Goal: Task Accomplishment & Management: Complete application form

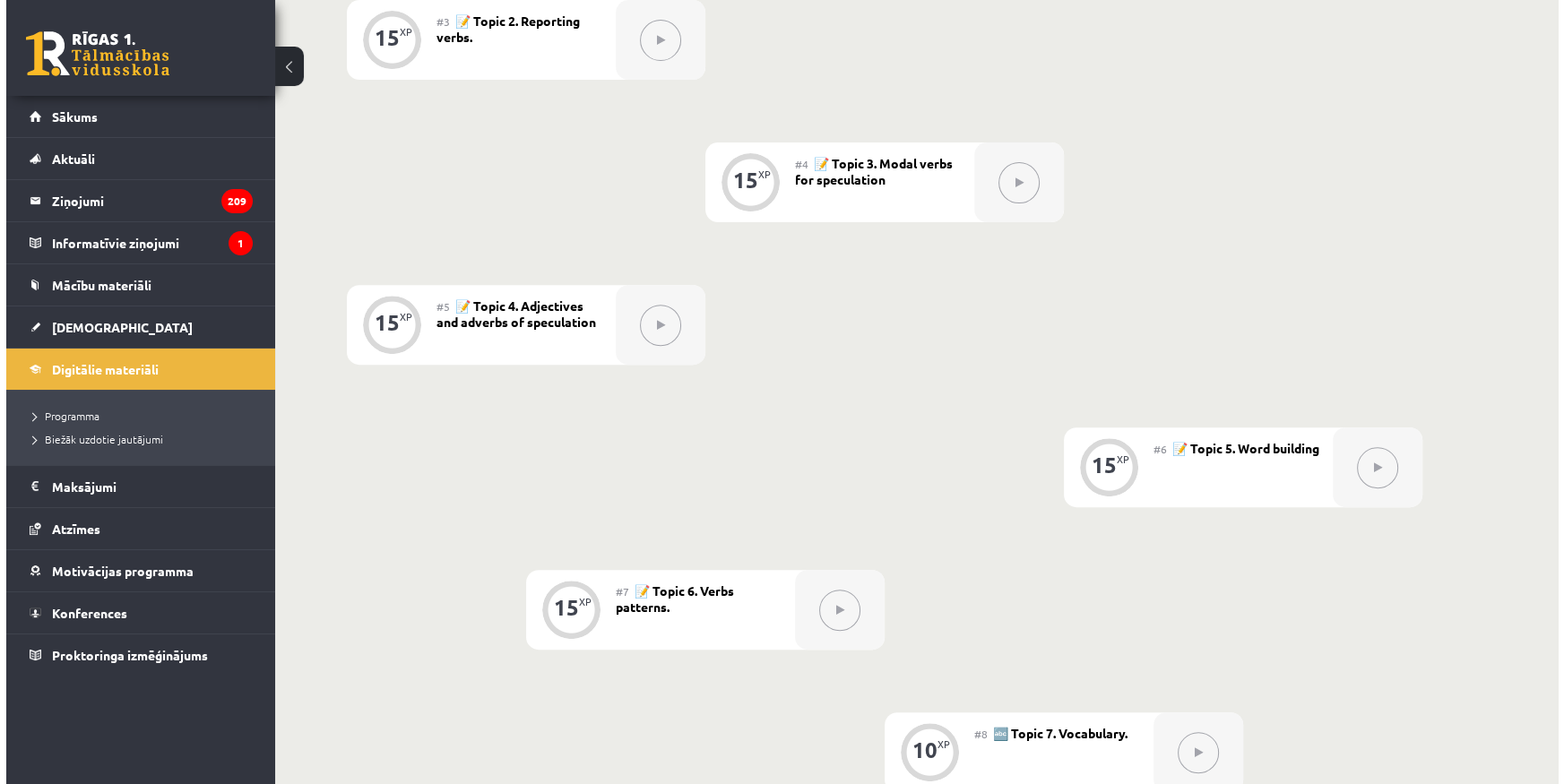
scroll to position [325, 0]
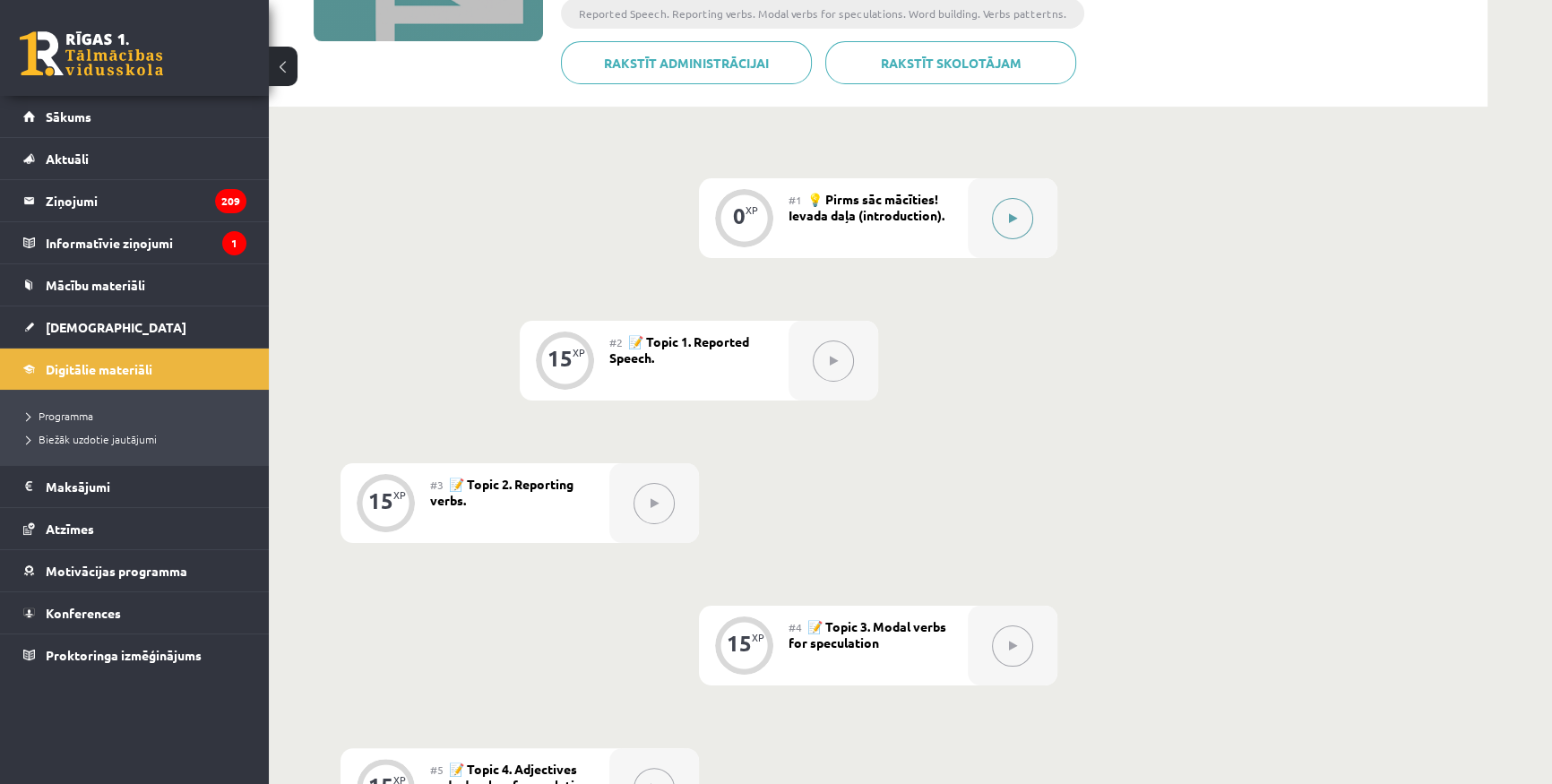
click at [1015, 215] on icon at bounding box center [1012, 218] width 8 height 11
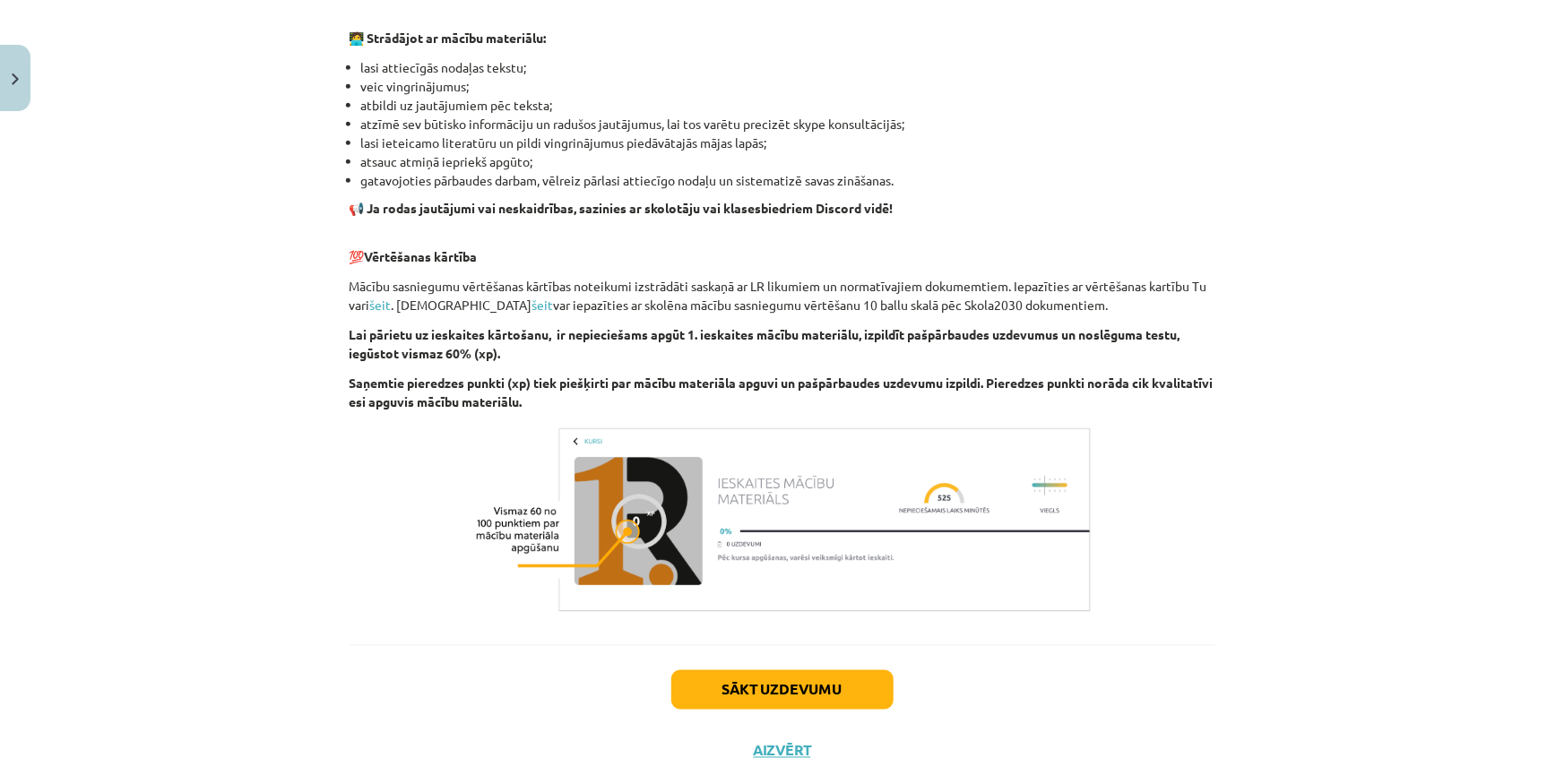
scroll to position [1099, 0]
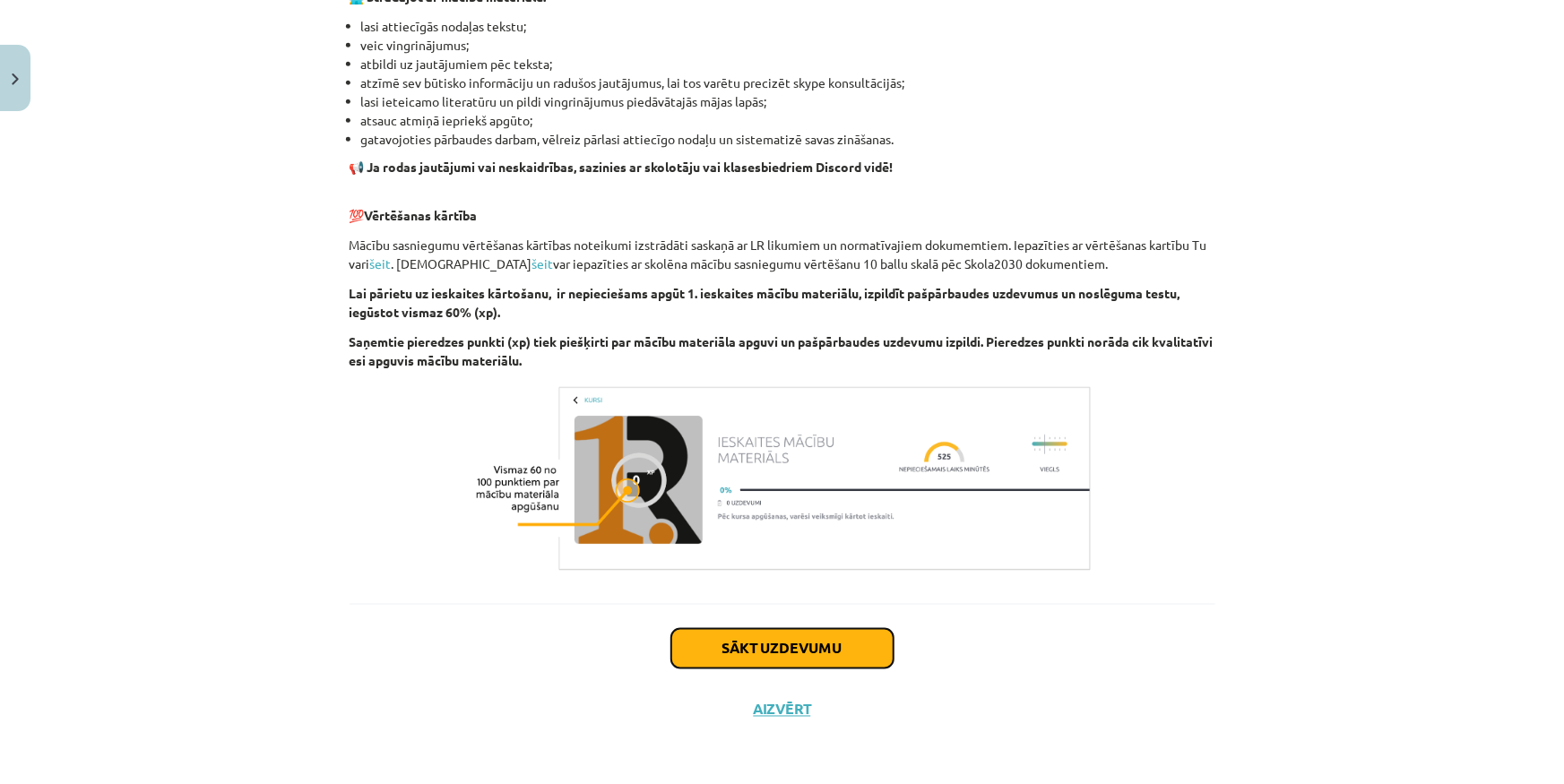
click at [751, 663] on button "Sākt uzdevumu" at bounding box center [782, 649] width 222 height 40
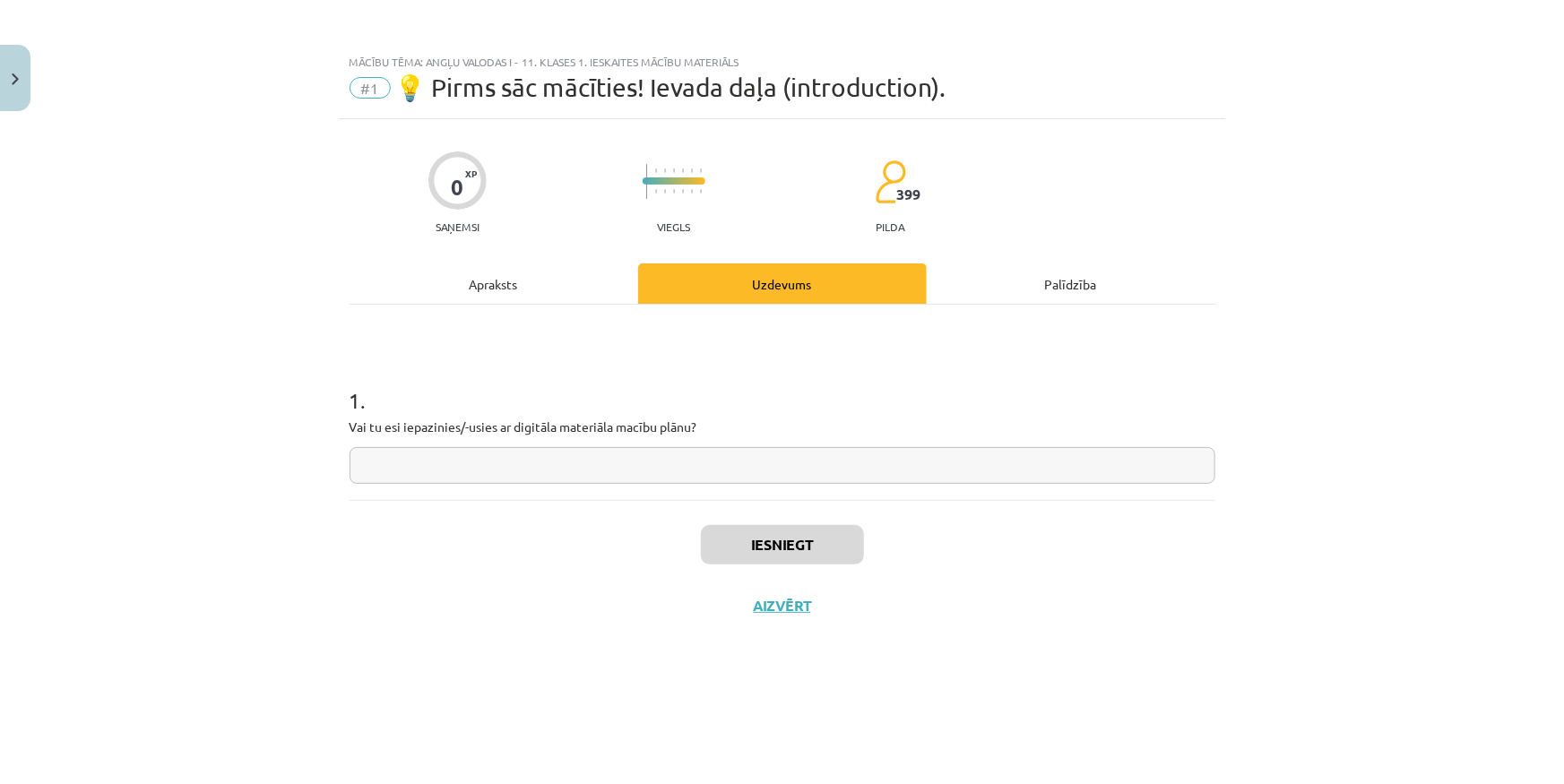
click at [672, 460] on input "text" at bounding box center [782, 465] width 865 height 37
click at [616, 467] on input "text" at bounding box center [782, 465] width 865 height 37
type input "*"
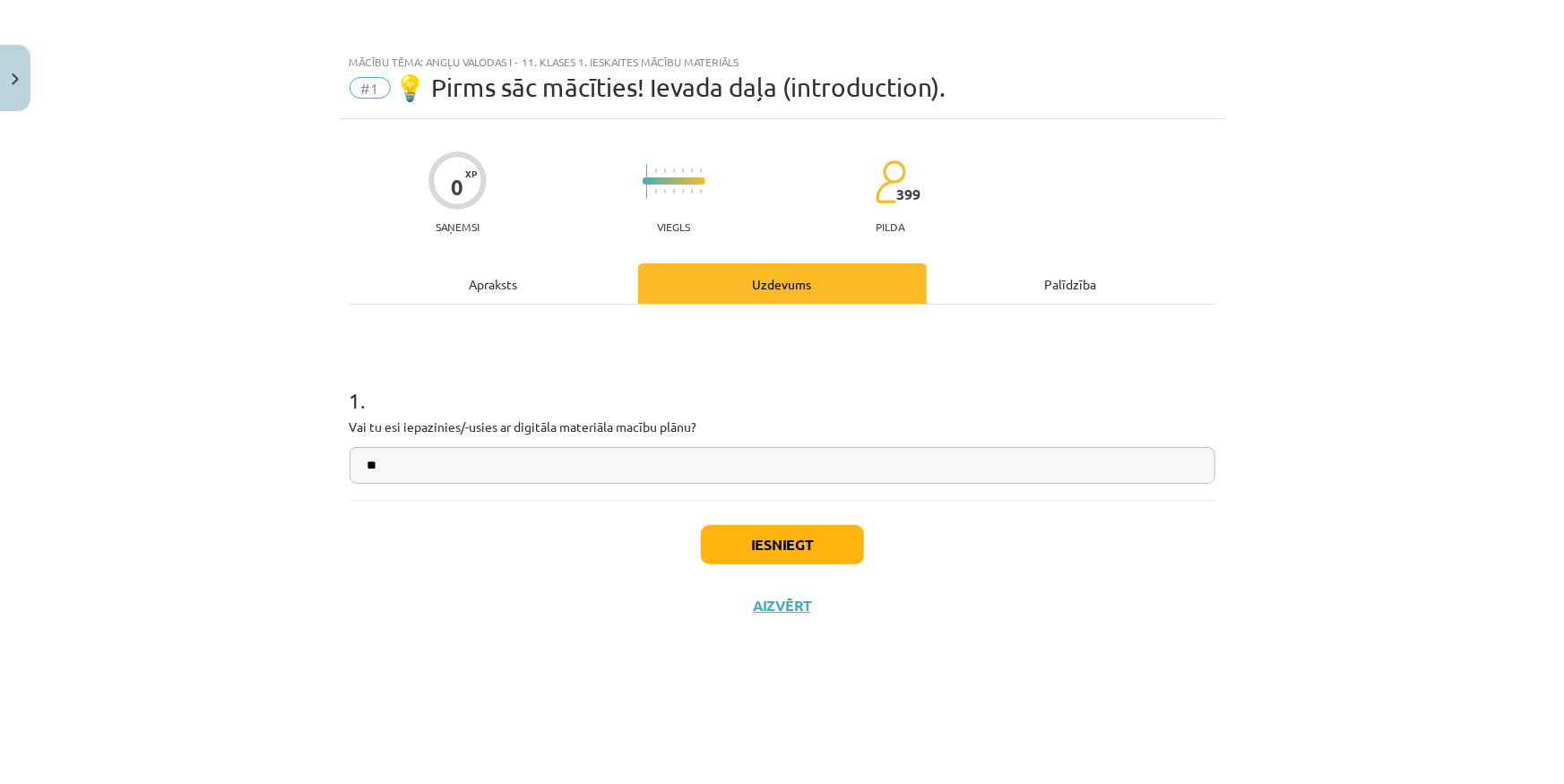
type input "**"
click at [778, 539] on button "Iesniegt" at bounding box center [782, 545] width 163 height 40
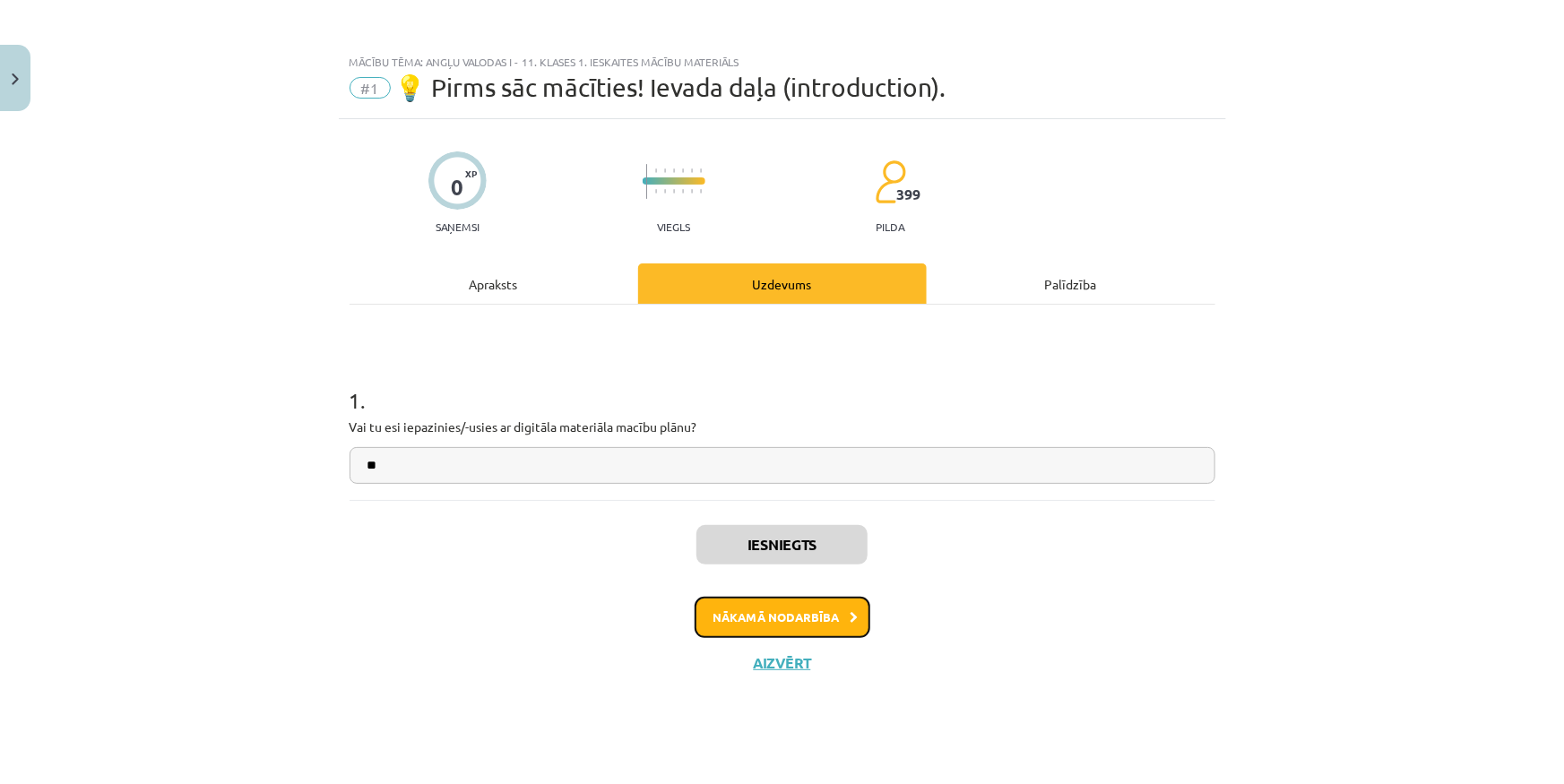
click at [810, 621] on button "Nākamā nodarbība" at bounding box center [782, 617] width 176 height 42
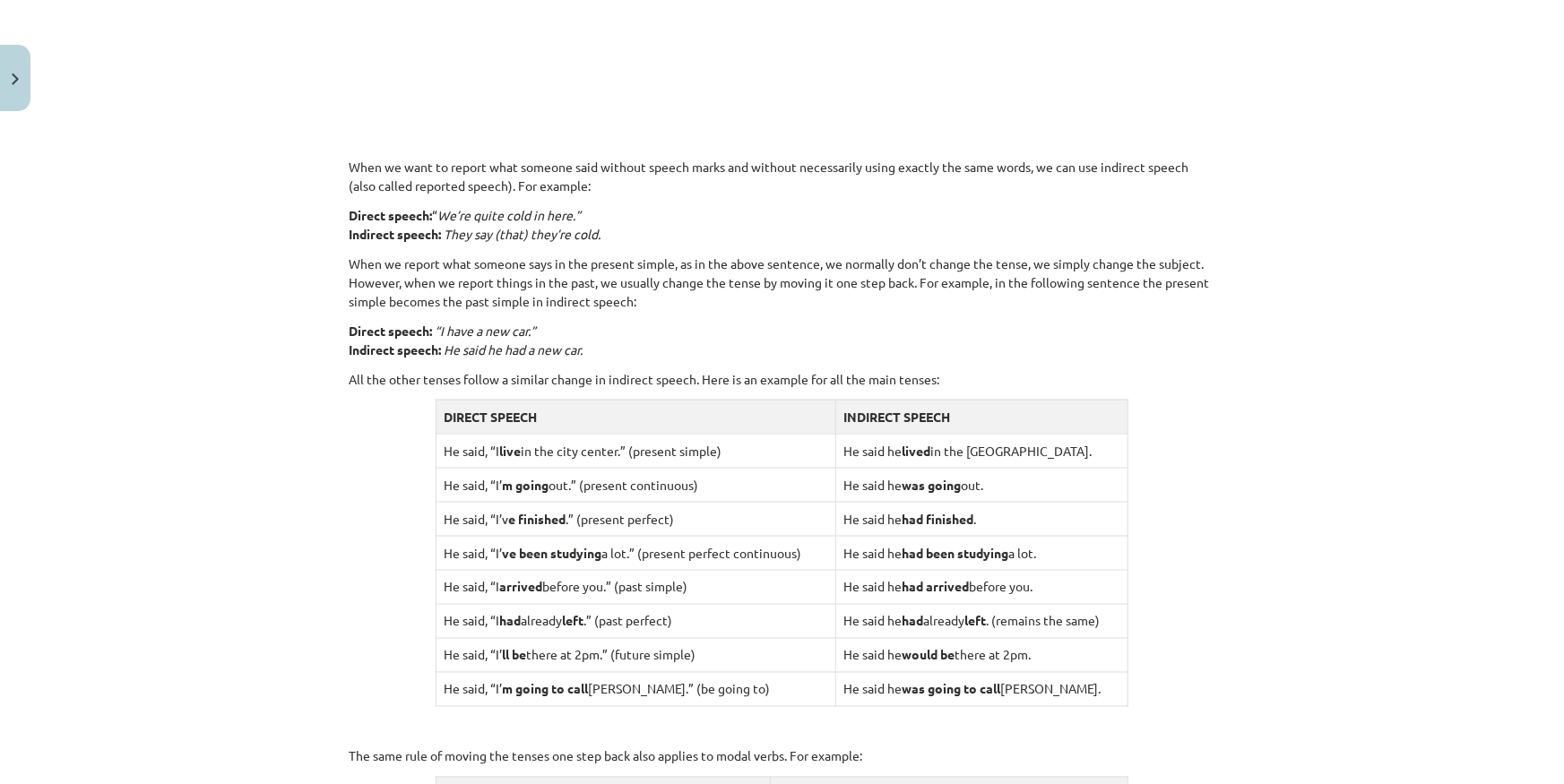
scroll to position [1634, 0]
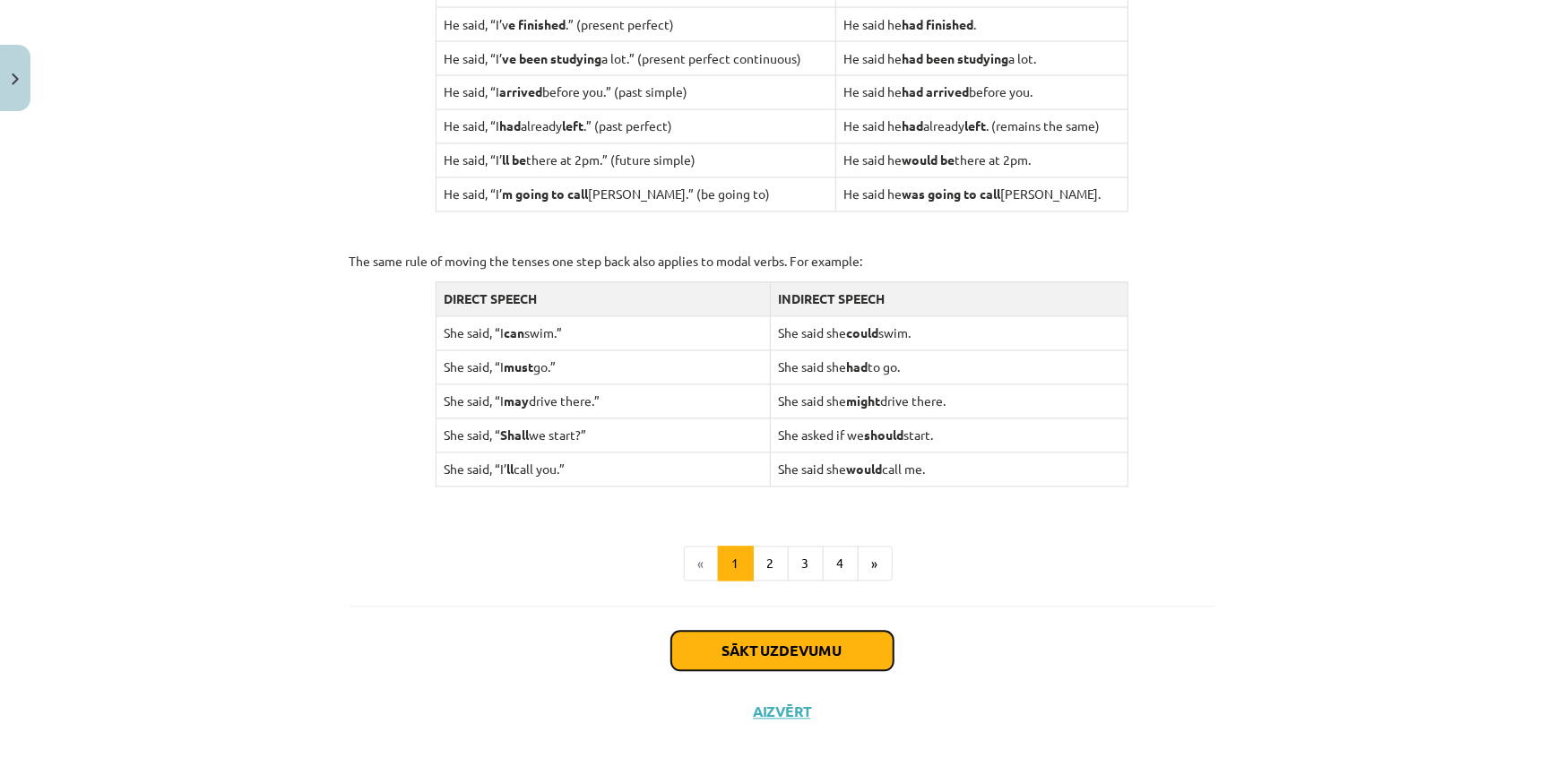
click at [818, 632] on button "Sākt uzdevumu" at bounding box center [782, 651] width 222 height 40
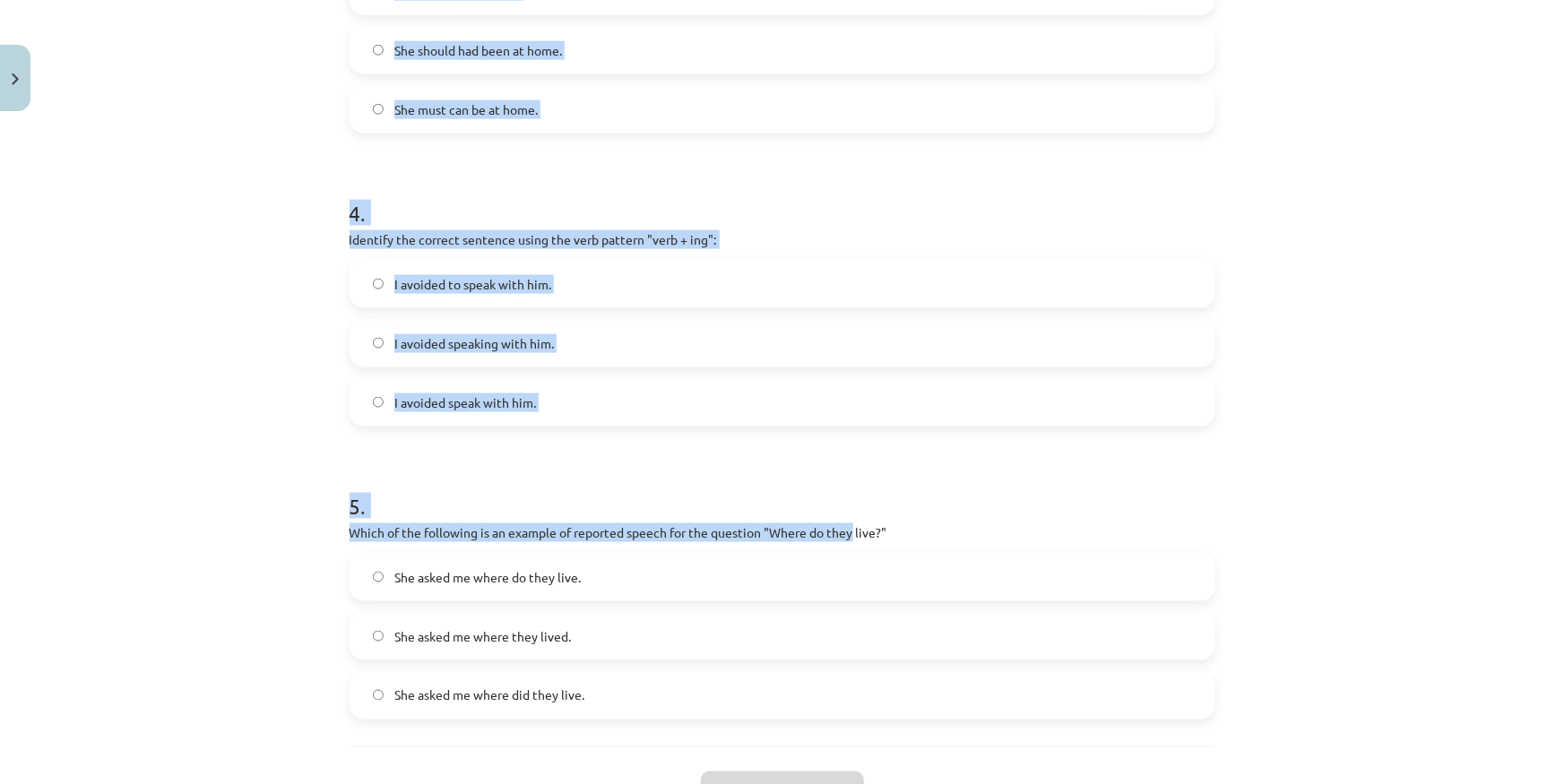
scroll to position [1208, 0]
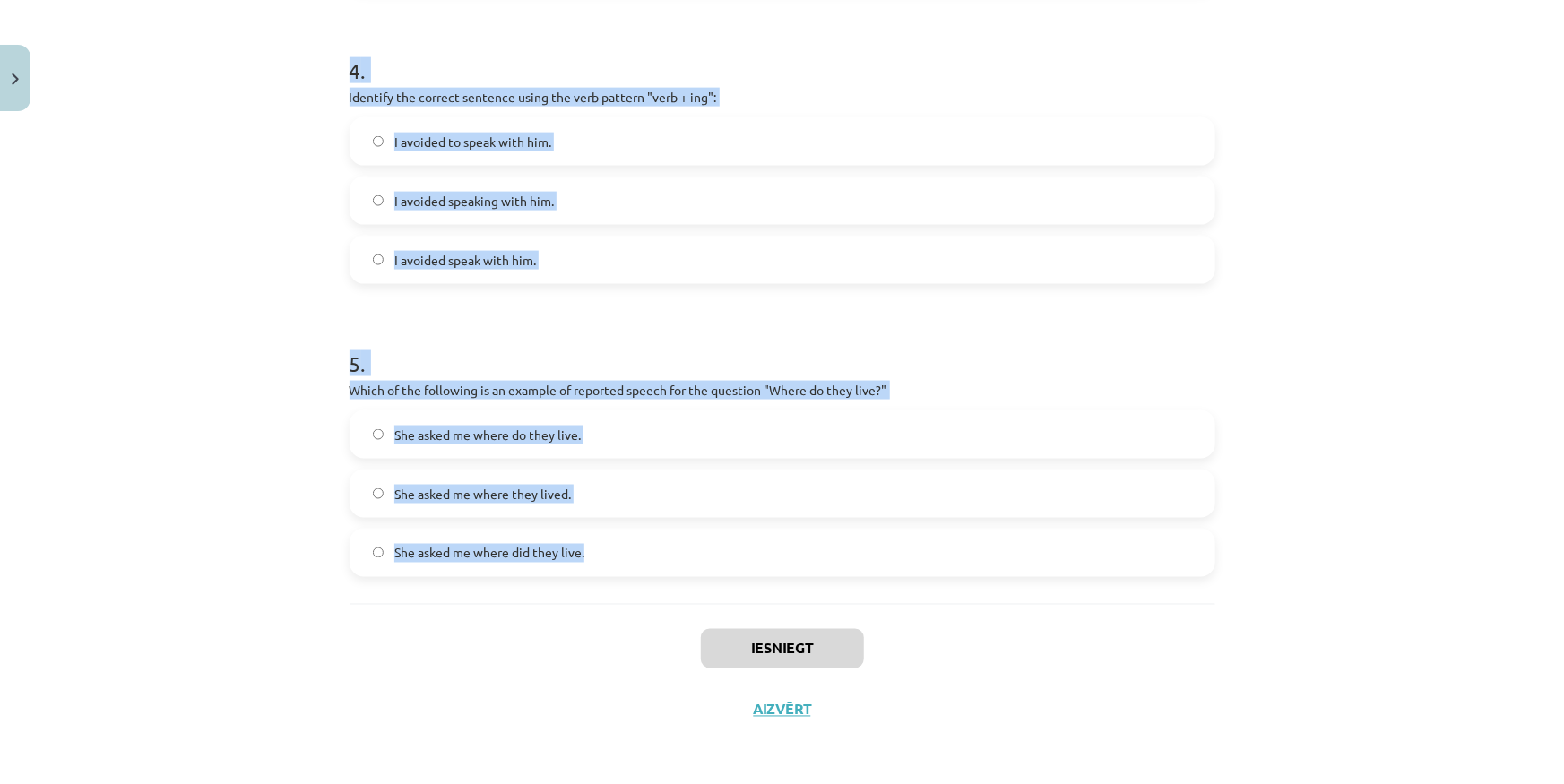
drag, startPoint x: 338, startPoint y: 378, endPoint x: 883, endPoint y: 547, distance: 570.6
copy form "Which of the following sentences correctly uses reported speech? He said that h…"
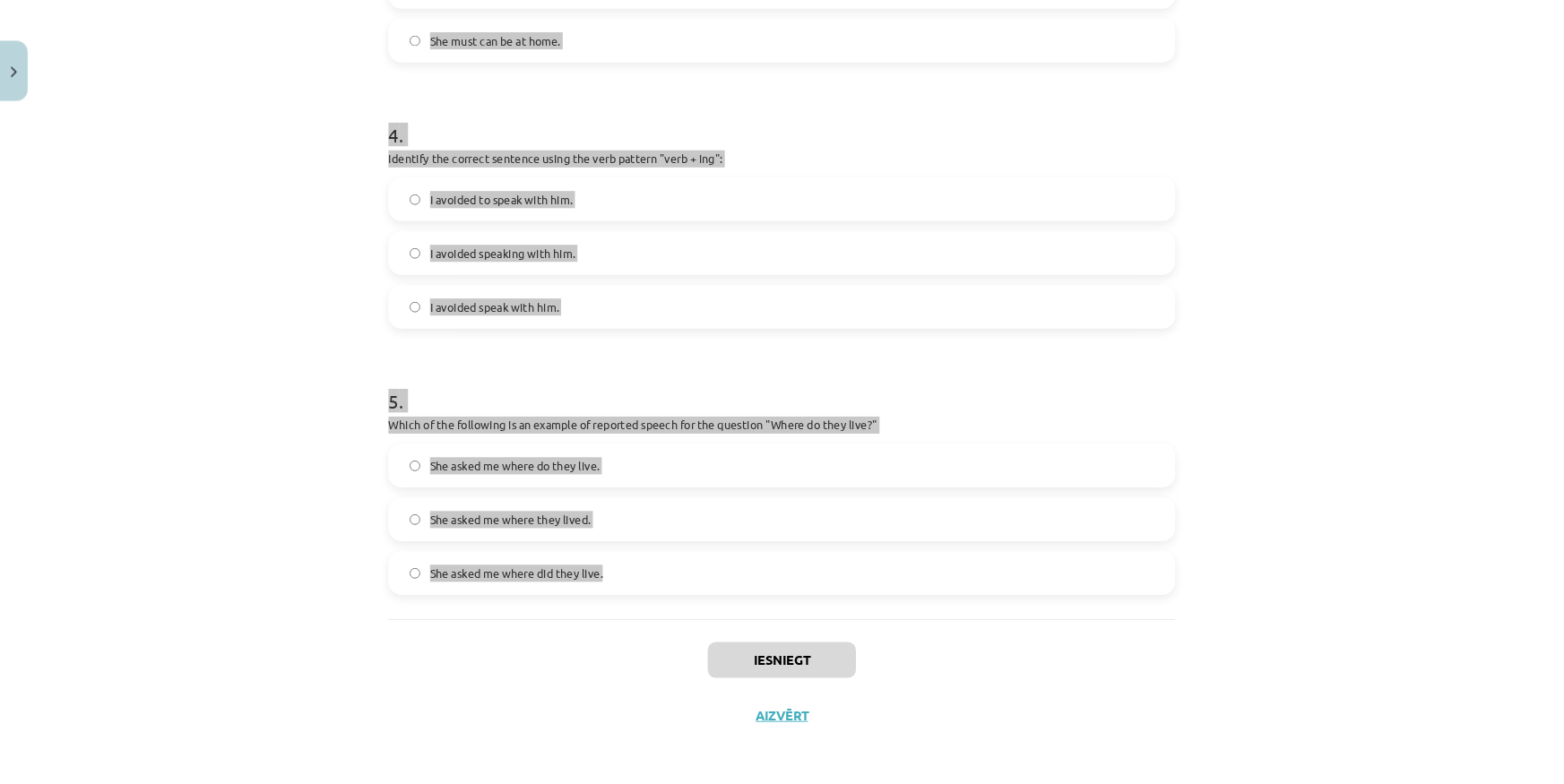
scroll to position [1130, 0]
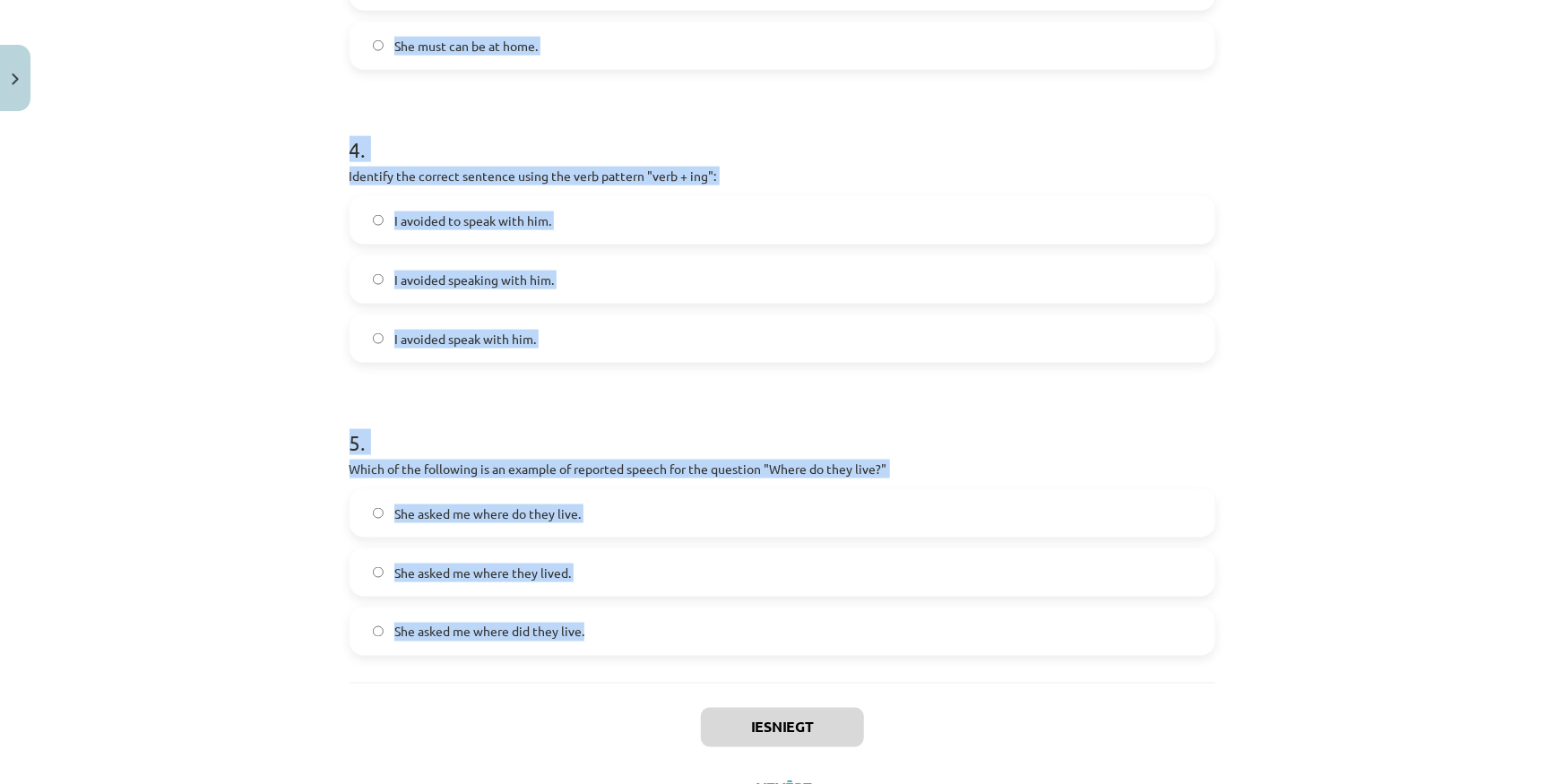
click at [228, 160] on div "Mācību tēma: Angļu valodas i - 11. klases 1. ieskaites mācību materiāls #2 📝 To…" at bounding box center [782, 392] width 1564 height 784
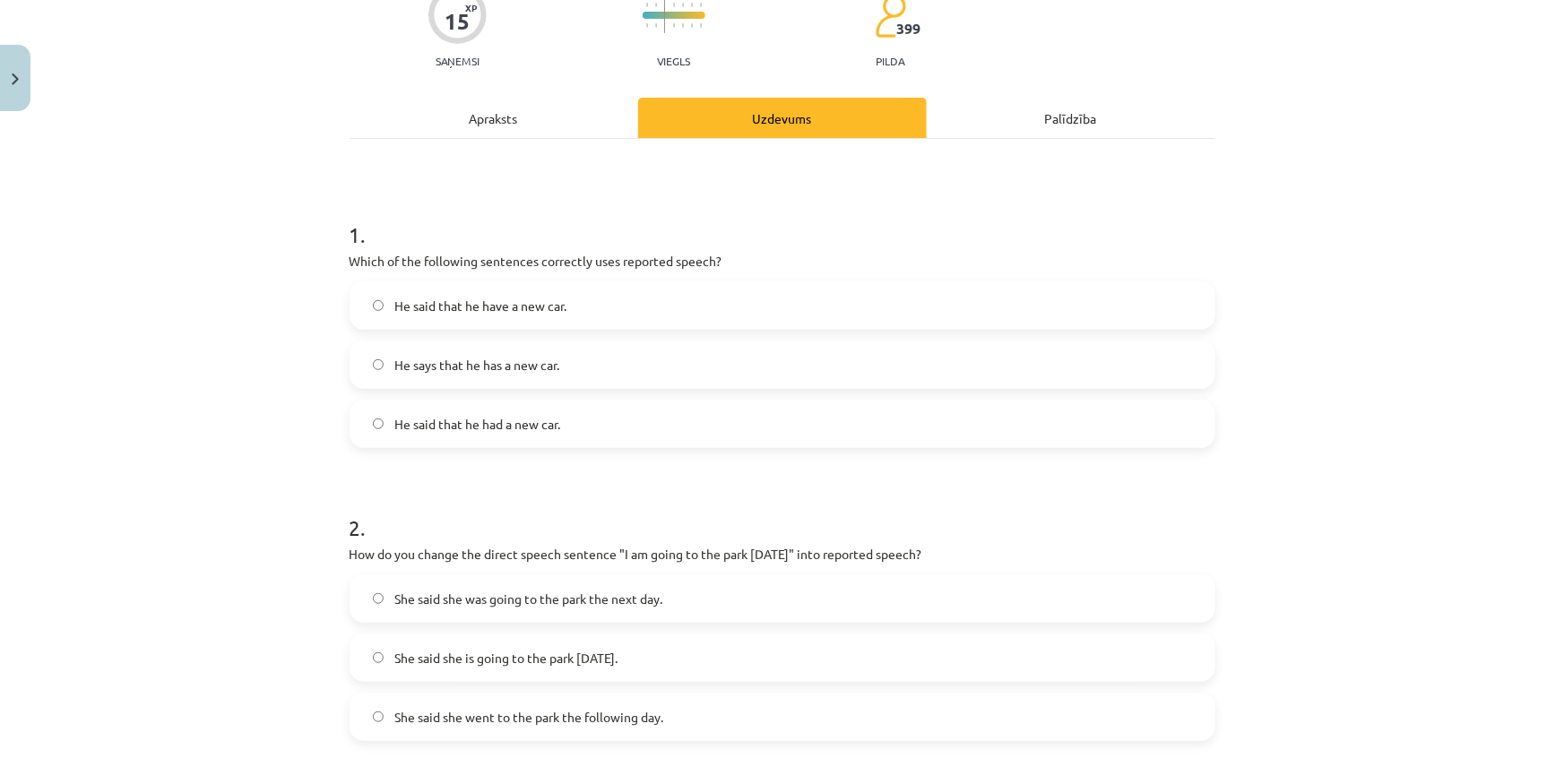
scroll to position [152, 0]
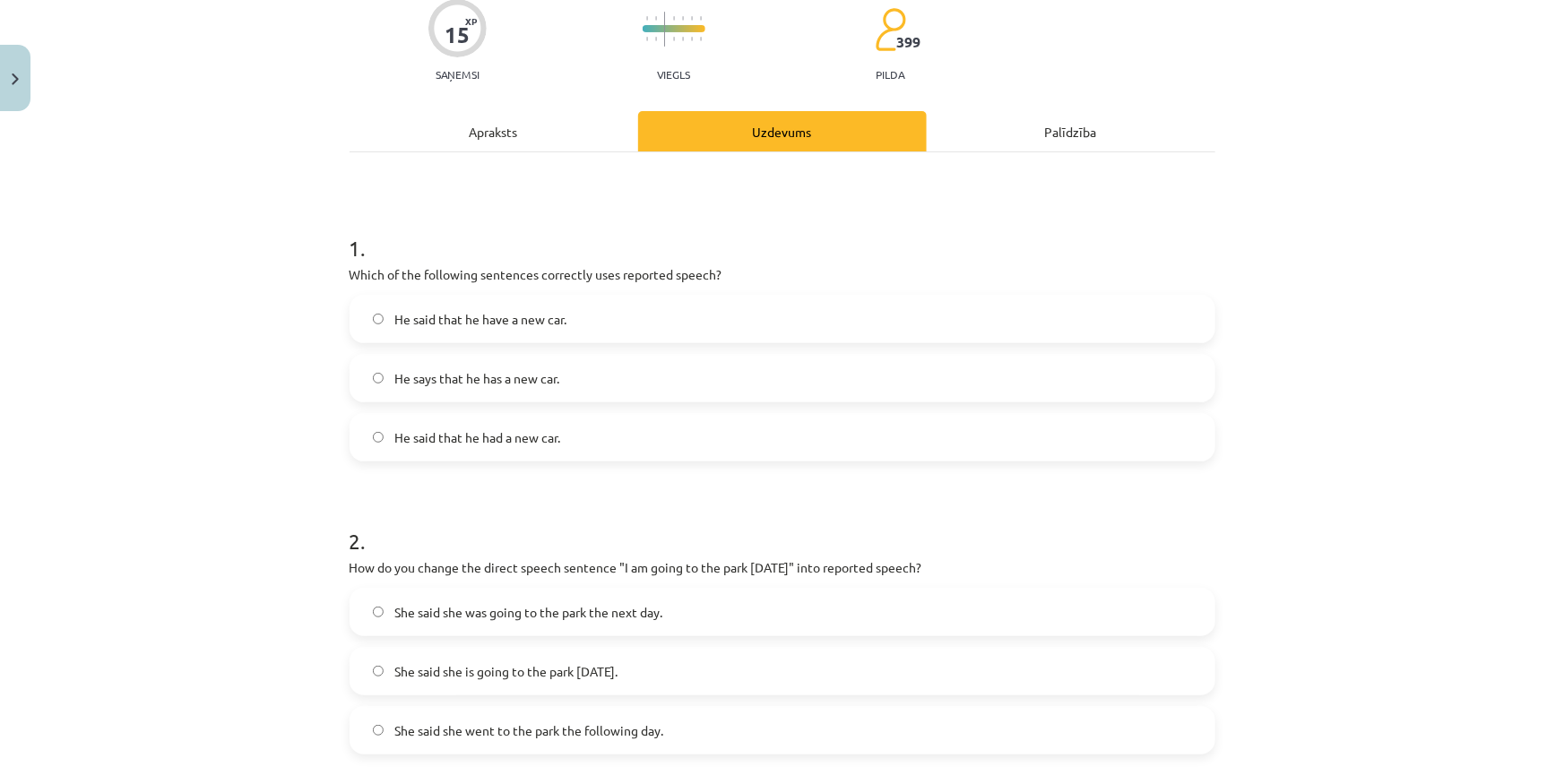
click at [596, 314] on label "He said that he have a new car." at bounding box center [782, 319] width 862 height 45
click at [565, 439] on label "He said that he had a new car." at bounding box center [782, 438] width 862 height 45
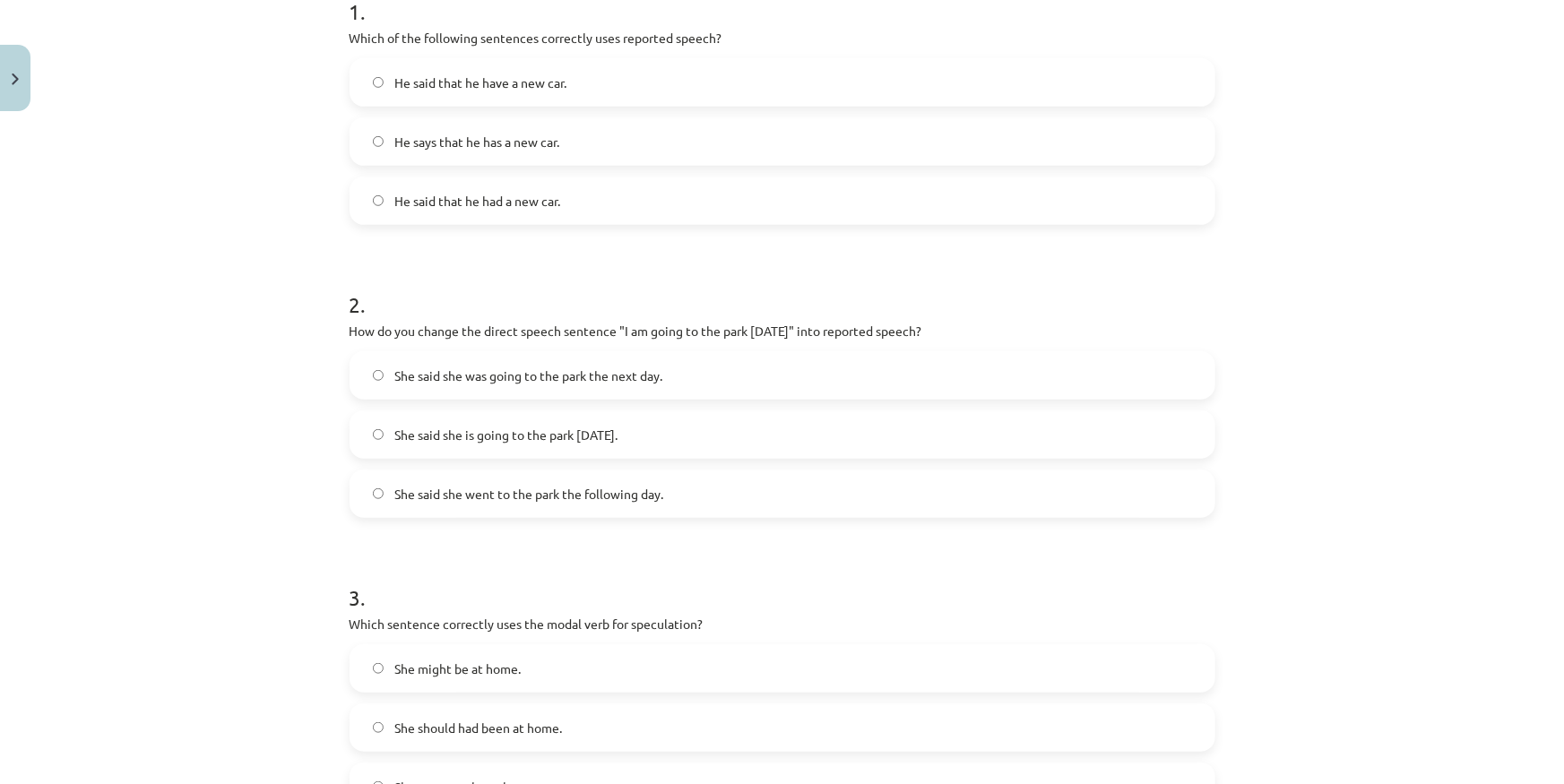
scroll to position [397, 0]
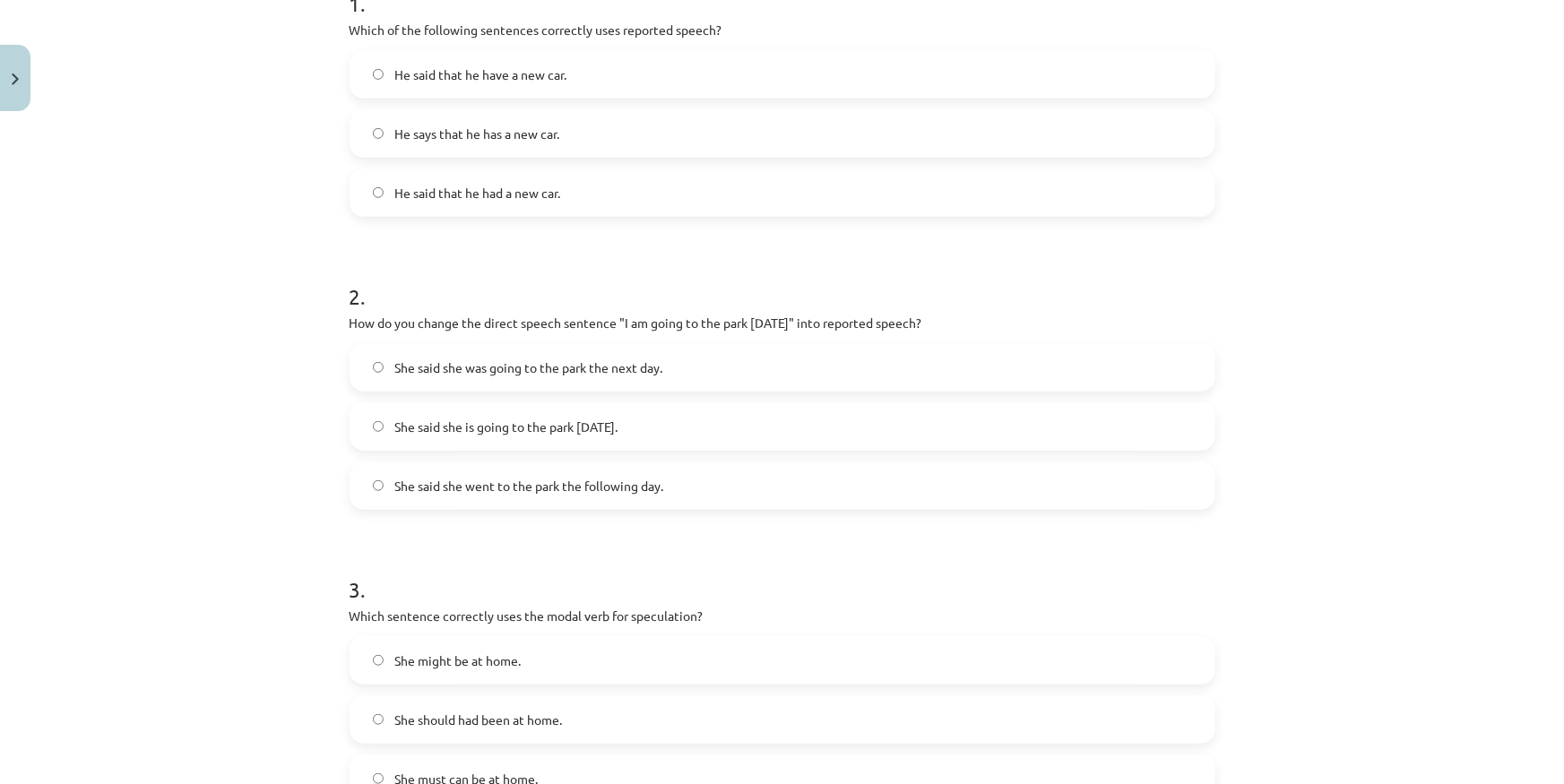
click at [566, 364] on span "She said she was going to the park the next day." at bounding box center [528, 367] width 268 height 19
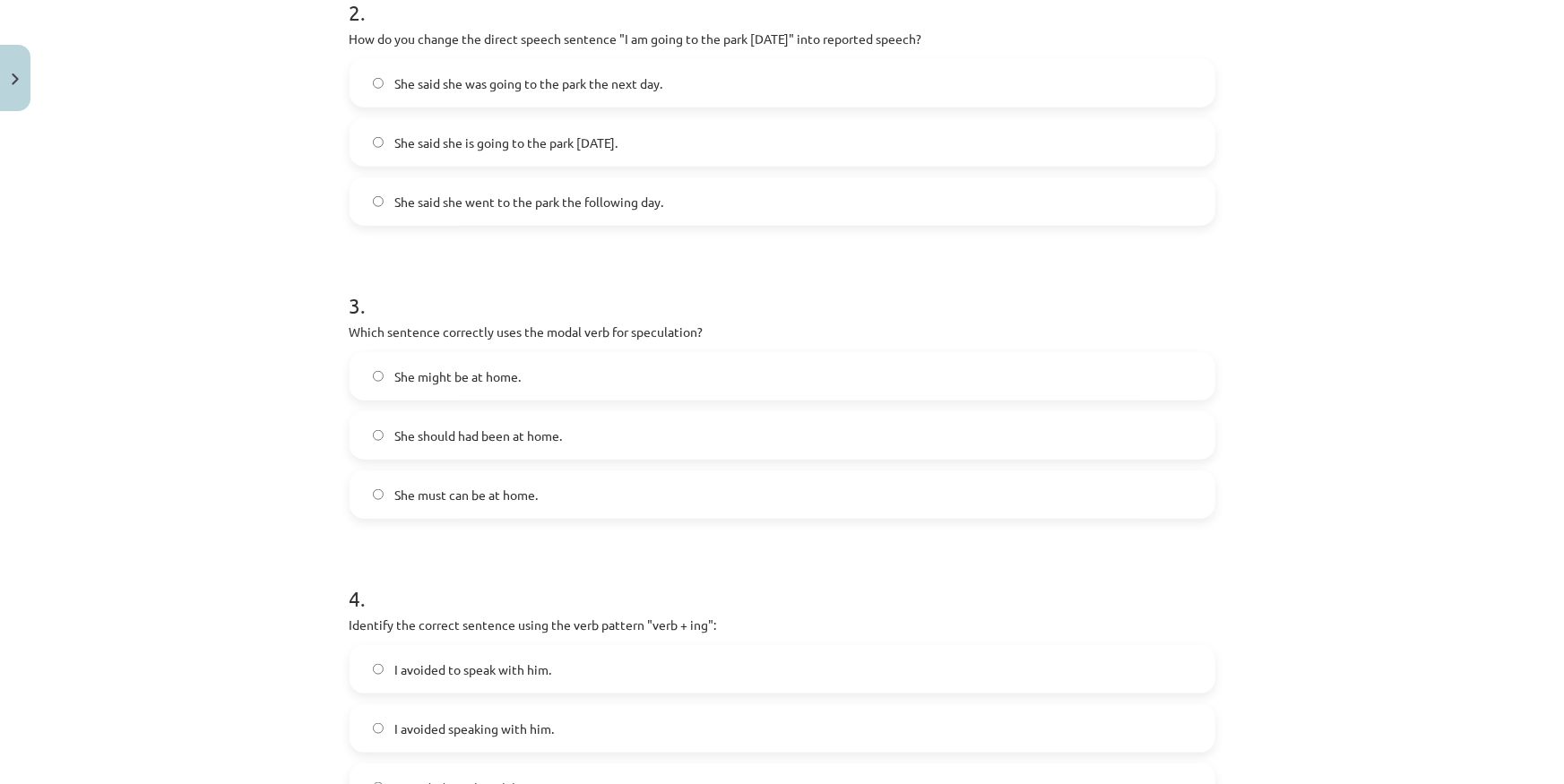
scroll to position [723, 0]
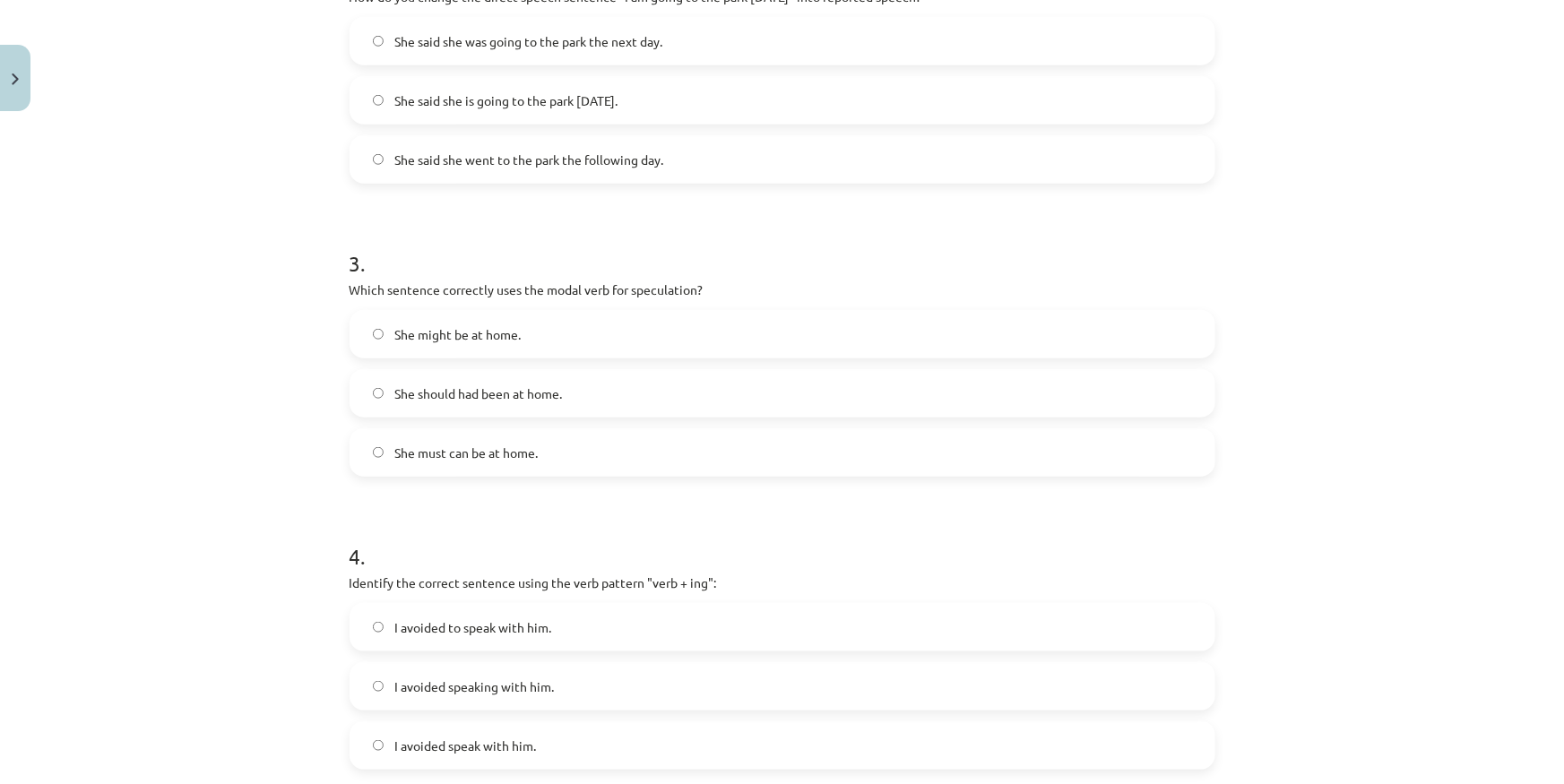
click at [541, 336] on label "She might be at home." at bounding box center [782, 335] width 862 height 45
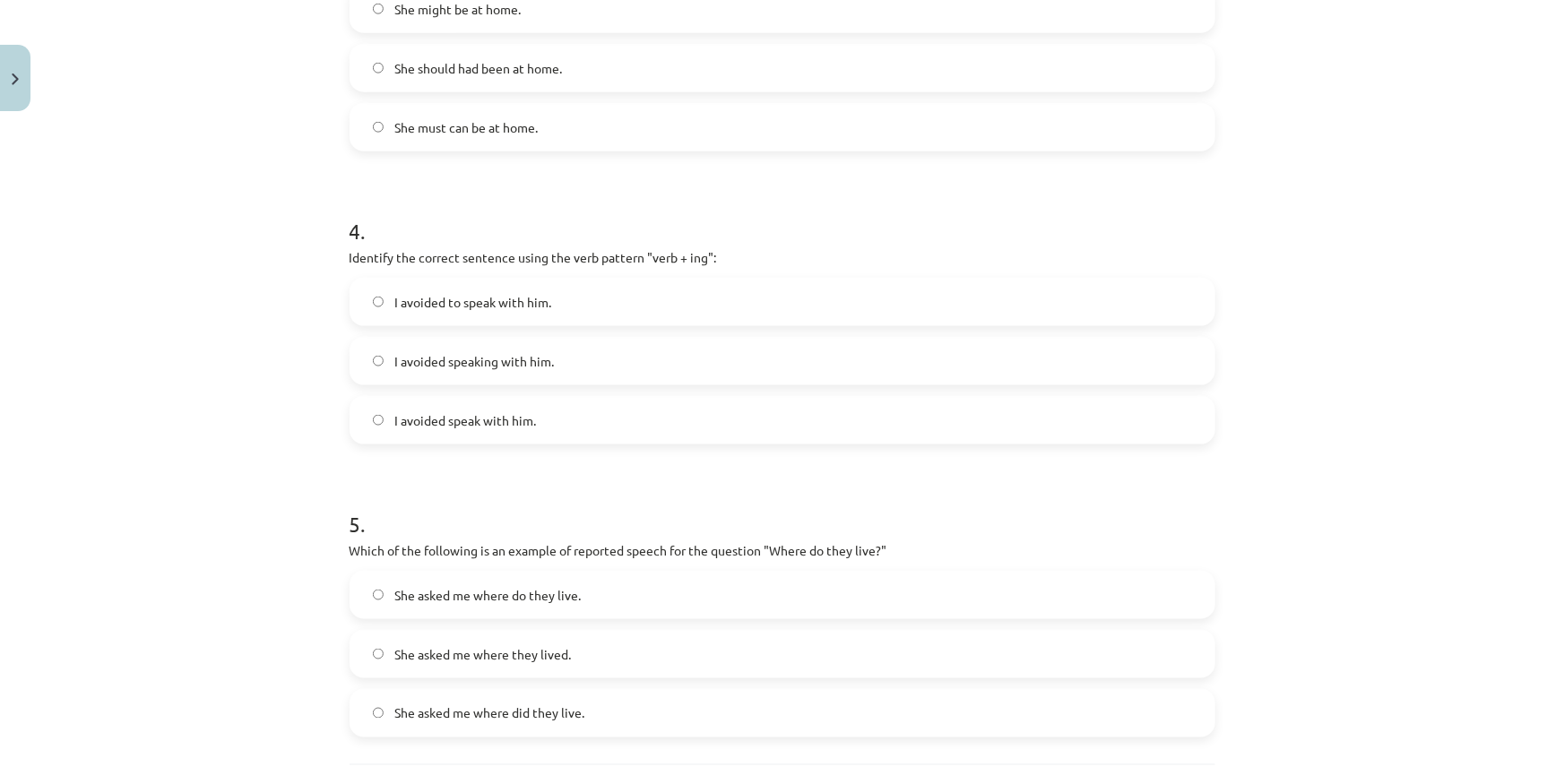
click at [537, 368] on span "I avoided speaking with him." at bounding box center [474, 361] width 160 height 19
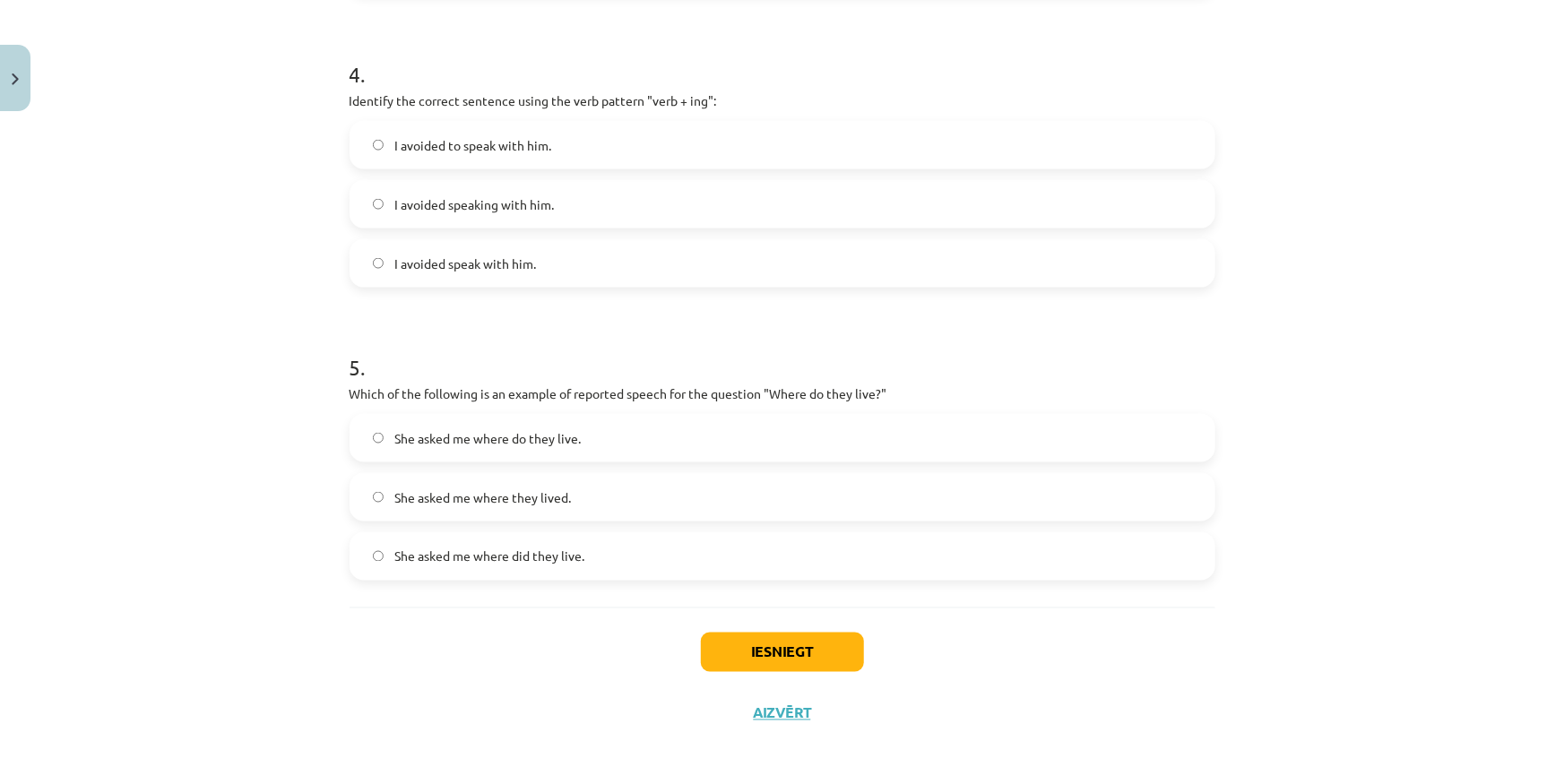
scroll to position [1208, 0]
click at [559, 551] on span "She asked me where did they live." at bounding box center [489, 553] width 190 height 19
click at [636, 506] on label "She asked me where they lived." at bounding box center [782, 493] width 862 height 45
click at [761, 663] on button "Iesniegt" at bounding box center [782, 649] width 163 height 40
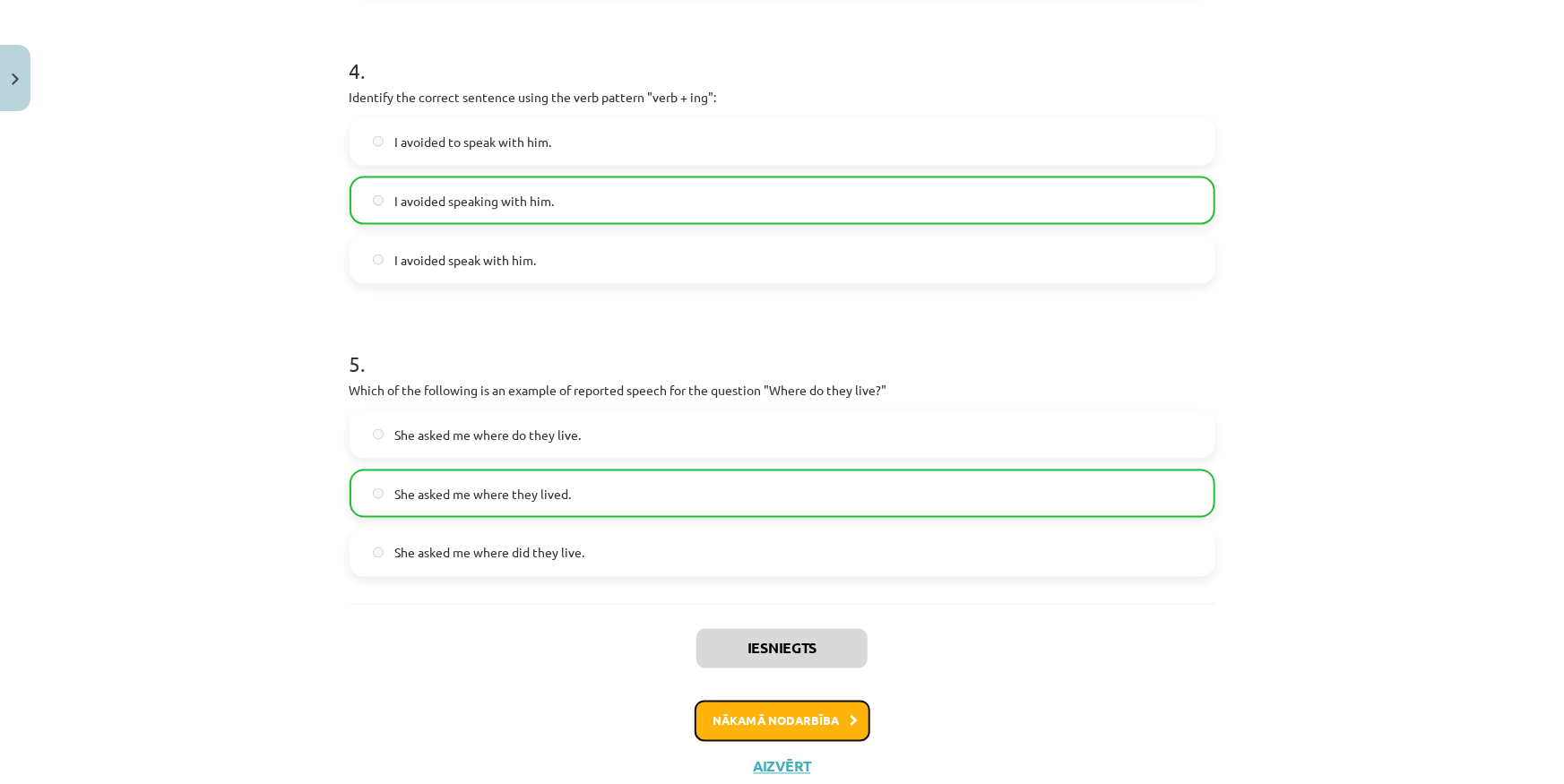
click at [734, 724] on button "Nākamā nodarbība" at bounding box center [782, 721] width 176 height 42
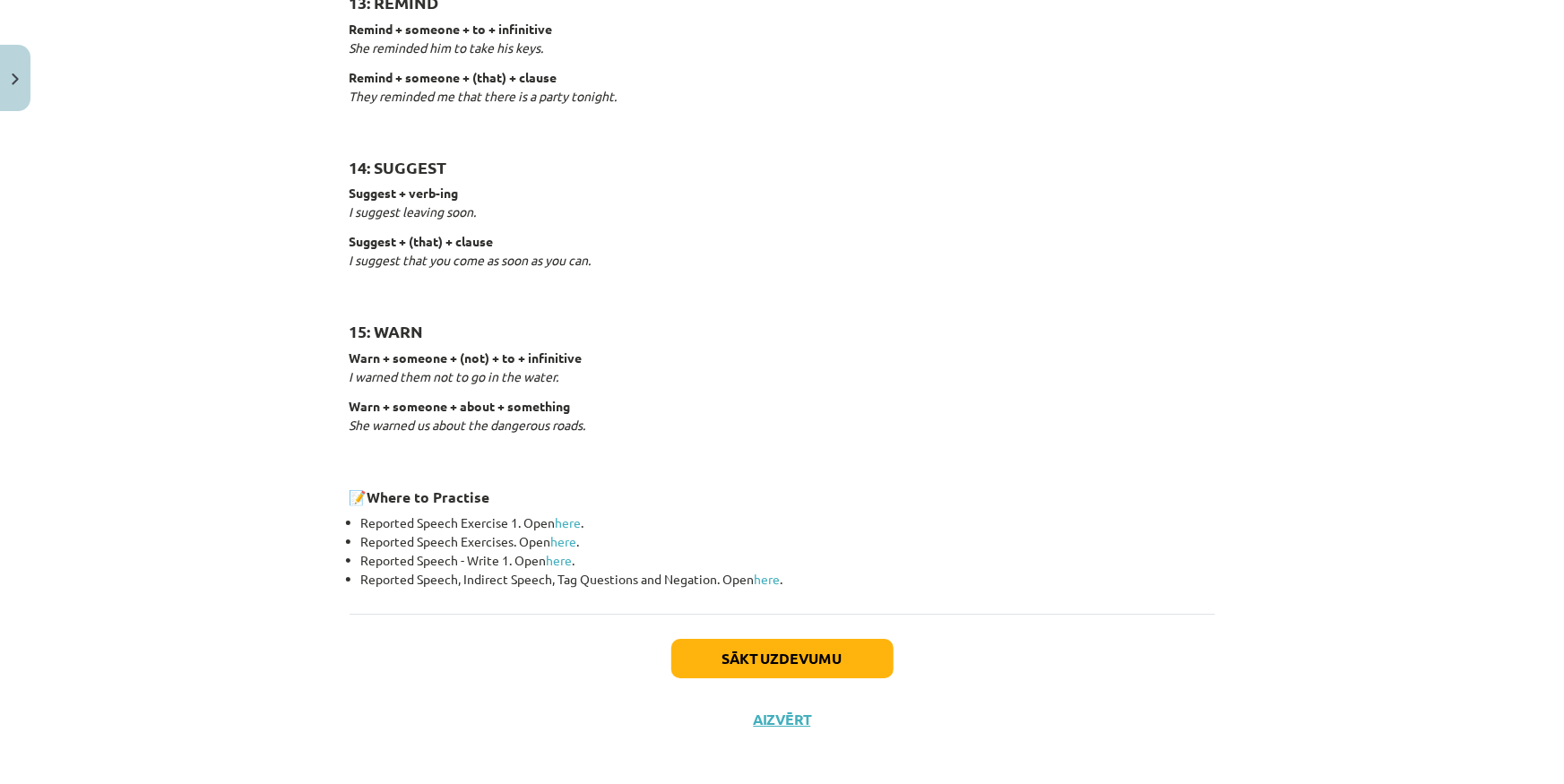
scroll to position [2672, 0]
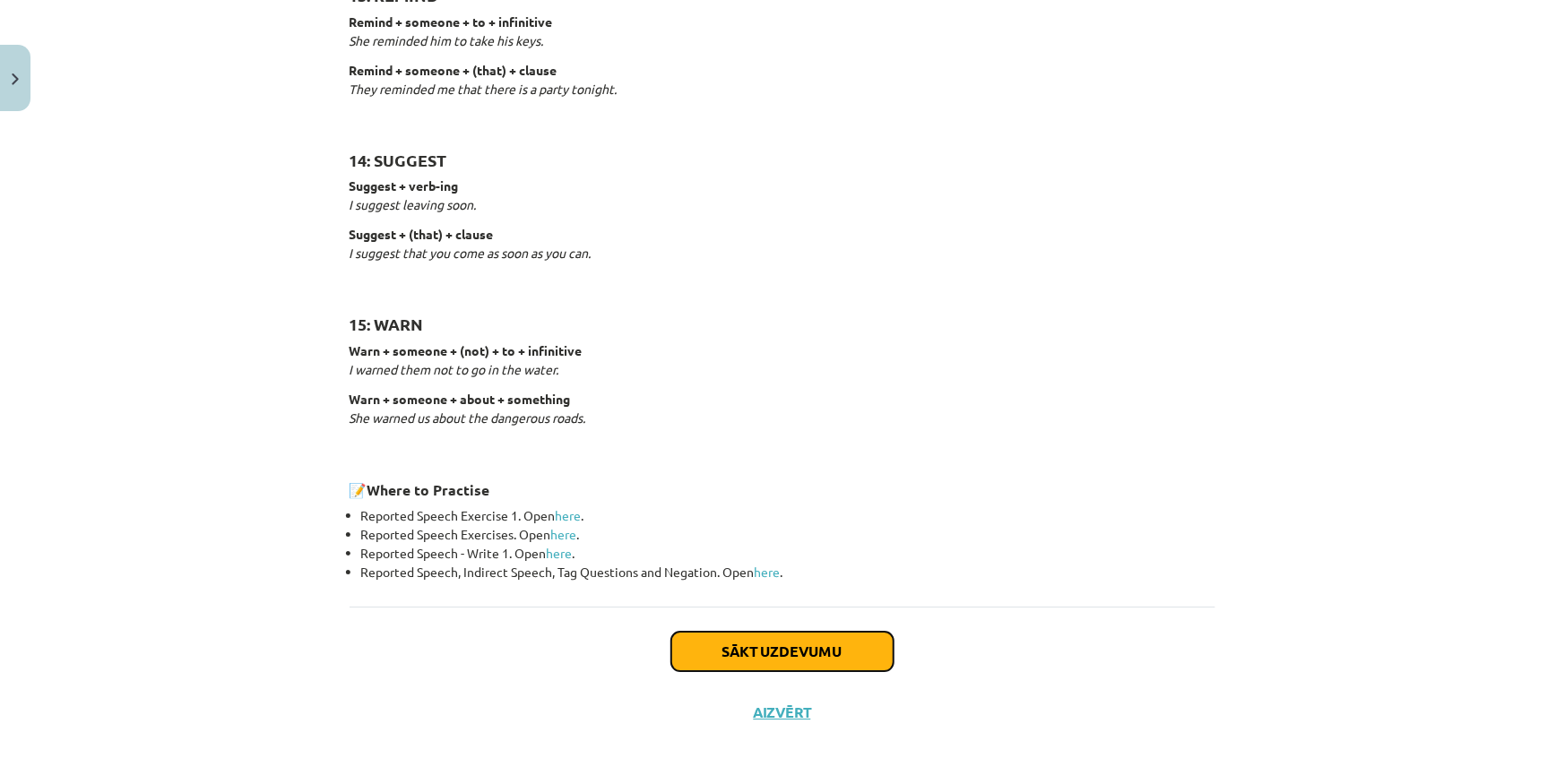
click at [682, 655] on button "Sākt uzdevumu" at bounding box center [782, 651] width 222 height 40
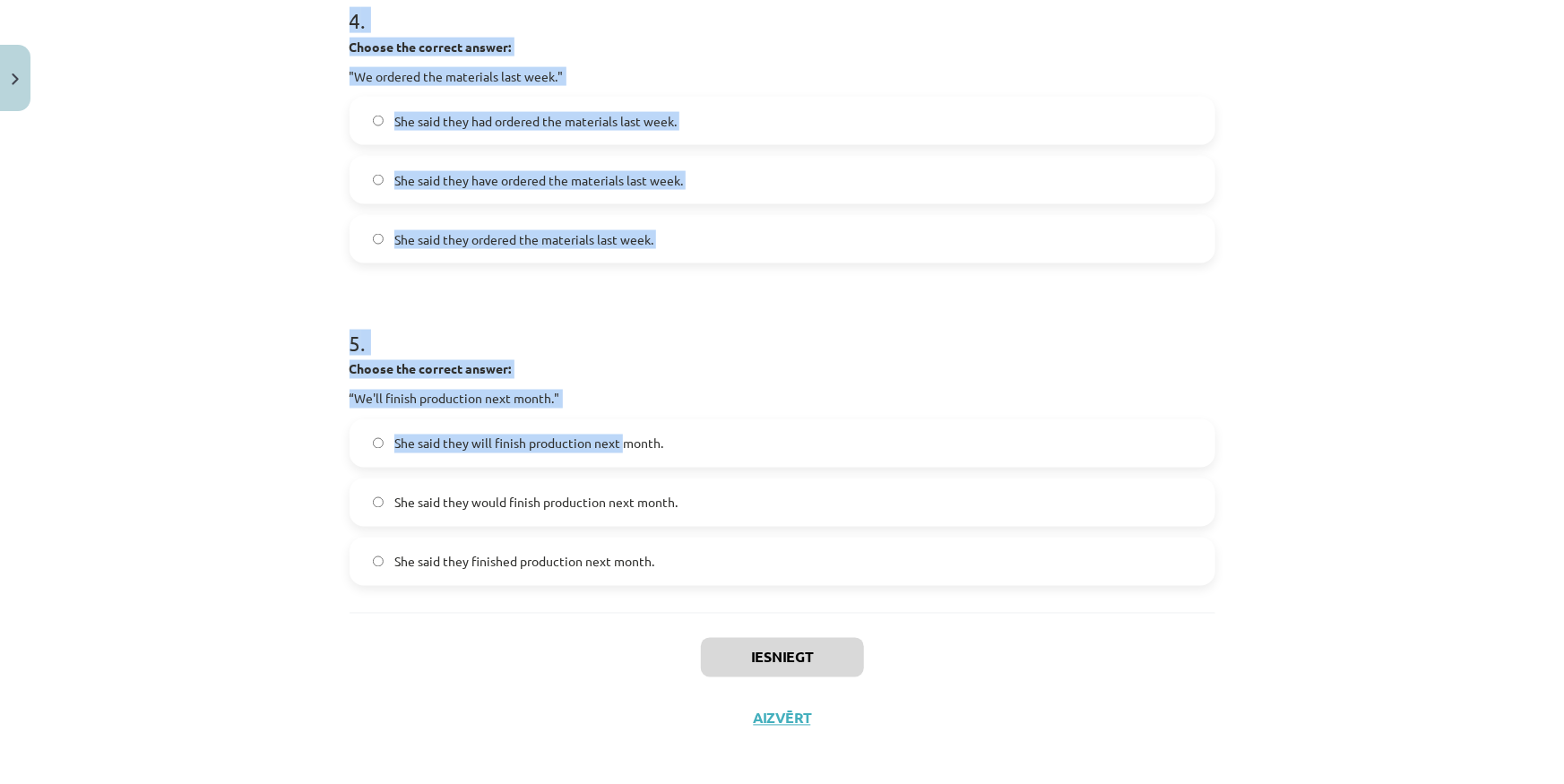
scroll to position [1355, 0]
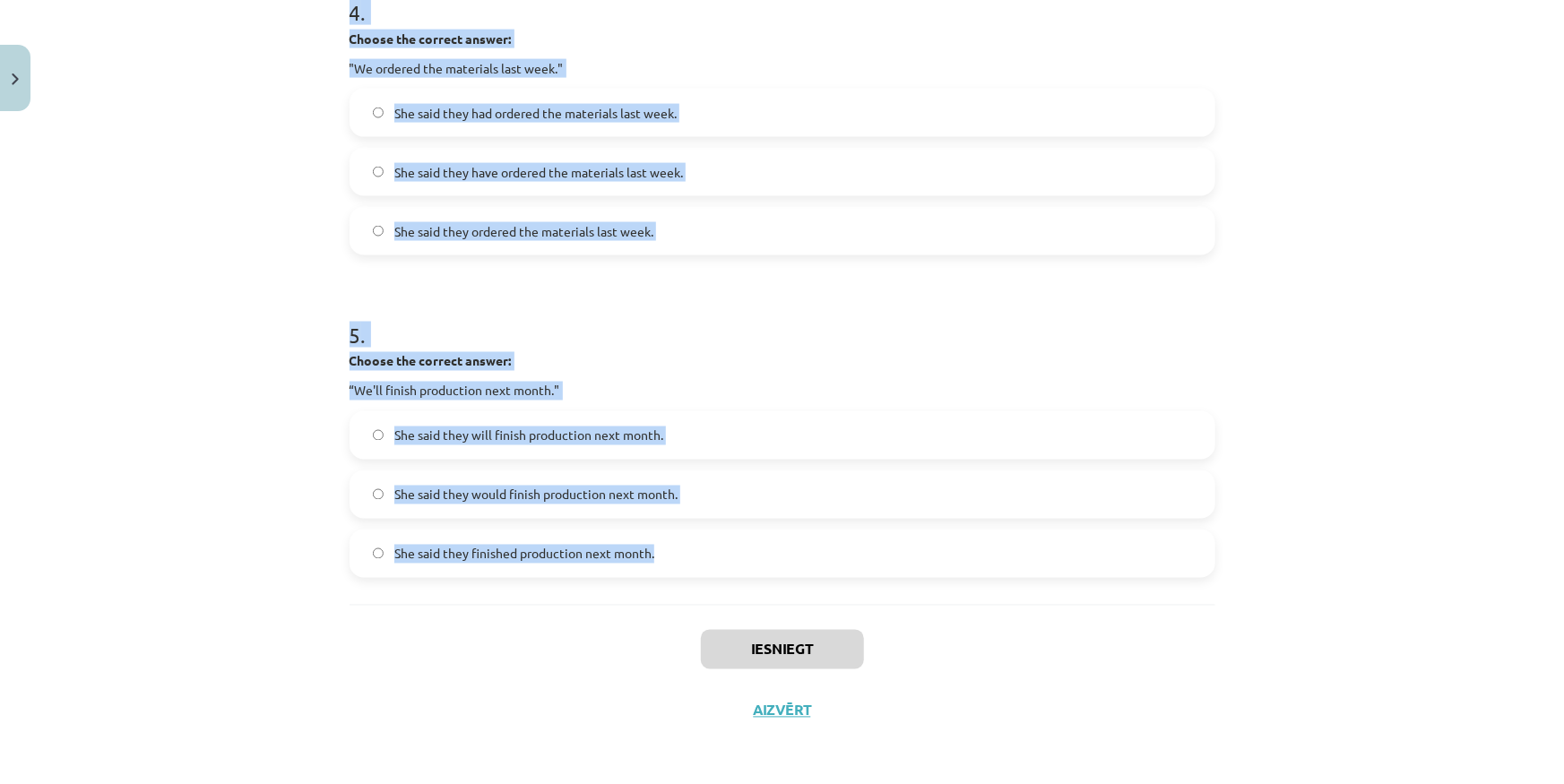
drag, startPoint x: 340, startPoint y: 372, endPoint x: 683, endPoint y: 540, distance: 381.9
copy form "Choose the correct answer: "I'm ready for the meeting." He said he was ready fo…"
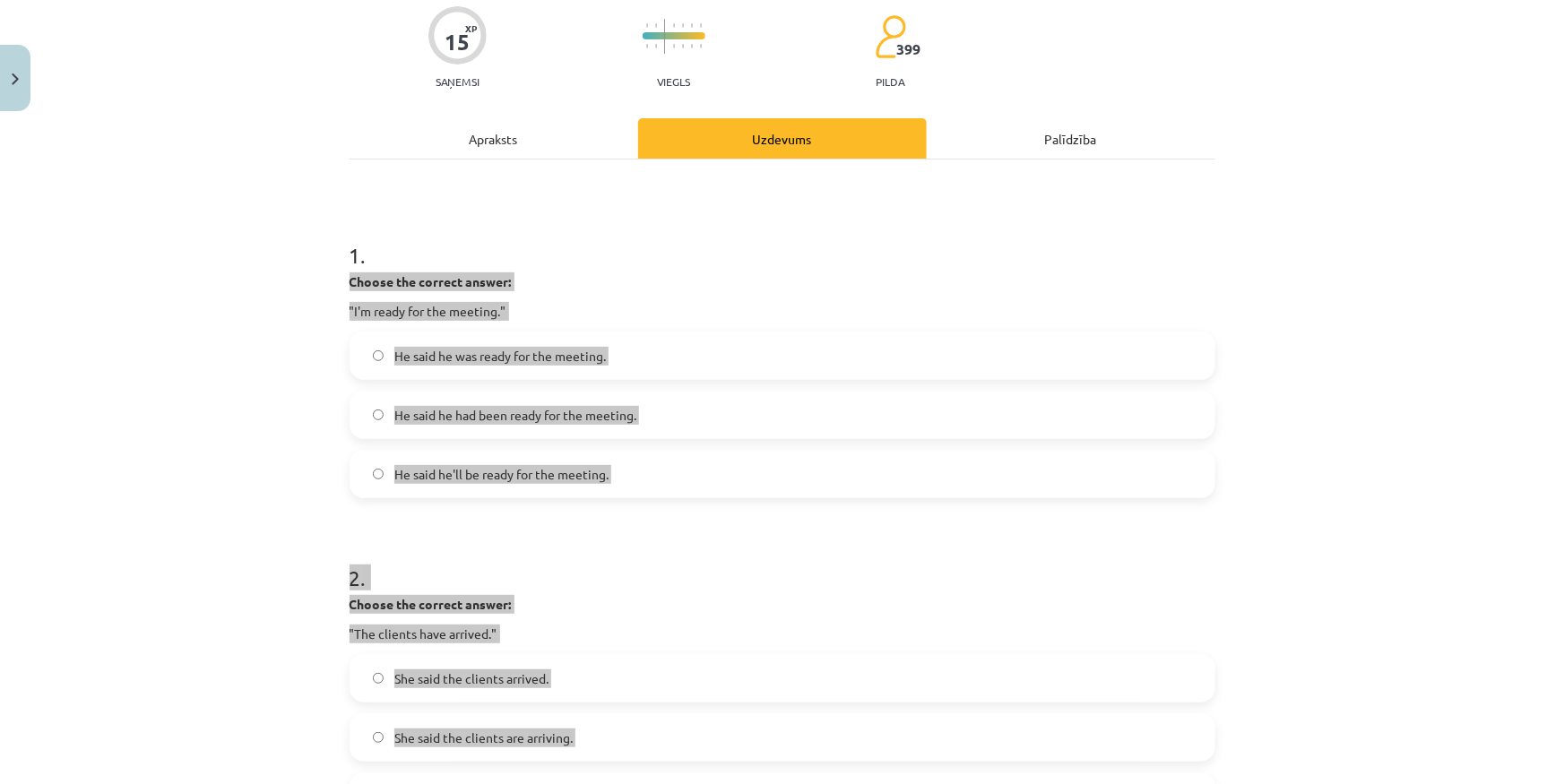
scroll to position [134, 0]
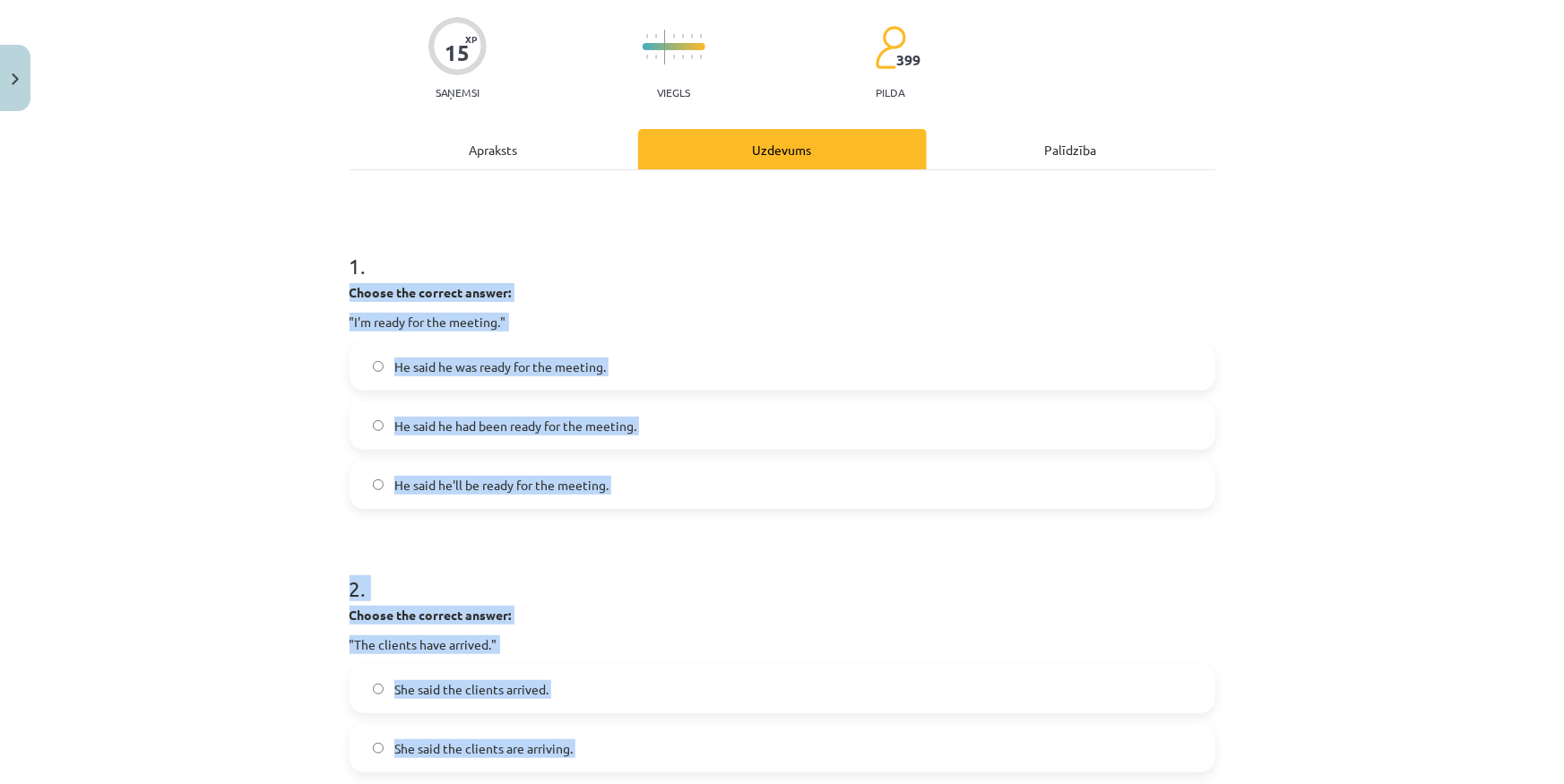
click at [282, 376] on div "Mācību tēma: Angļu valodas i - 11. klases 1. ieskaites mācību materiāls #3 📝 To…" at bounding box center [782, 392] width 1564 height 784
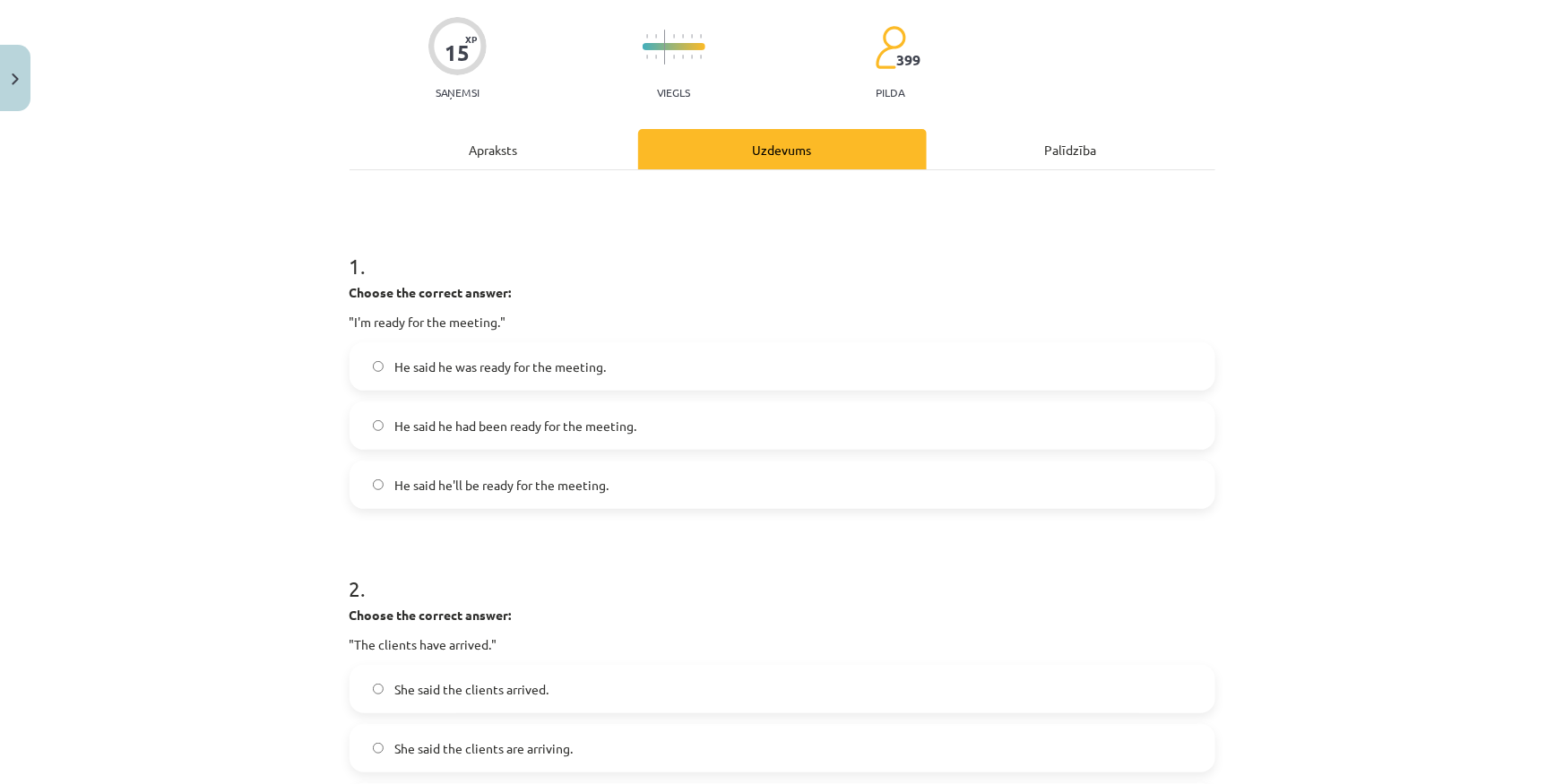
click at [486, 355] on label "He said he was ready for the meeting." at bounding box center [782, 366] width 862 height 45
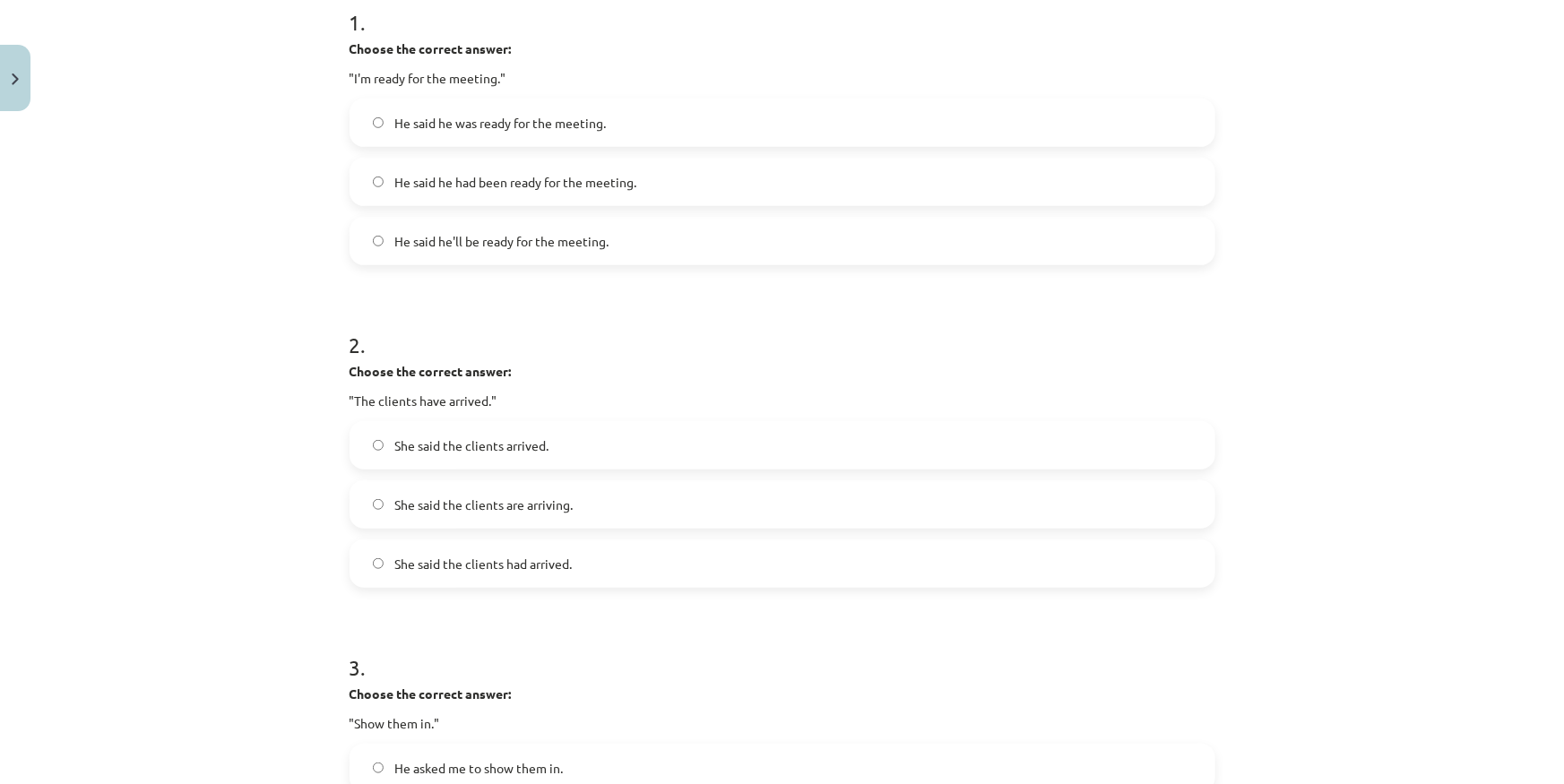
scroll to position [459, 0]
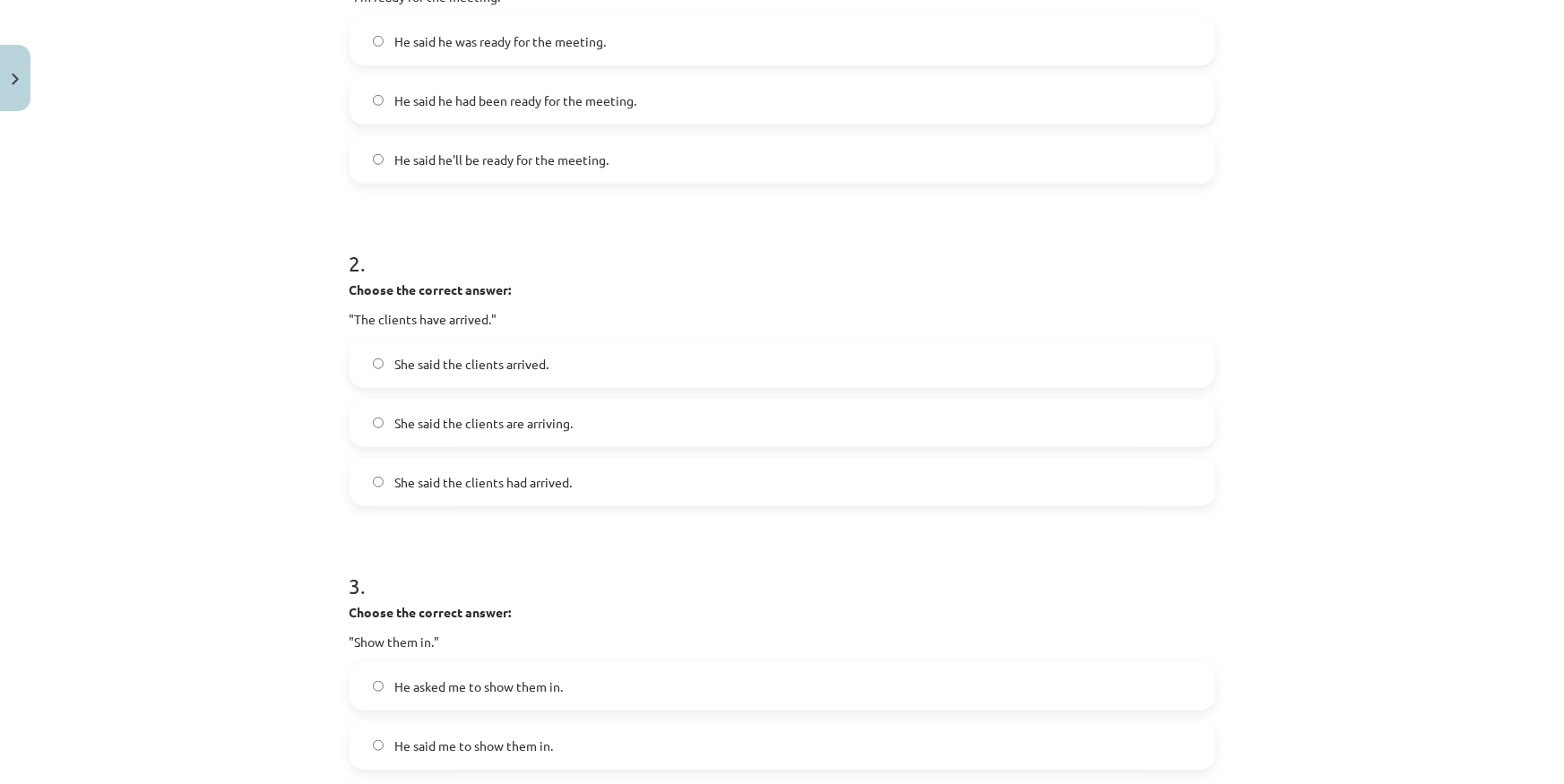
click at [565, 355] on label "She said the clients arrived." at bounding box center [782, 364] width 862 height 45
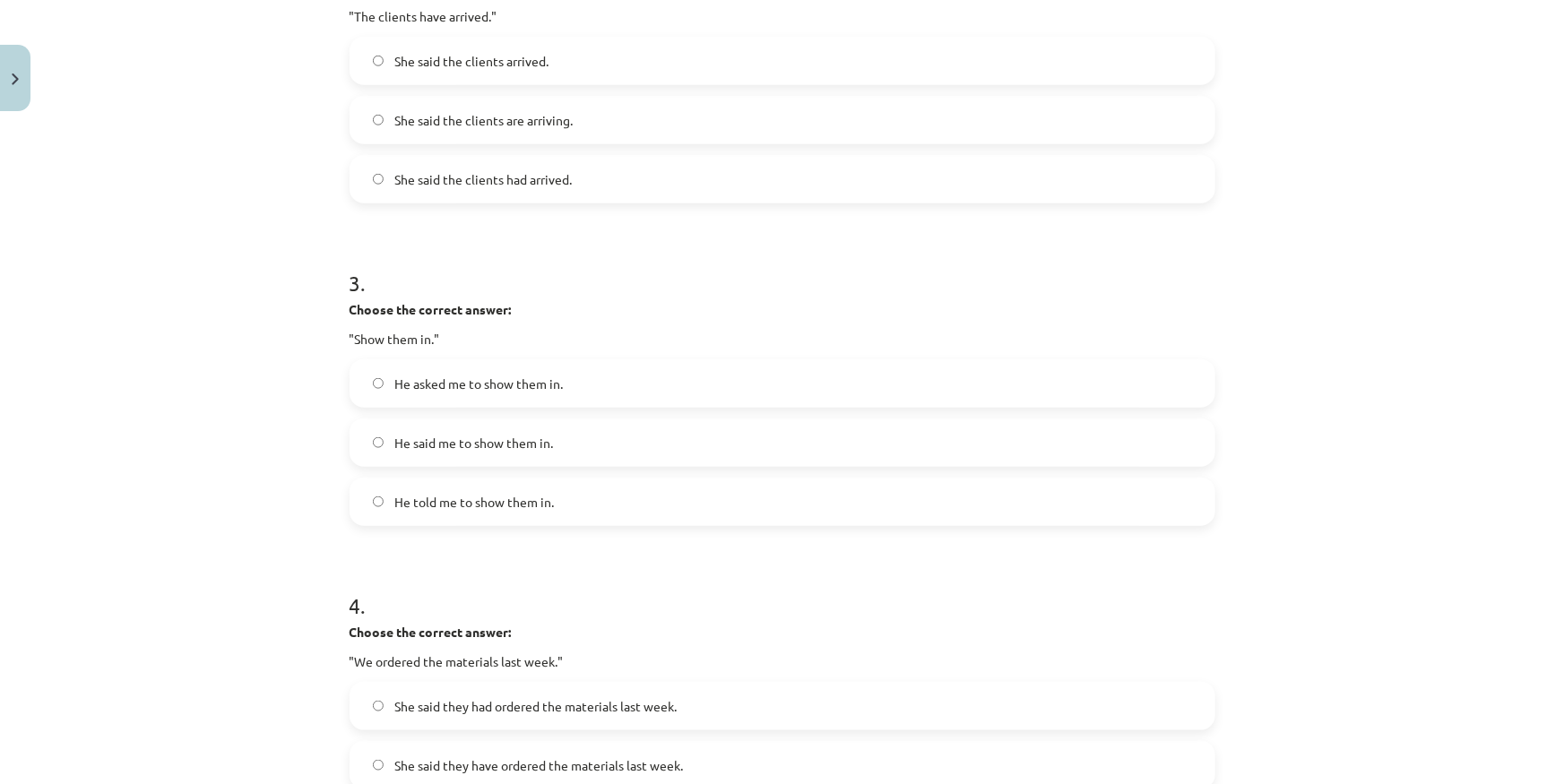
scroll to position [786, 0]
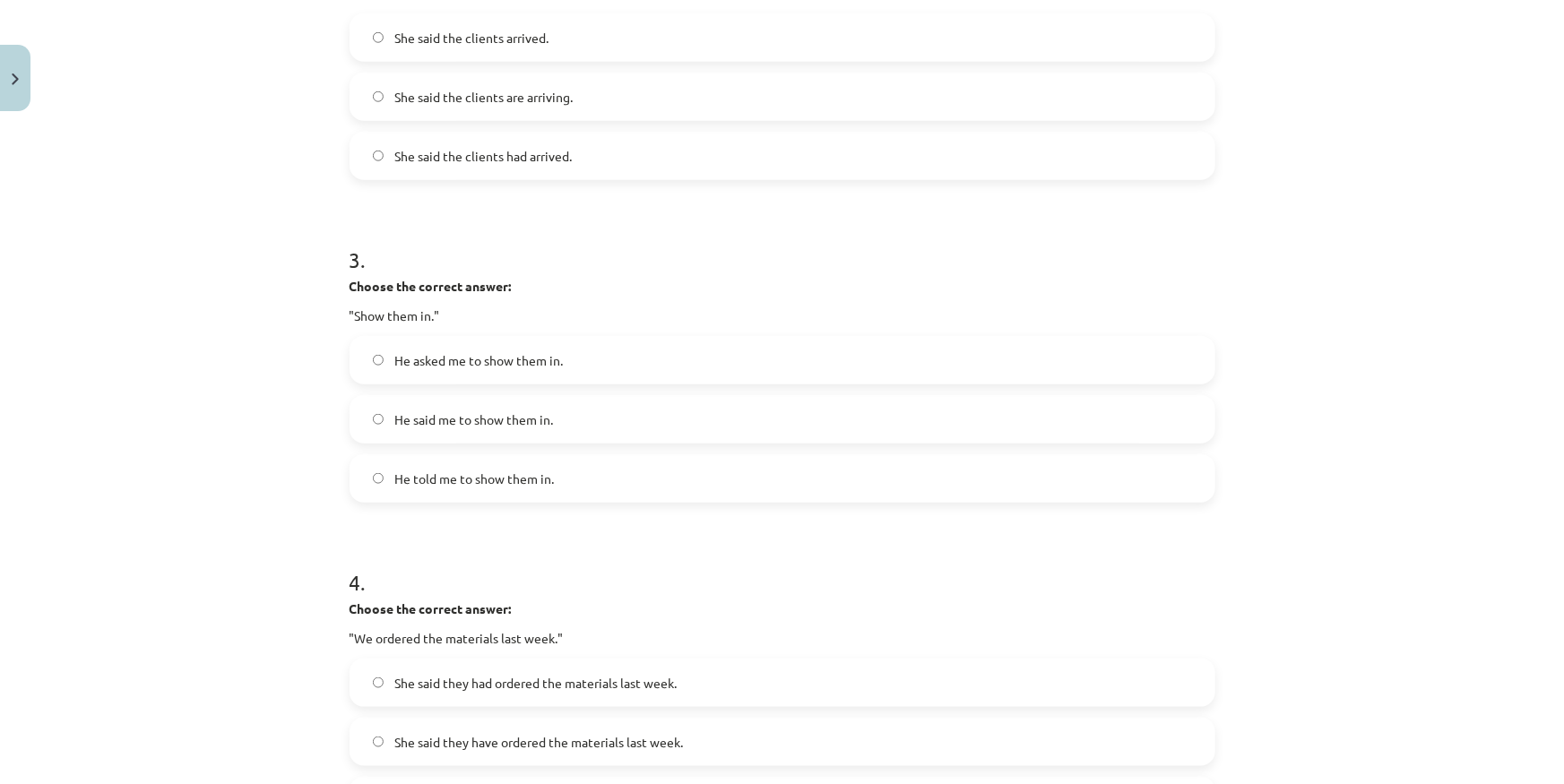
click at [514, 376] on label "He asked me to show them in." at bounding box center [782, 360] width 862 height 45
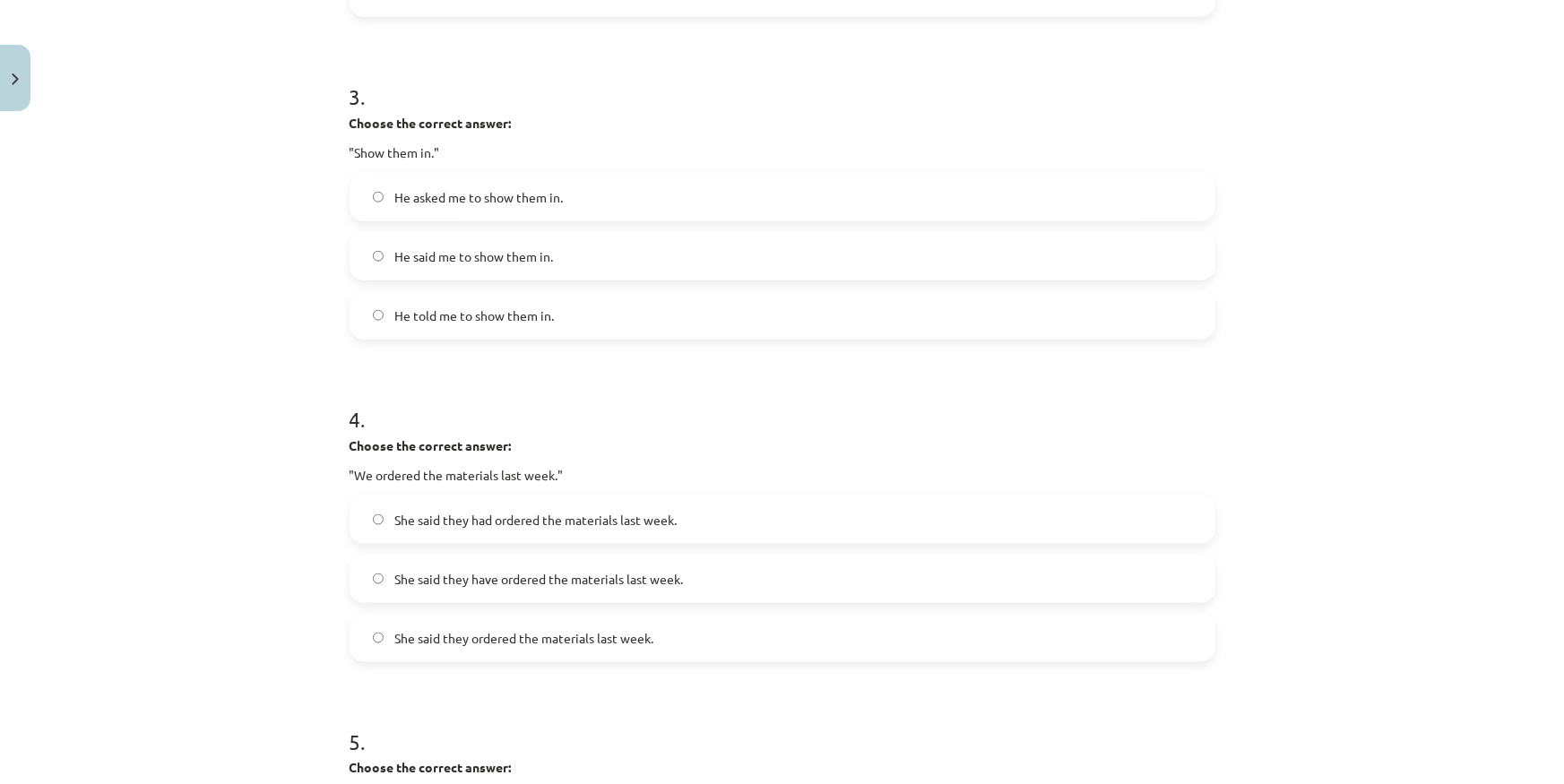
scroll to position [1030, 0]
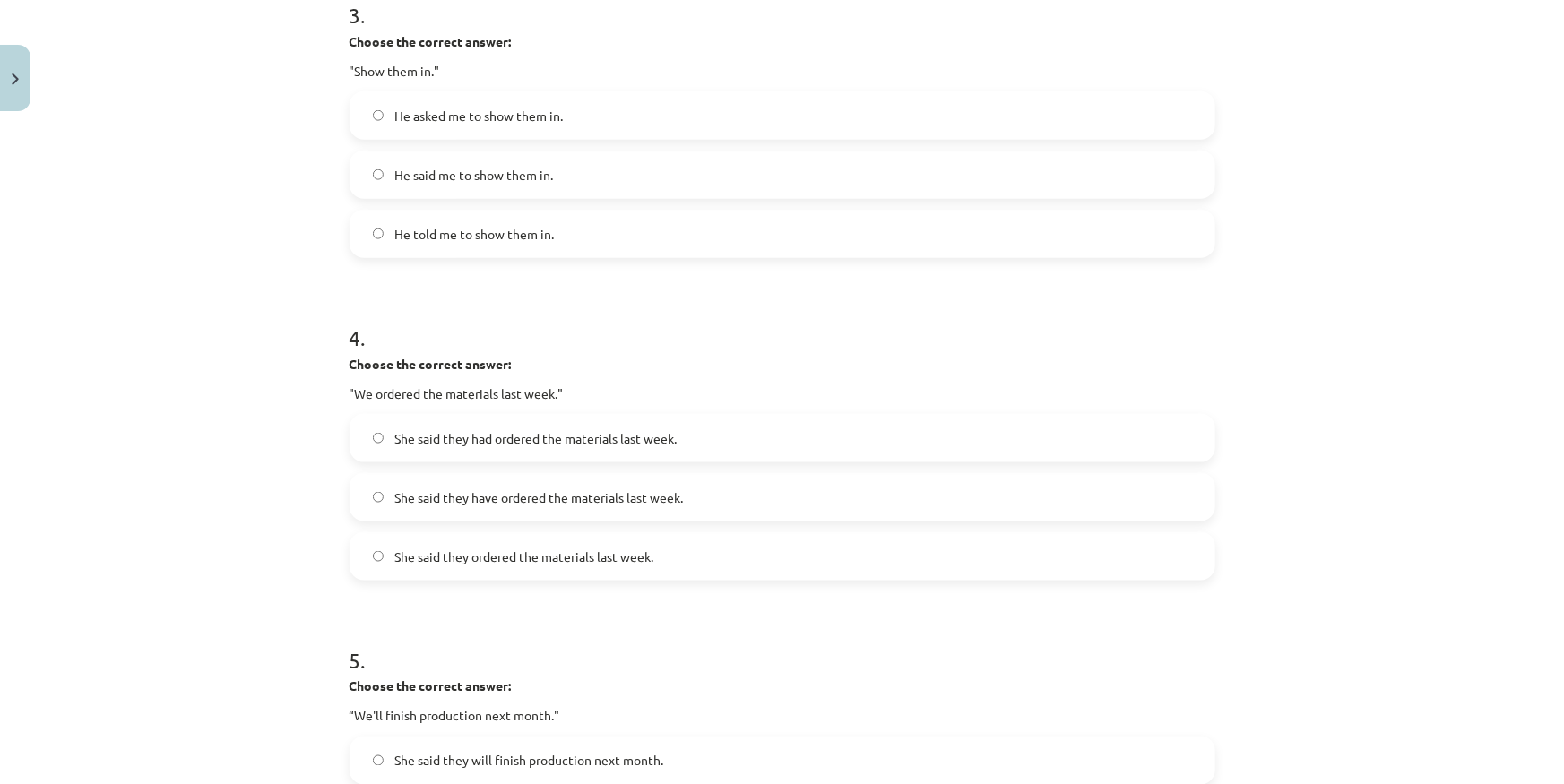
click at [475, 437] on span "She said they had ordered the materials last week." at bounding box center [535, 438] width 282 height 19
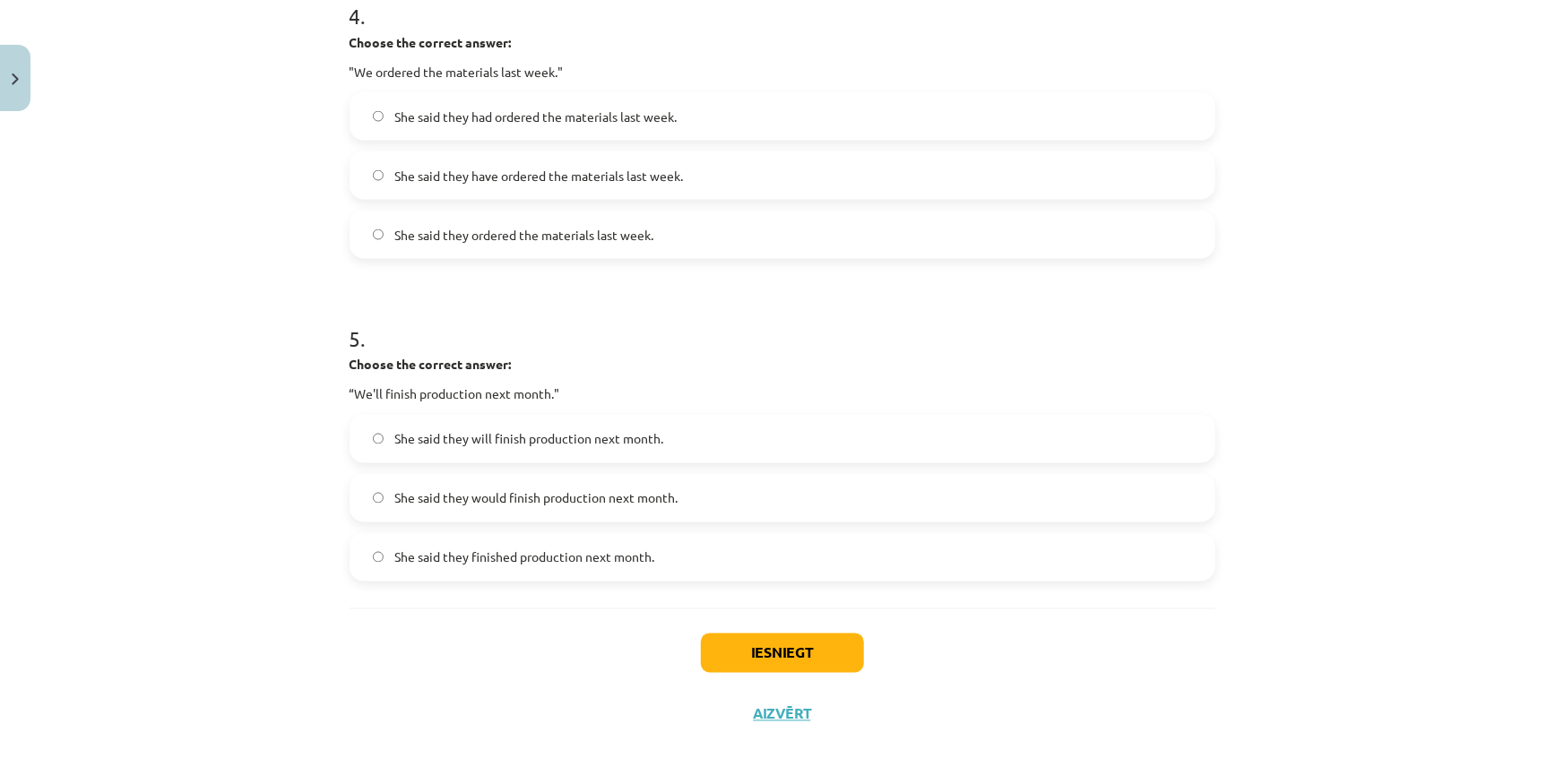
scroll to position [1355, 0]
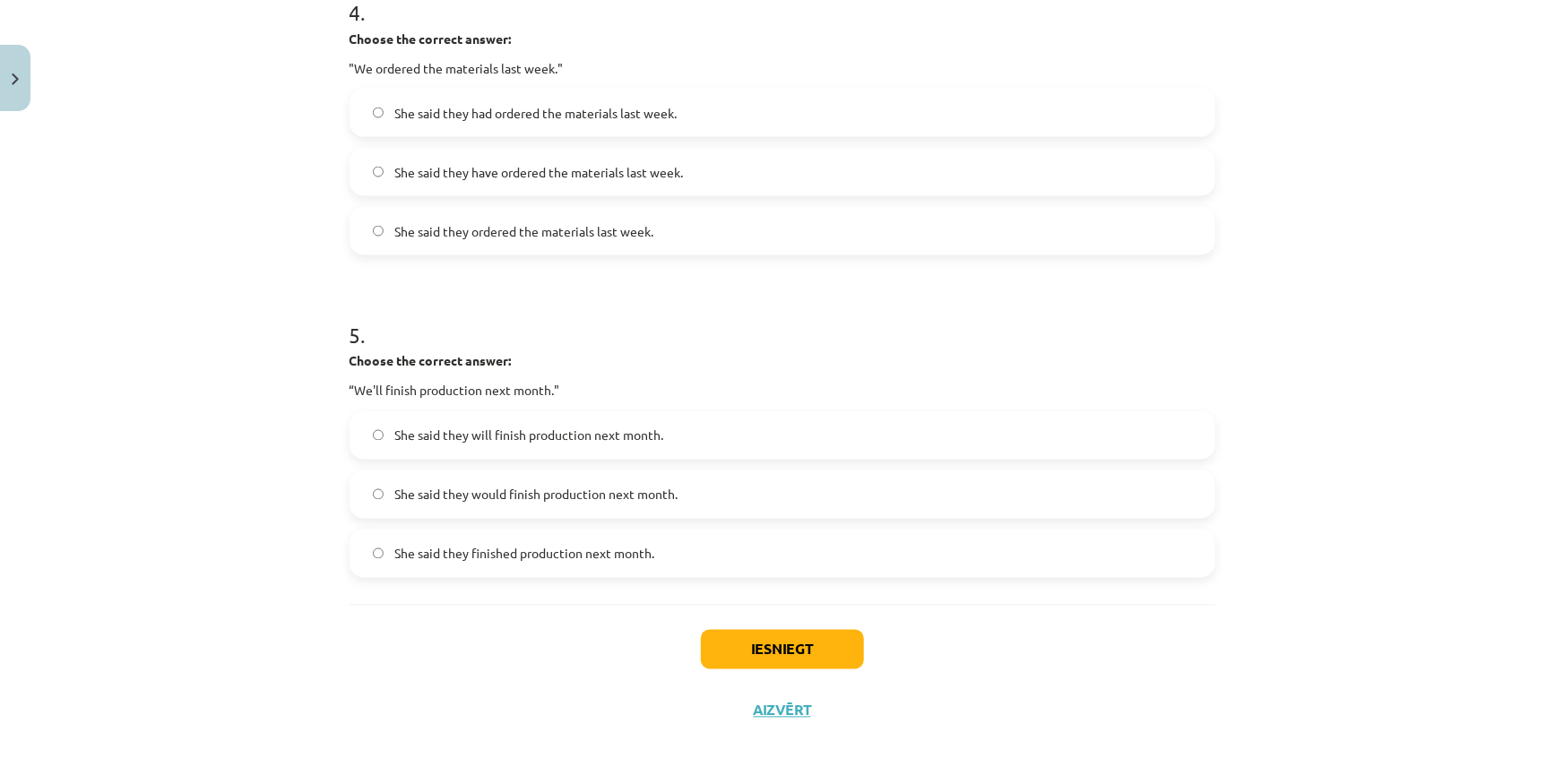
click at [479, 507] on label "She said they would finish production next month." at bounding box center [782, 494] width 862 height 45
click at [725, 630] on button "Iesniegt" at bounding box center [782, 650] width 163 height 40
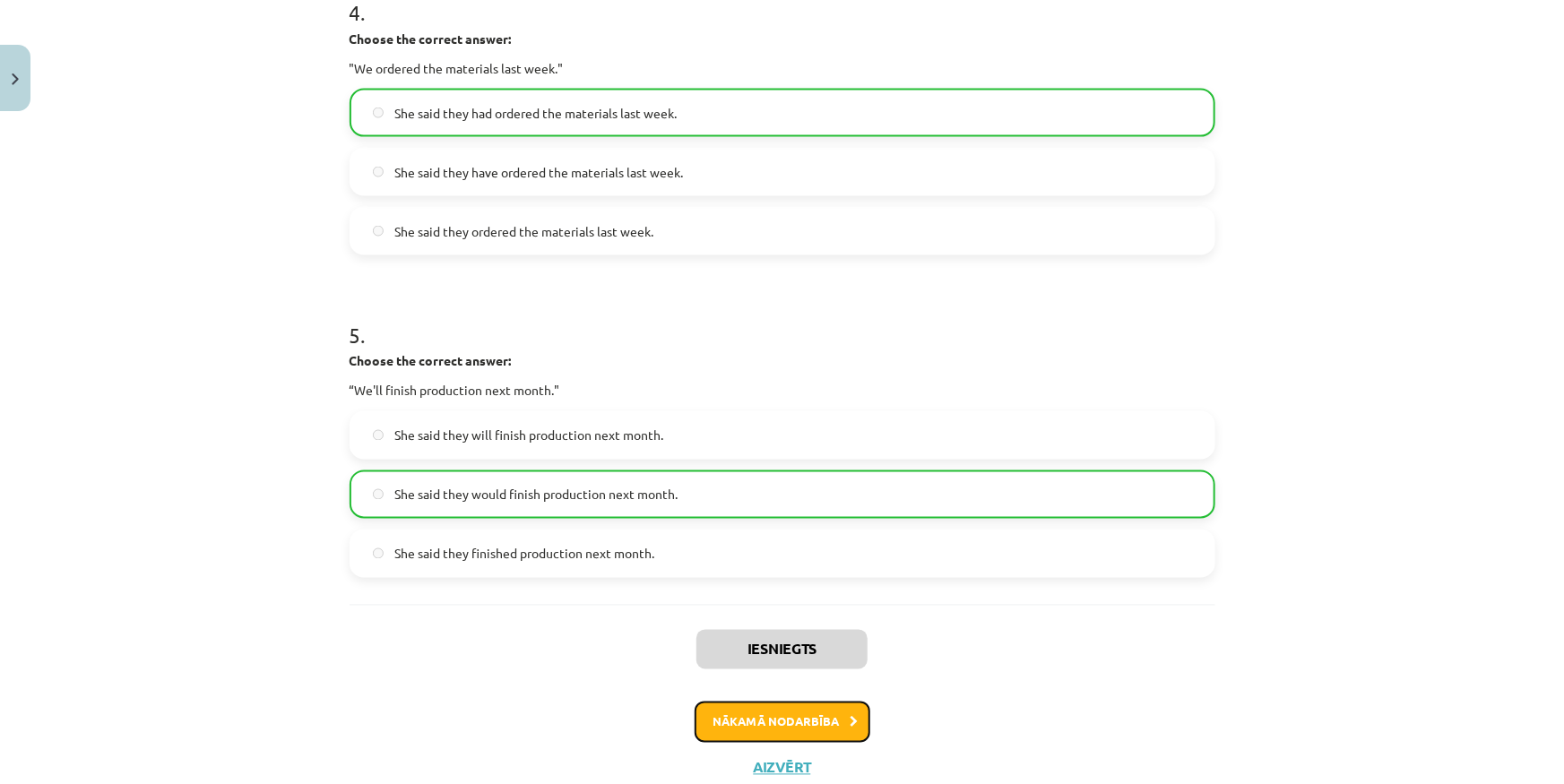
click at [717, 730] on button "Nākamā nodarbība" at bounding box center [782, 722] width 176 height 42
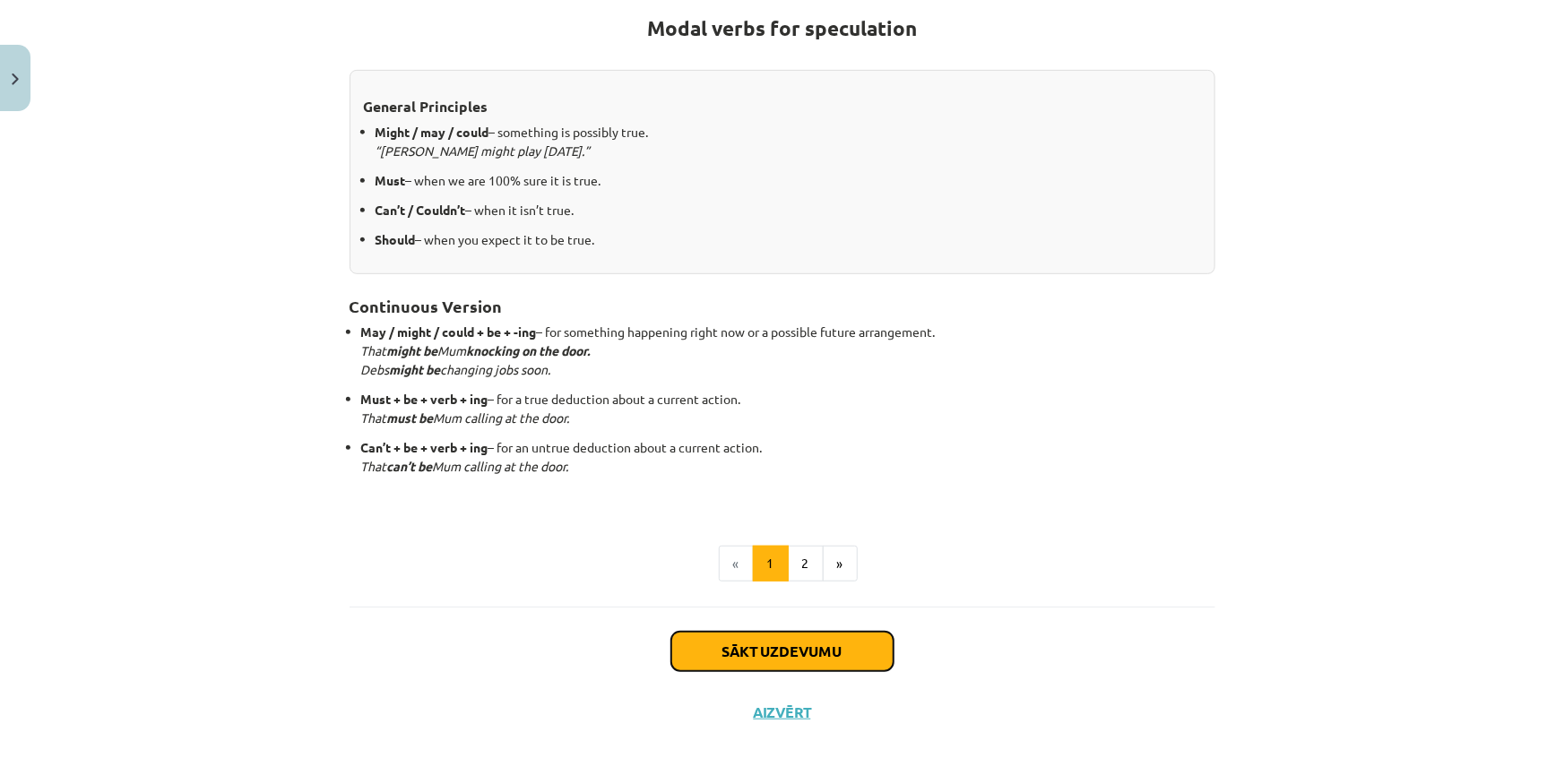
click at [705, 657] on button "Sākt uzdevumu" at bounding box center [782, 651] width 222 height 40
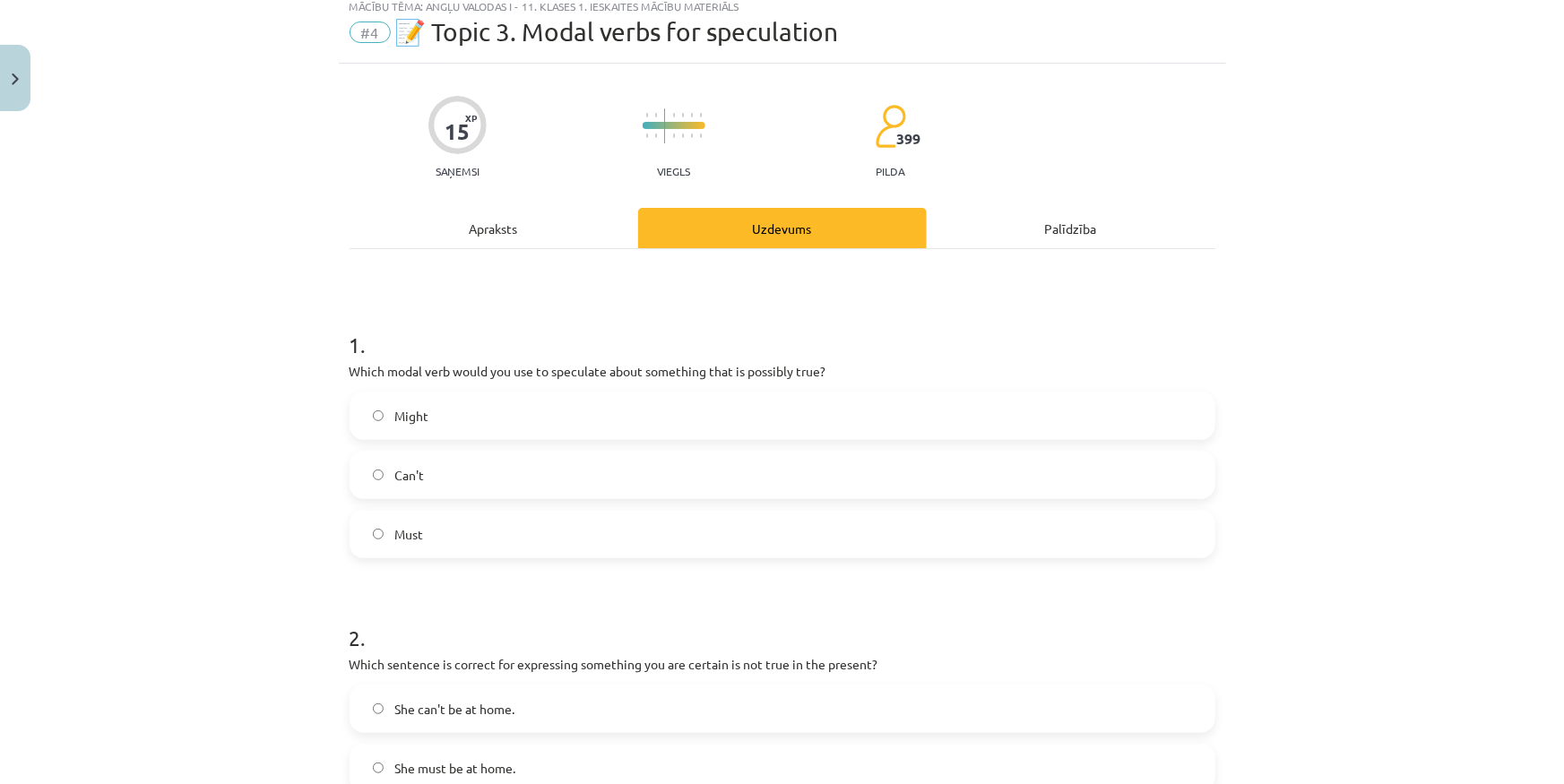
scroll to position [45, 0]
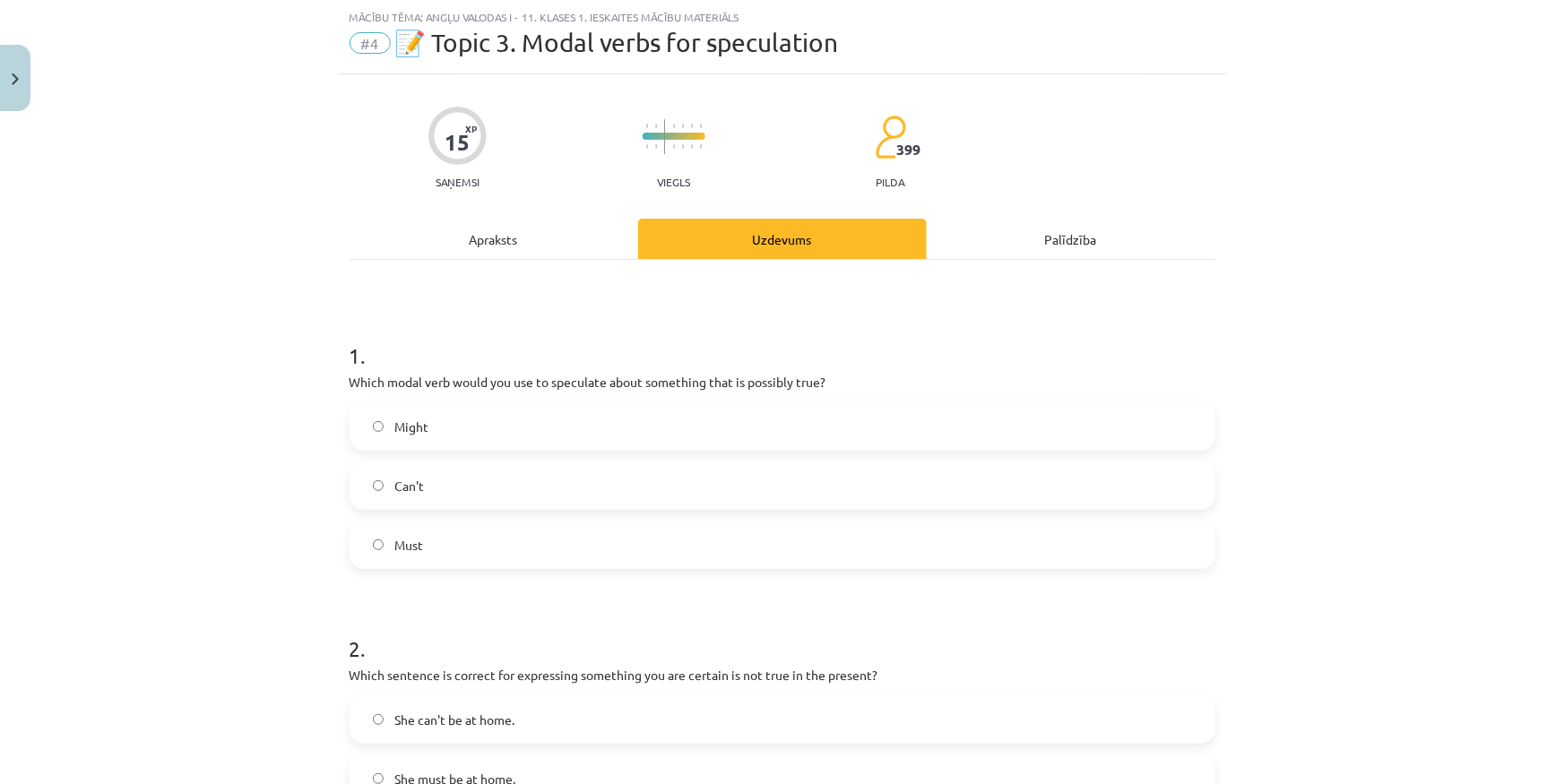
click at [349, 373] on p "Which modal verb would you use to speculate about something that is possibly tr…" at bounding box center [782, 382] width 865 height 19
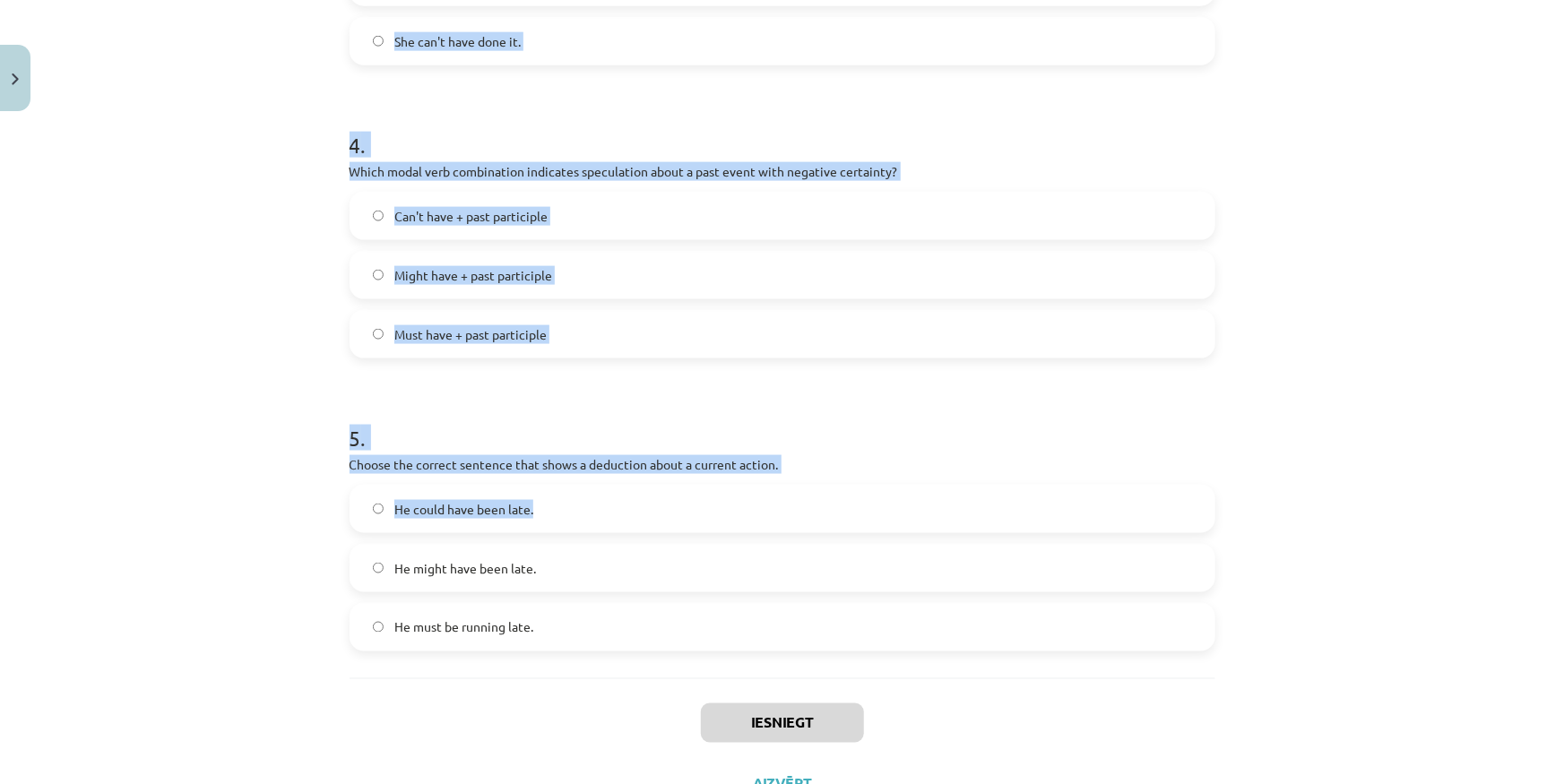
scroll to position [1208, 0]
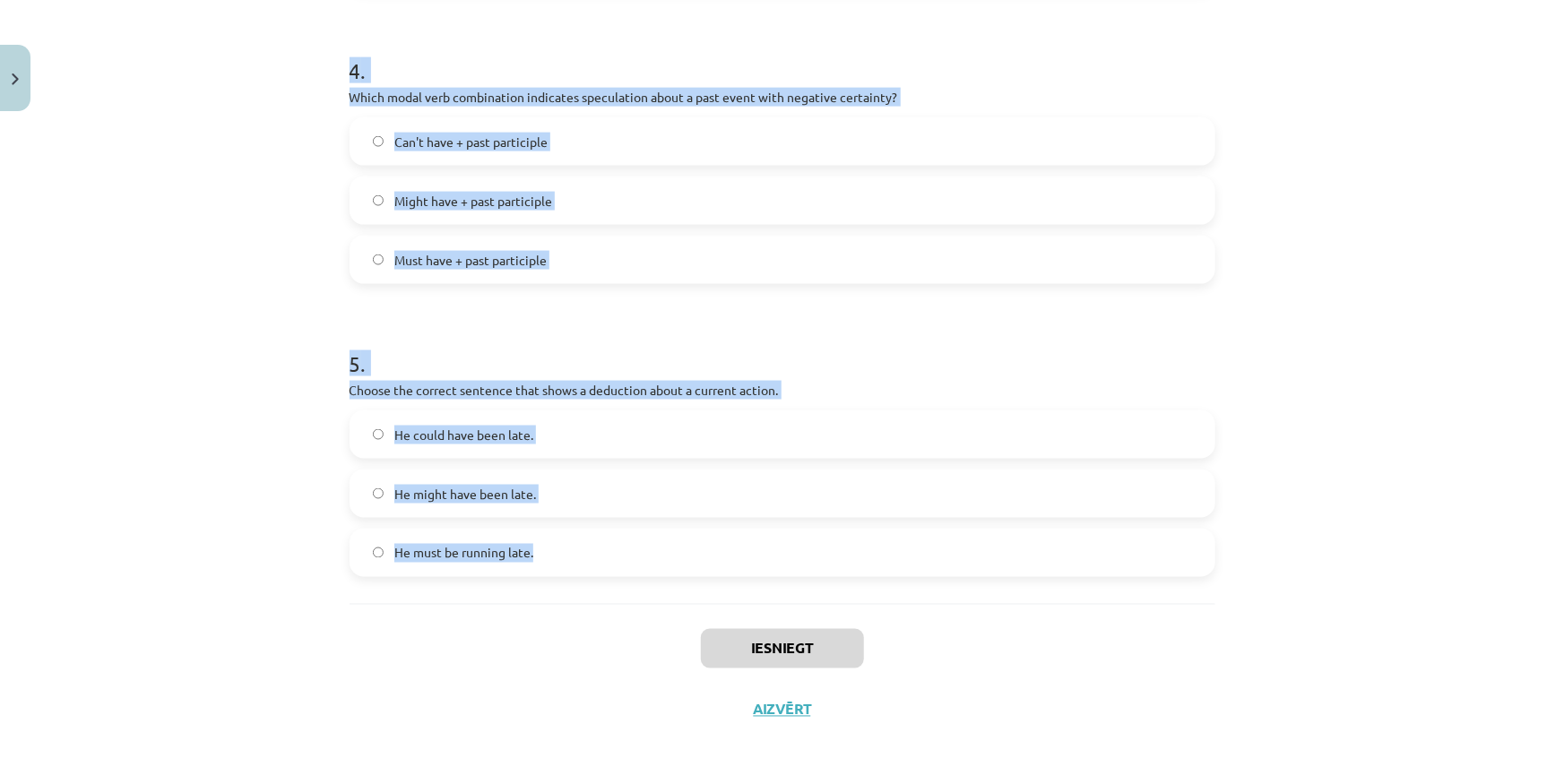
drag, startPoint x: 338, startPoint y: 382, endPoint x: 682, endPoint y: 547, distance: 381.5
copy form "Which modal verb would you use to speculate about something that is possibly tr…"
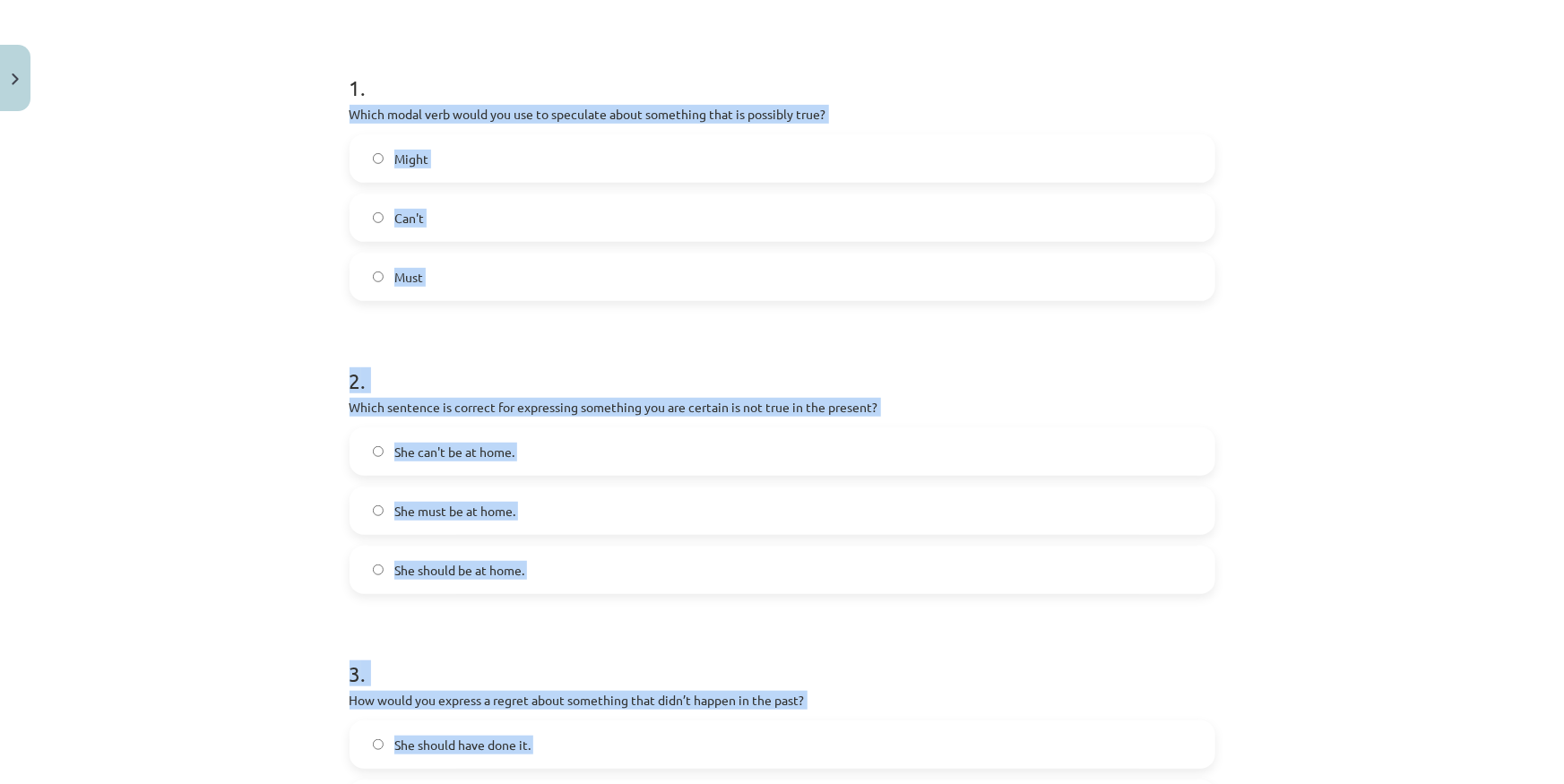
click at [191, 398] on div "Mācību tēma: Angļu valodas i - 11. klases 1. ieskaites mācību materiāls #4 📝 To…" at bounding box center [782, 392] width 1564 height 784
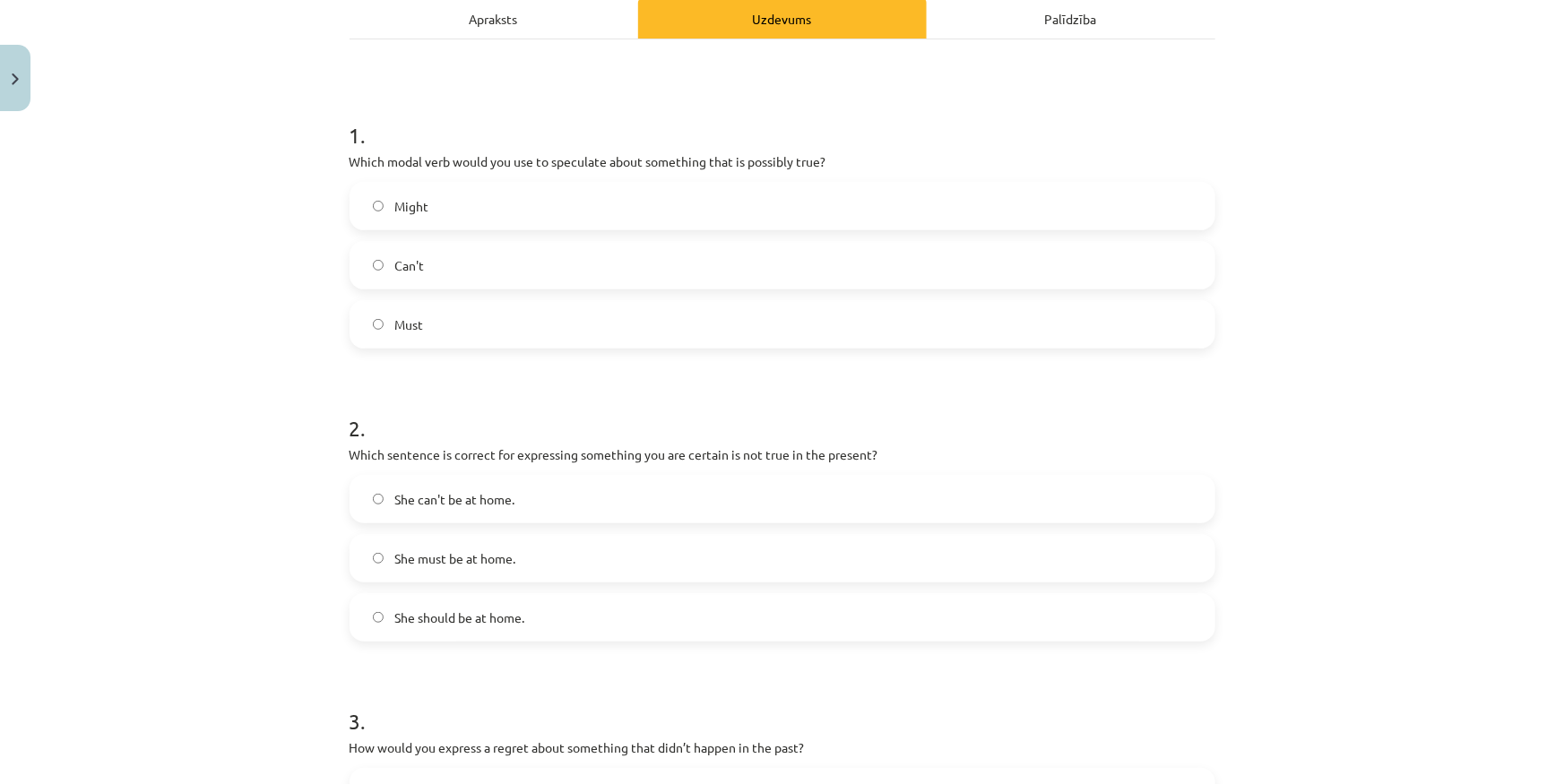
scroll to position [150, 0]
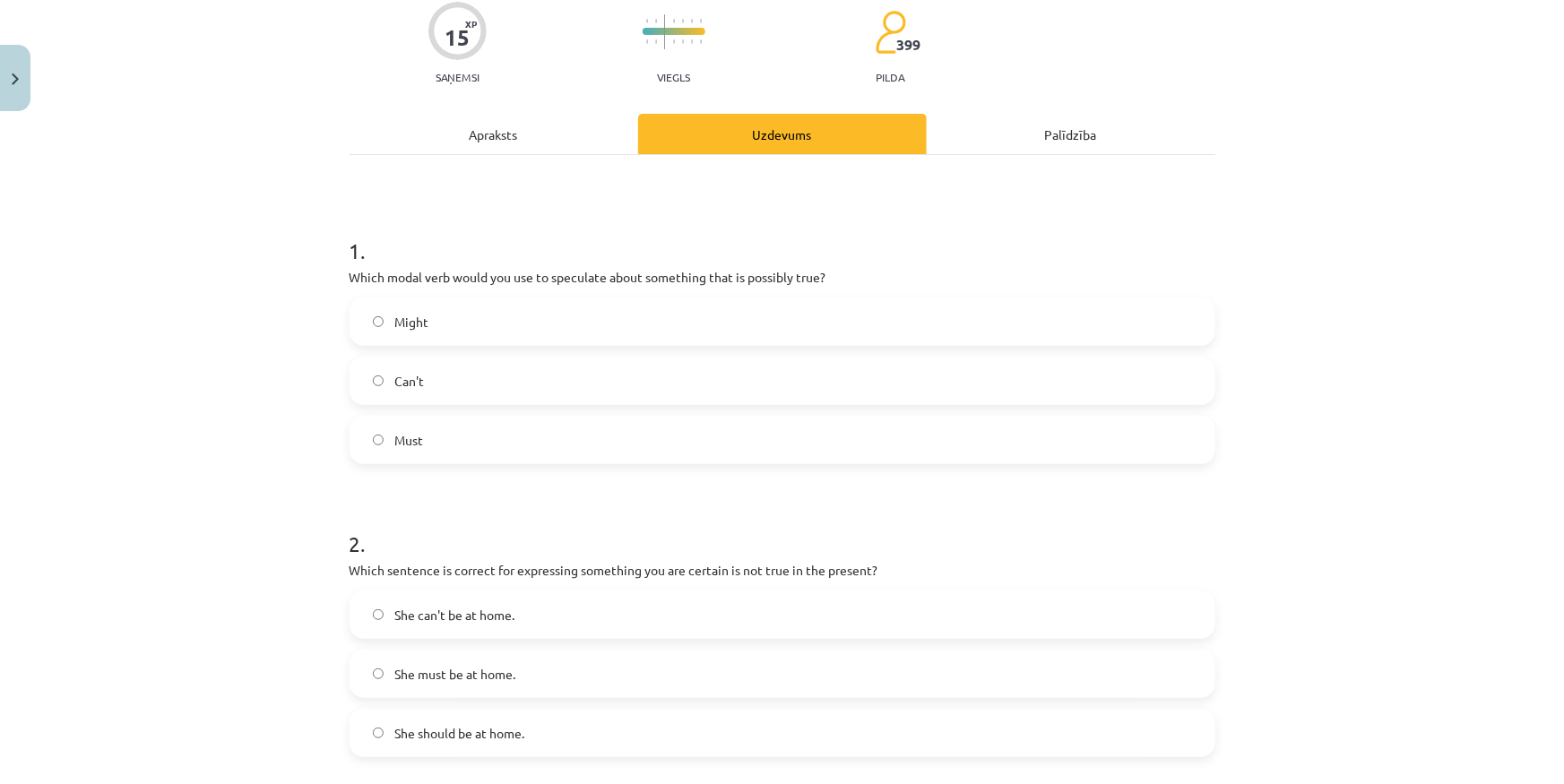
click at [477, 306] on label "Might" at bounding box center [782, 322] width 862 height 45
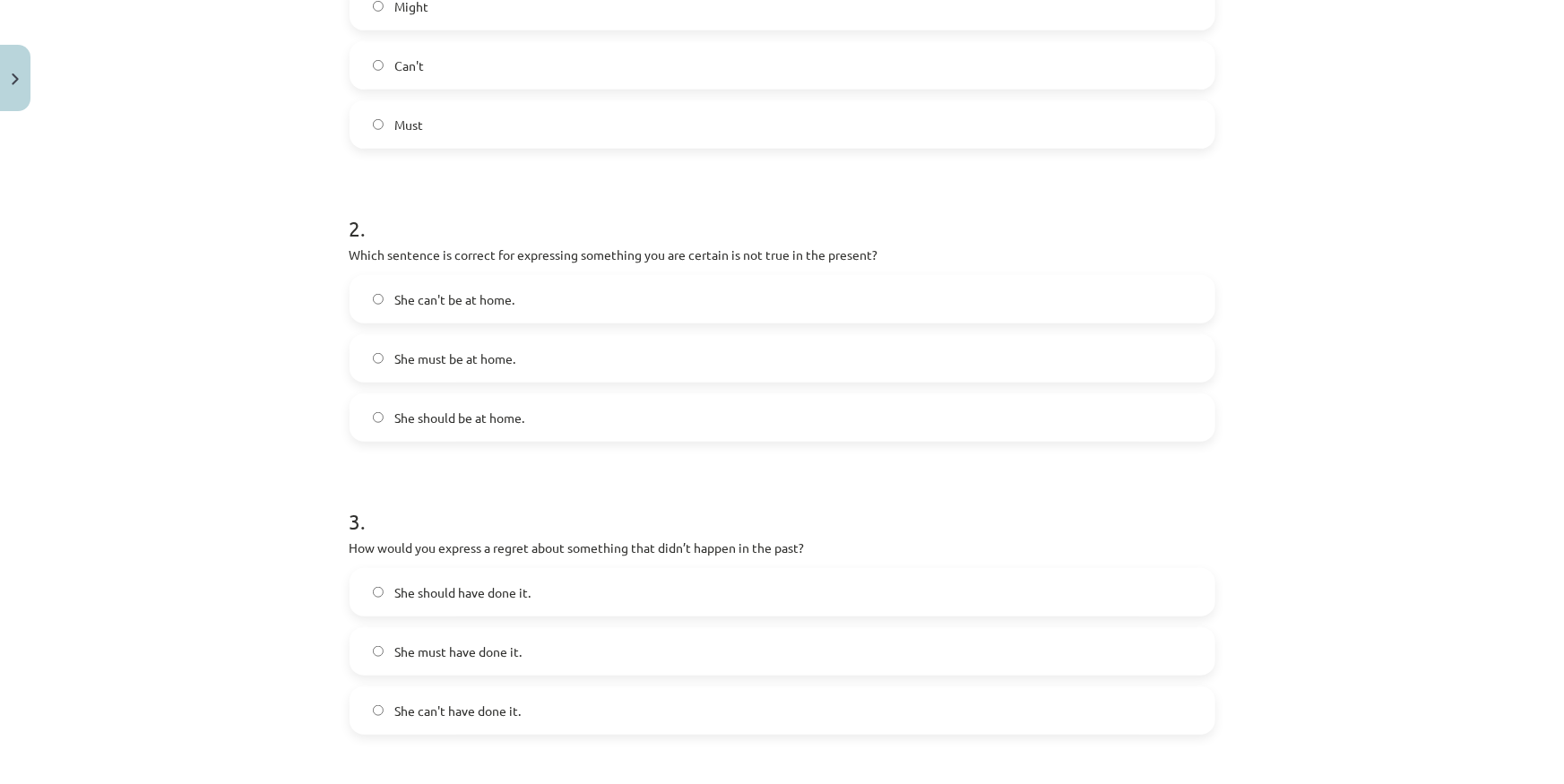
scroll to position [475, 0]
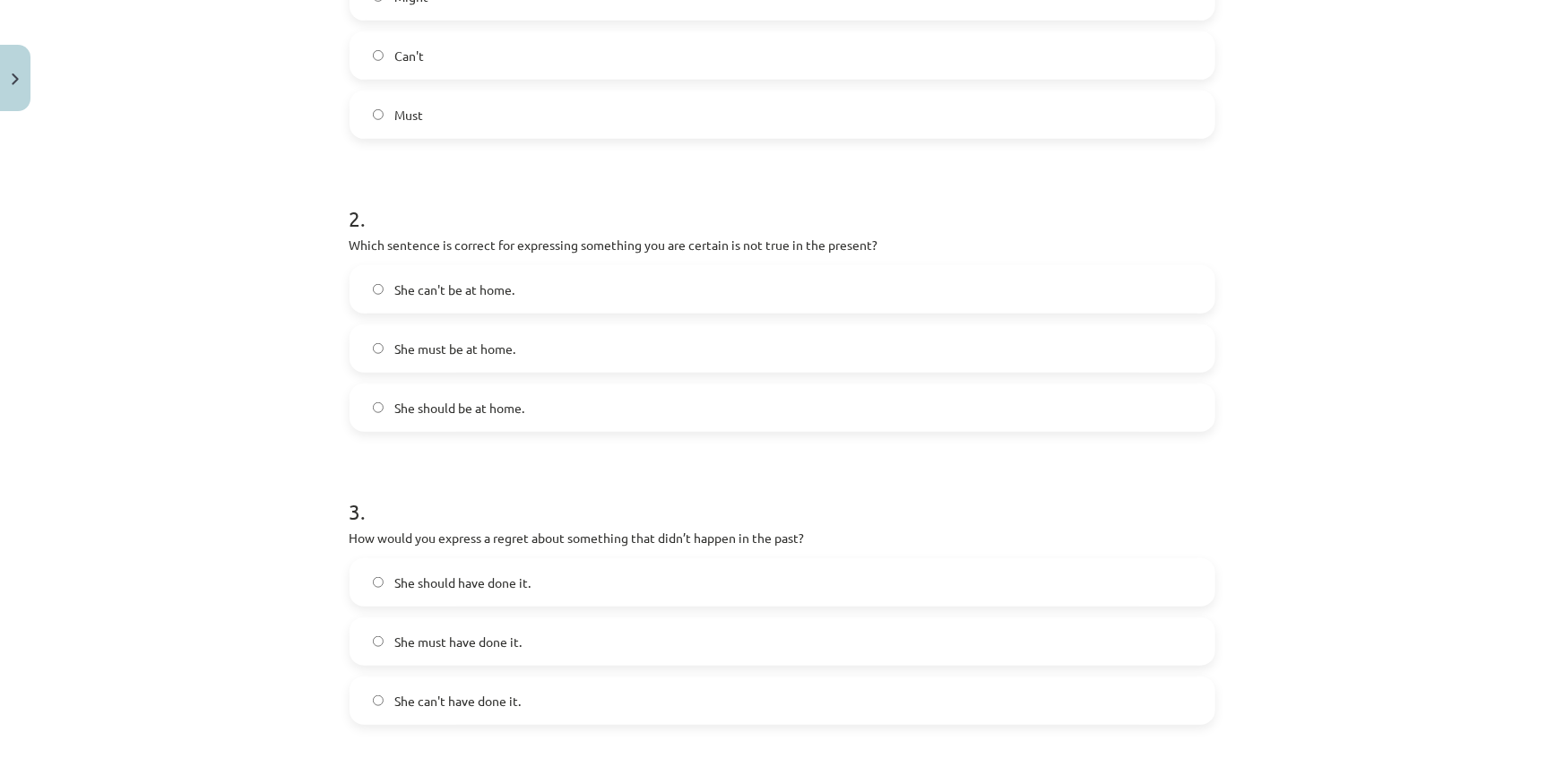
click at [493, 296] on span "She can't be at home." at bounding box center [454, 290] width 120 height 19
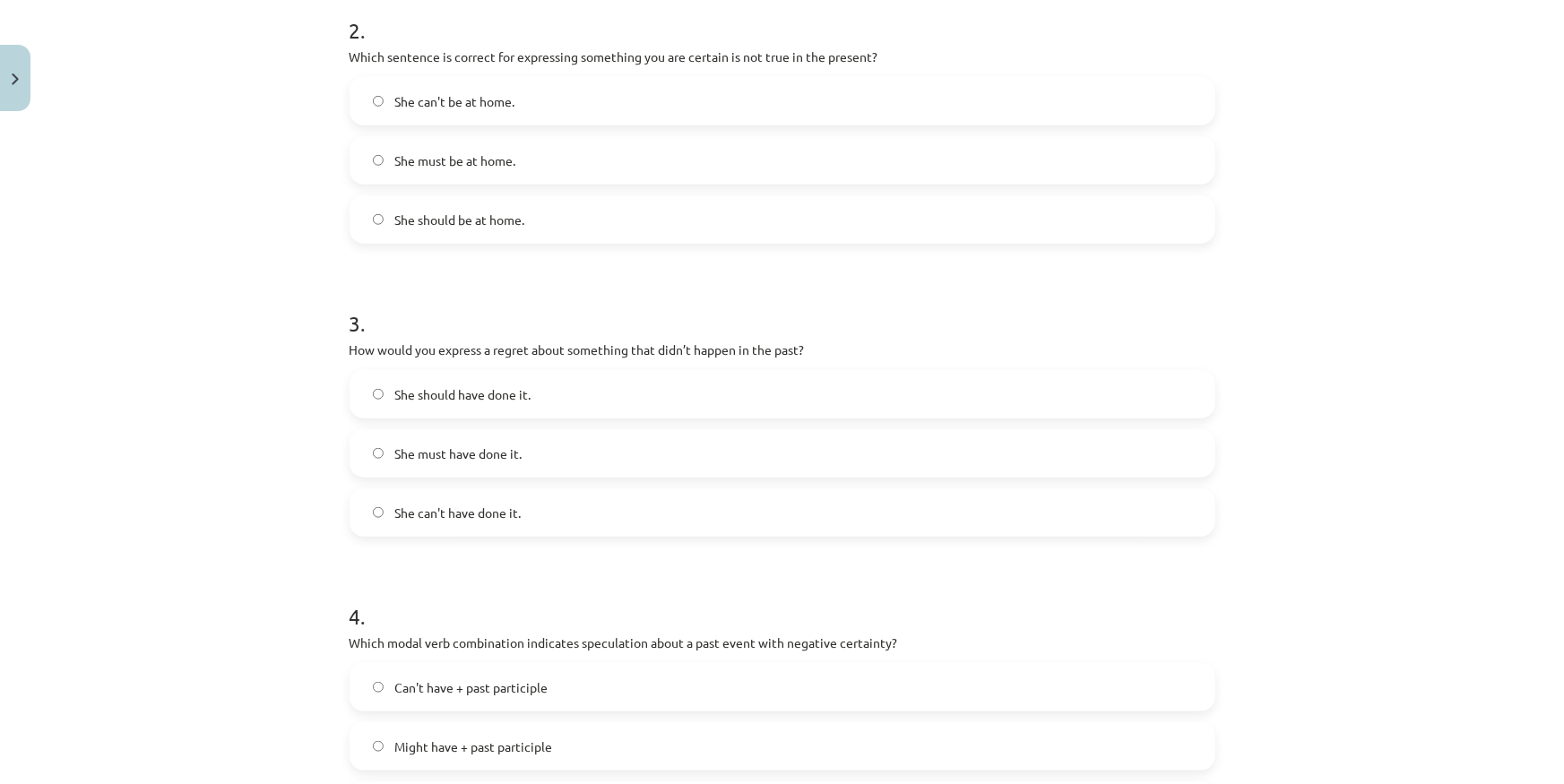
scroll to position [719, 0]
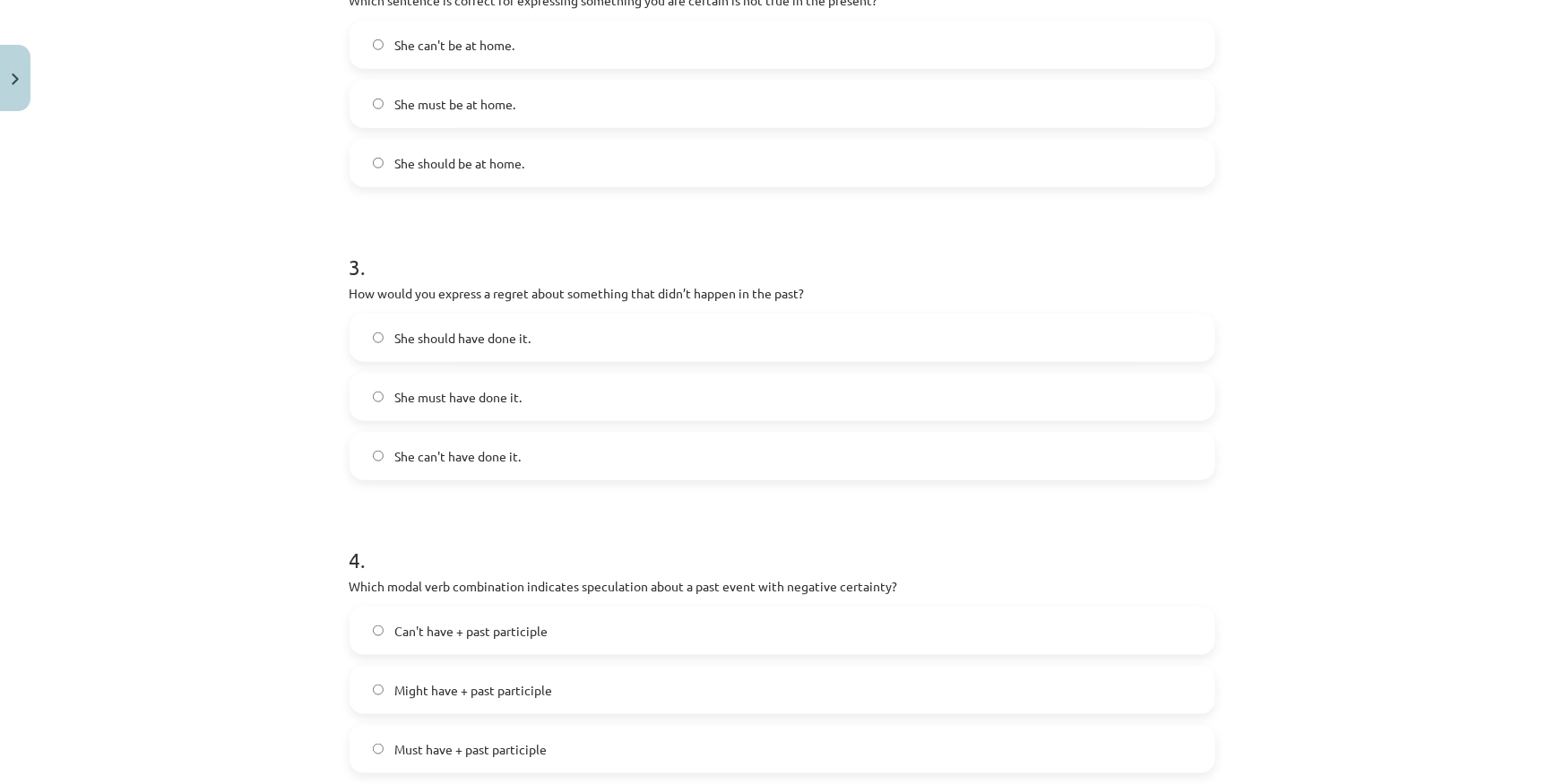
click at [538, 333] on label "She should have done it." at bounding box center [782, 338] width 862 height 45
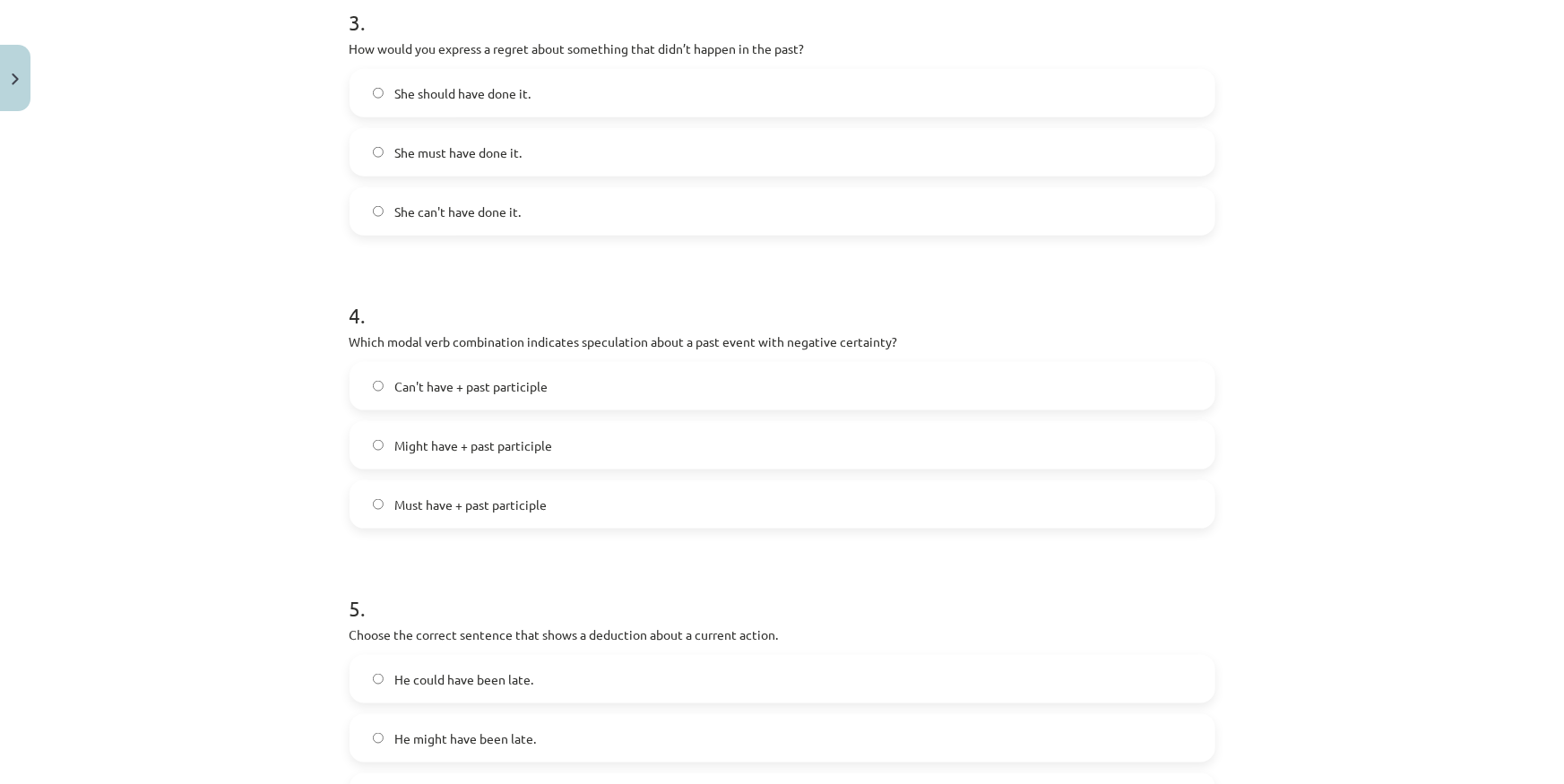
click at [529, 390] on span "Can't have + past participle" at bounding box center [471, 386] width 153 height 19
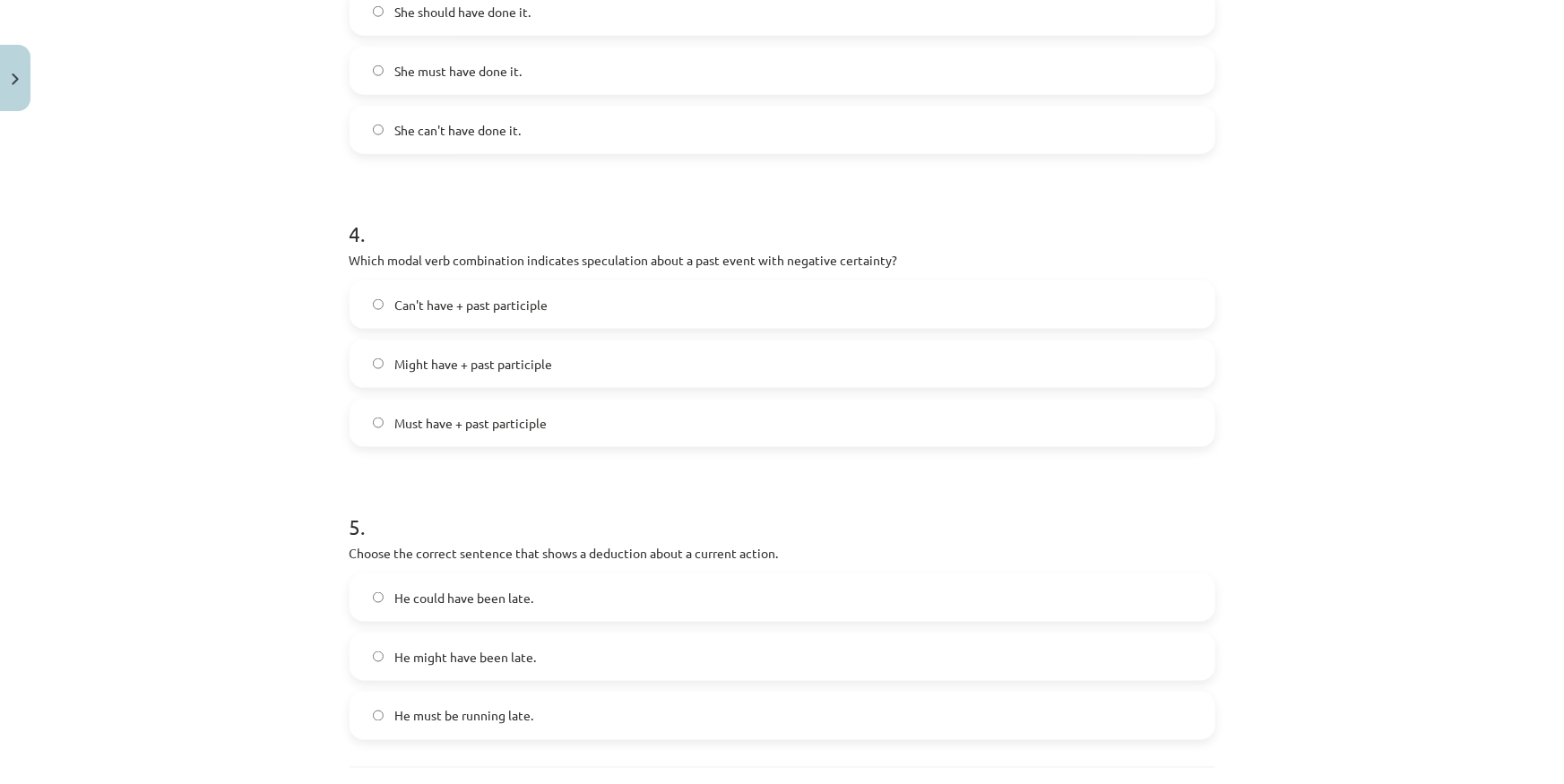
scroll to position [1127, 0]
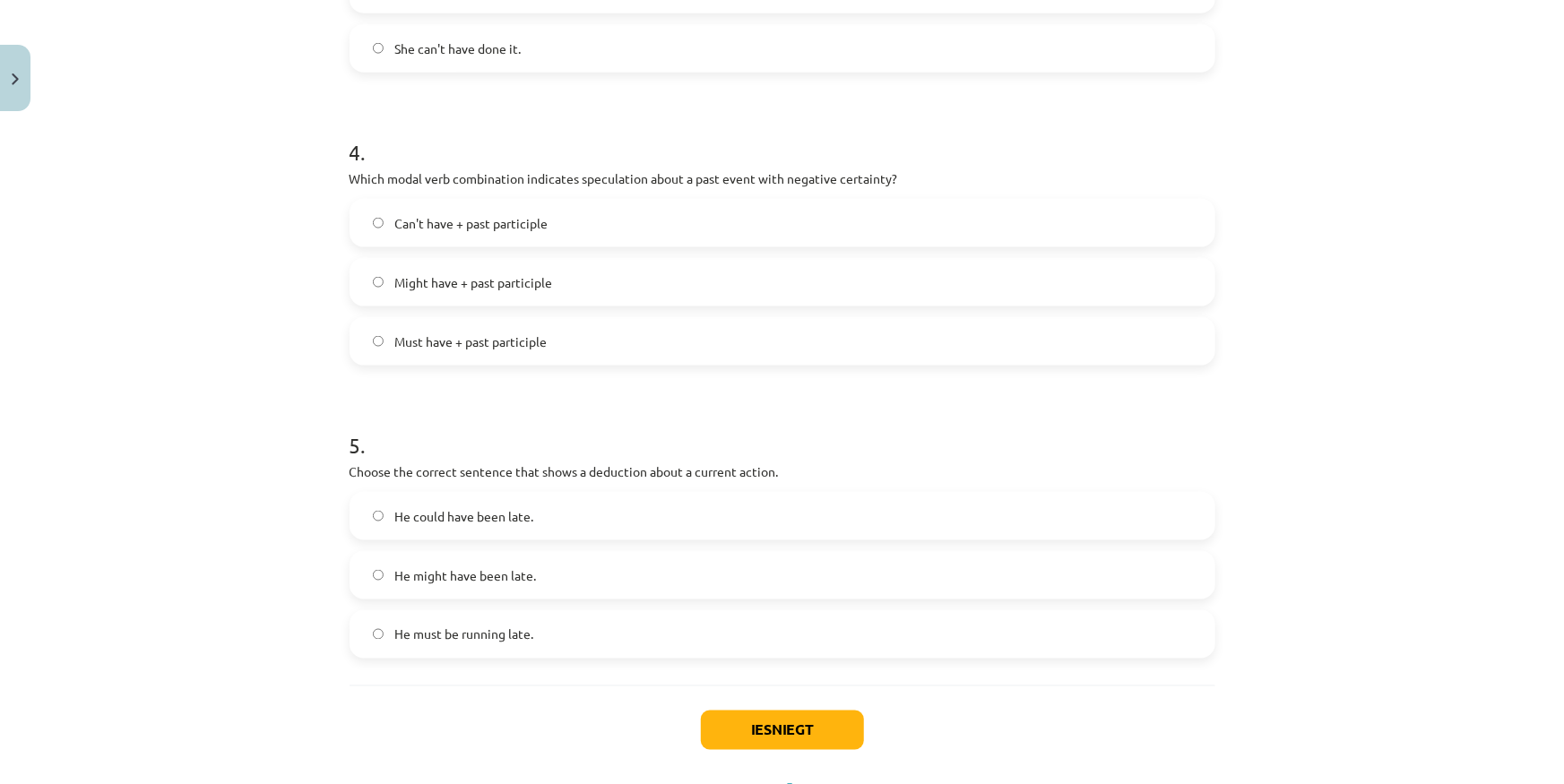
click at [484, 641] on span "He must be running late." at bounding box center [464, 634] width 139 height 19
click at [723, 716] on button "Iesniegt" at bounding box center [782, 730] width 163 height 40
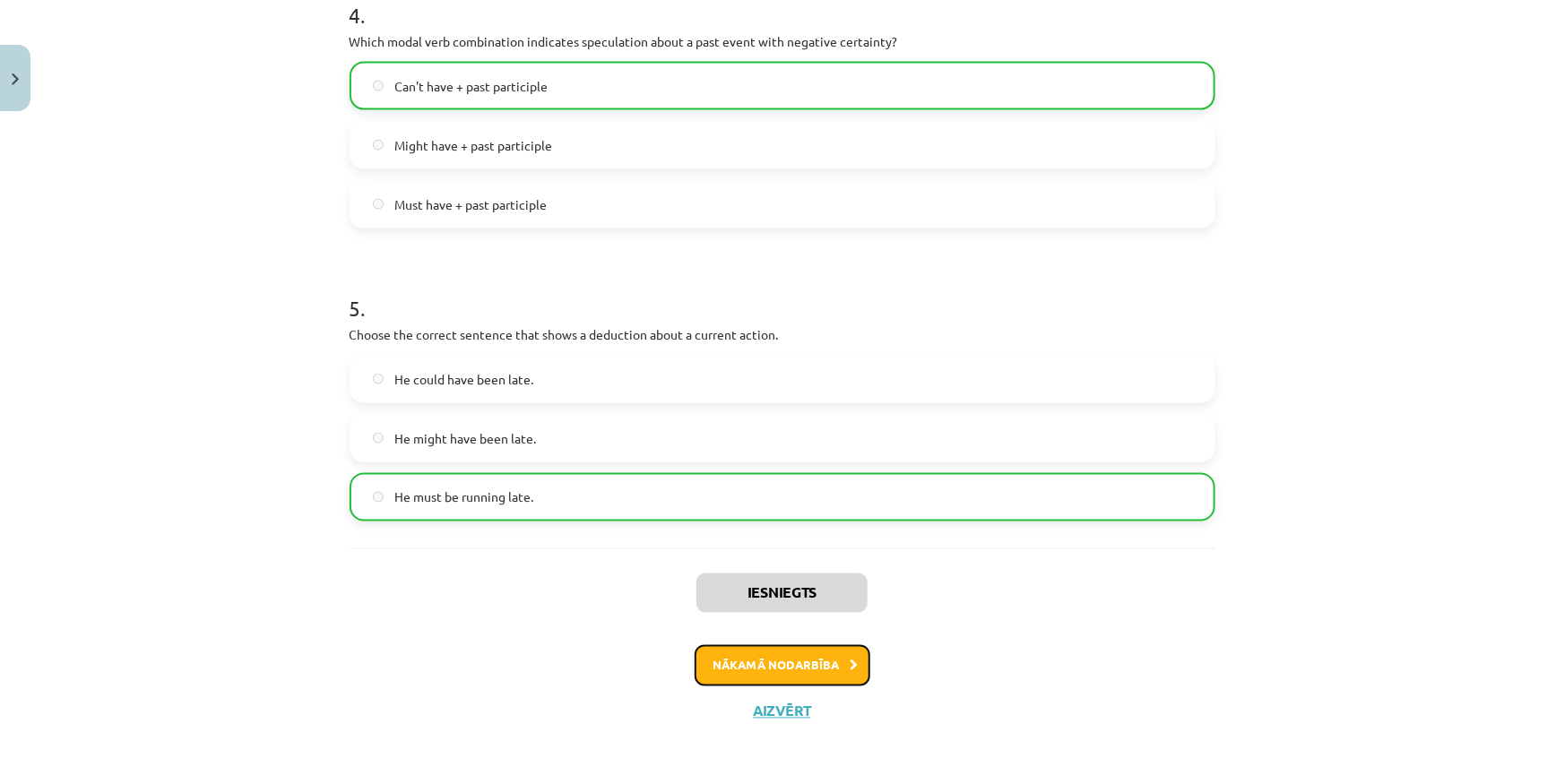
click at [718, 660] on button "Nākamā nodarbība" at bounding box center [782, 666] width 176 height 42
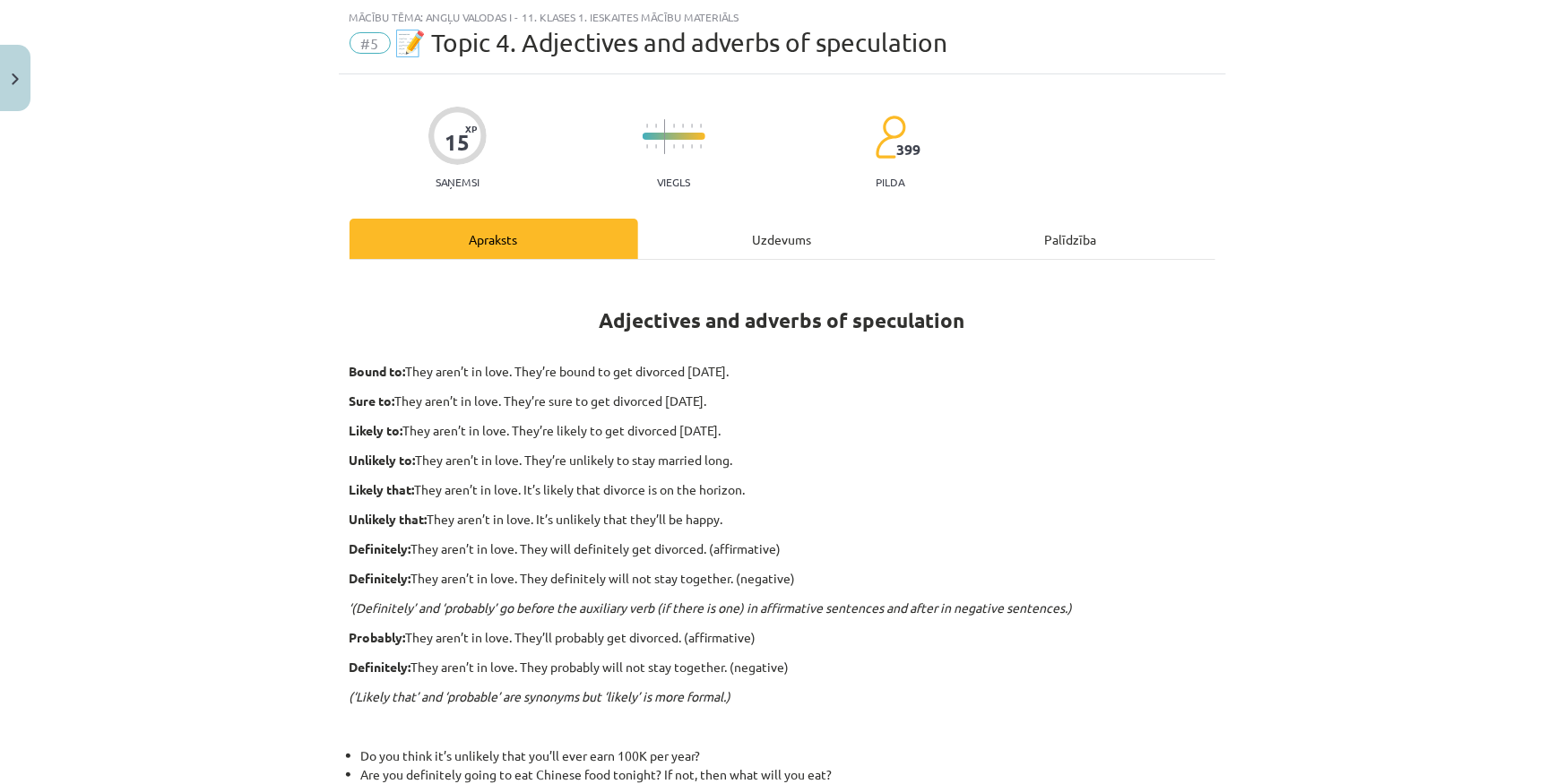
scroll to position [449, 0]
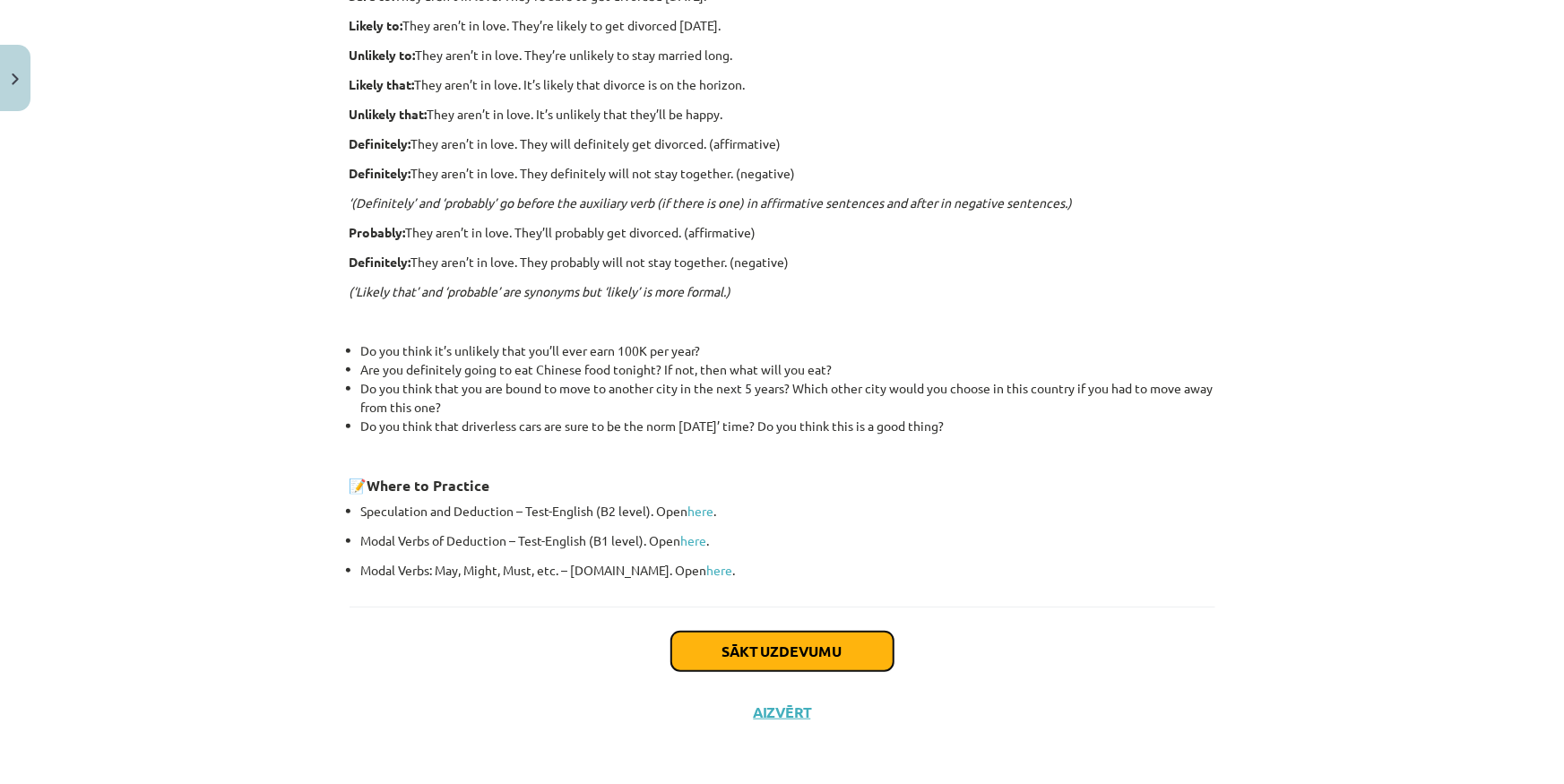
click at [740, 652] on button "Sākt uzdevumu" at bounding box center [782, 651] width 222 height 40
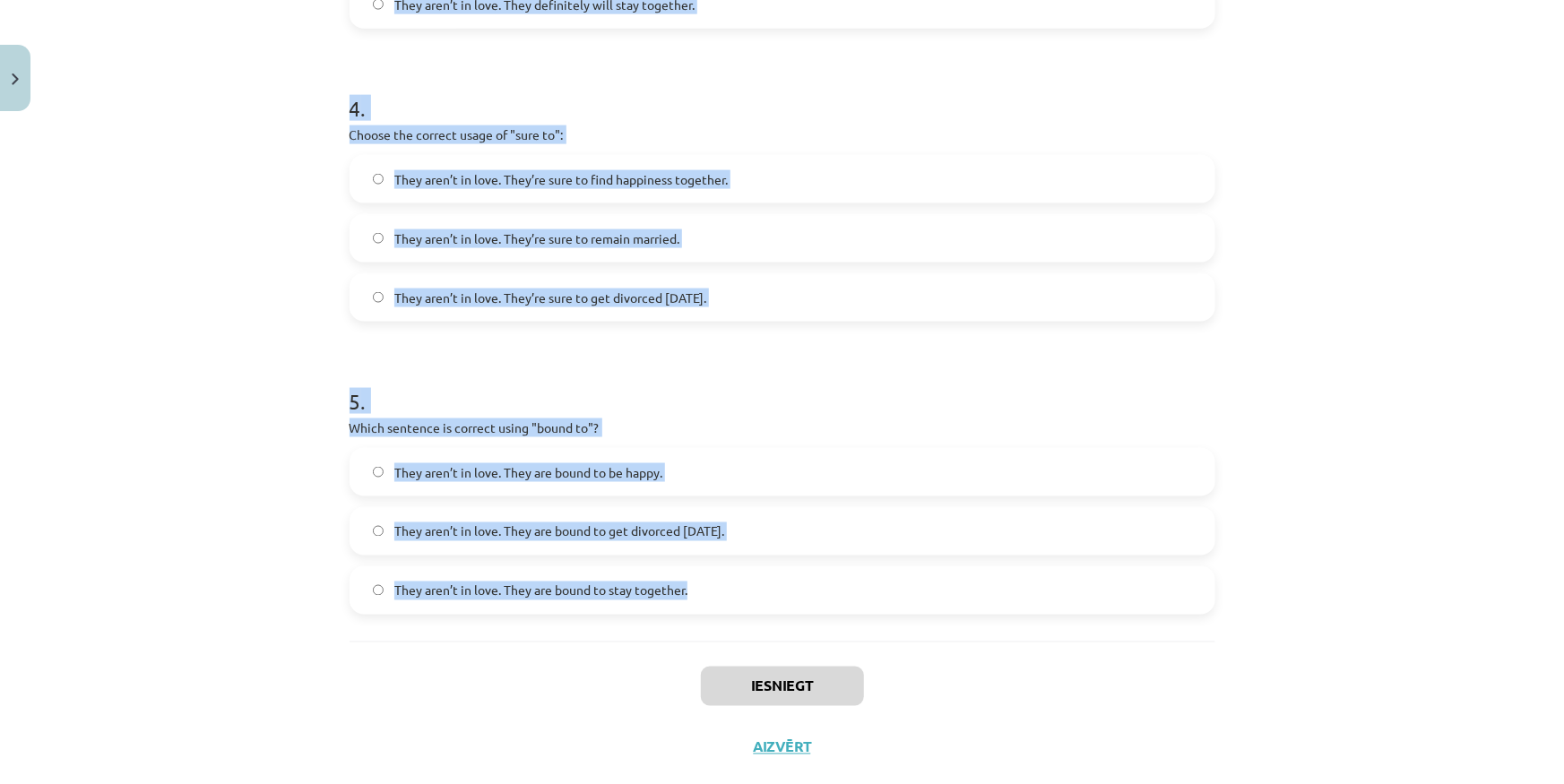
scroll to position [1237, 0]
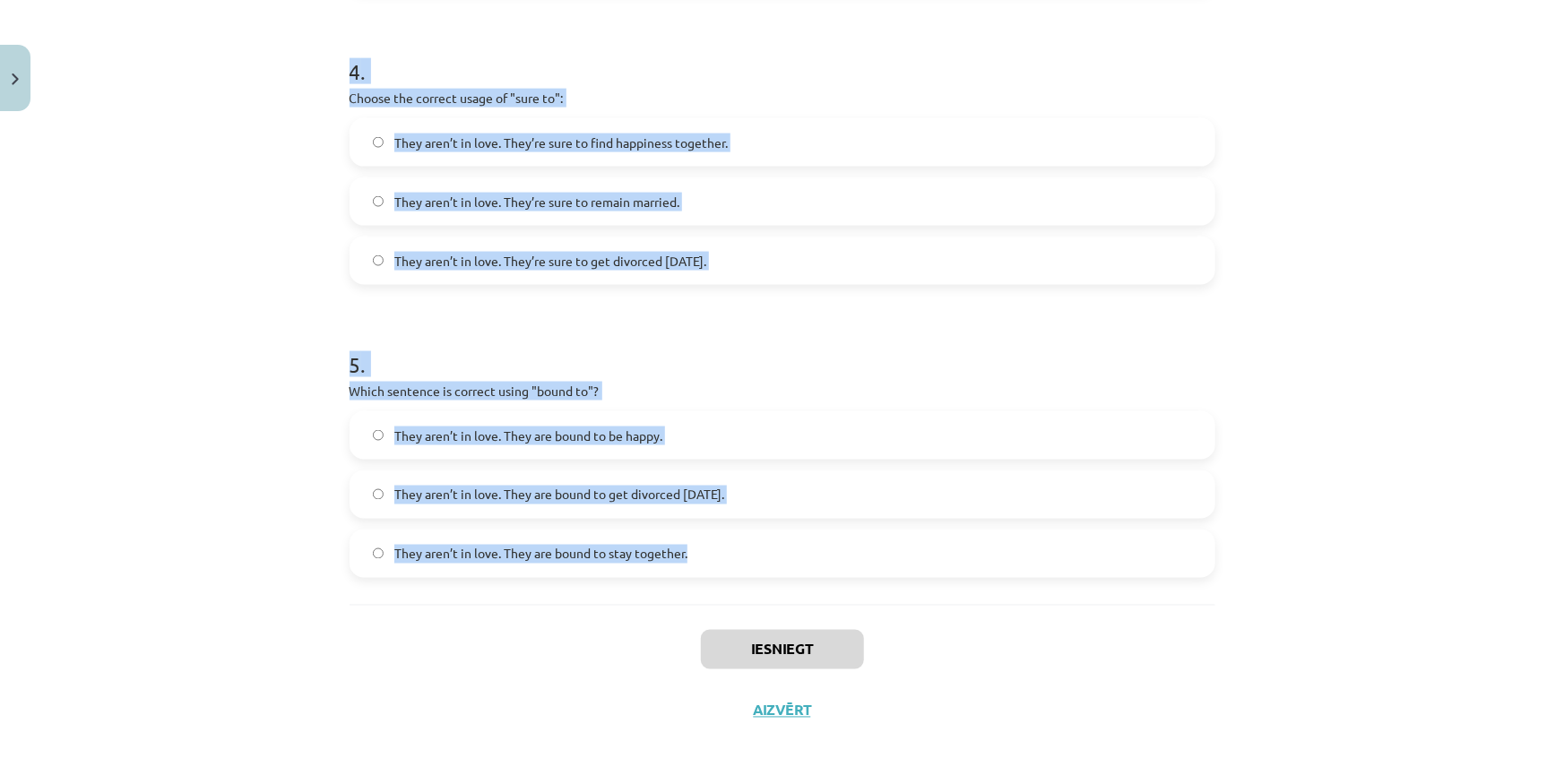
drag, startPoint x: 329, startPoint y: 378, endPoint x: 719, endPoint y: 540, distance: 422.3
click at [719, 540] on div "Mācību tēma: Angļu valodas i - 11. klases 1. ieskaites mācību materiāls #5 📝 To…" at bounding box center [782, 392] width 1564 height 784
copy form "Choose the correct sentence using "probably" in an affirmative context: They ar…"
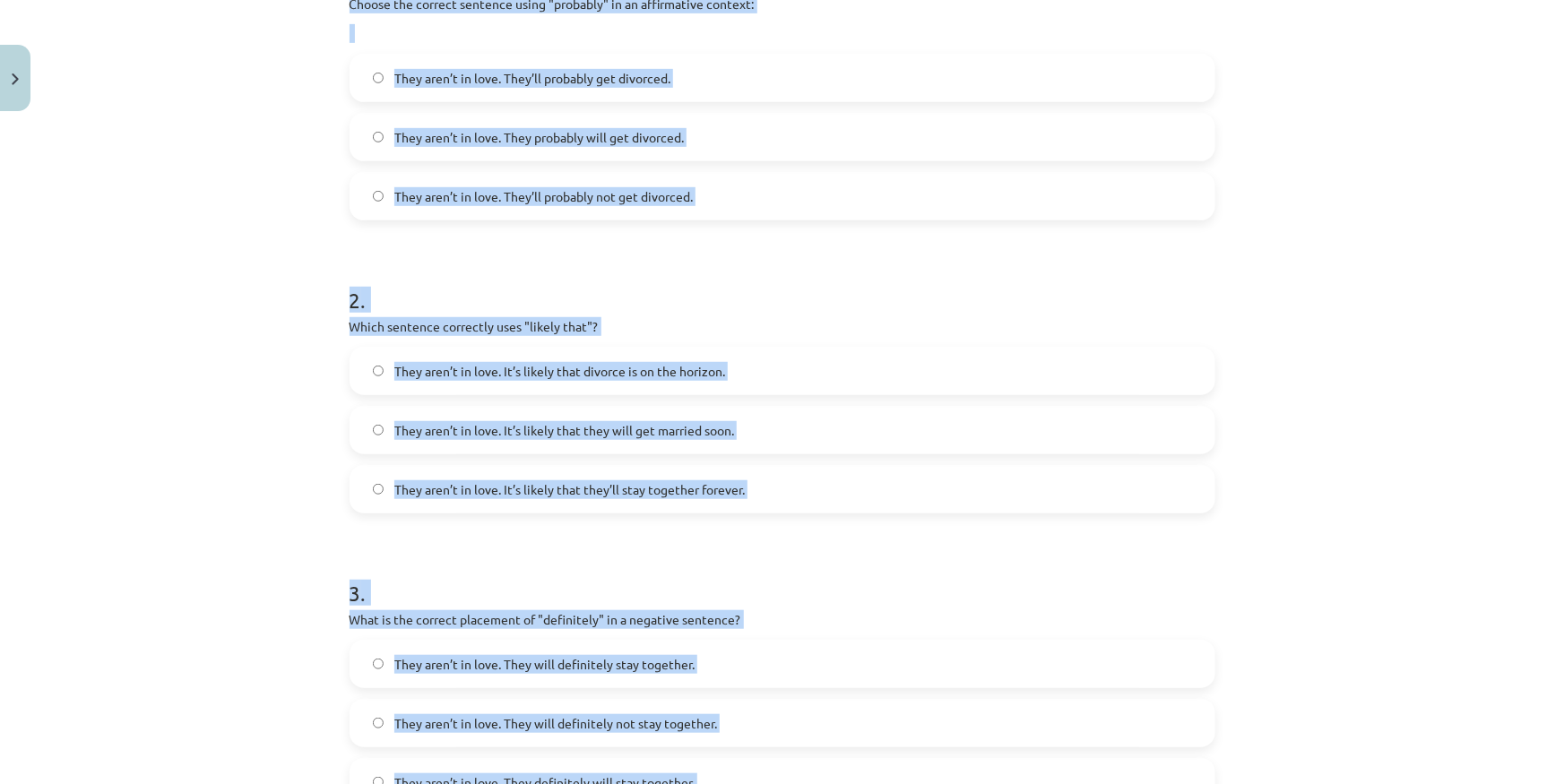
click at [196, 411] on div "Mācību tēma: Angļu valodas i - 11. klases 1. ieskaites mācību materiāls #5 📝 To…" at bounding box center [782, 392] width 1564 height 784
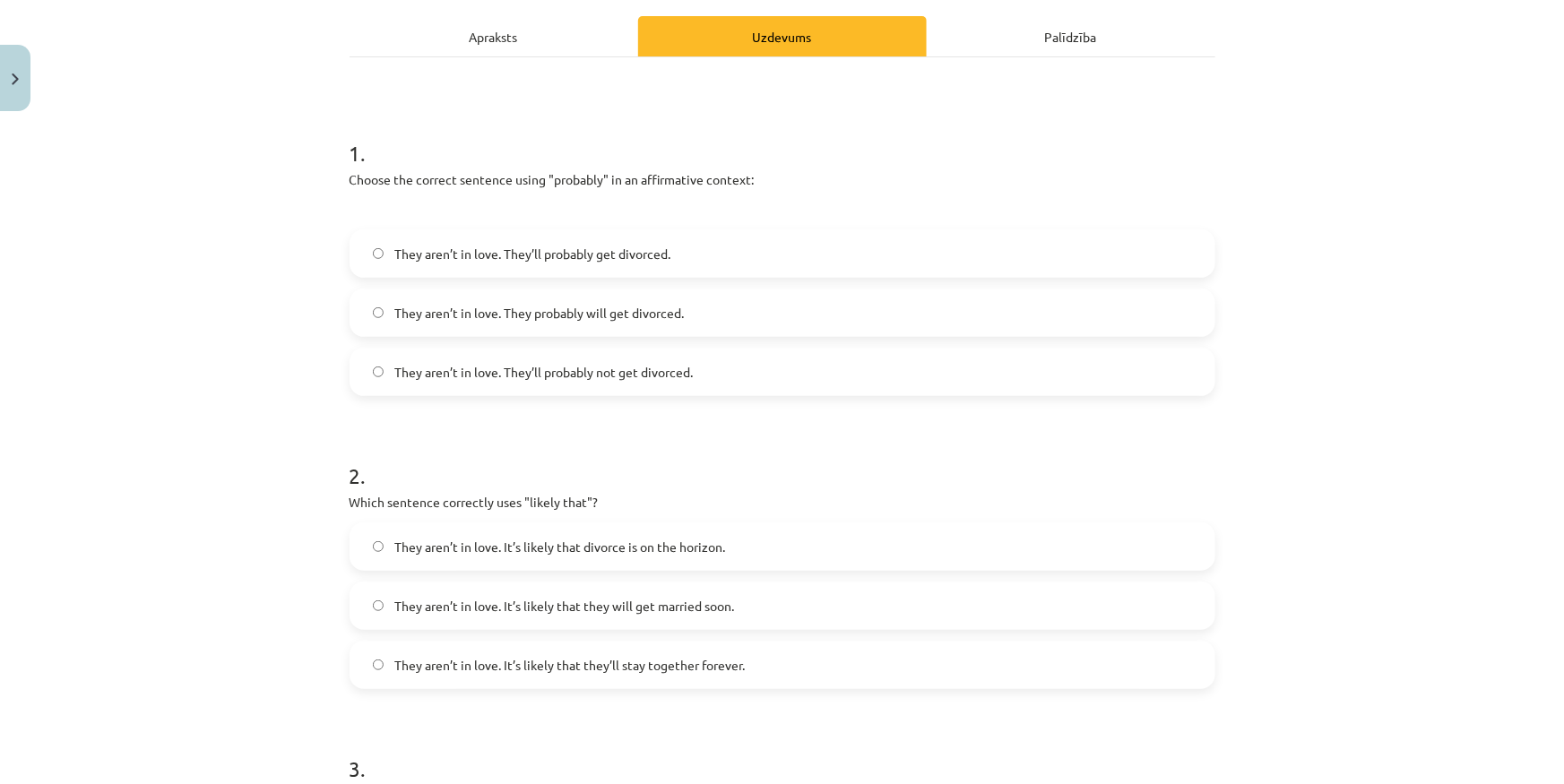
scroll to position [260, 0]
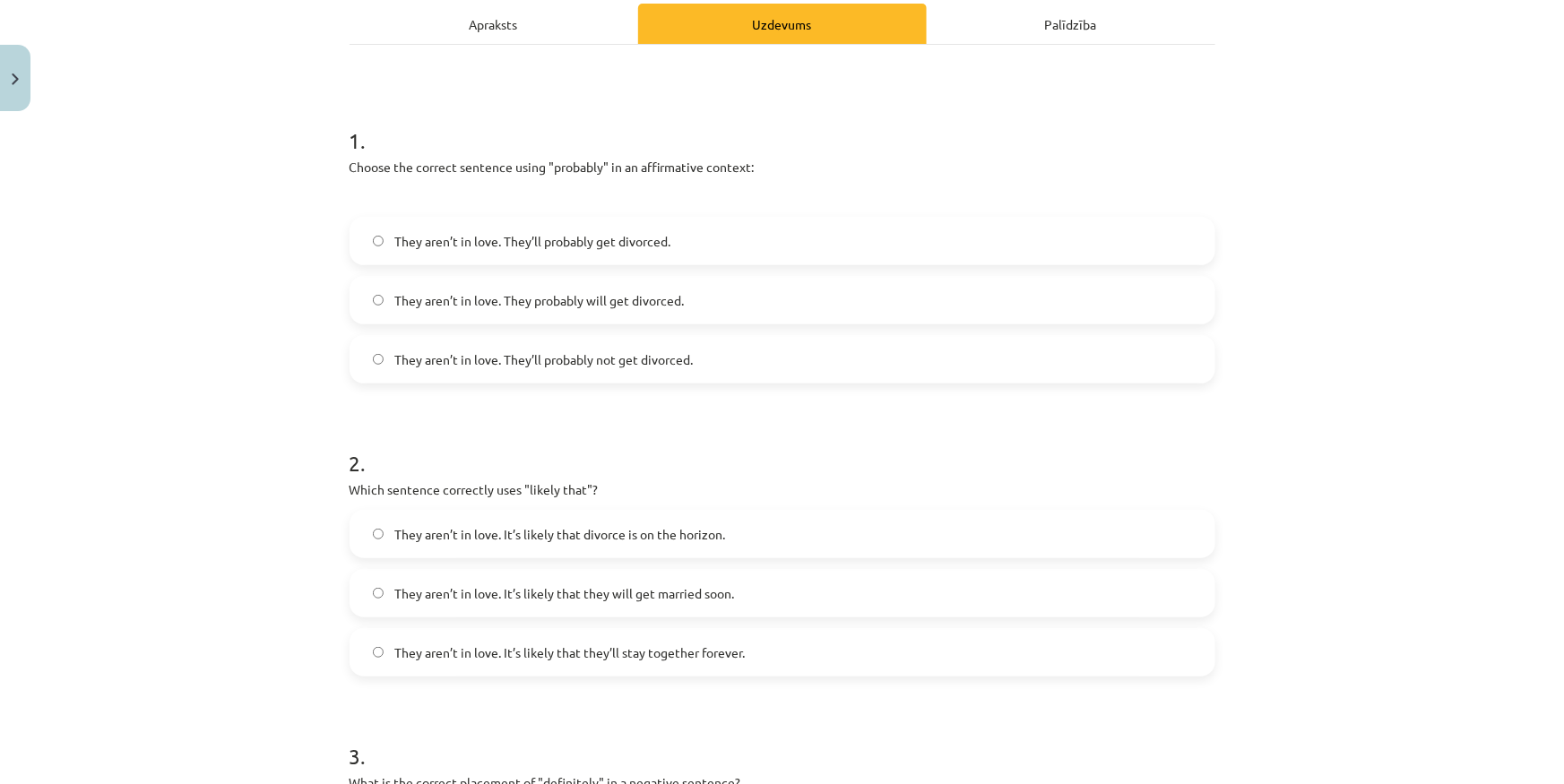
click at [680, 243] on label "They aren’t in love. They’ll probably get divorced." at bounding box center [782, 241] width 862 height 45
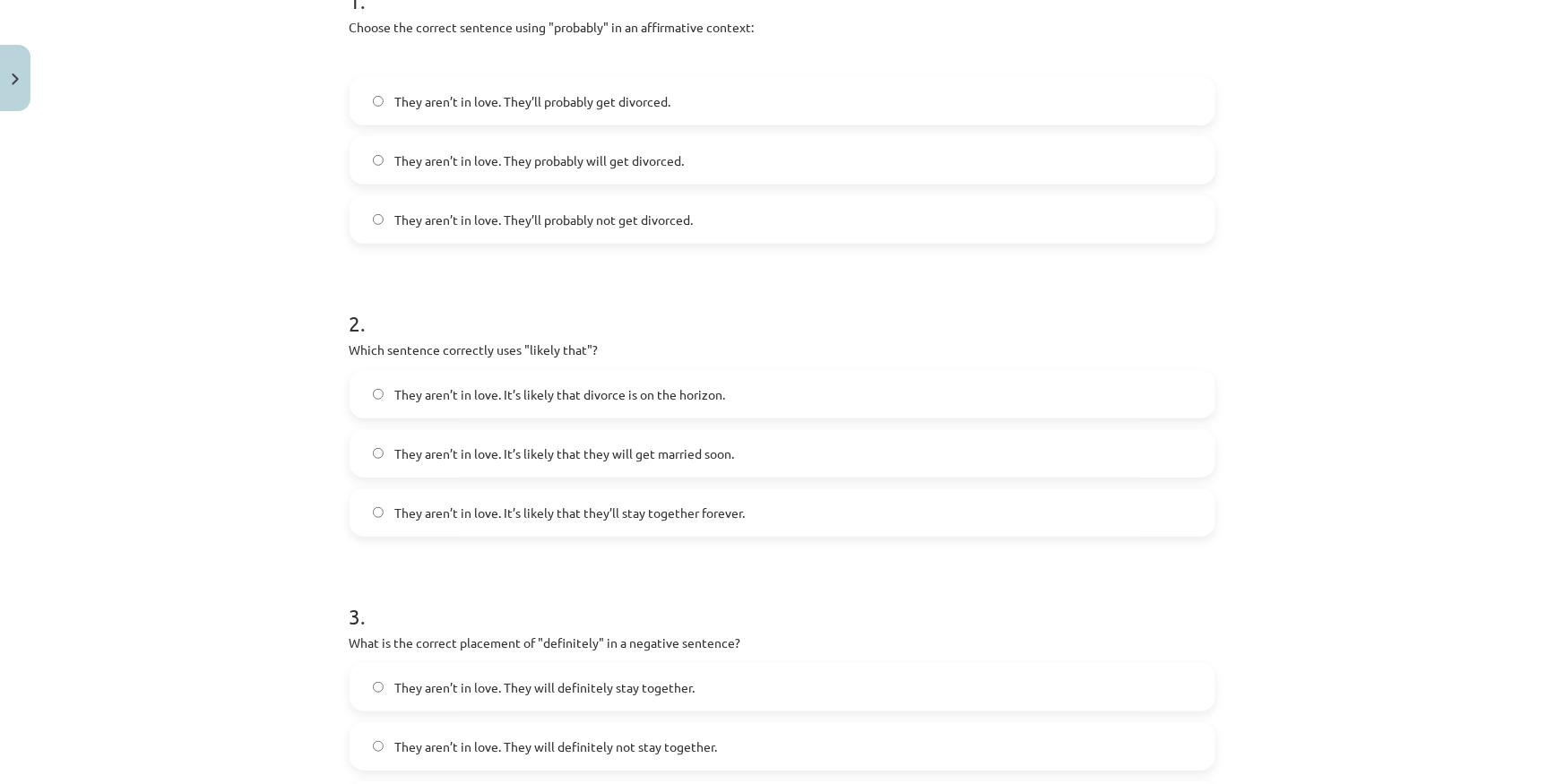
scroll to position [423, 0]
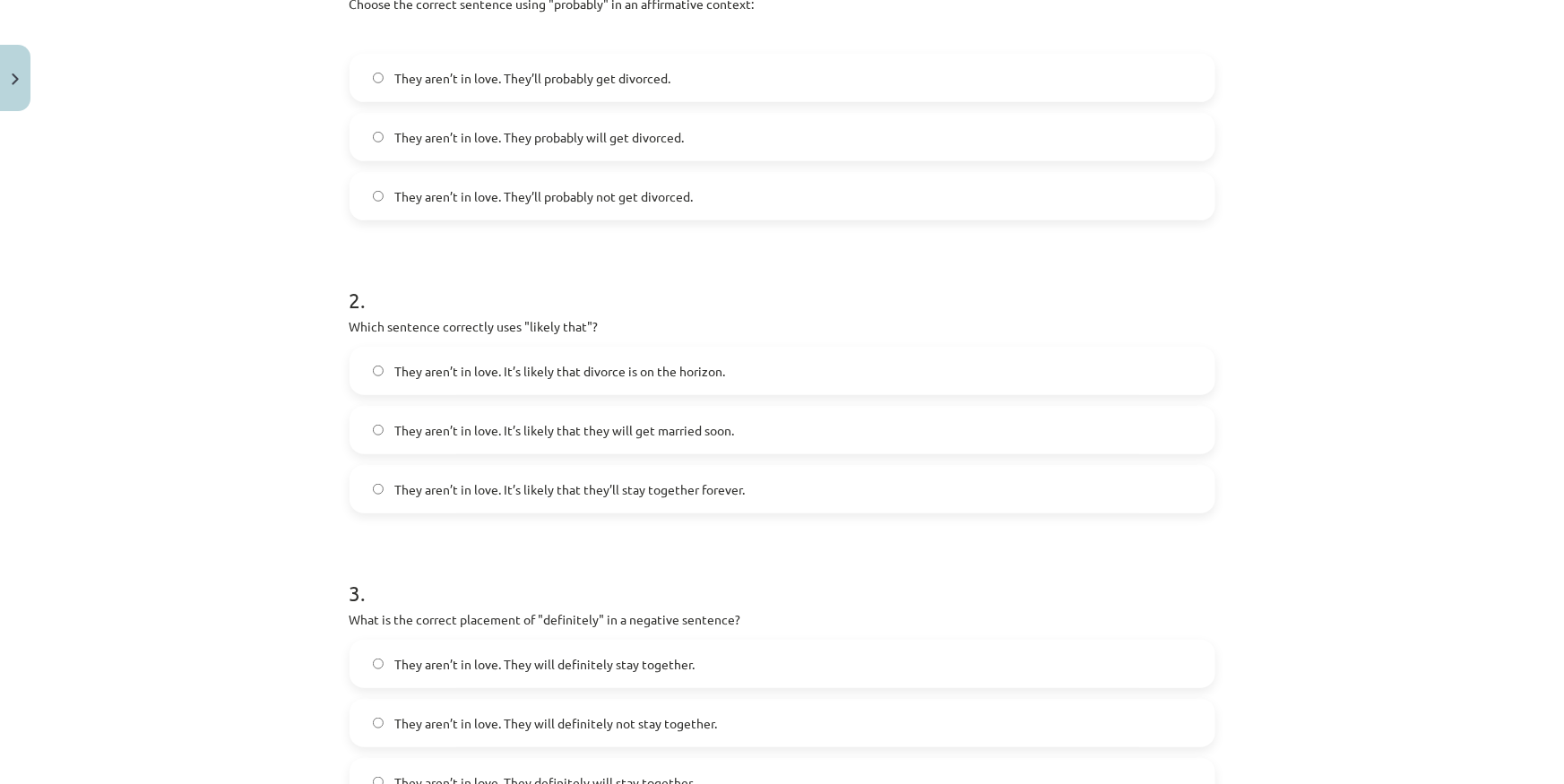
click at [685, 349] on label "They aren’t in love. It’s likely that divorce is on the horizon." at bounding box center [782, 371] width 862 height 45
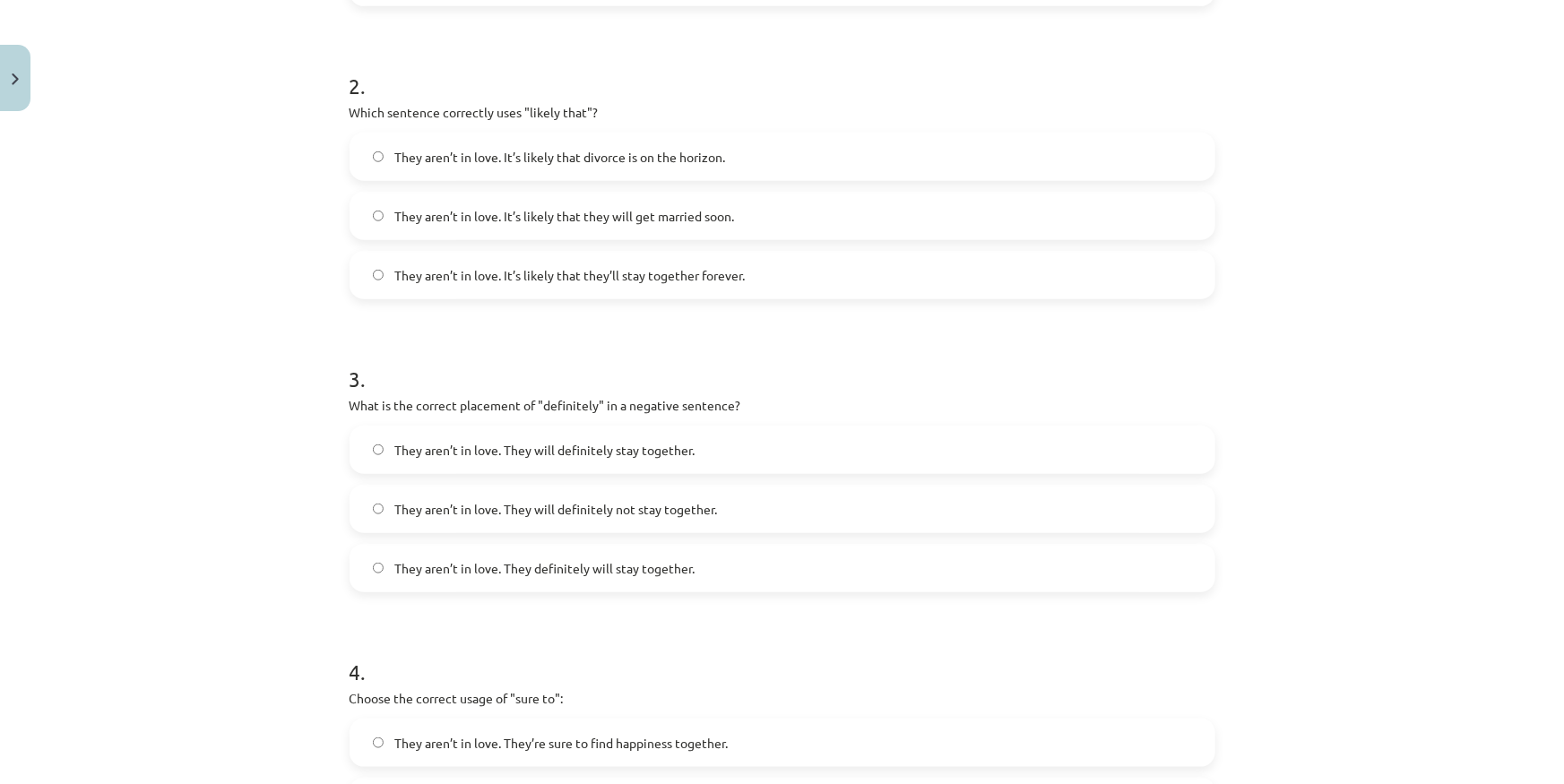
scroll to position [668, 0]
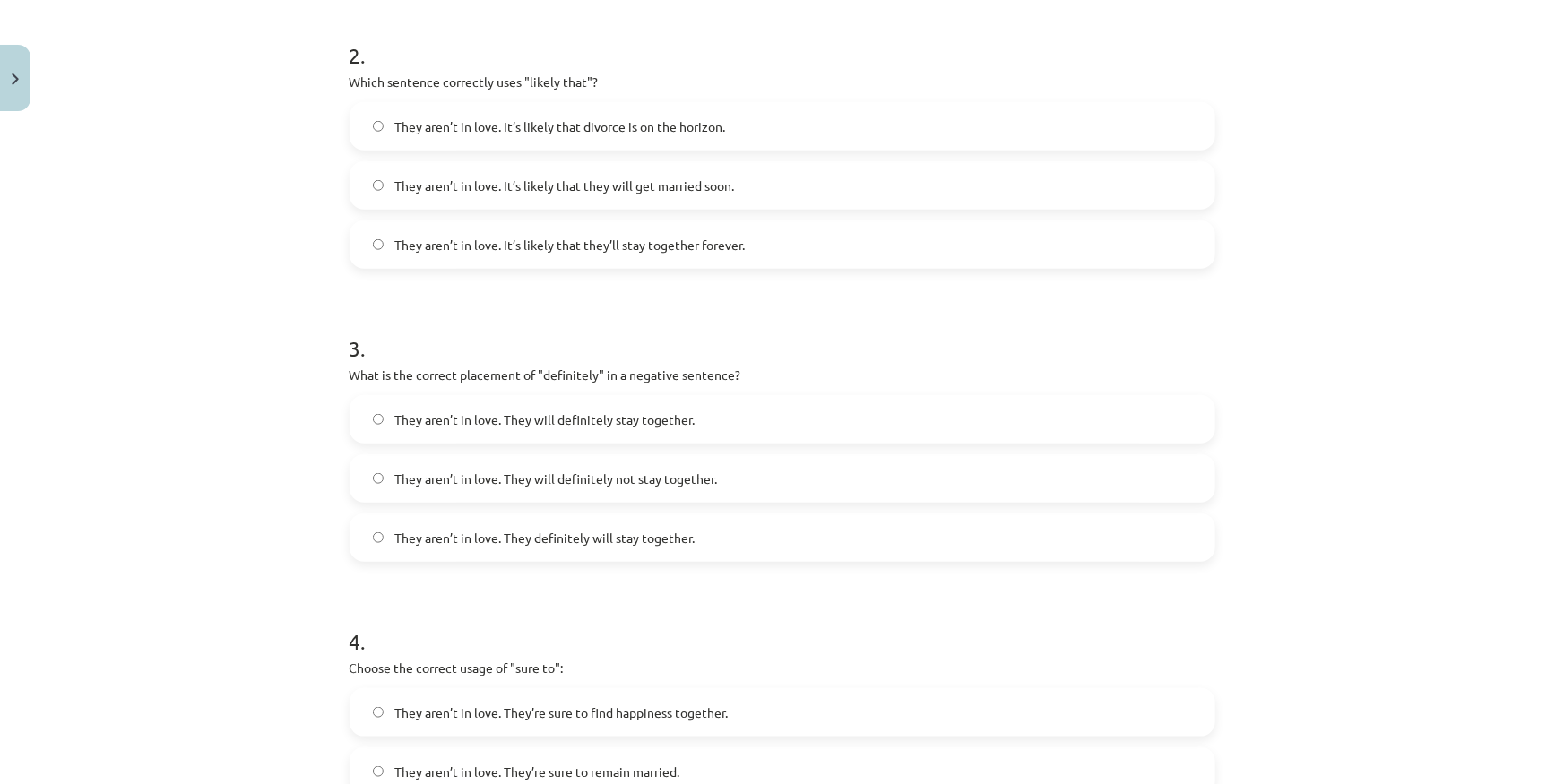
click at [698, 469] on span "They aren’t in love. They will definitely not stay together." at bounding box center [555, 478] width 322 height 19
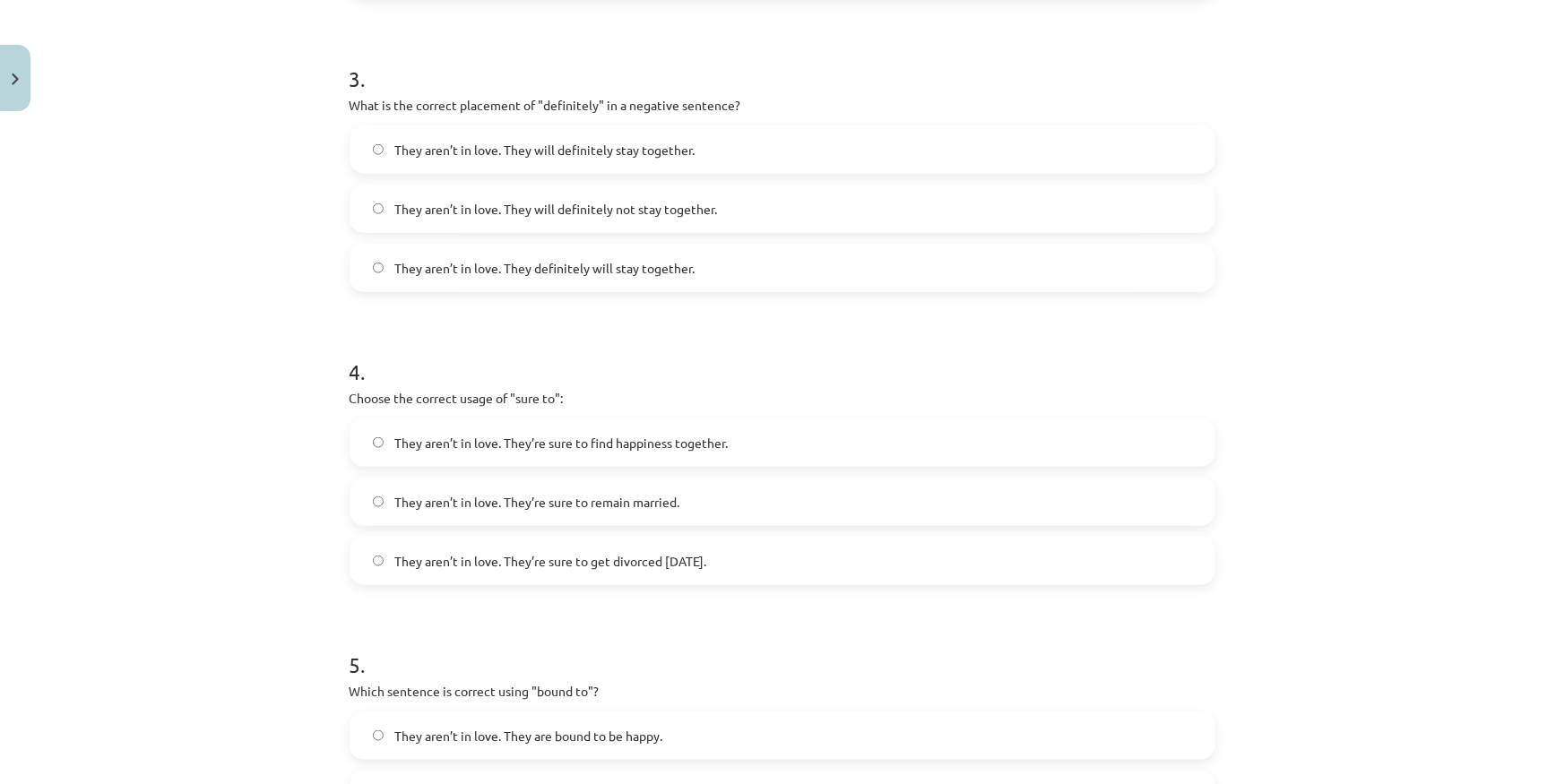
scroll to position [993, 0]
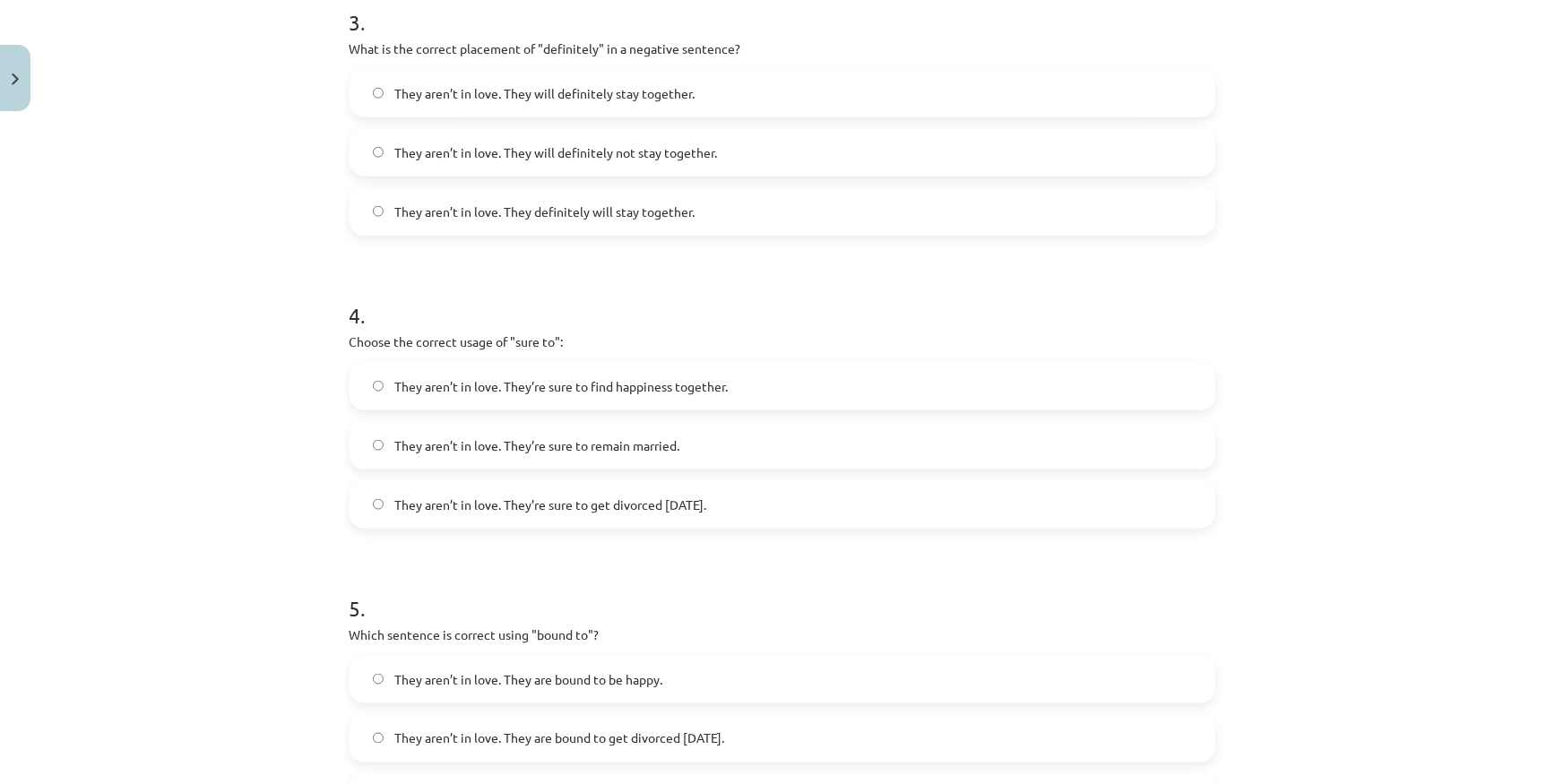
click at [679, 521] on label "They aren’t in love. They’re sure to get divorced within six months." at bounding box center [782, 504] width 862 height 45
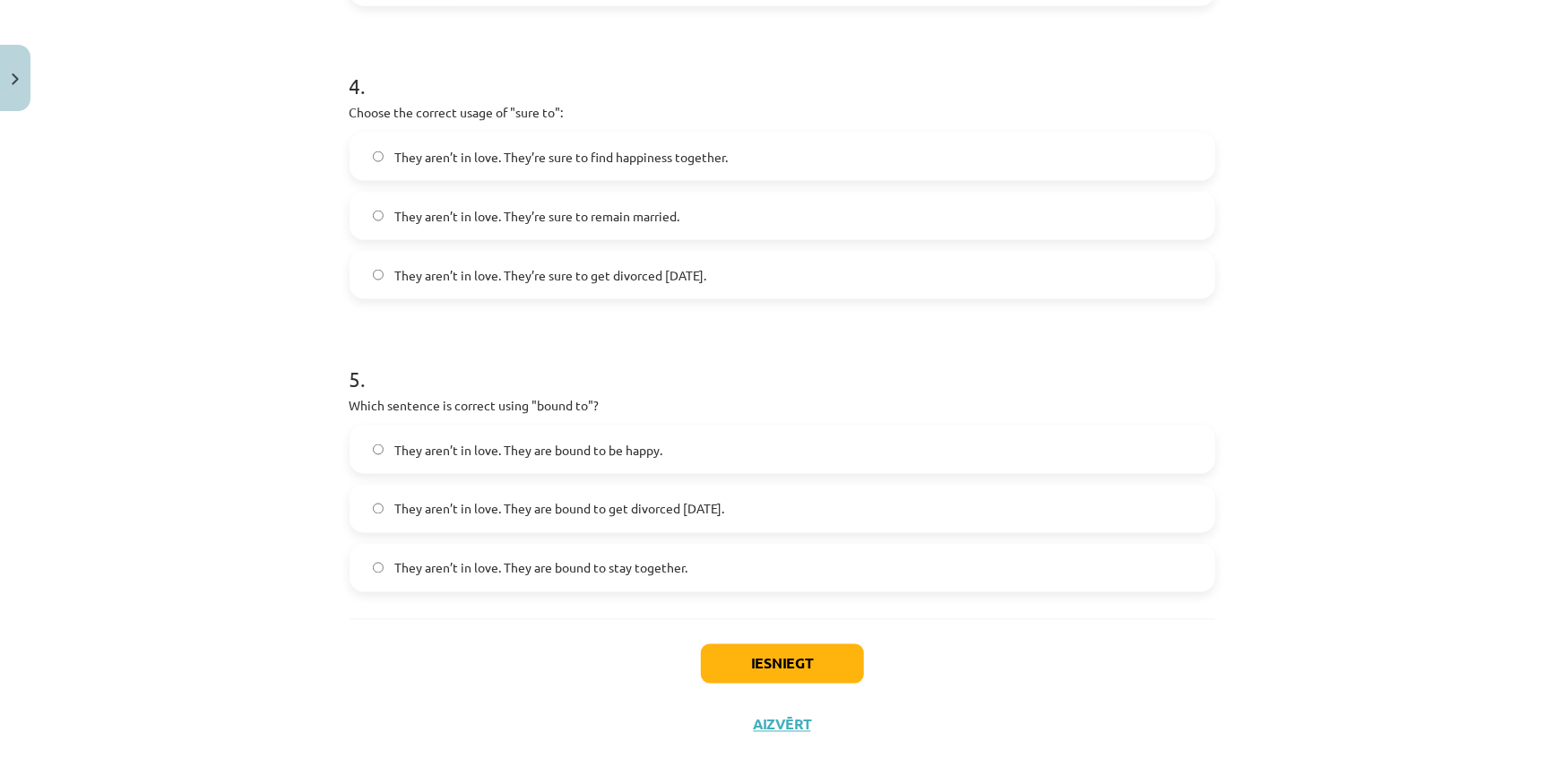
scroll to position [1237, 0]
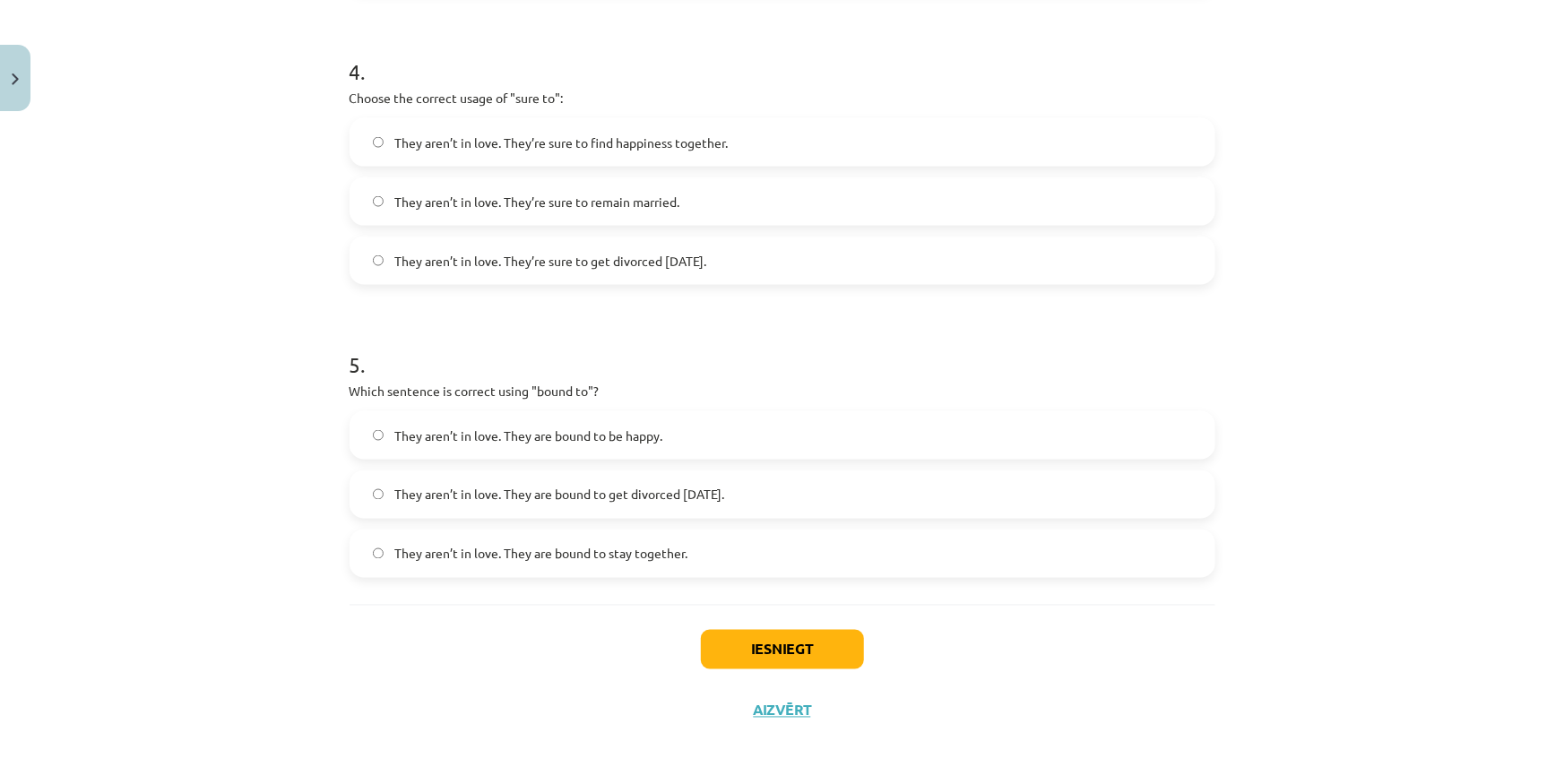
click at [645, 482] on label "They aren’t in love. They are bound to get divorced within six months." at bounding box center [782, 494] width 862 height 45
click at [717, 643] on button "Iesniegt" at bounding box center [782, 650] width 163 height 40
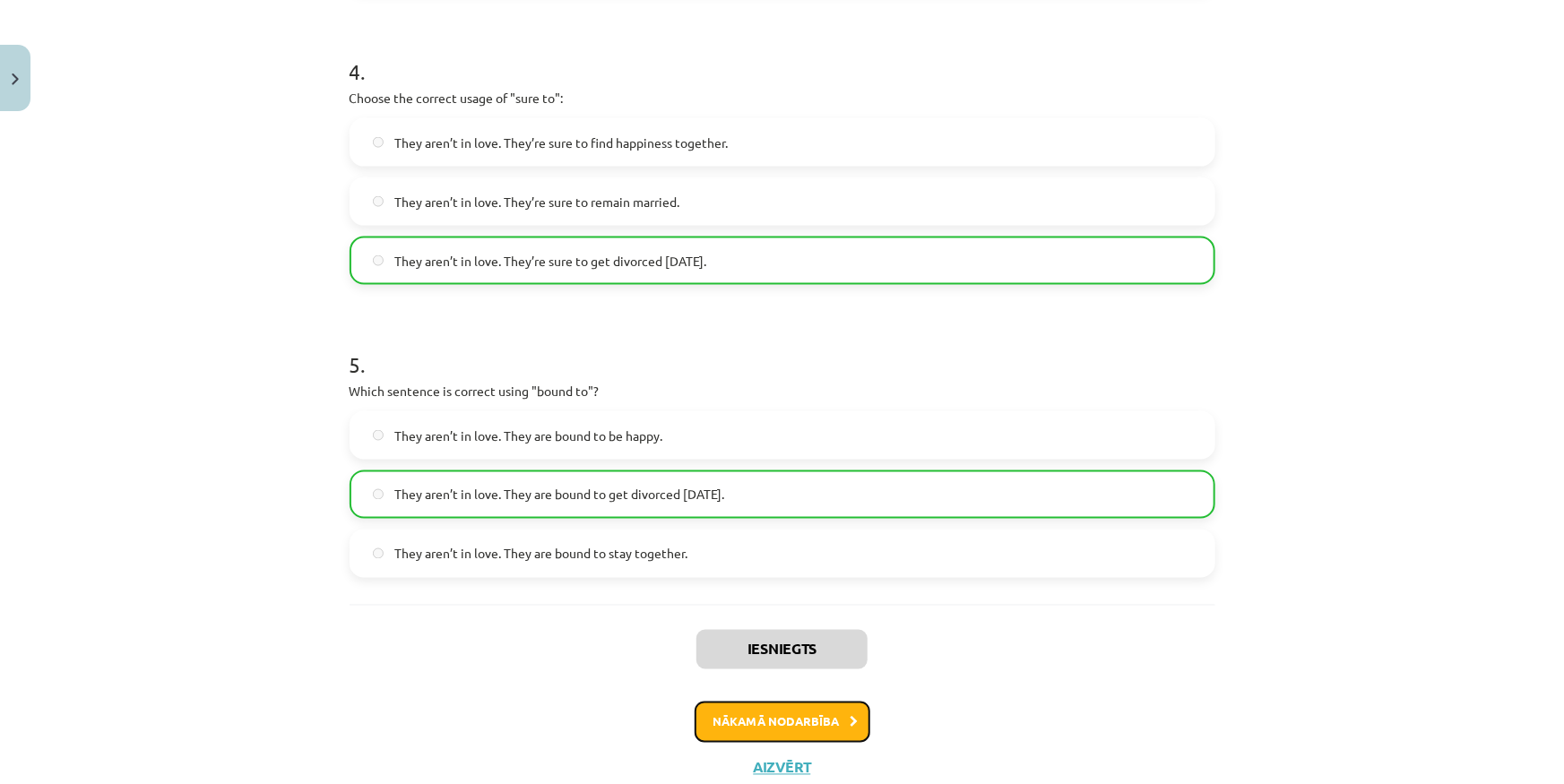
click at [744, 725] on button "Nākamā nodarbība" at bounding box center [782, 722] width 176 height 42
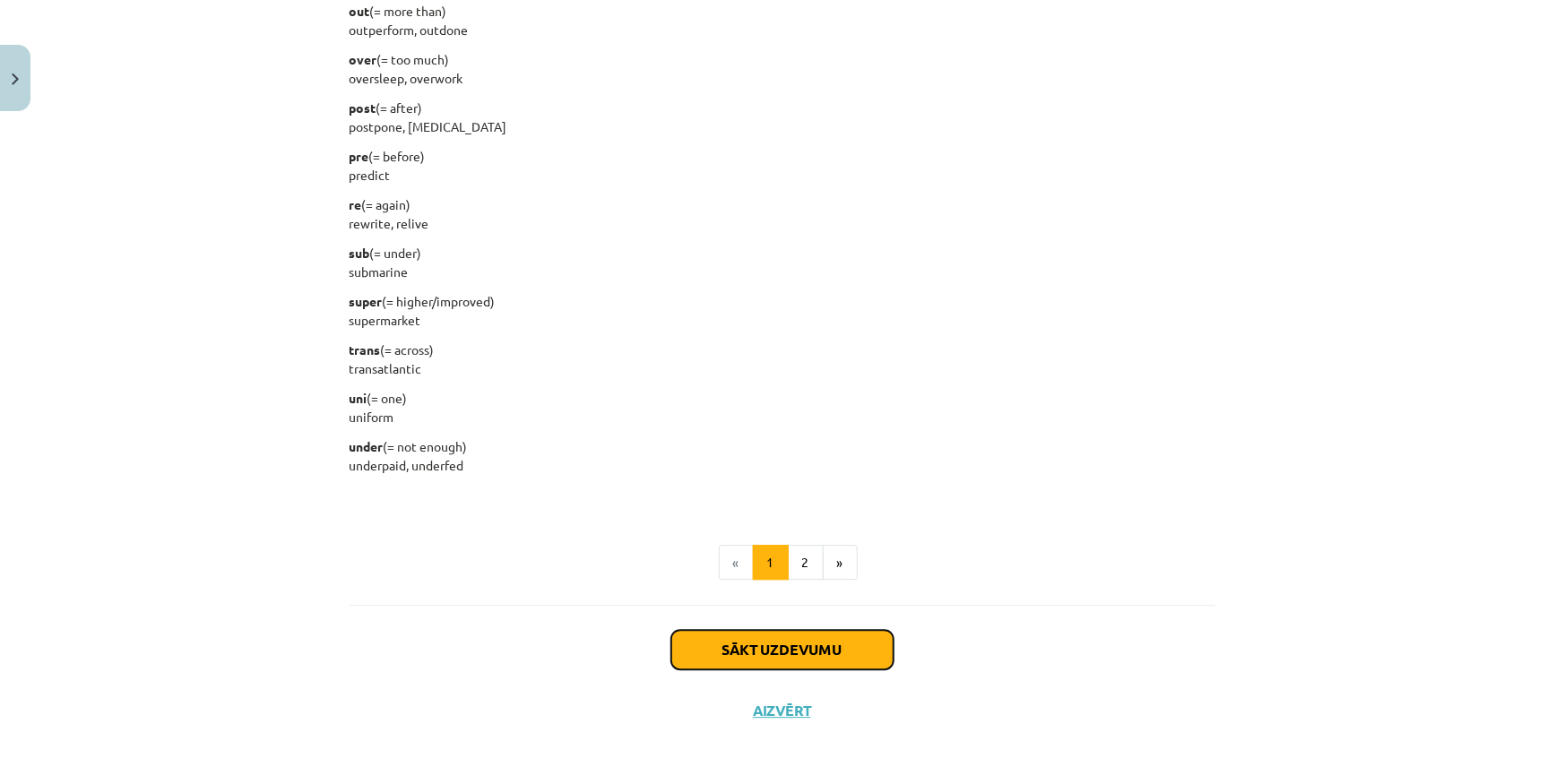
click at [762, 657] on button "Sākt uzdevumu" at bounding box center [782, 650] width 222 height 40
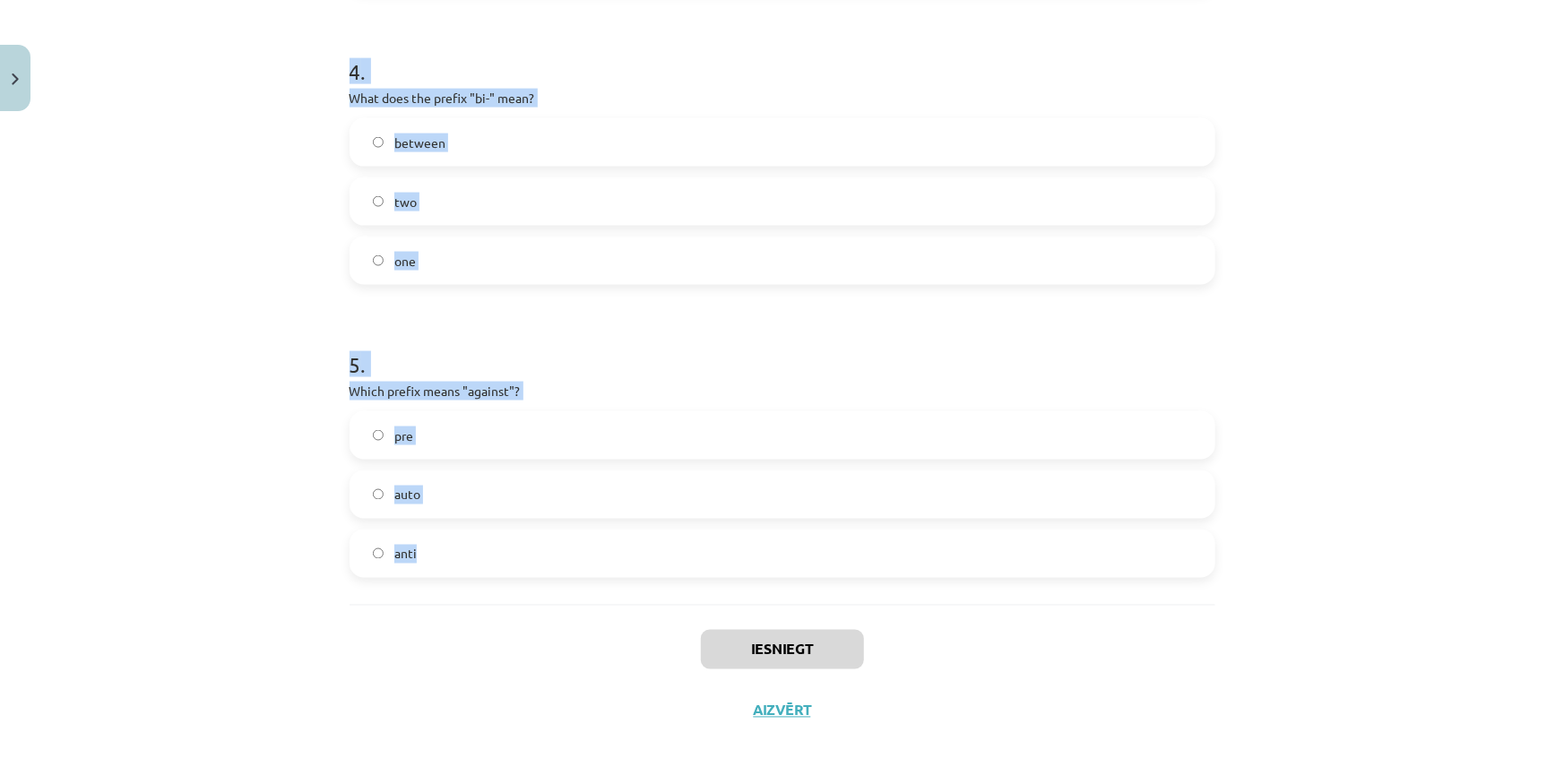
drag, startPoint x: 339, startPoint y: 383, endPoint x: 669, endPoint y: 549, distance: 369.4
copy form "What does the prefix "sub-" mean? above under across 2 . Which of the following…"
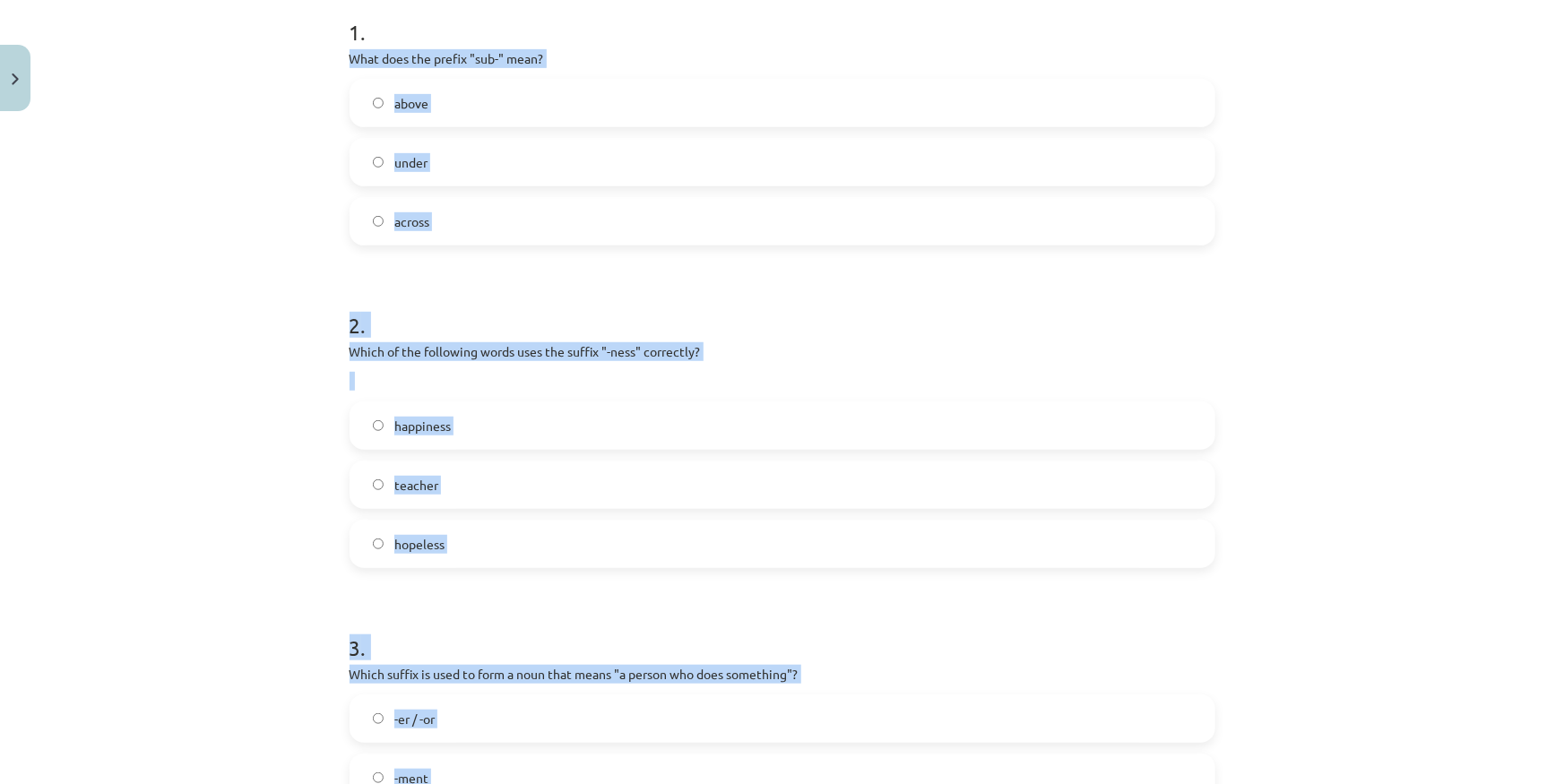
scroll to position [260, 0]
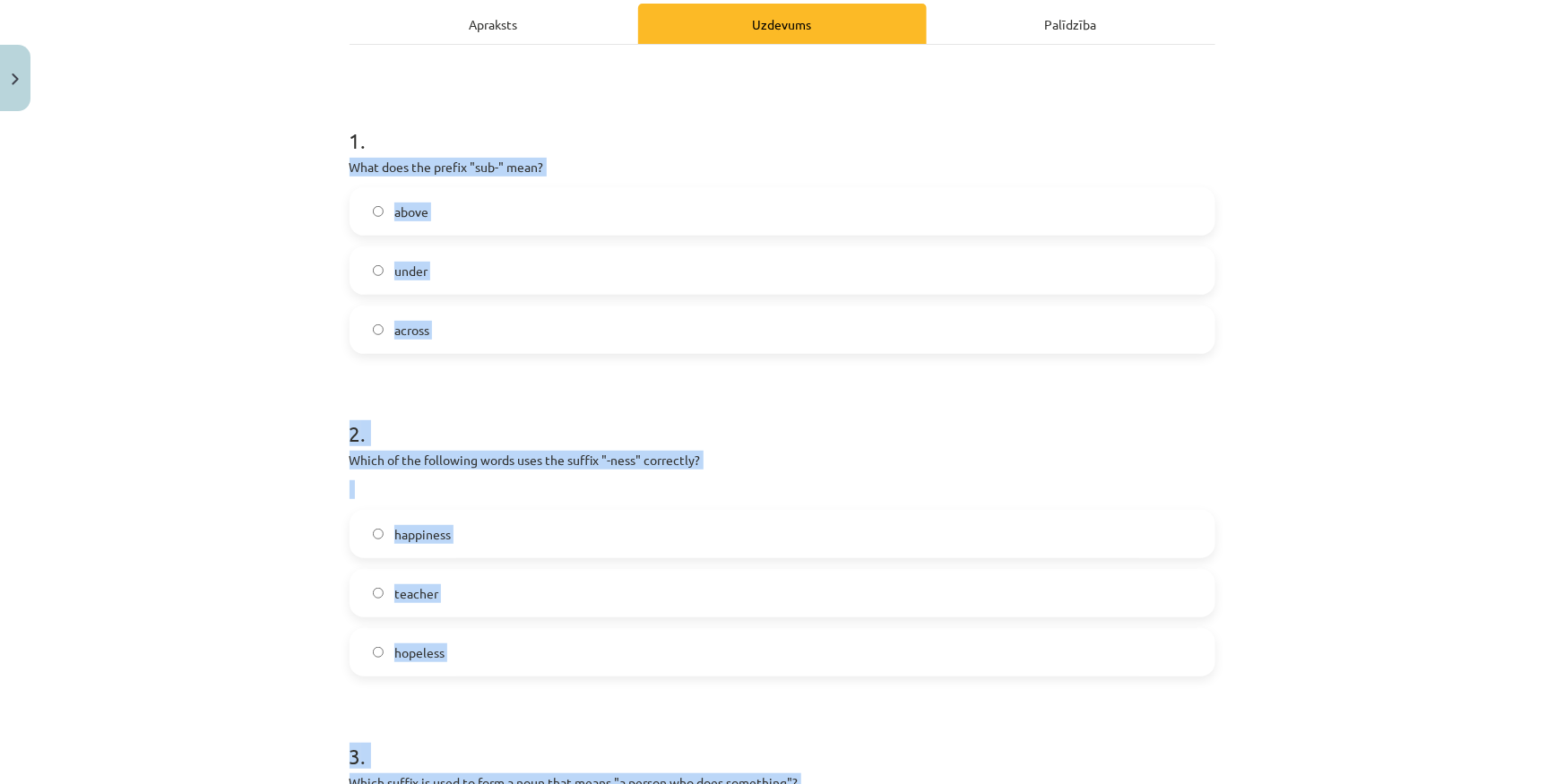
click at [223, 351] on div "Mācību tēma: Angļu valodas i - 11. klases 1. ieskaites mācību materiāls #6 📝 To…" at bounding box center [782, 392] width 1564 height 784
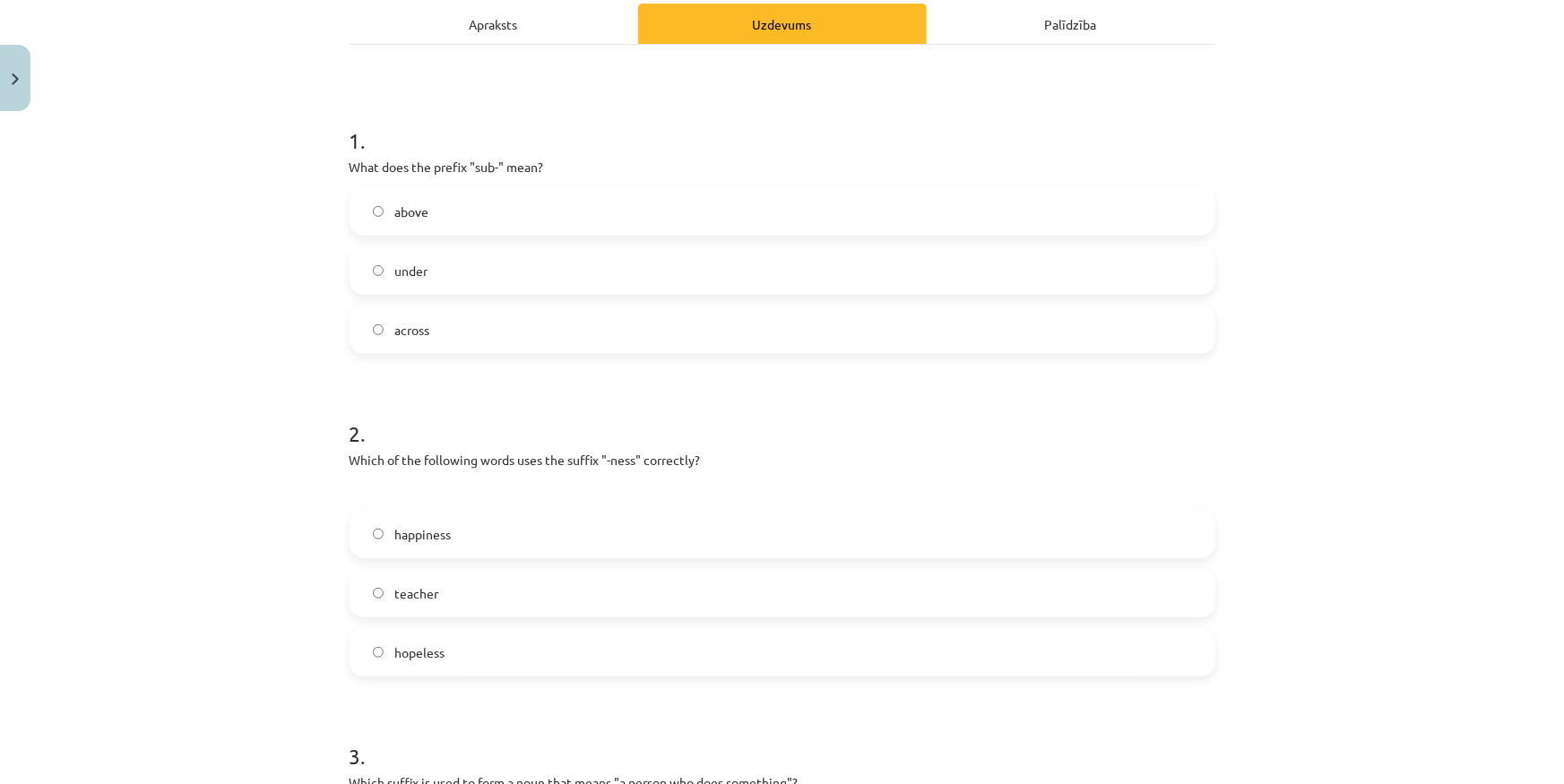
click at [433, 263] on label "under" at bounding box center [782, 271] width 862 height 45
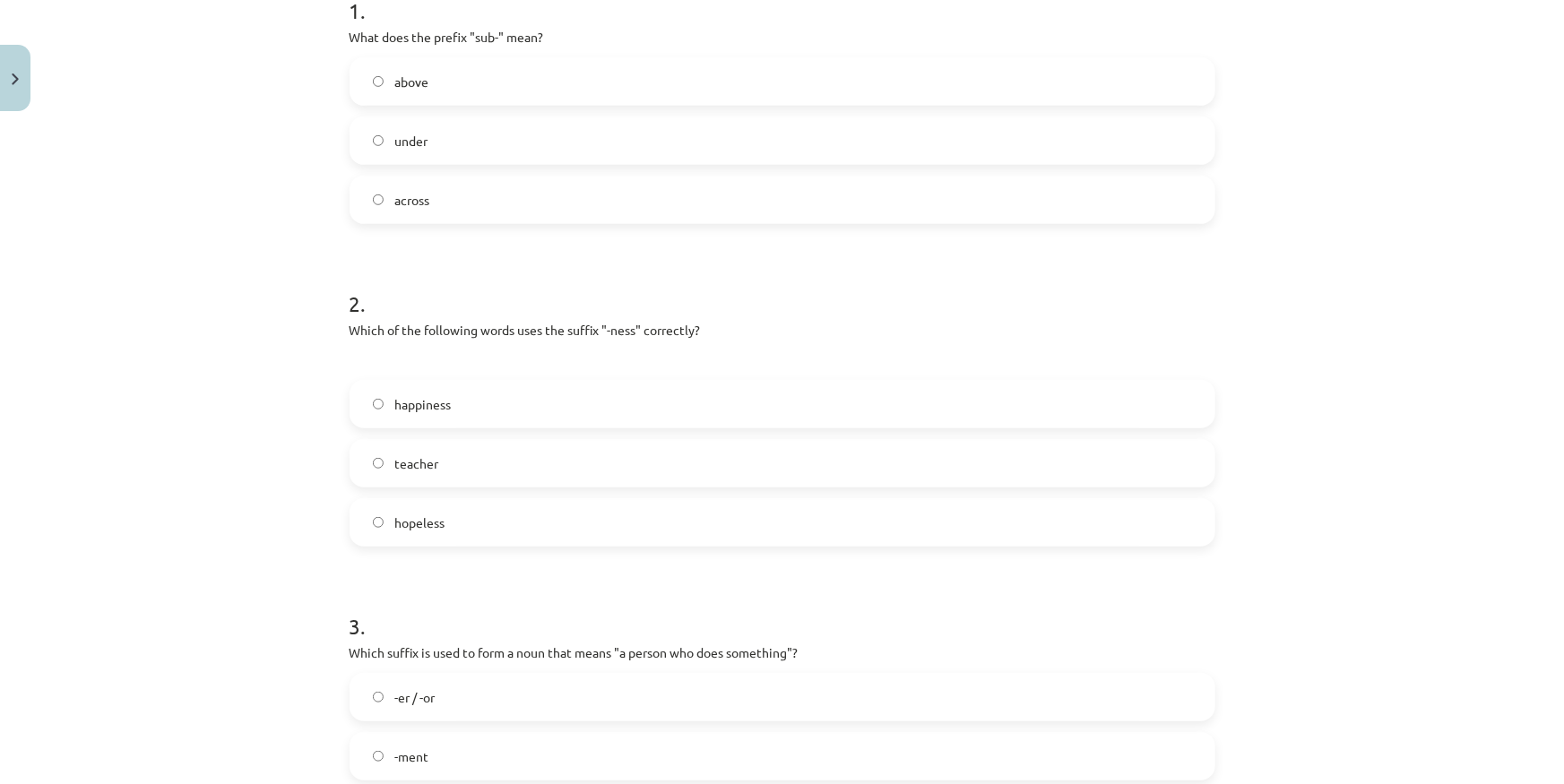
scroll to position [423, 0]
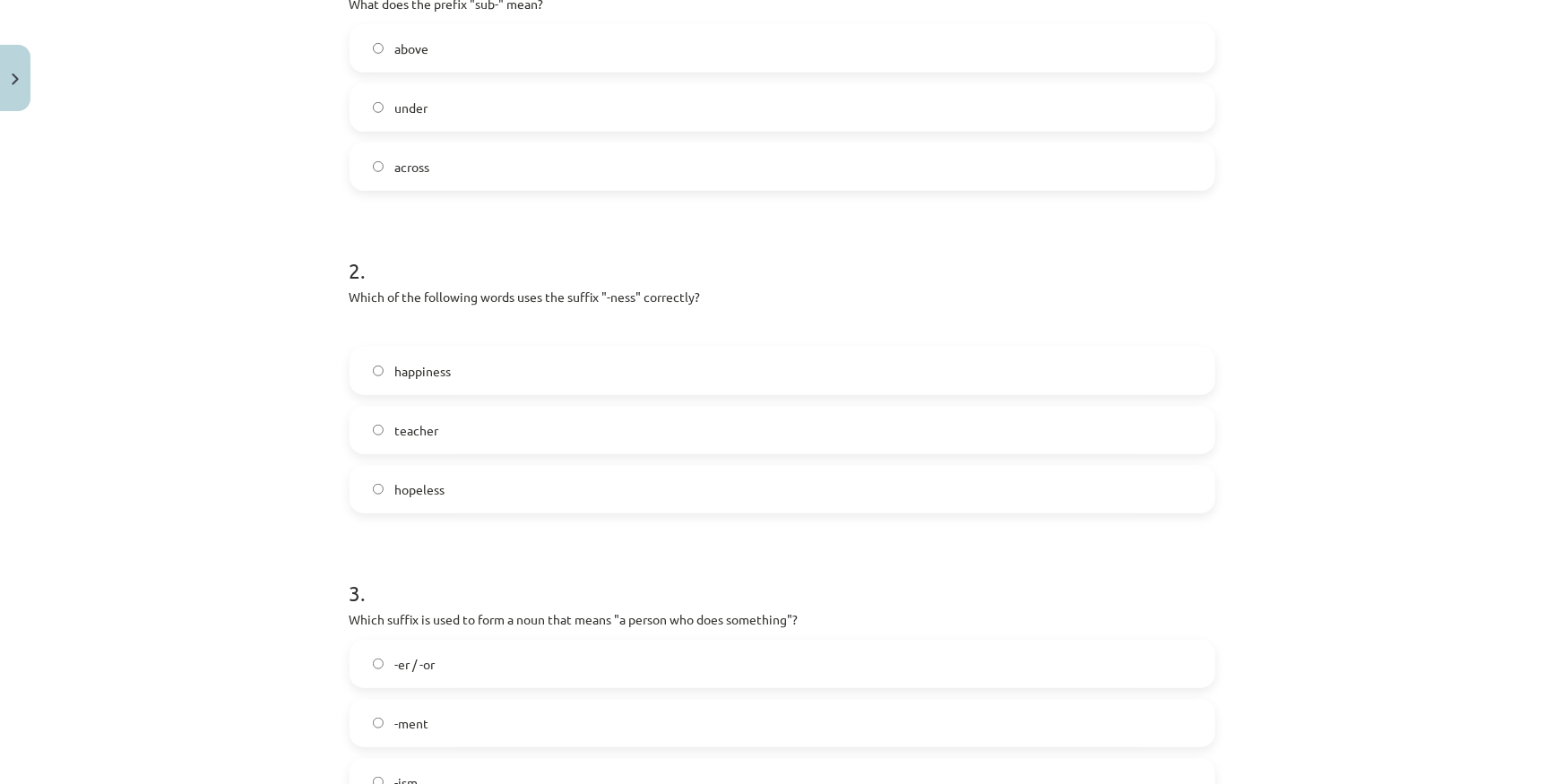
click at [467, 372] on label "happiness" at bounding box center [782, 371] width 862 height 45
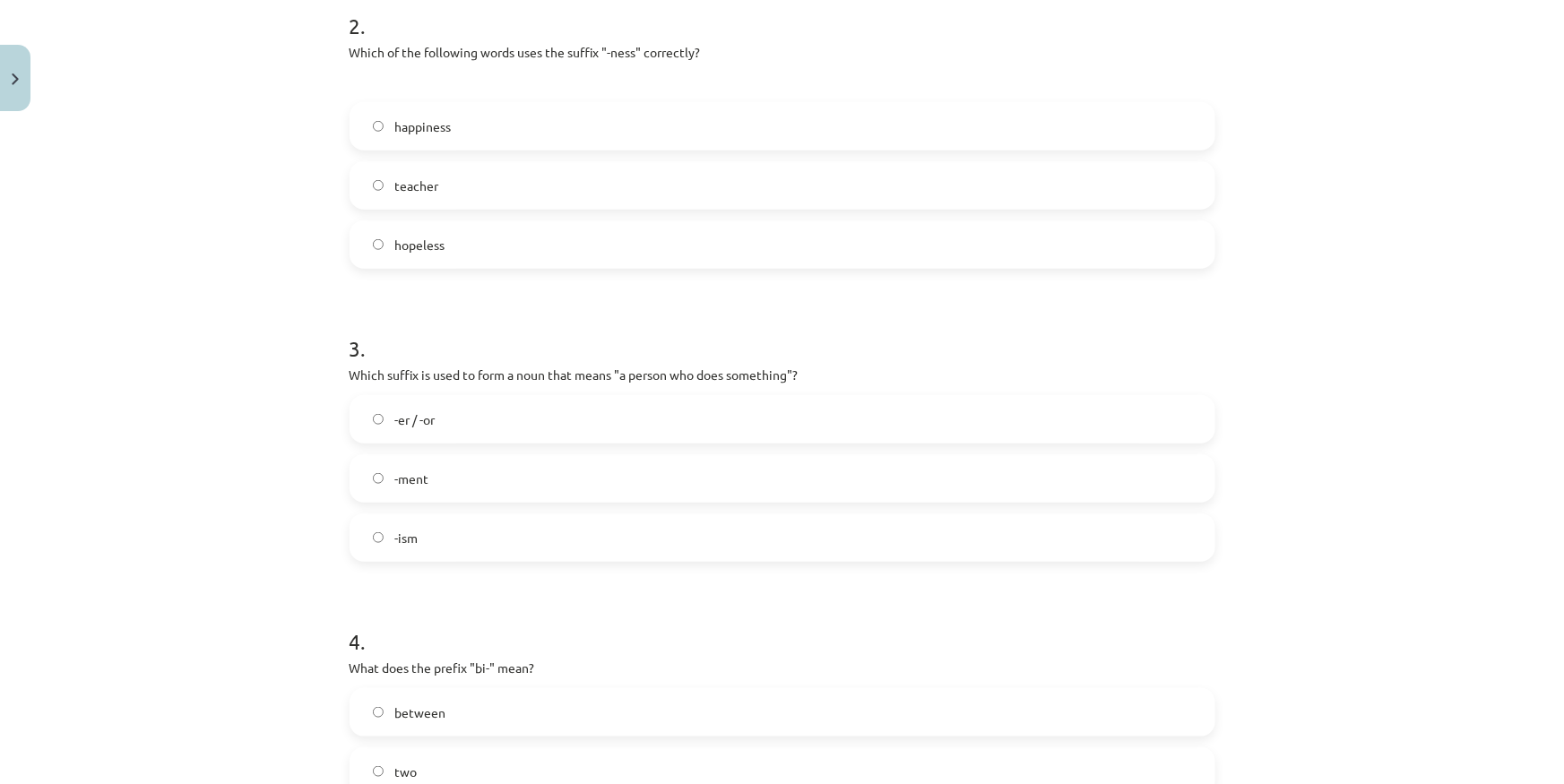
drag, startPoint x: 472, startPoint y: 396, endPoint x: 230, endPoint y: 346, distance: 247.1
click at [230, 346] on div "Mācību tēma: Angļu valodas i - 11. klases 1. ieskaites mācību materiāls #6 📝 To…" at bounding box center [782, 392] width 1564 height 784
click at [502, 424] on label "-er / -or" at bounding box center [782, 420] width 862 height 45
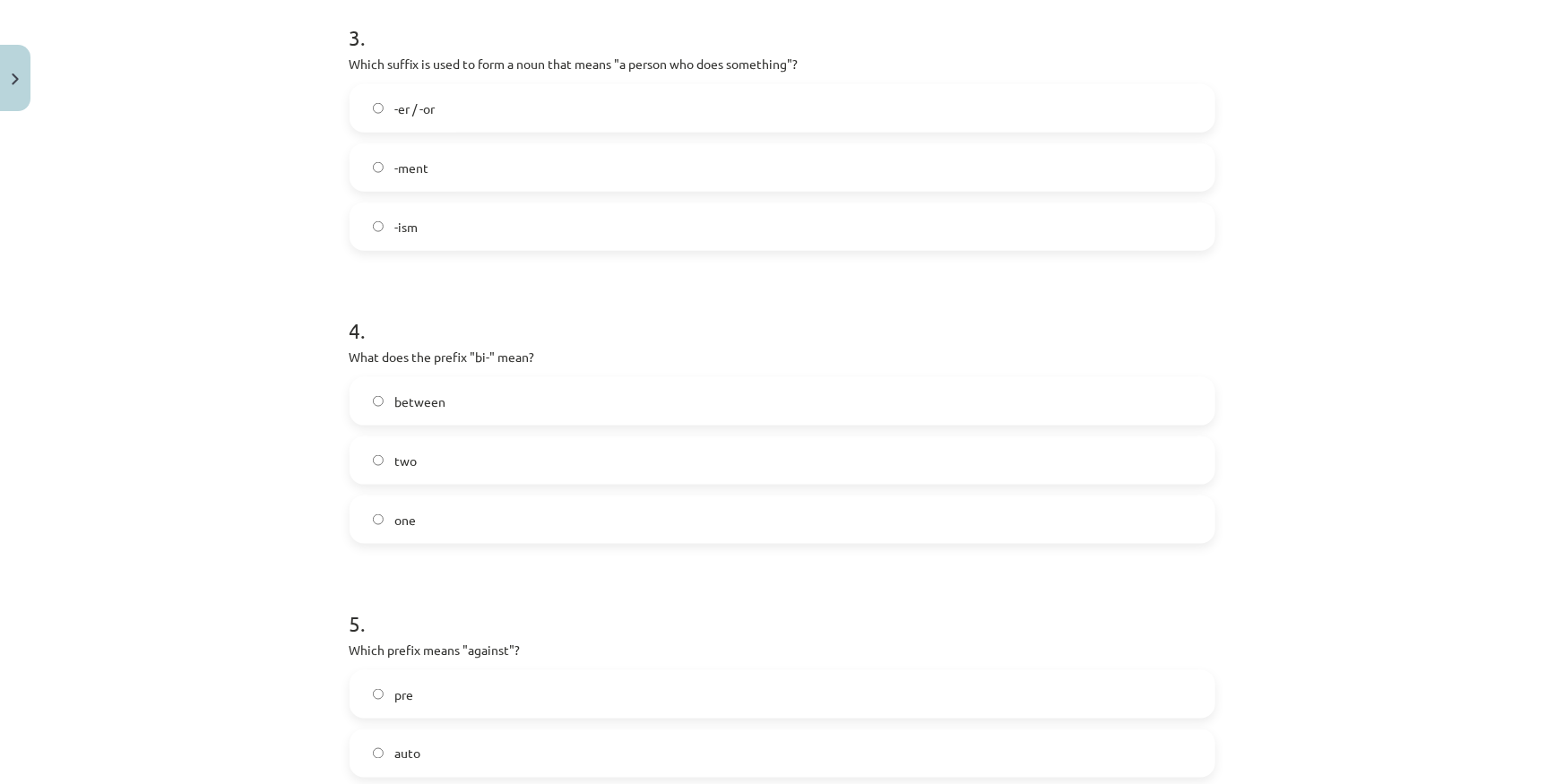
scroll to position [993, 0]
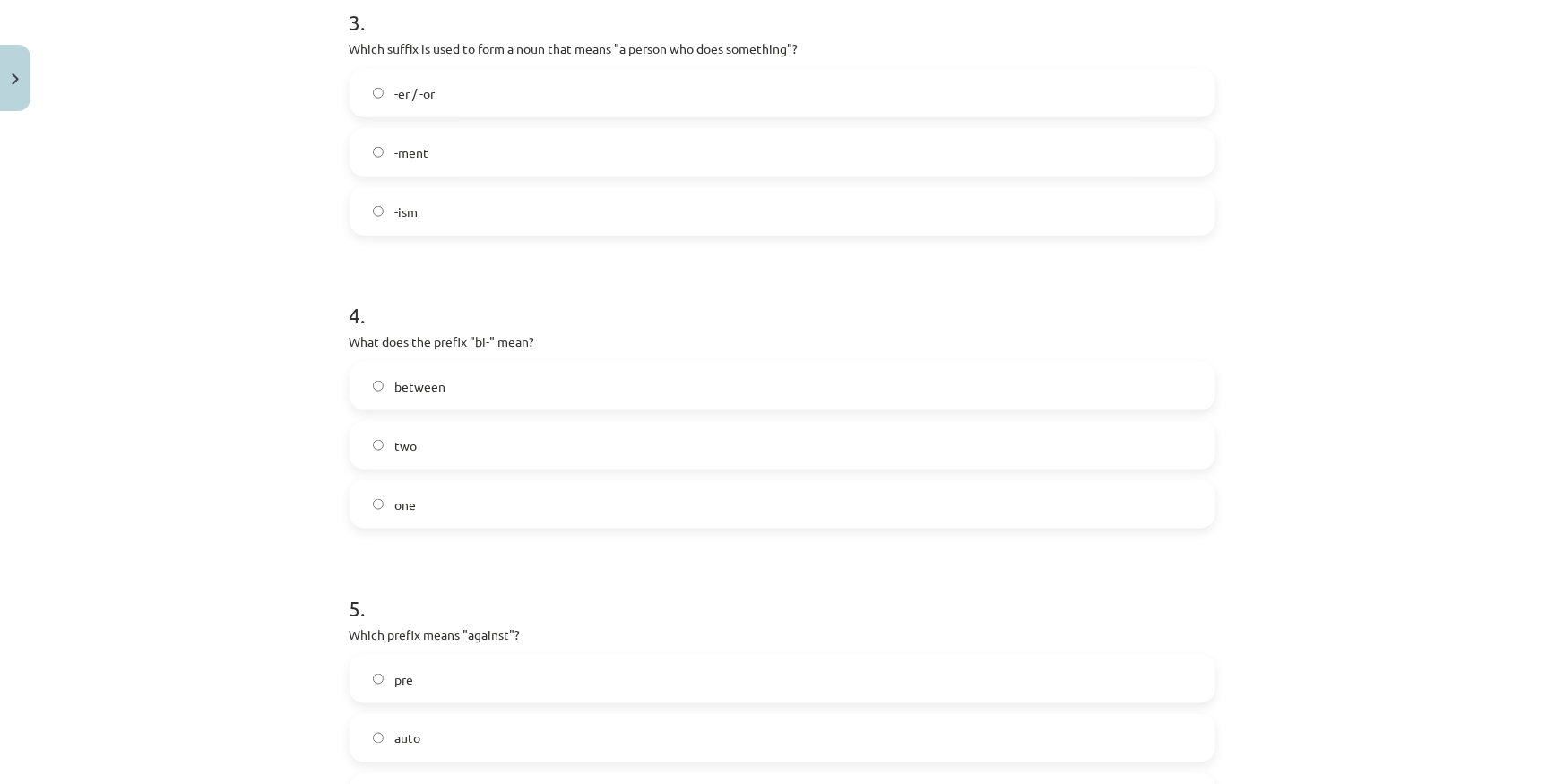
click at [528, 455] on label "two" at bounding box center [782, 446] width 862 height 45
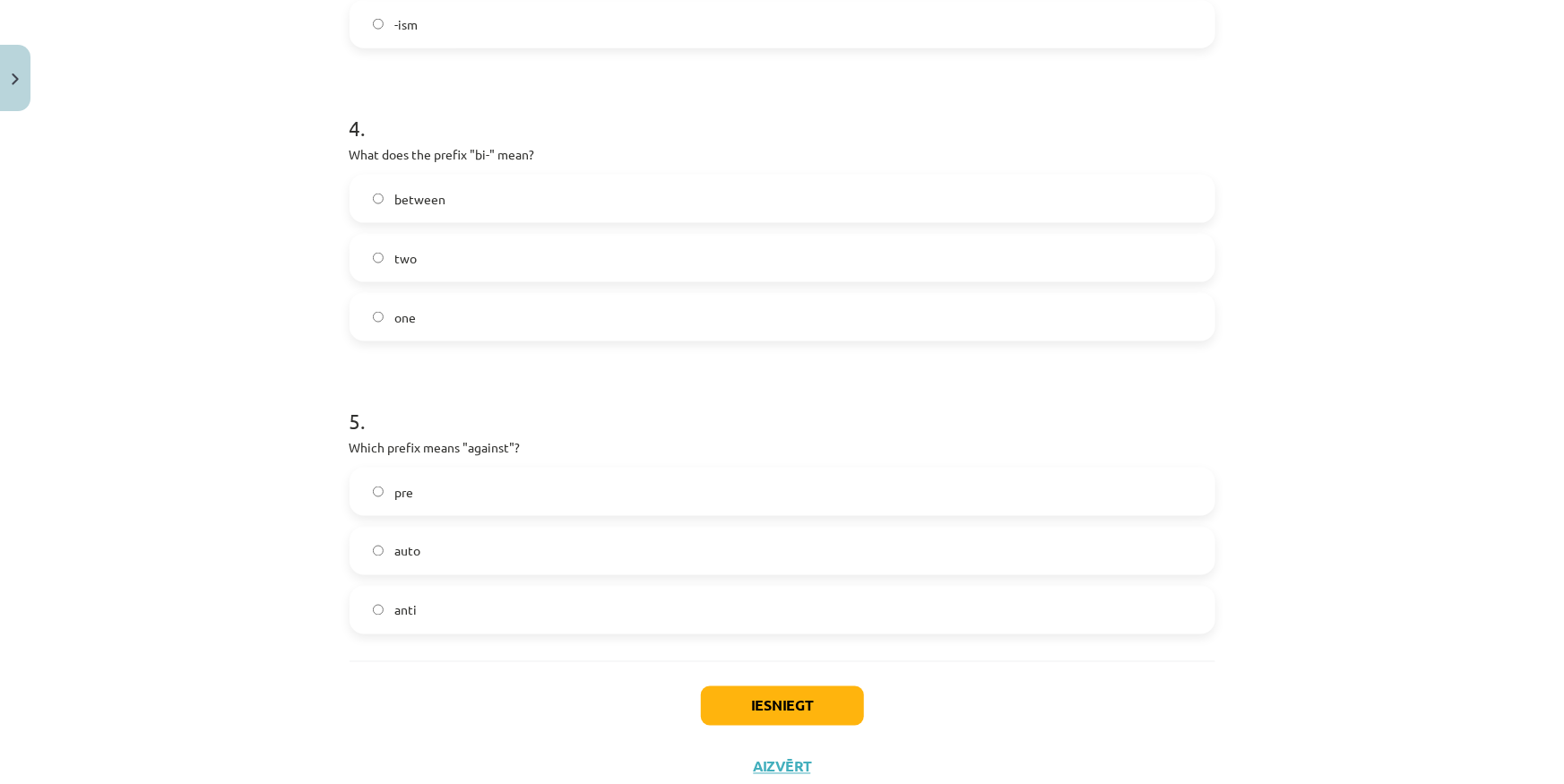
scroll to position [1237, 0]
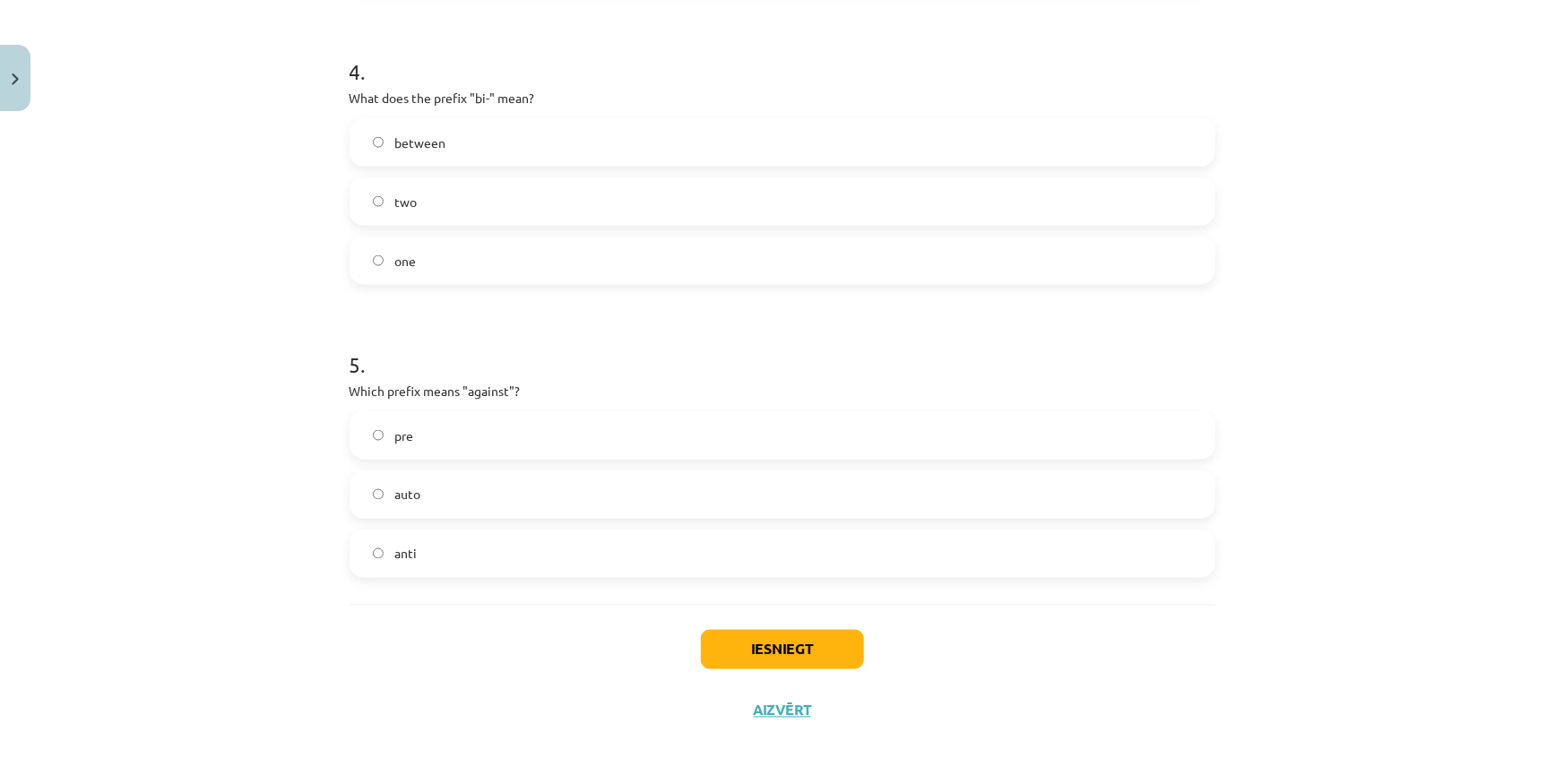
click at [411, 548] on span "anti" at bounding box center [405, 554] width 23 height 19
click at [745, 644] on button "Iesniegt" at bounding box center [782, 650] width 163 height 40
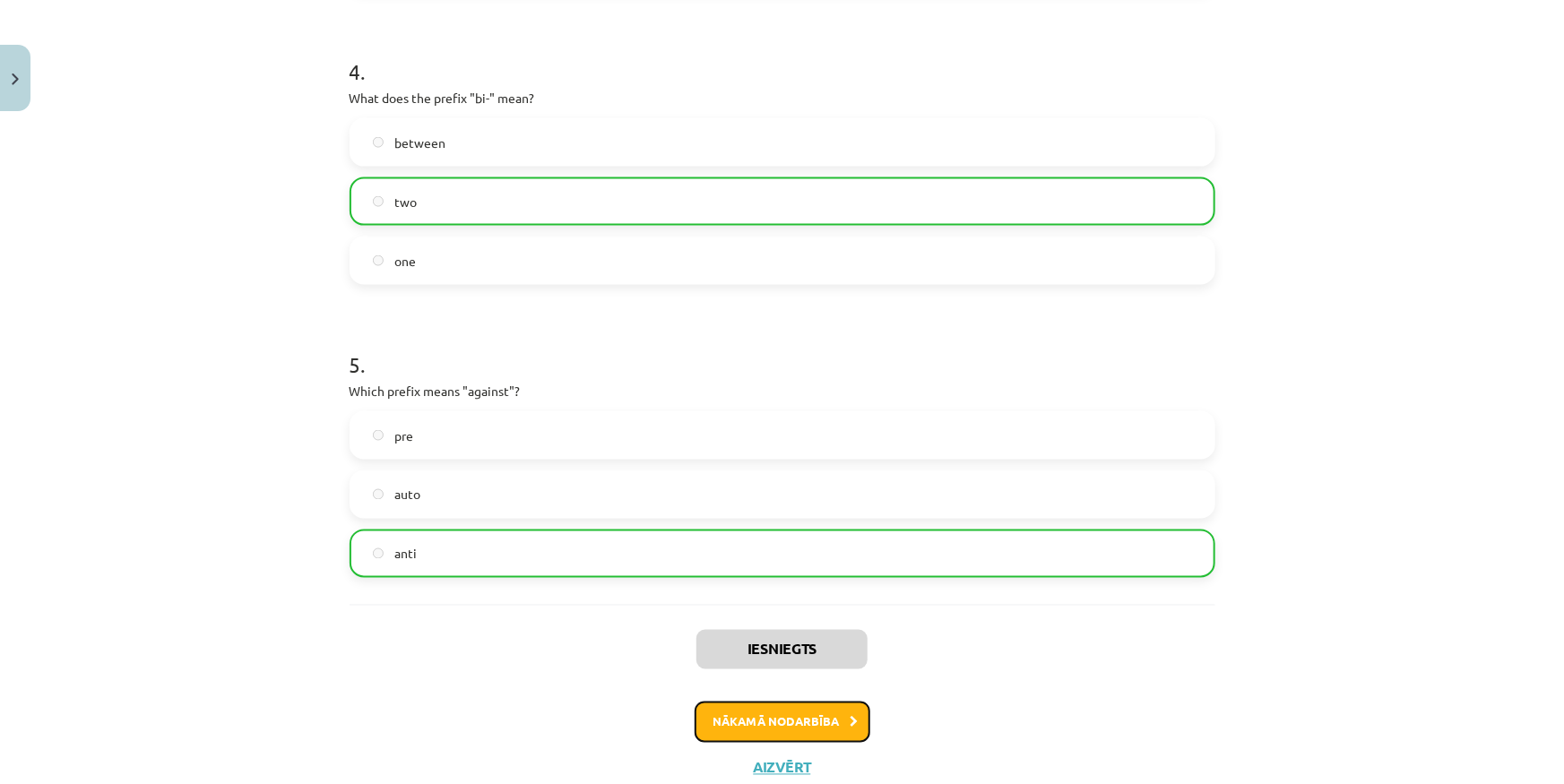
click at [752, 705] on button "Nākamā nodarbība" at bounding box center [782, 722] width 176 height 42
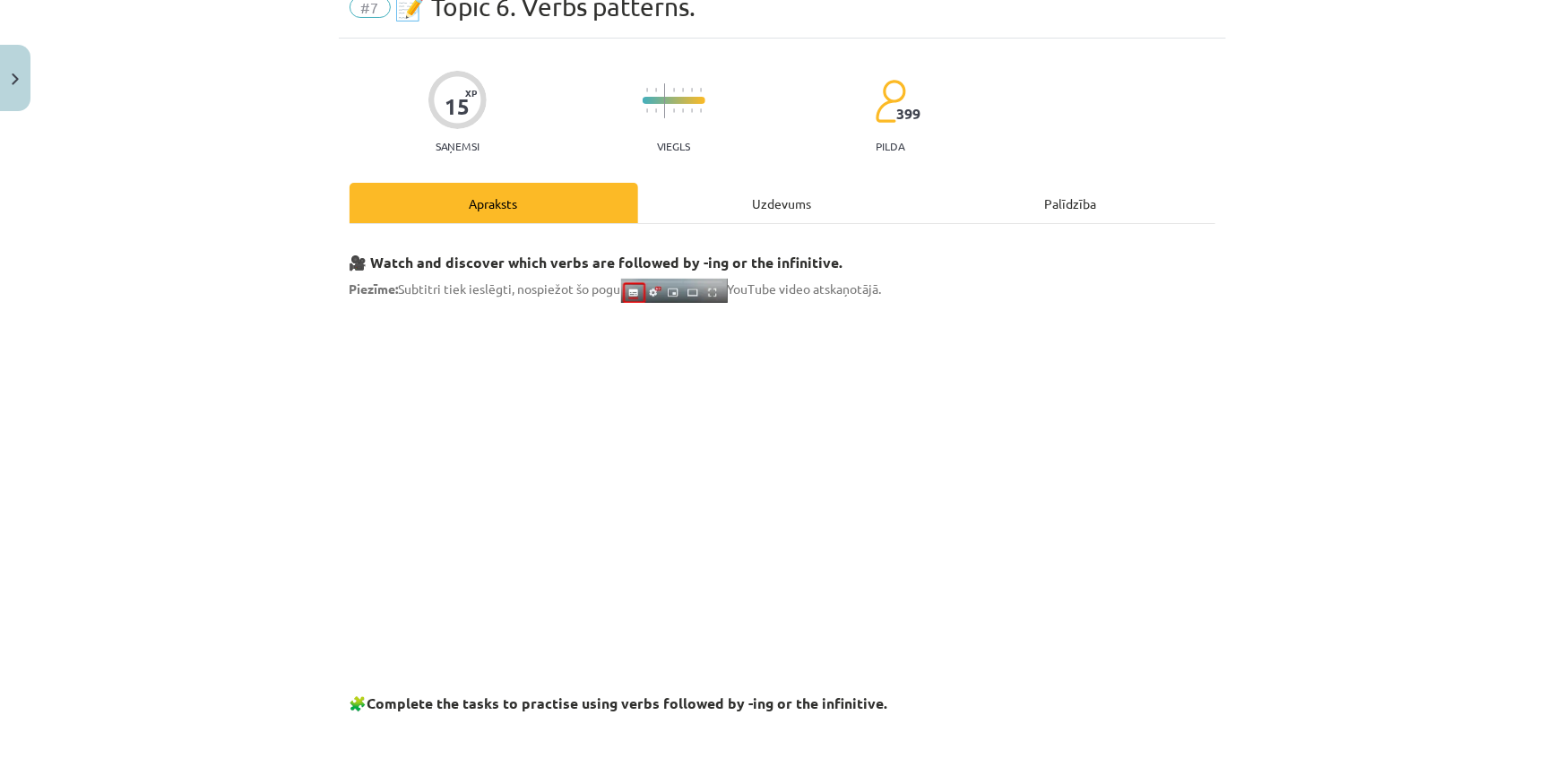
scroll to position [45, 0]
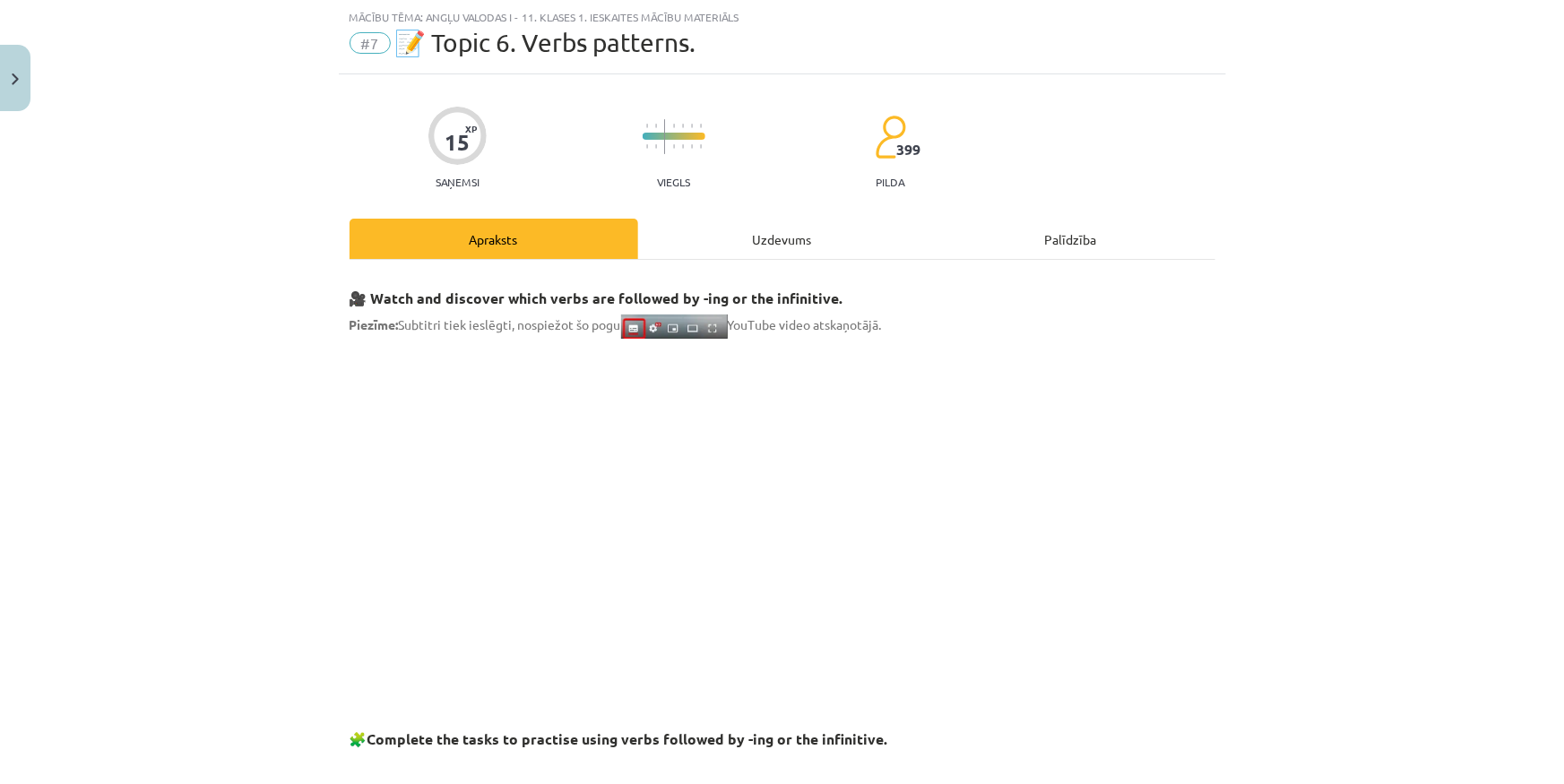
drag, startPoint x: 752, startPoint y: 705, endPoint x: 190, endPoint y: 342, distance: 669.0
click at [190, 342] on div "Mācību tēma: Angļu valodas i - 11. klases 1. ieskaites mācību materiāls #7 📝 To…" at bounding box center [782, 392] width 1564 height 784
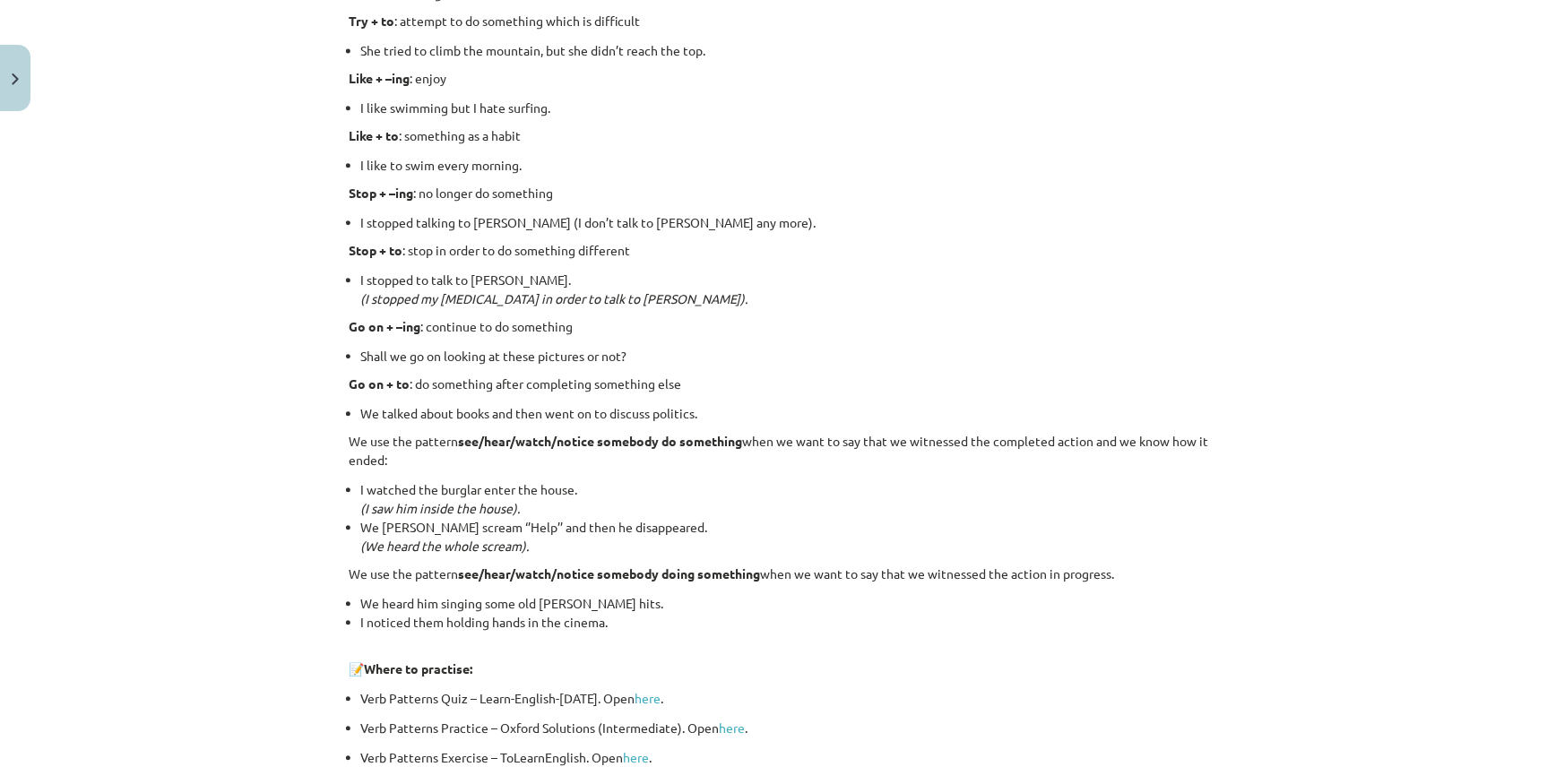
scroll to position [2251, 0]
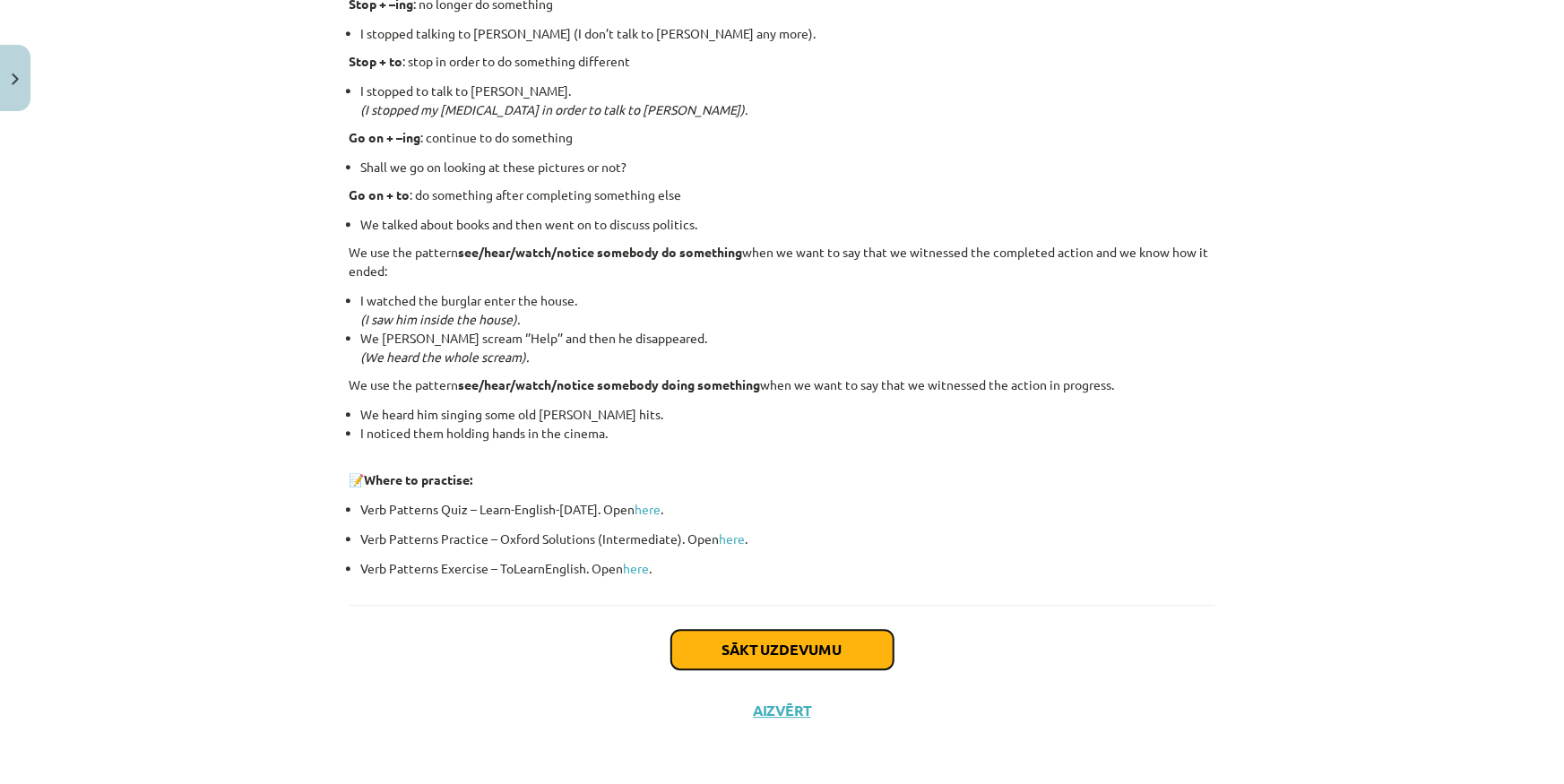
click at [734, 637] on button "Sākt uzdevumu" at bounding box center [782, 650] width 222 height 40
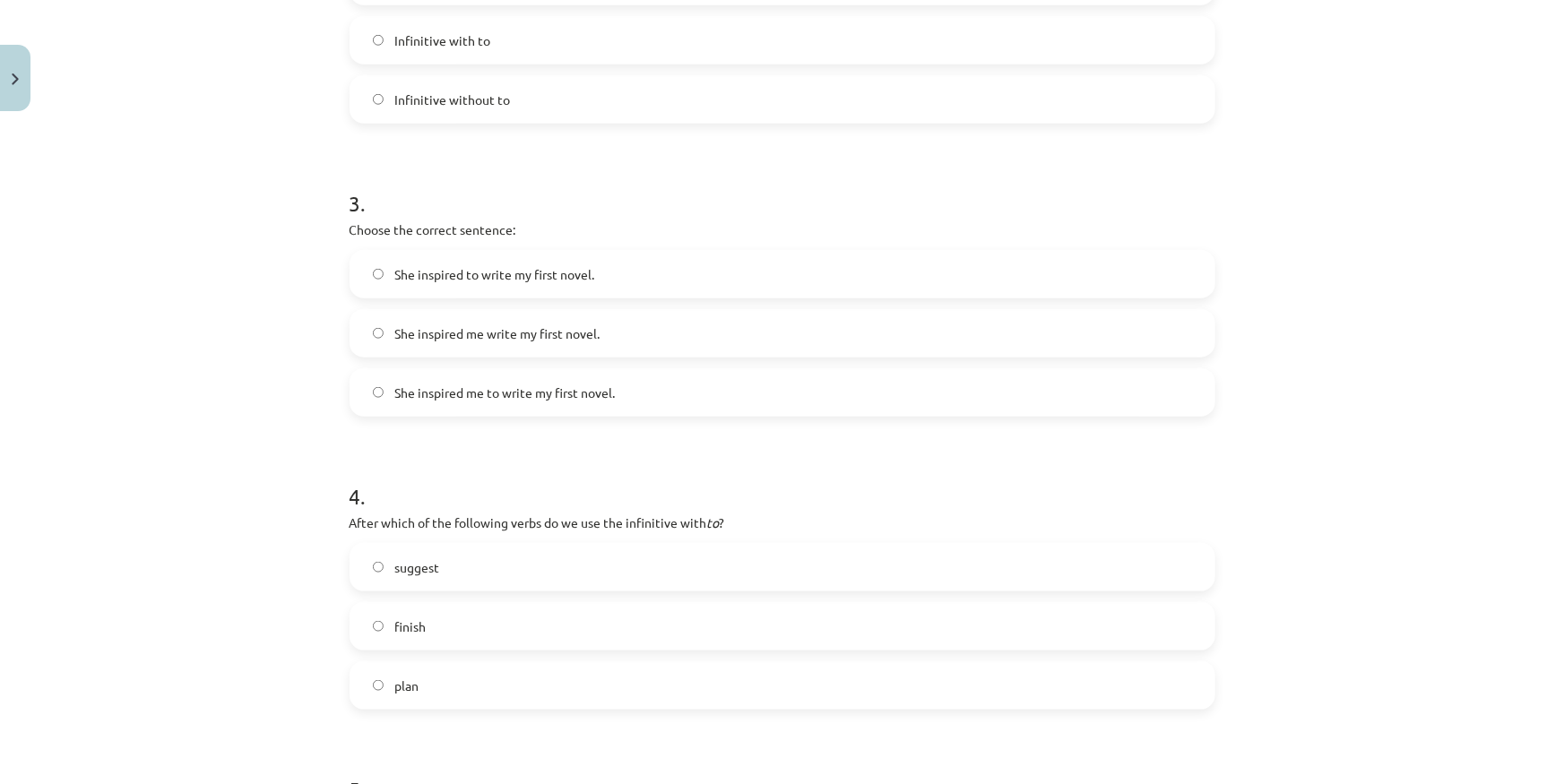
scroll to position [1208, 0]
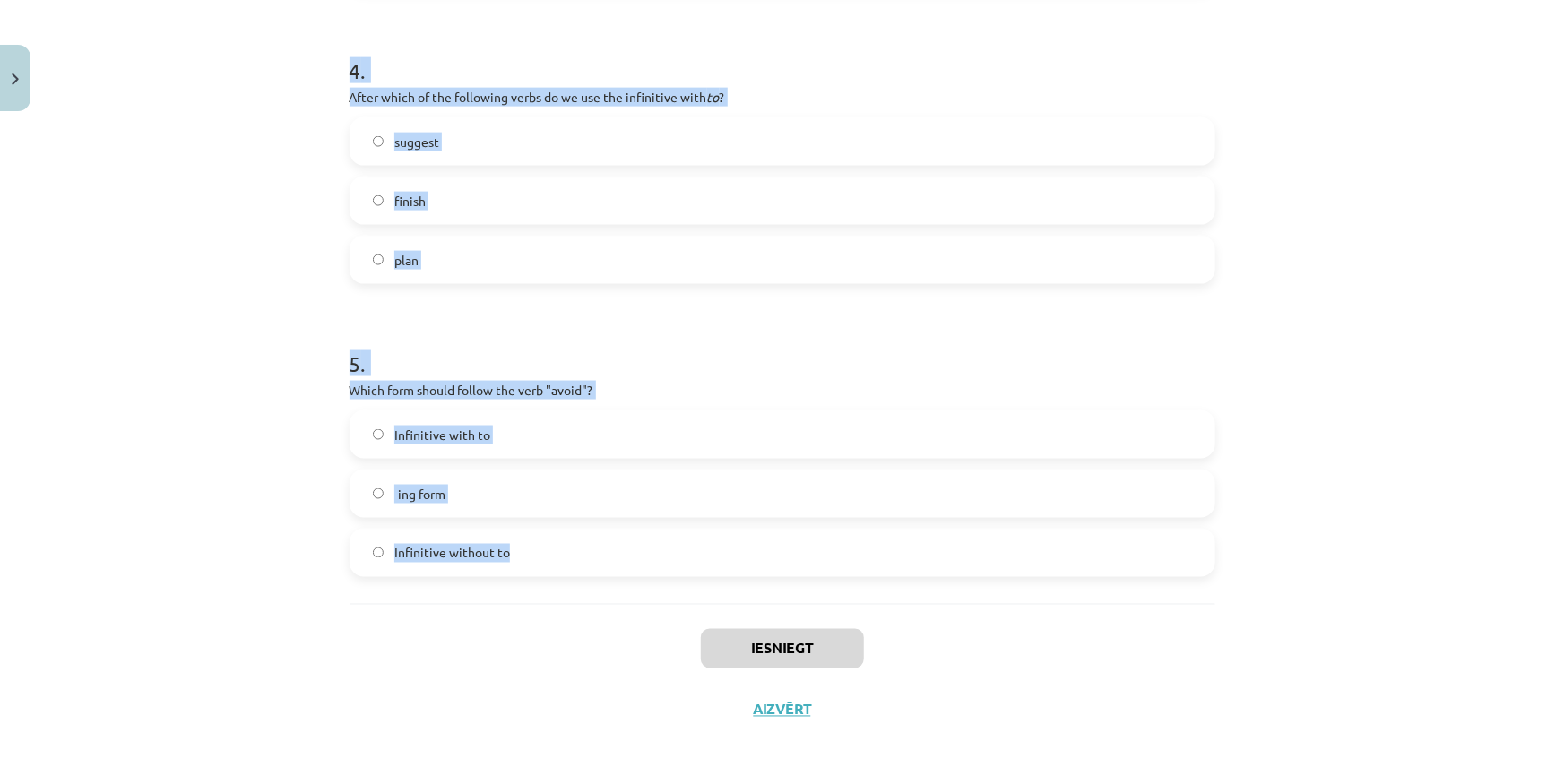
drag, startPoint x: 341, startPoint y: 379, endPoint x: 643, endPoint y: 554, distance: 349.0
copy form "What is the difference in meaning between "stop talking" and "stop to talk"? "S…"
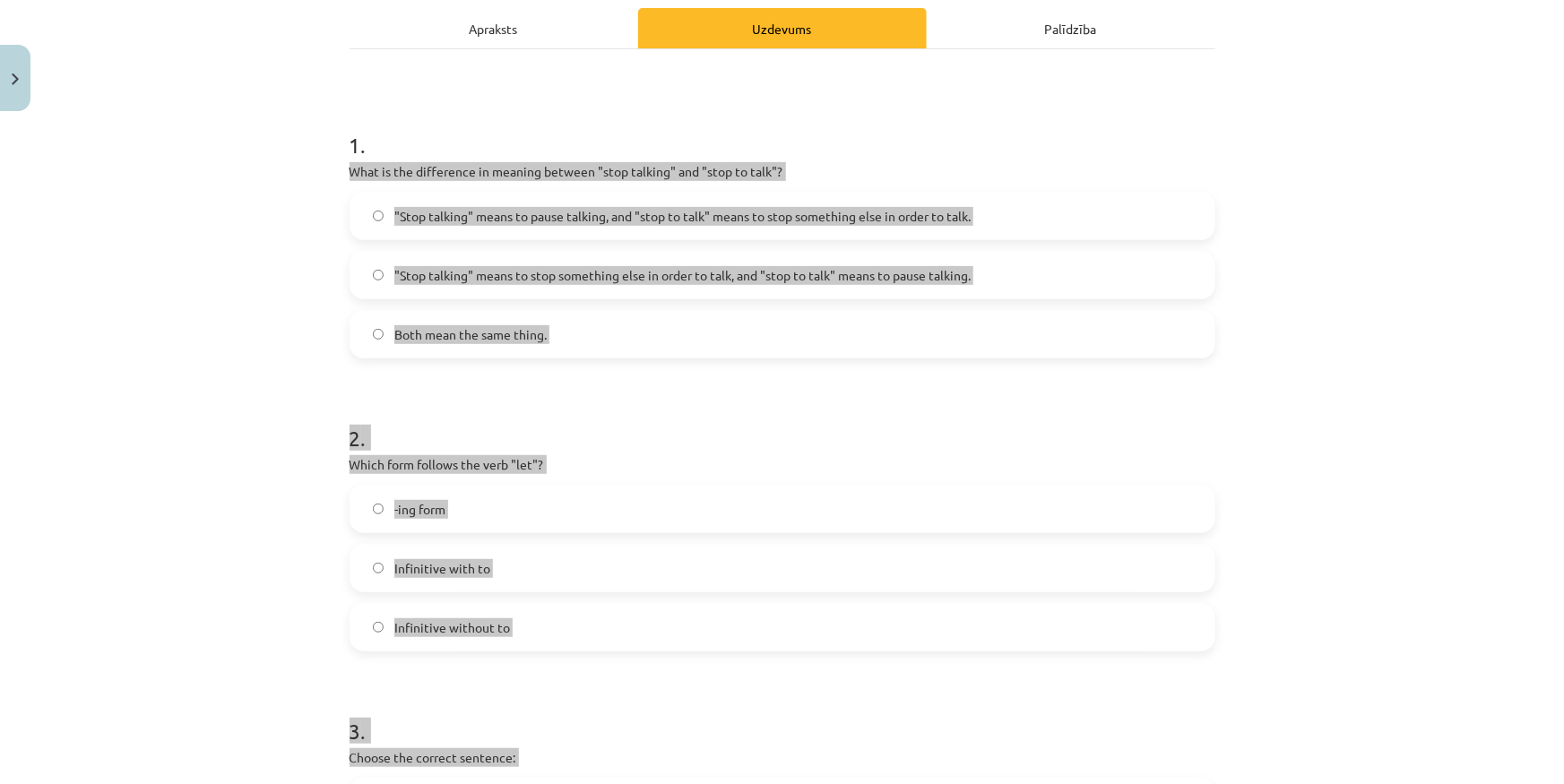
scroll to position [68, 0]
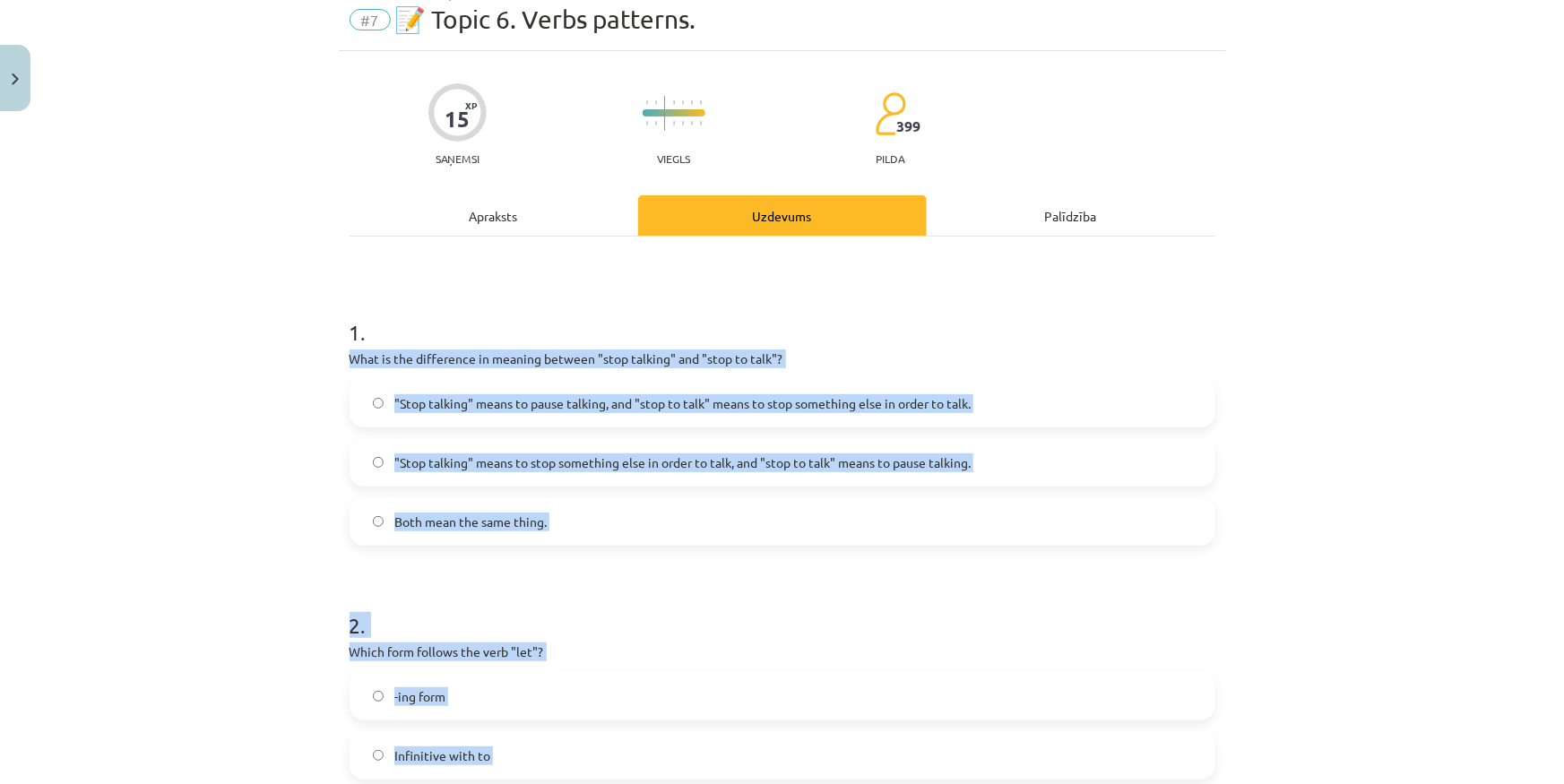
click at [181, 493] on div "Mācību tēma: Angļu valodas i - 11. klases 1. ieskaites mācību materiāls #7 📝 To…" at bounding box center [782, 392] width 1564 height 784
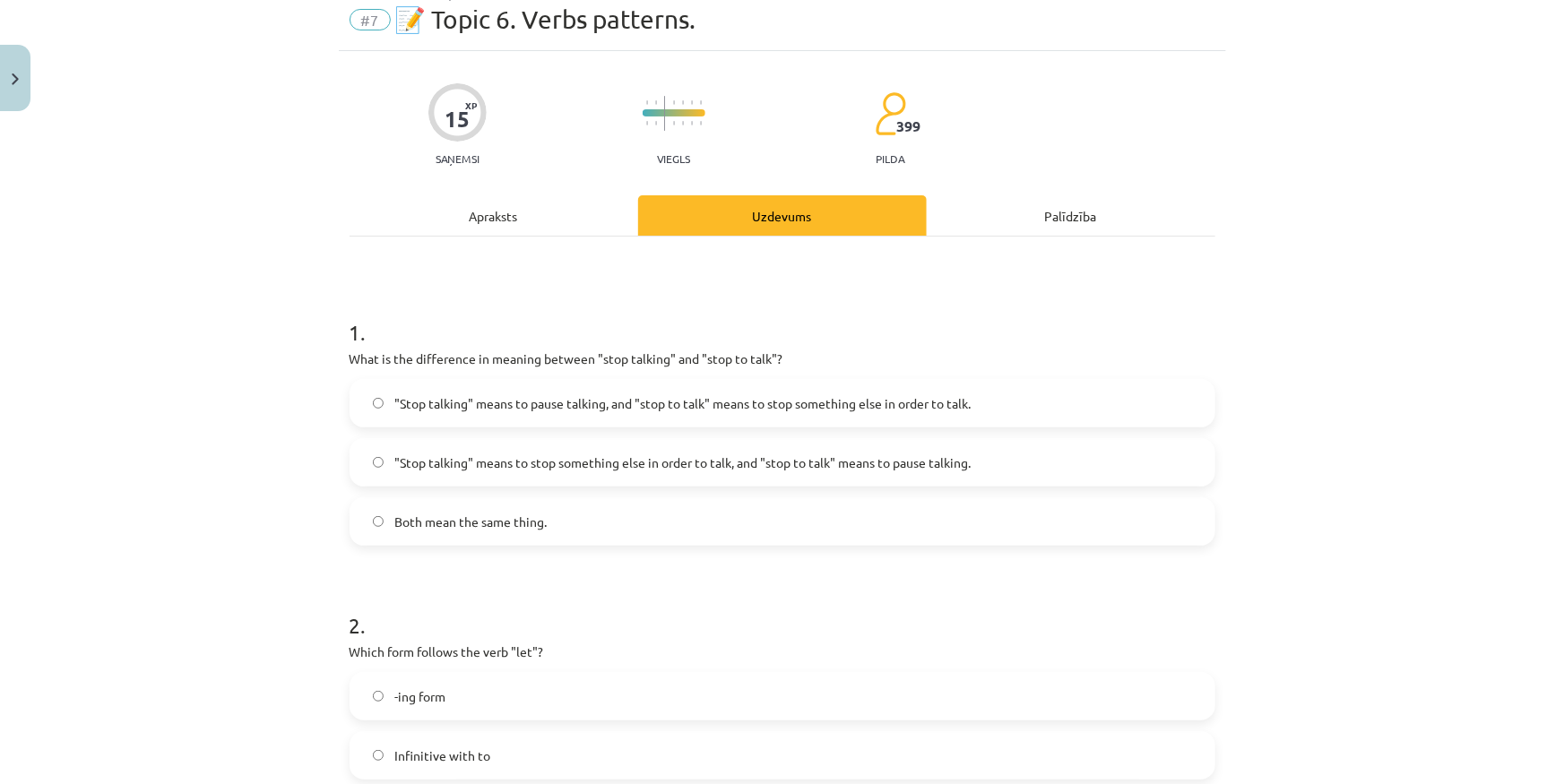
click at [585, 405] on span ""Stop talking" means to pause talking, and "stop to talk" means to stop somethi…" at bounding box center [682, 403] width 576 height 19
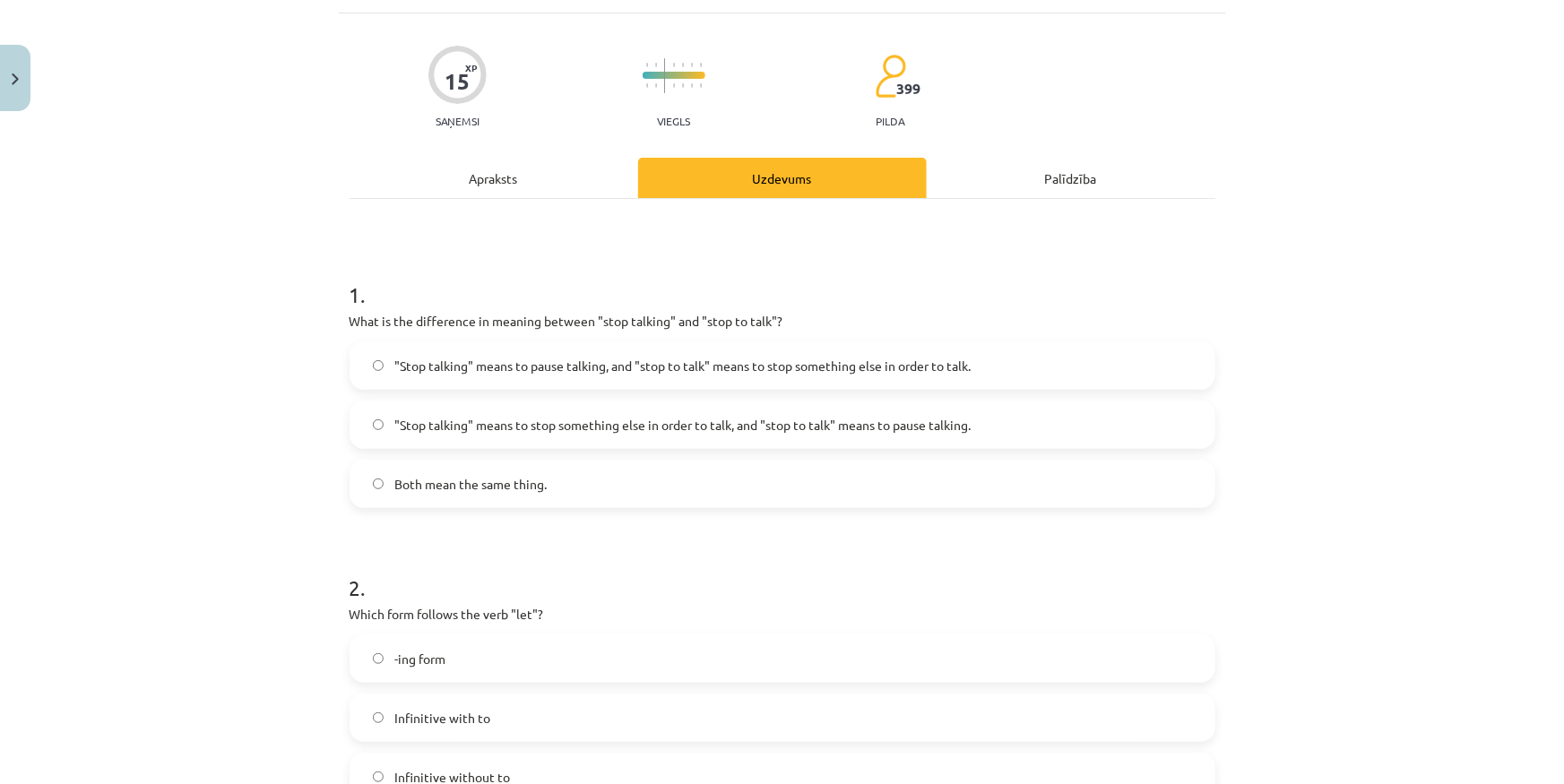
scroll to position [313, 0]
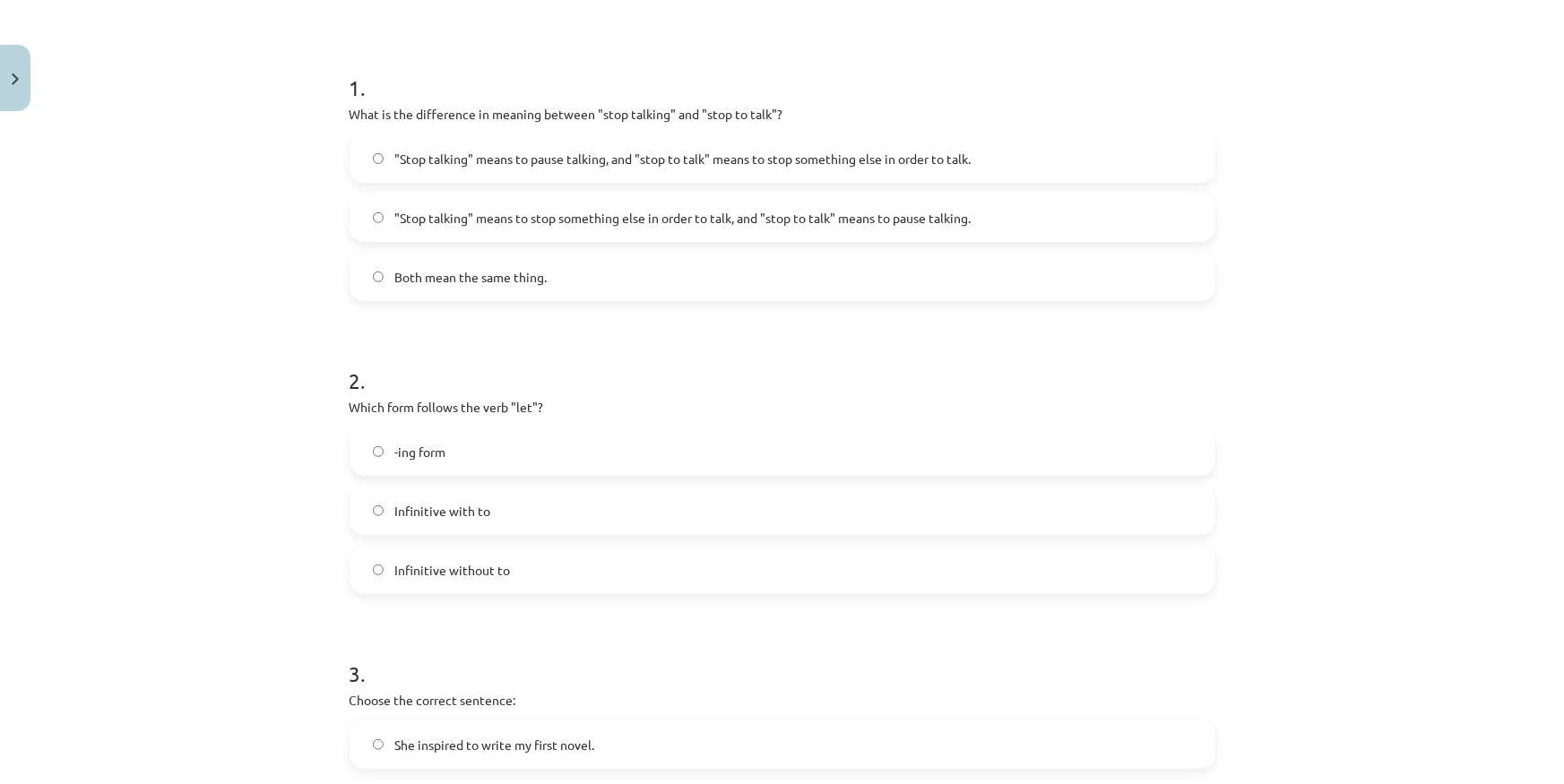
click at [497, 576] on span "Infinitive without to" at bounding box center [452, 570] width 116 height 19
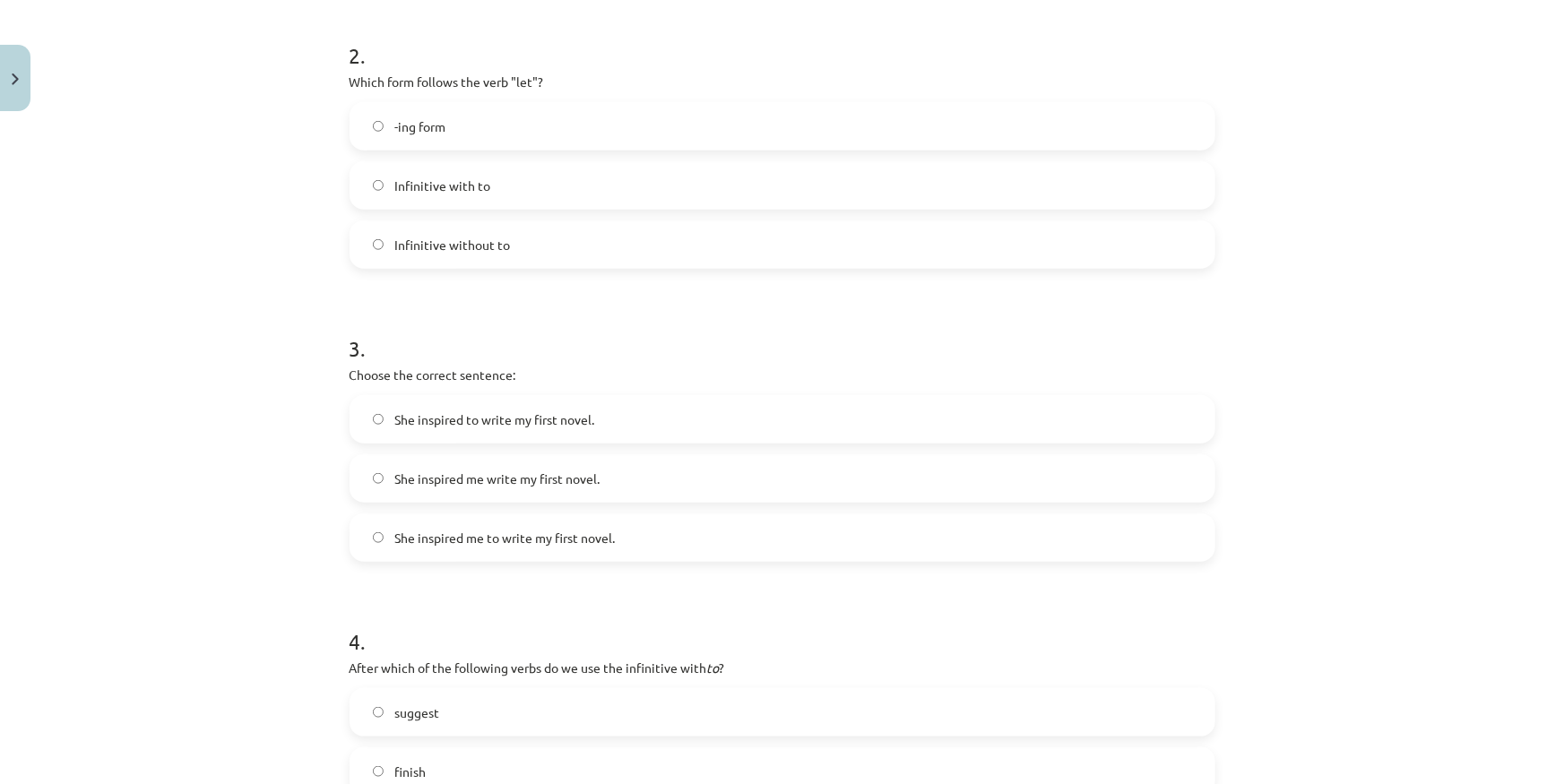
click at [466, 529] on span "She inspired me to write my first novel." at bounding box center [504, 538] width 220 height 19
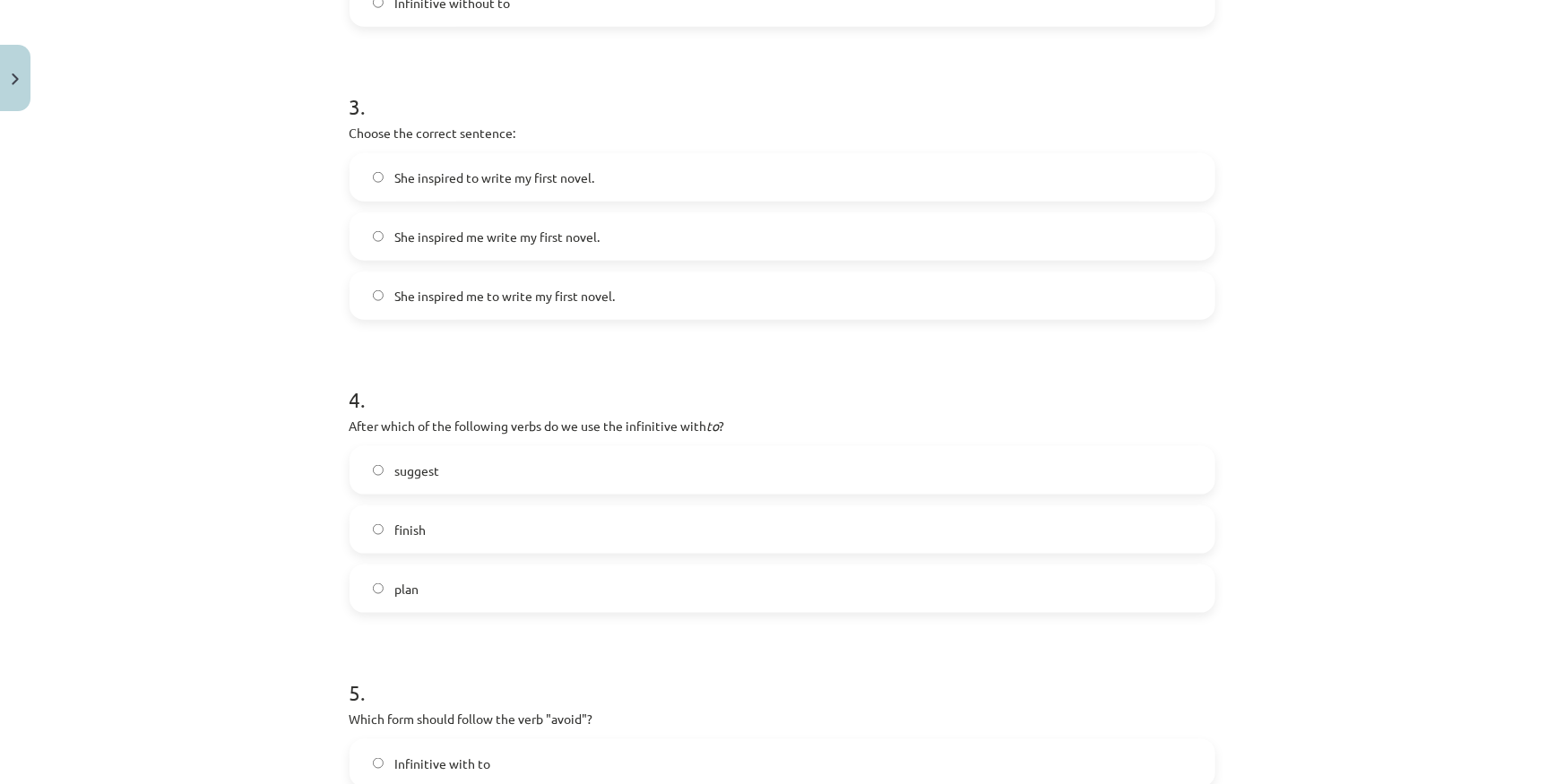
scroll to position [882, 0]
click at [506, 591] on label "plan" at bounding box center [782, 586] width 862 height 45
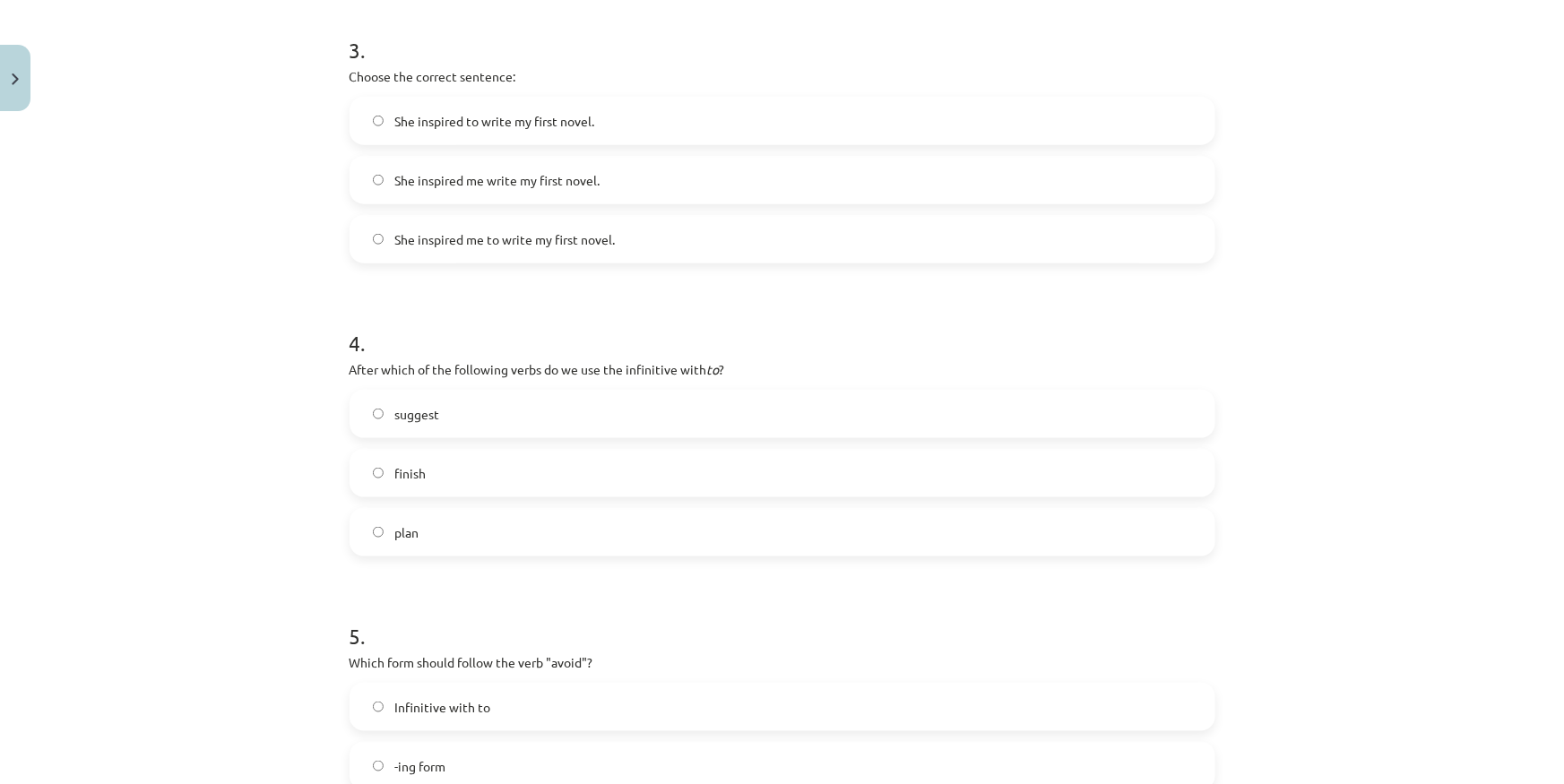
scroll to position [1208, 0]
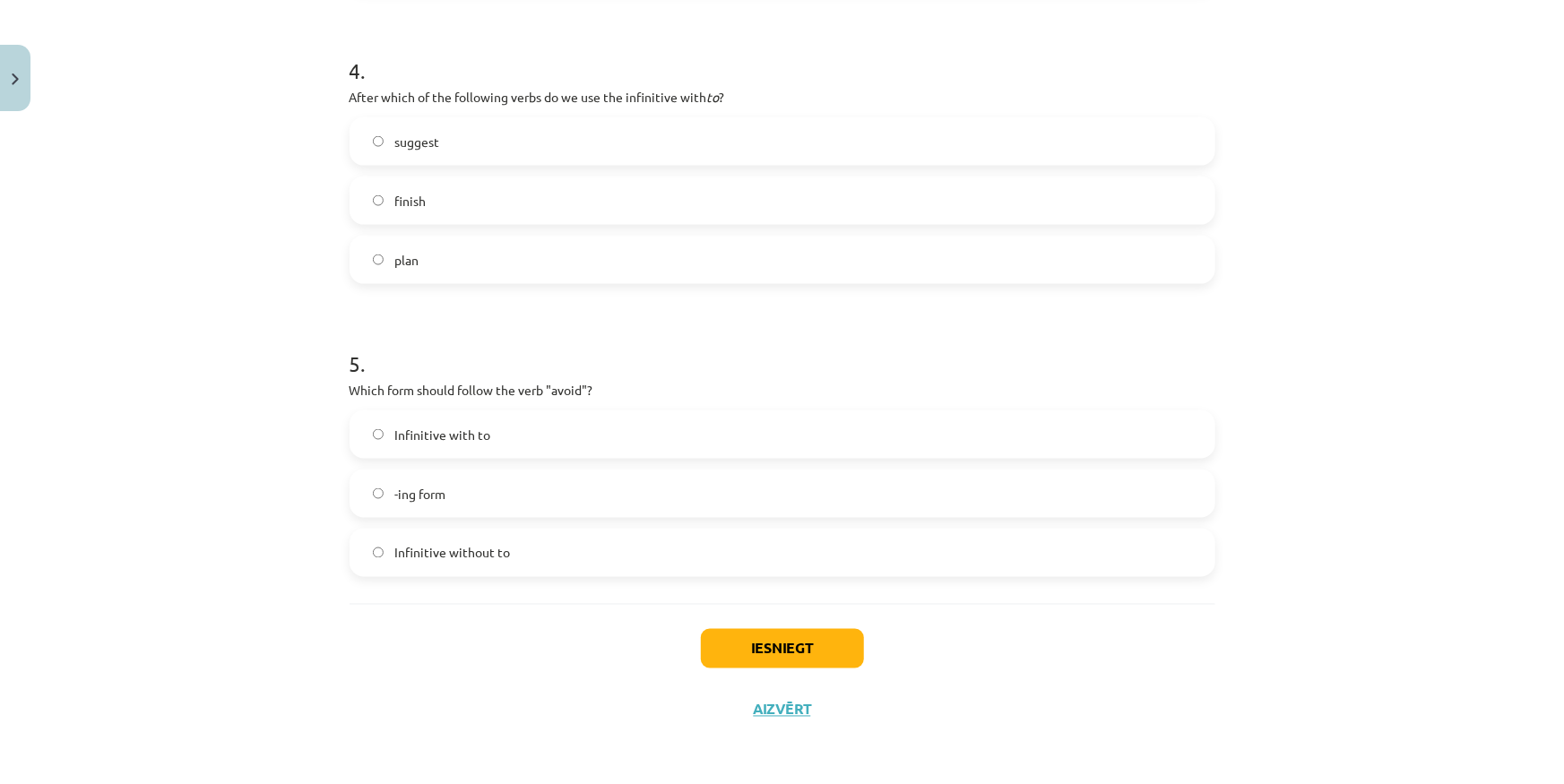
click at [448, 493] on label "-ing form" at bounding box center [782, 493] width 862 height 45
click at [743, 650] on button "Iesniegt" at bounding box center [782, 649] width 163 height 40
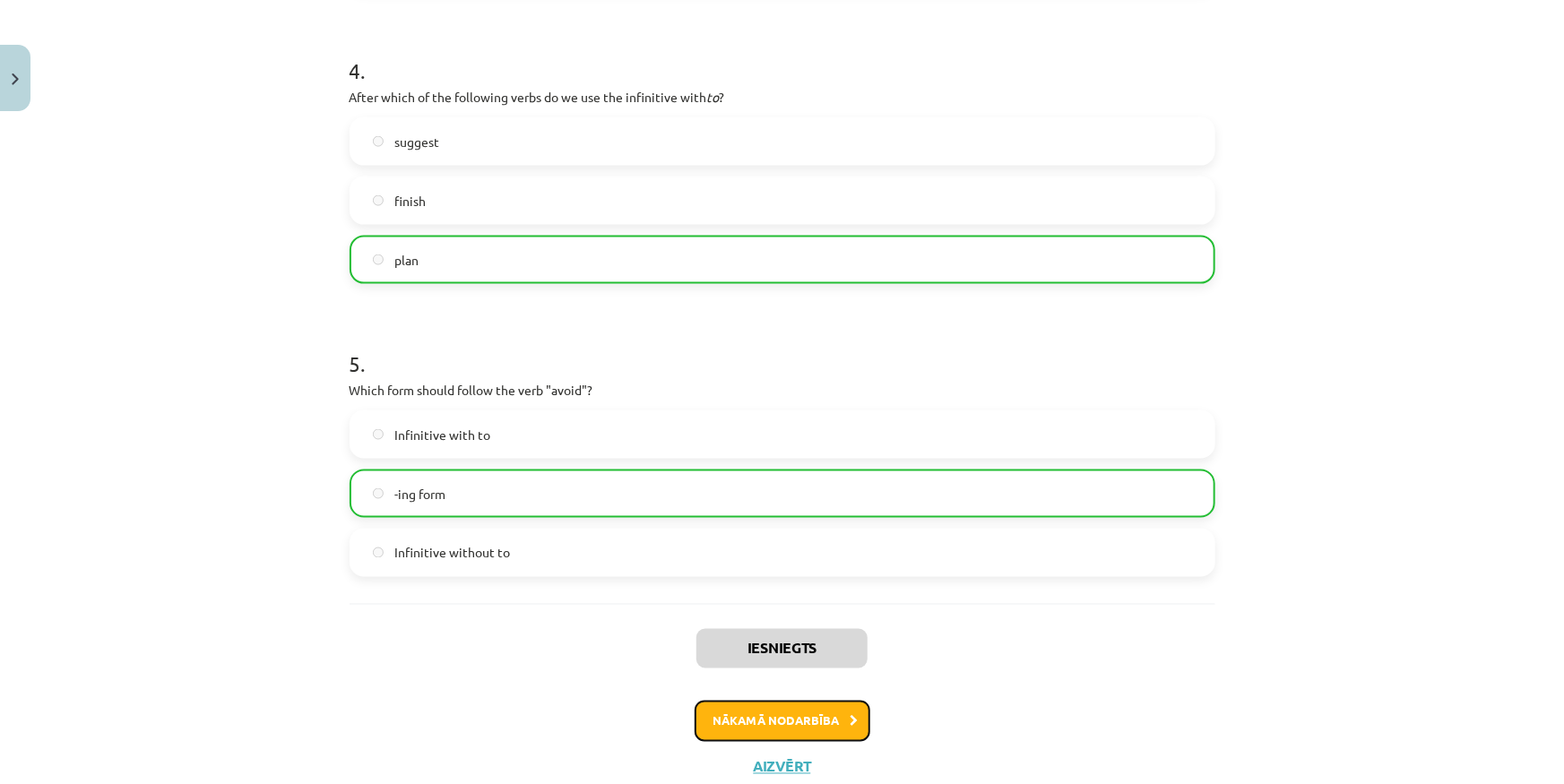
click at [708, 718] on button "Nākamā nodarbība" at bounding box center [782, 721] width 176 height 42
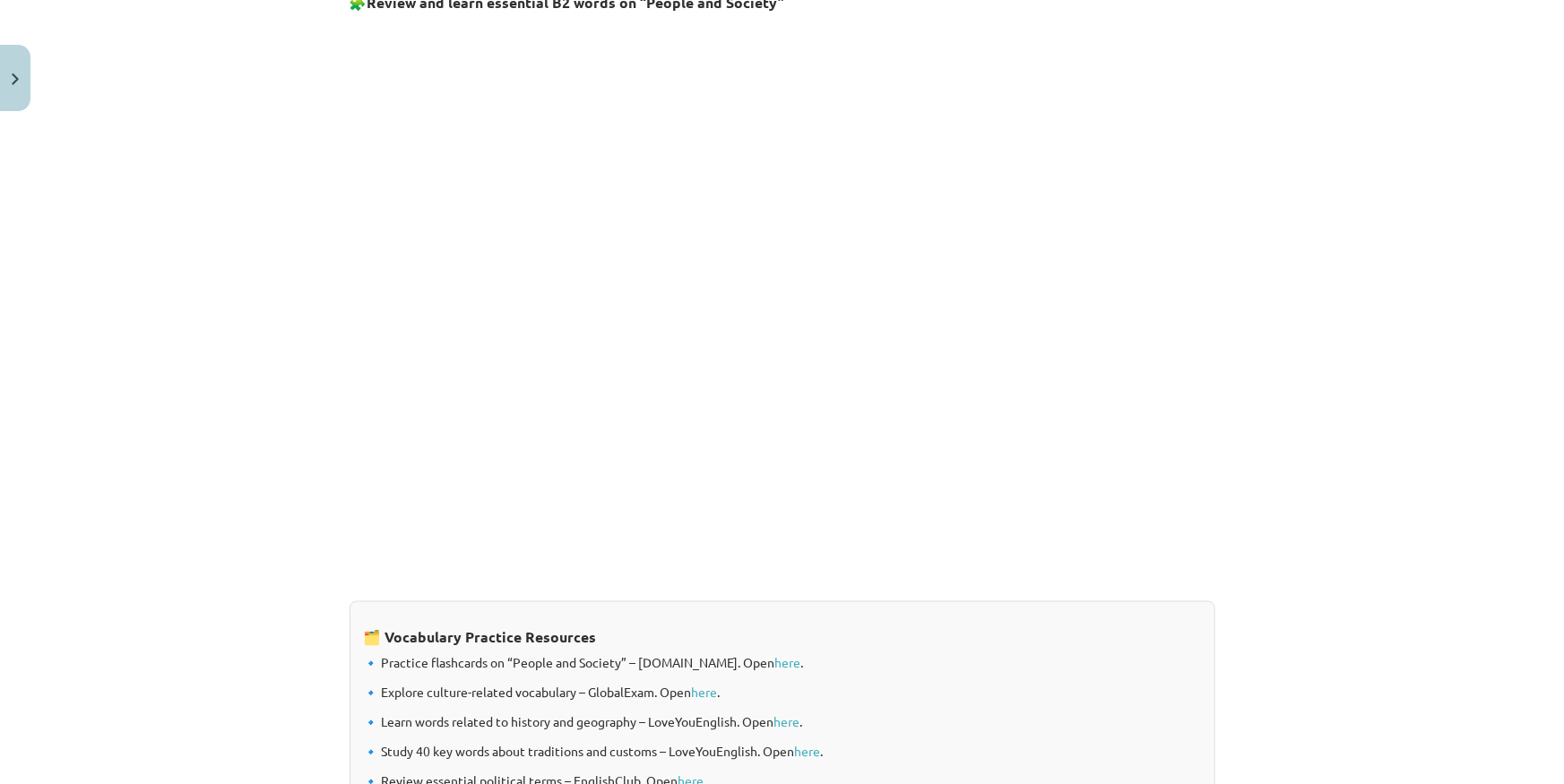
scroll to position [1328, 0]
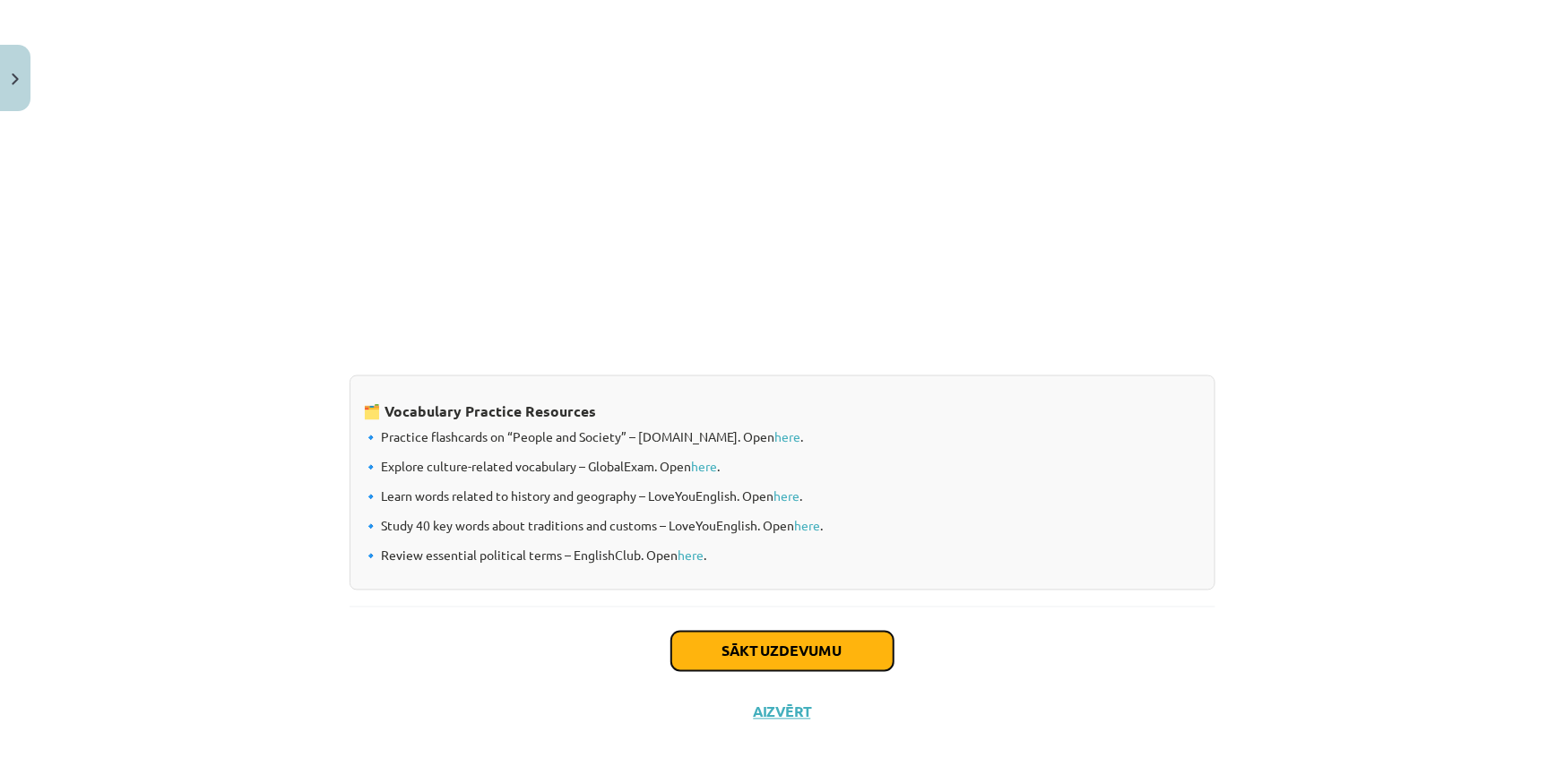
click at [699, 659] on button "Sākt uzdevumu" at bounding box center [782, 651] width 222 height 40
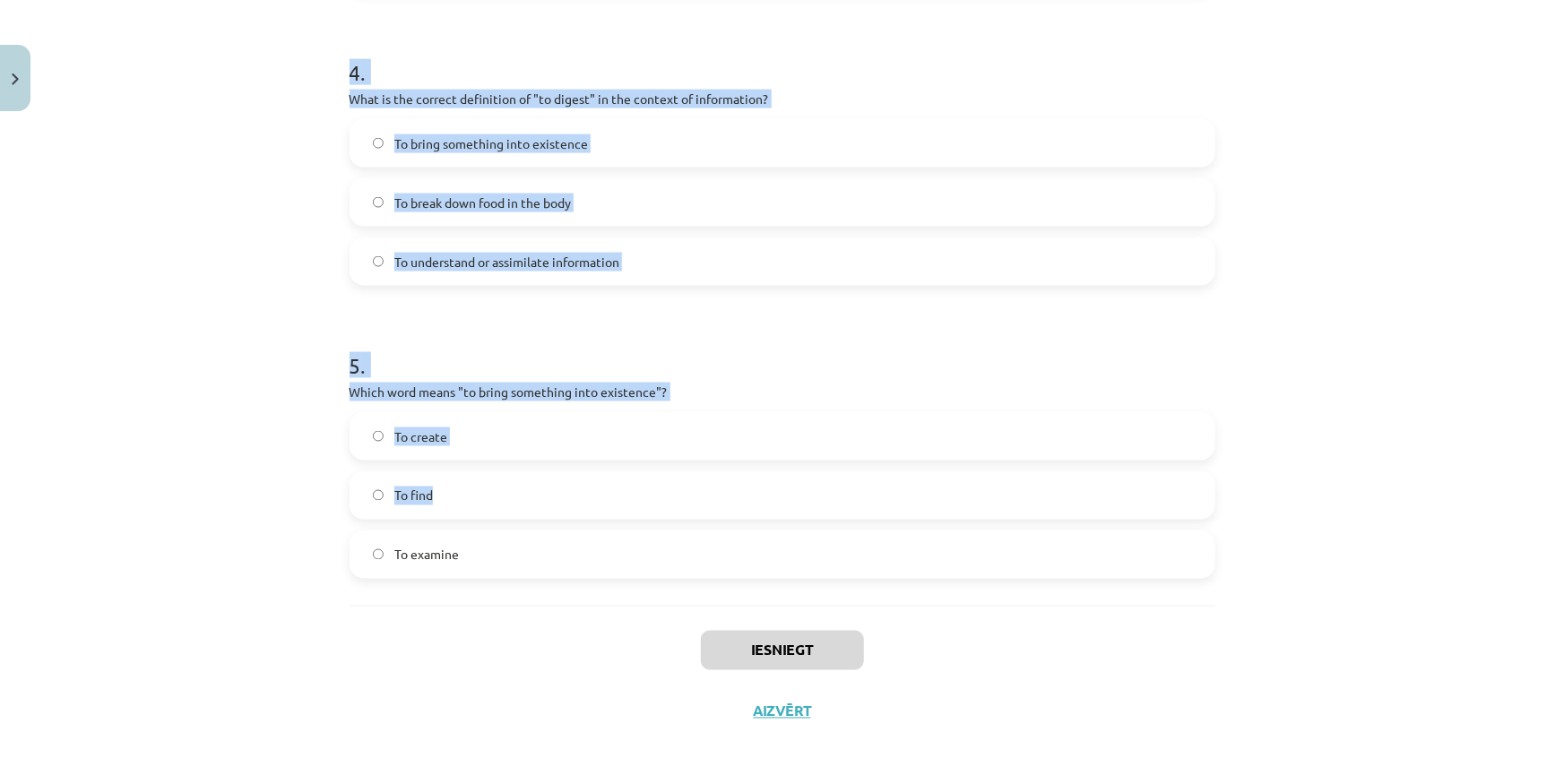
scroll to position [1267, 0]
drag, startPoint x: 338, startPoint y: 379, endPoint x: 586, endPoint y: 561, distance: 307.6
copy form "Which of the following means "the surroundings or conditions in which a person,…"
click at [519, 438] on label "To create" at bounding box center [782, 436] width 862 height 45
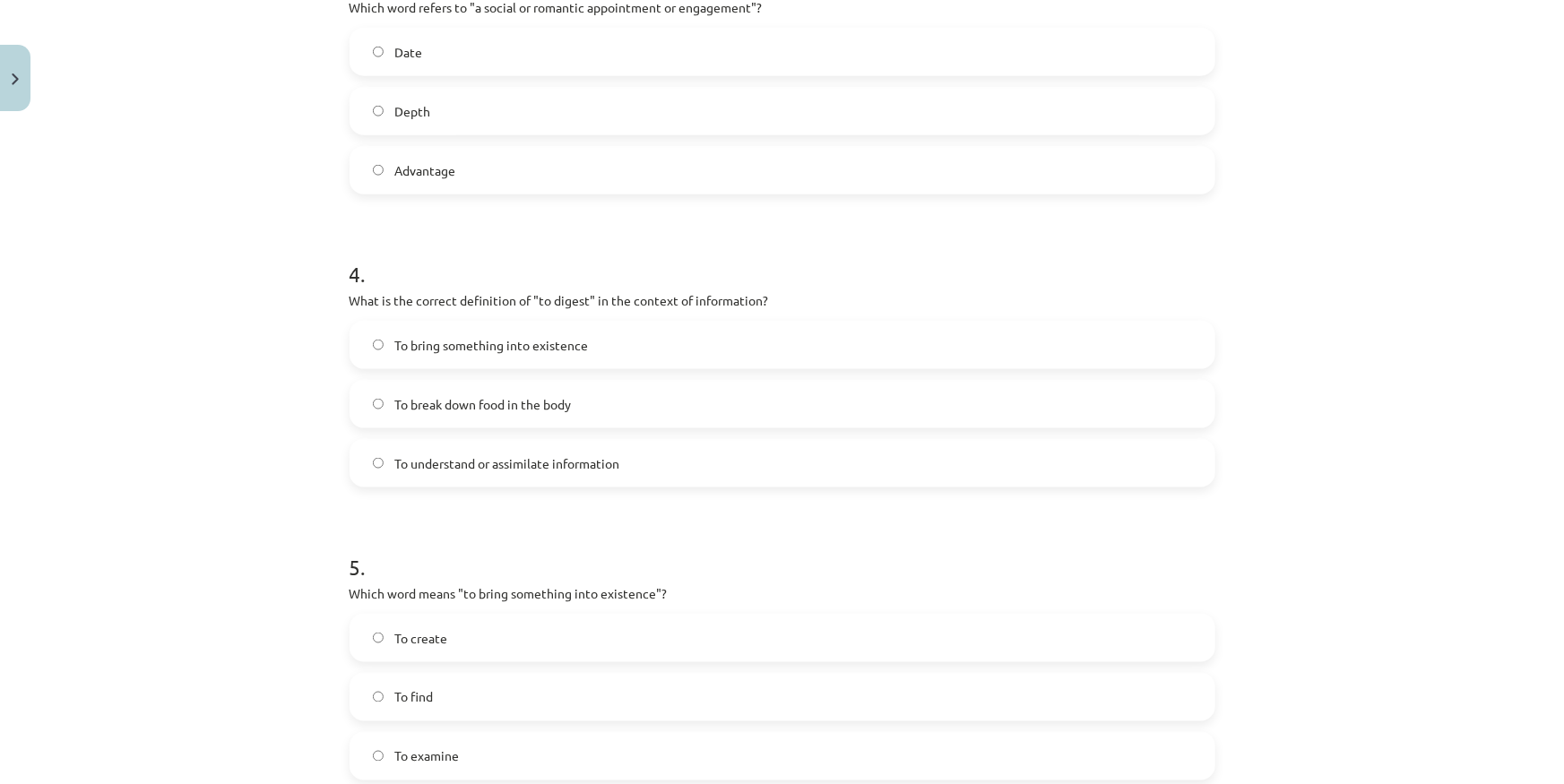
scroll to position [1022, 0]
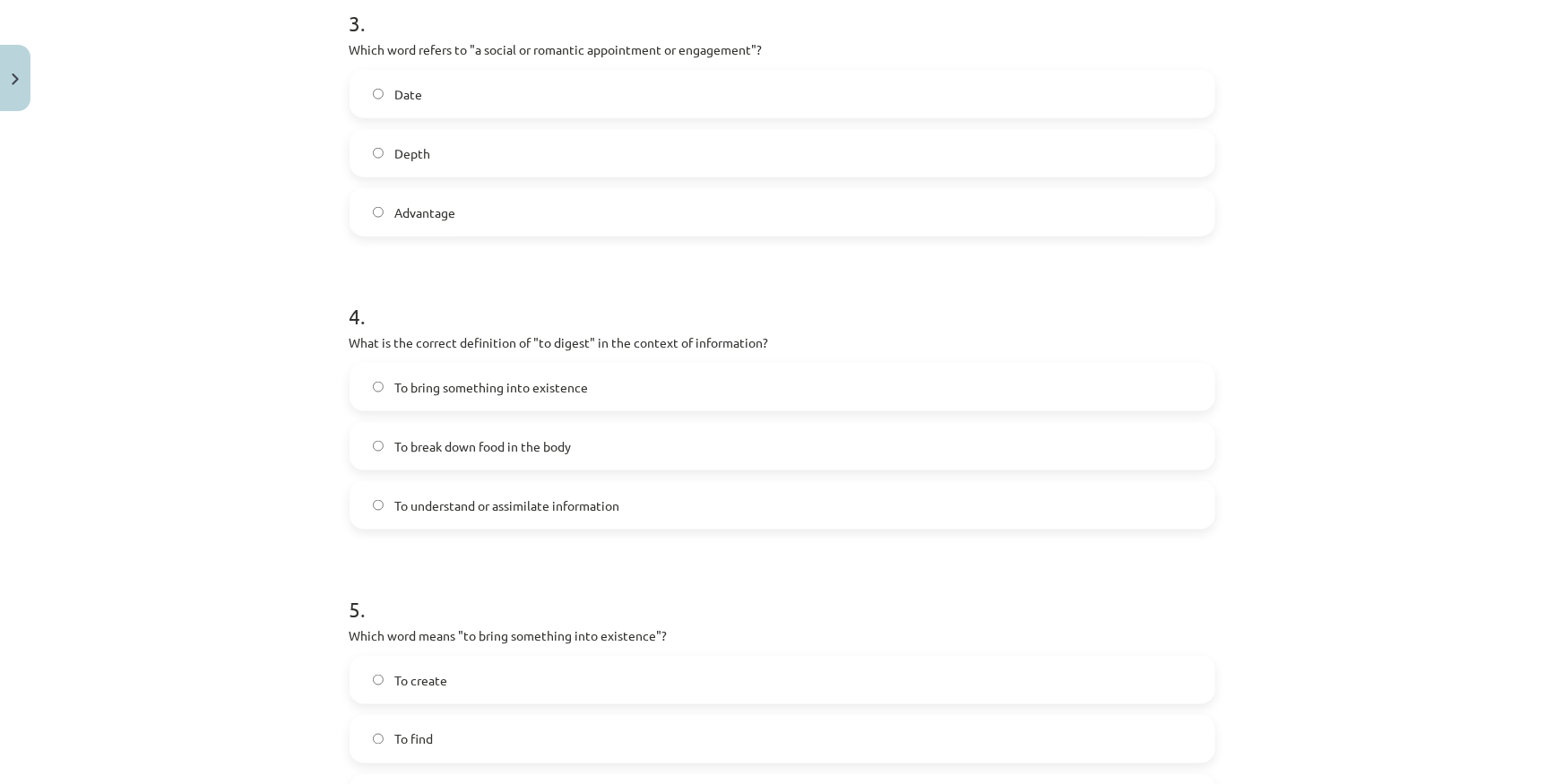
click at [501, 523] on label "To understand or assimilate information" at bounding box center [782, 505] width 862 height 45
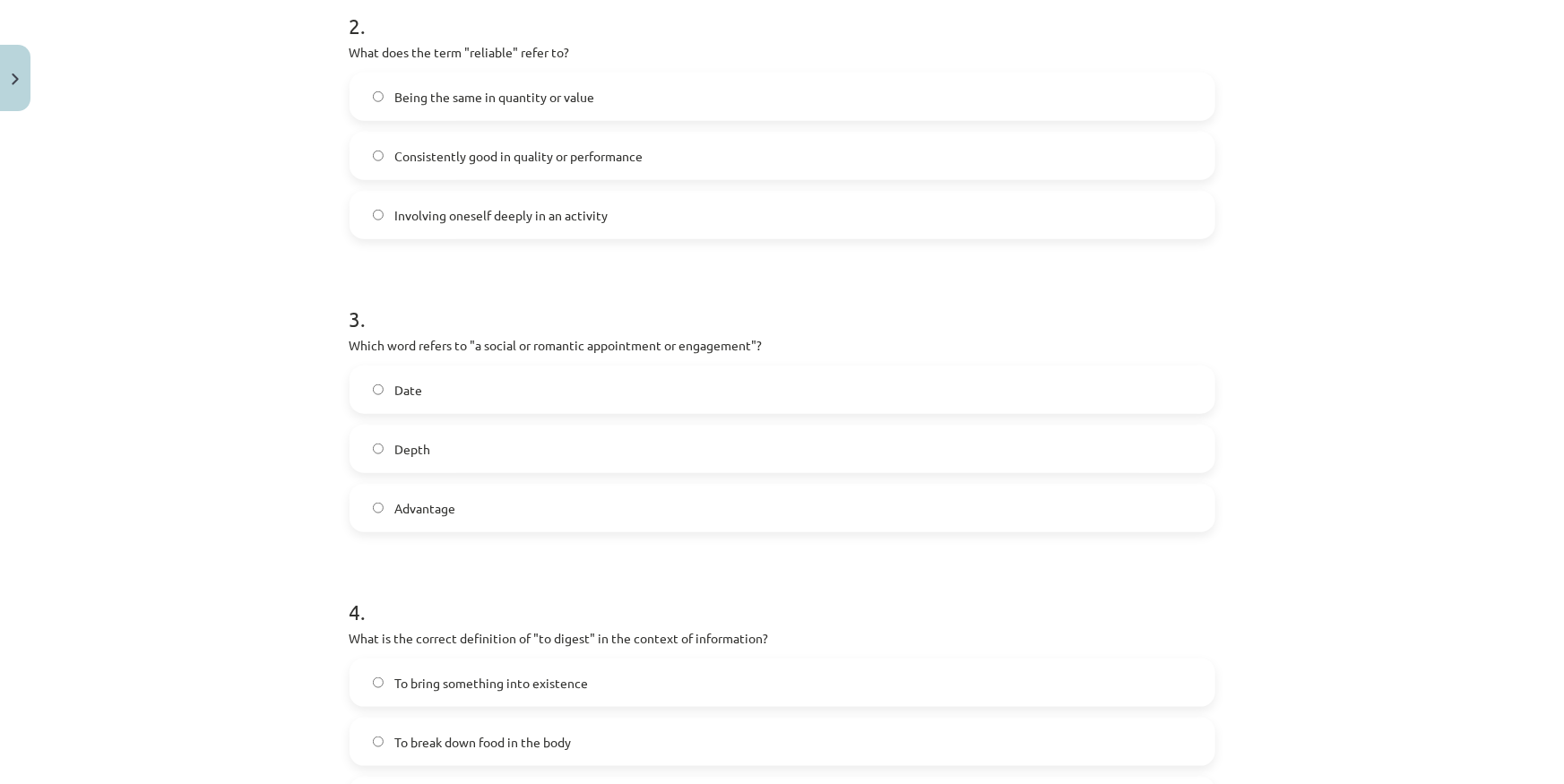
scroll to position [696, 0]
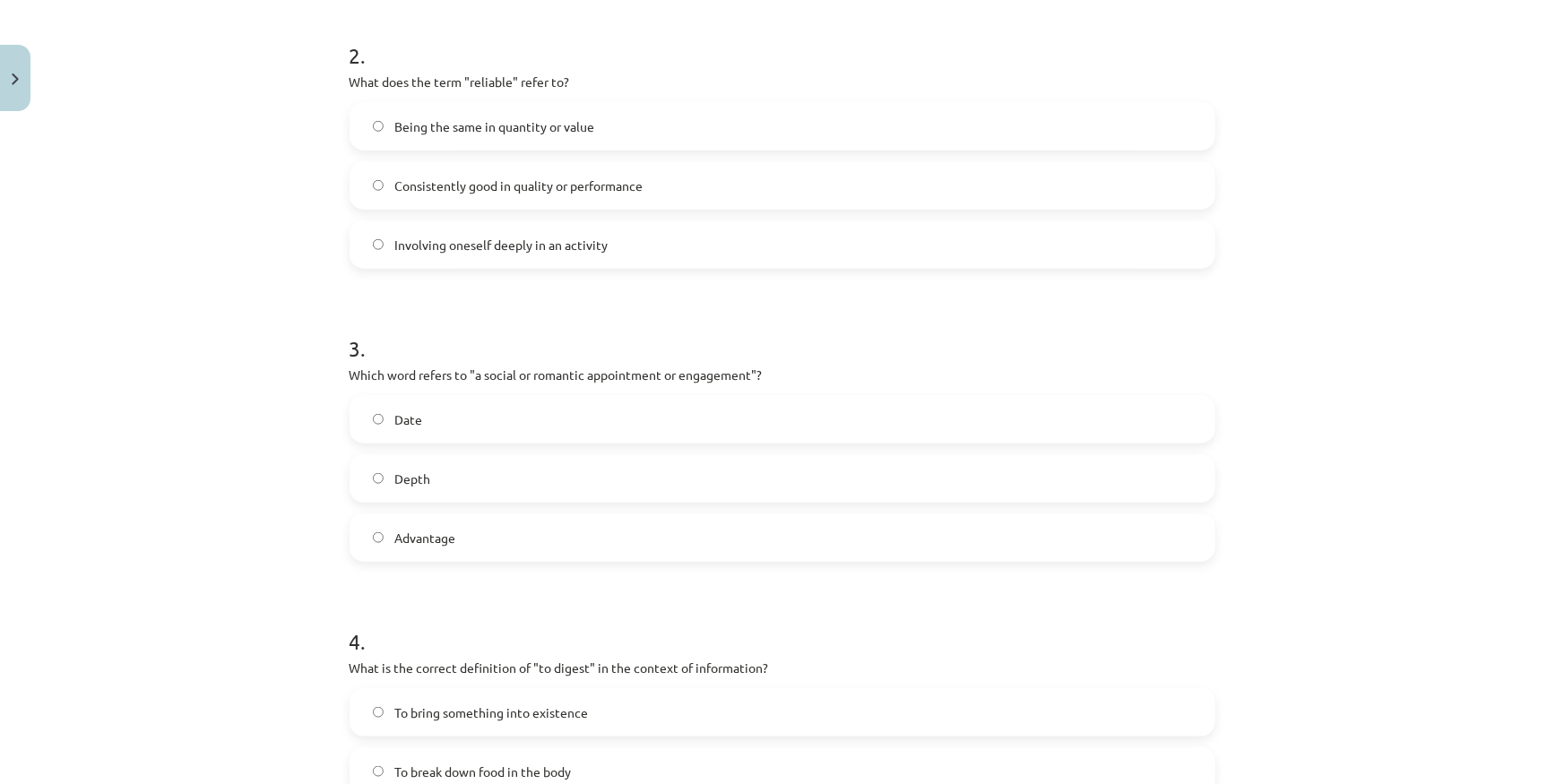
click at [473, 427] on label "Date" at bounding box center [782, 420] width 862 height 45
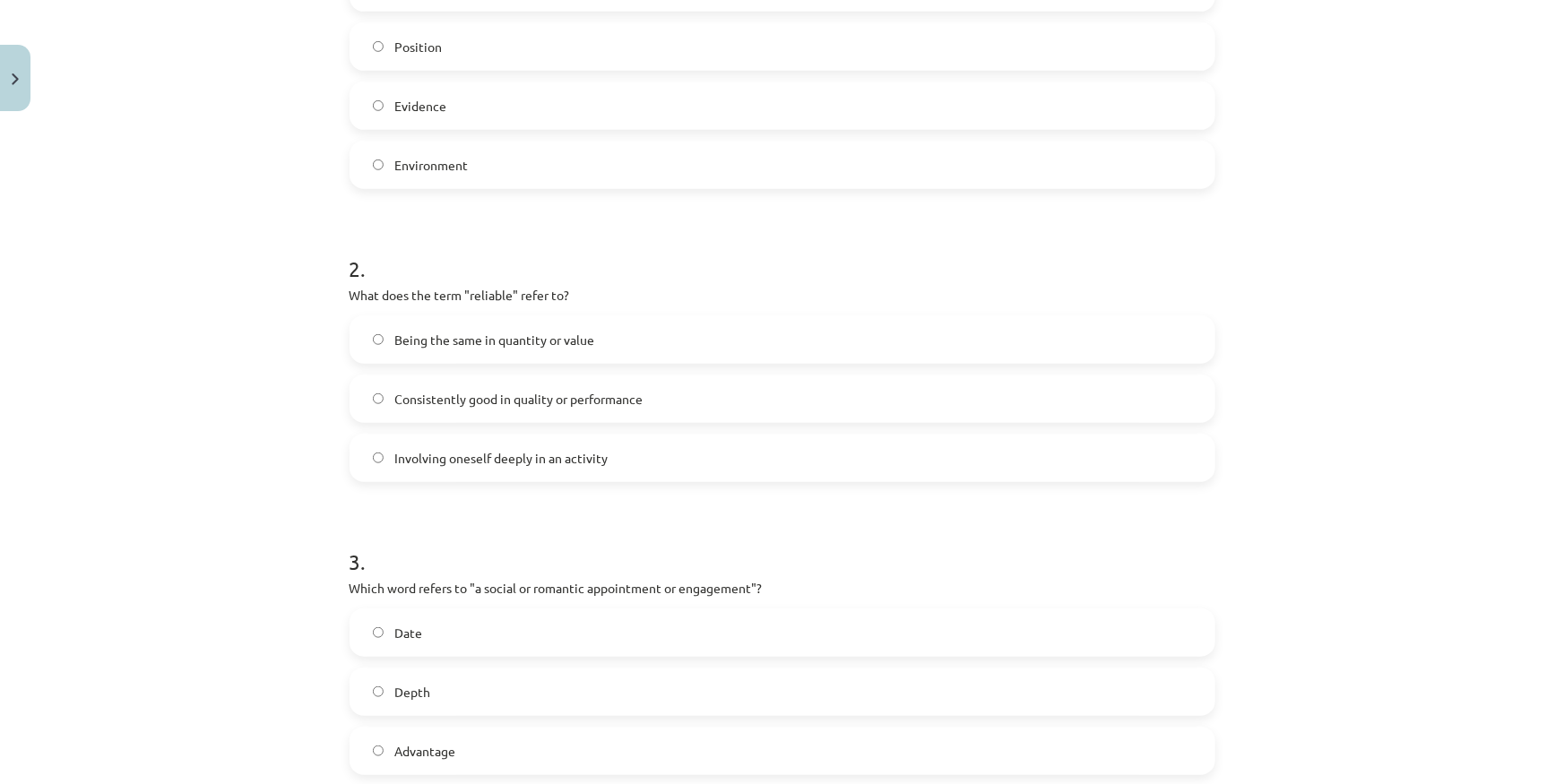
scroll to position [452, 0]
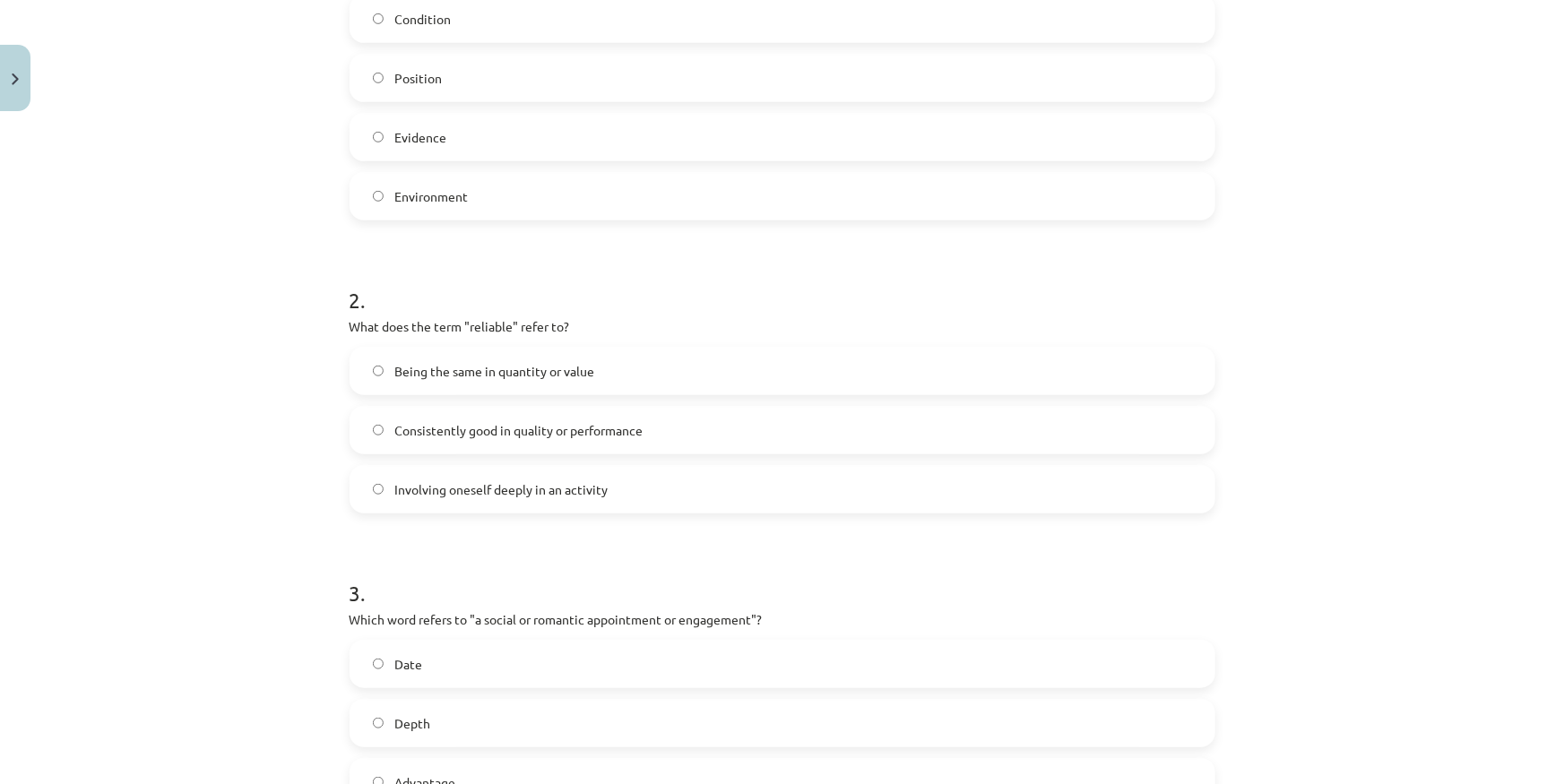
click at [540, 433] on span "Consistently good in quality or performance" at bounding box center [518, 430] width 248 height 19
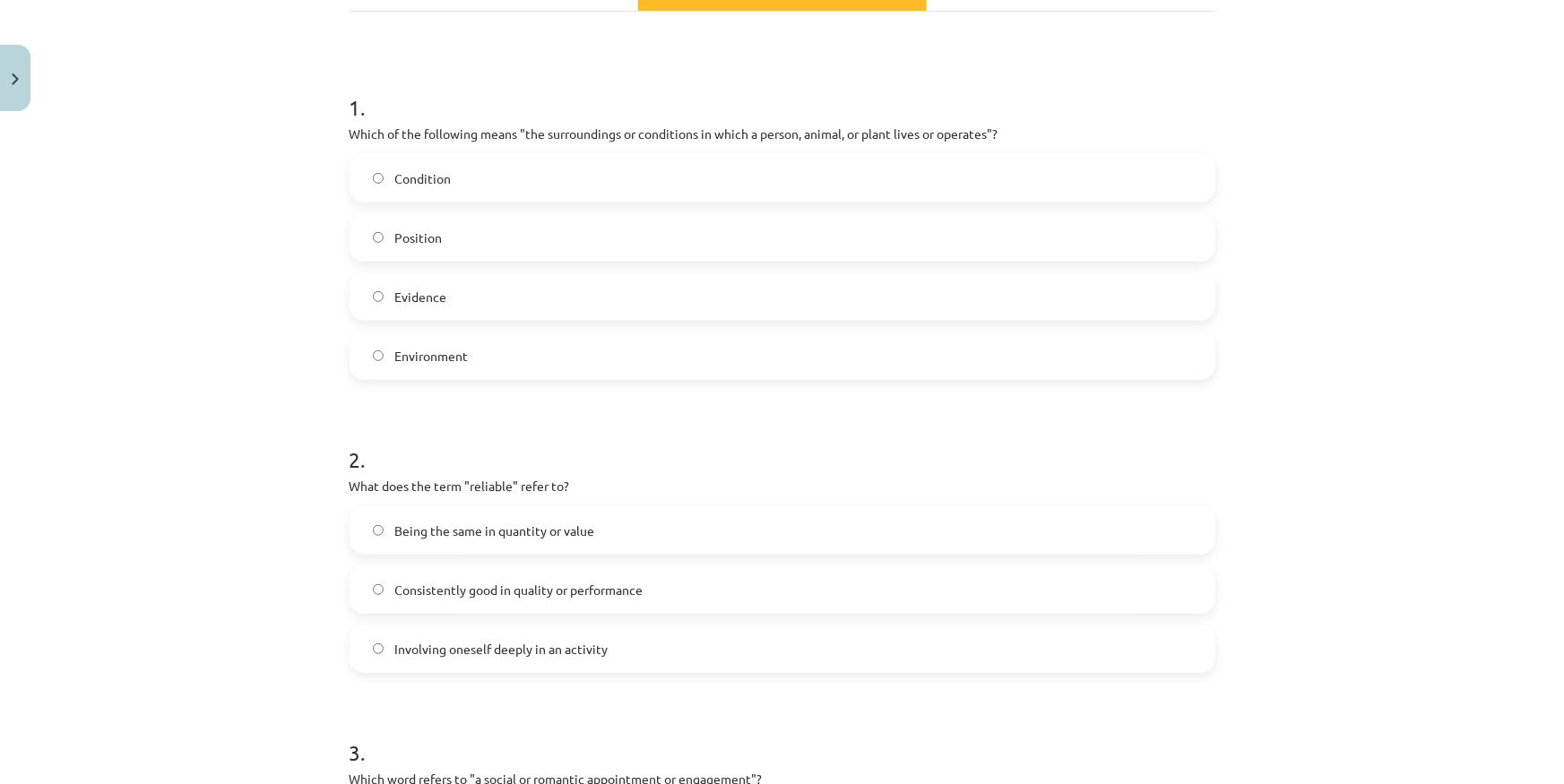
scroll to position [290, 0]
click at [444, 355] on span "Environment" at bounding box center [430, 359] width 73 height 19
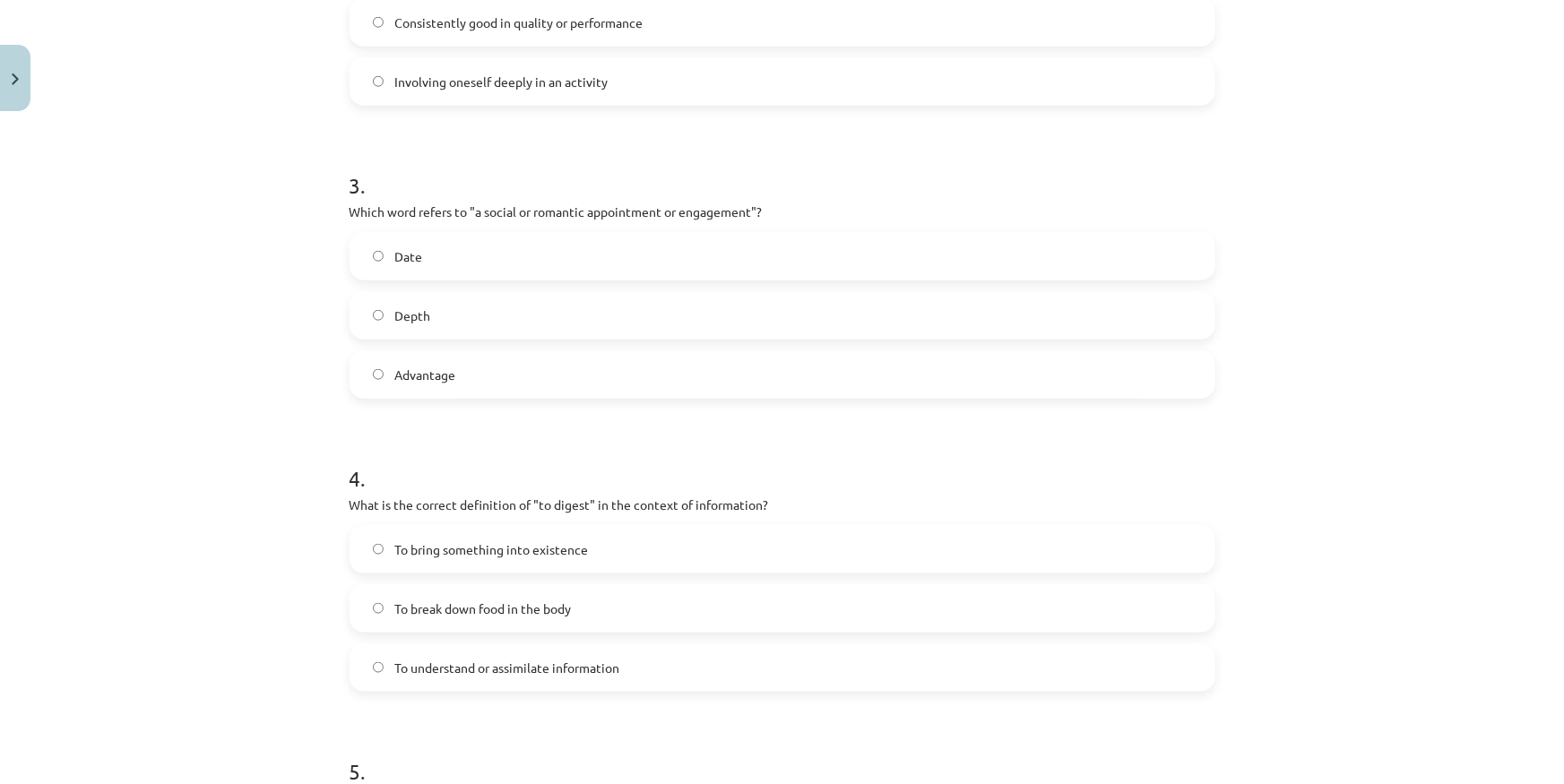
scroll to position [1267, 0]
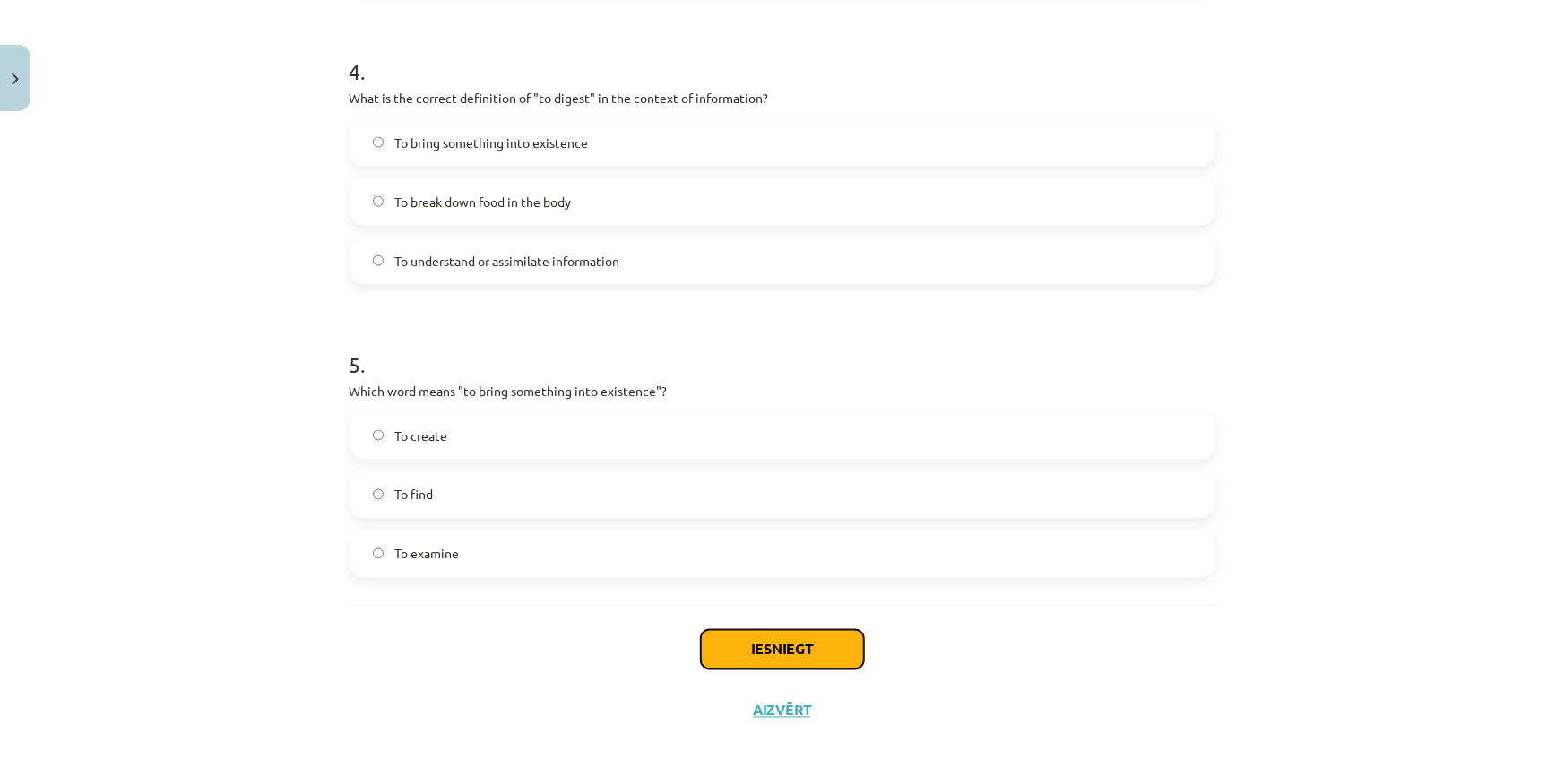
click at [735, 644] on button "Iesniegt" at bounding box center [782, 650] width 163 height 40
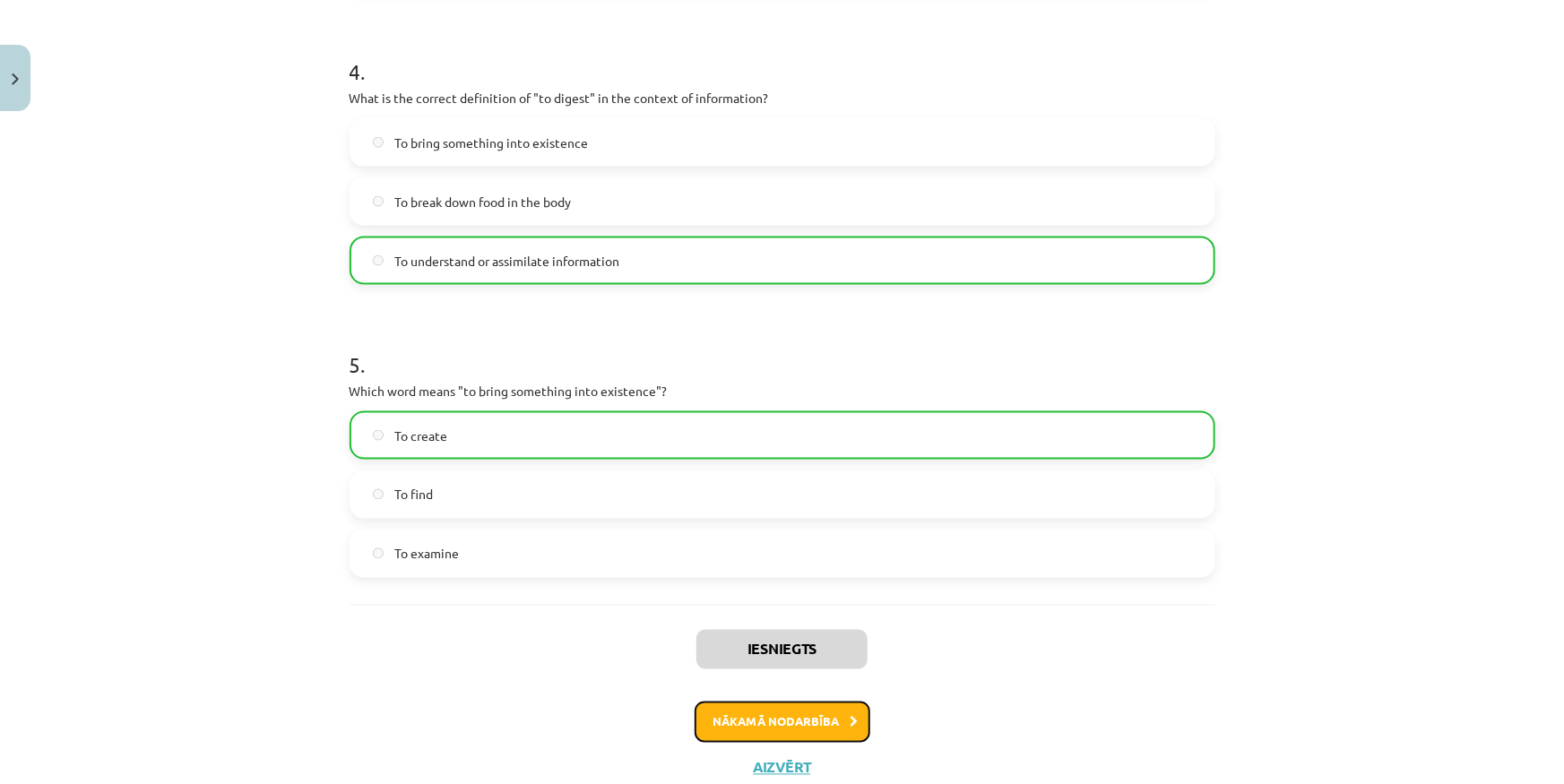
click at [738, 736] on button "Nākamā nodarbība" at bounding box center [782, 722] width 176 height 42
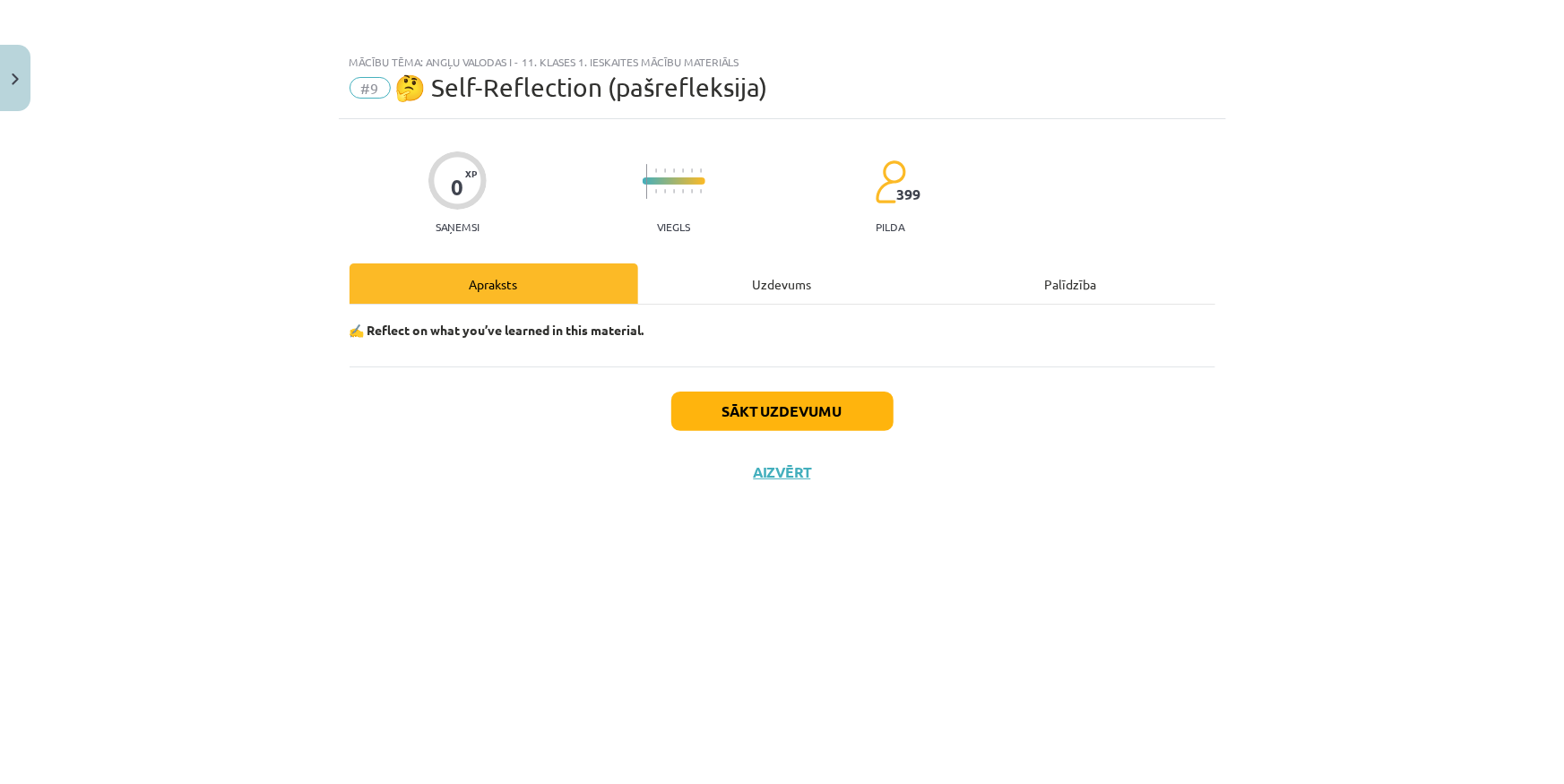
scroll to position [0, 0]
click at [754, 419] on button "Sākt uzdevumu" at bounding box center [782, 411] width 222 height 40
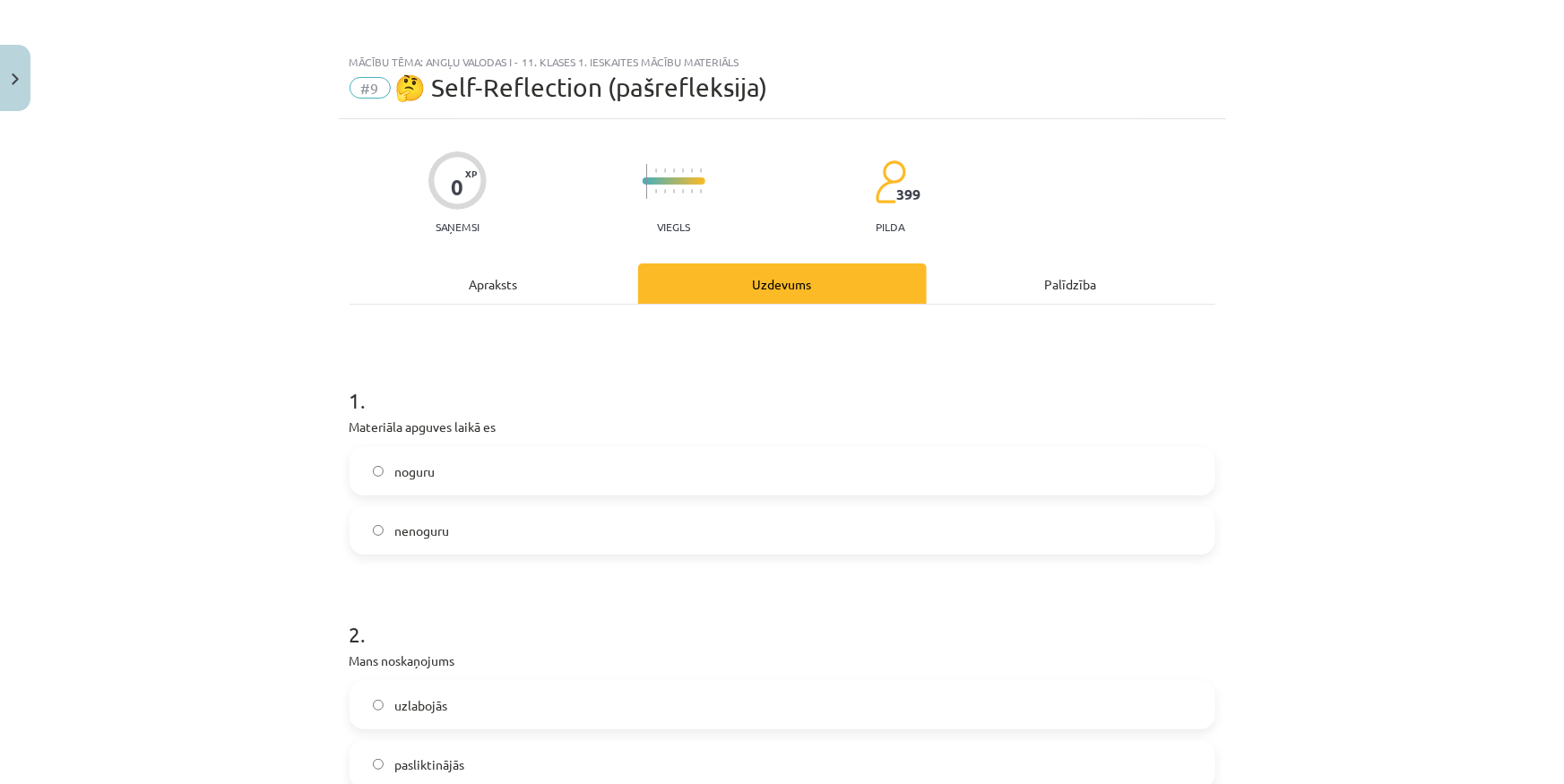
click at [466, 484] on label "noguru" at bounding box center [782, 471] width 862 height 45
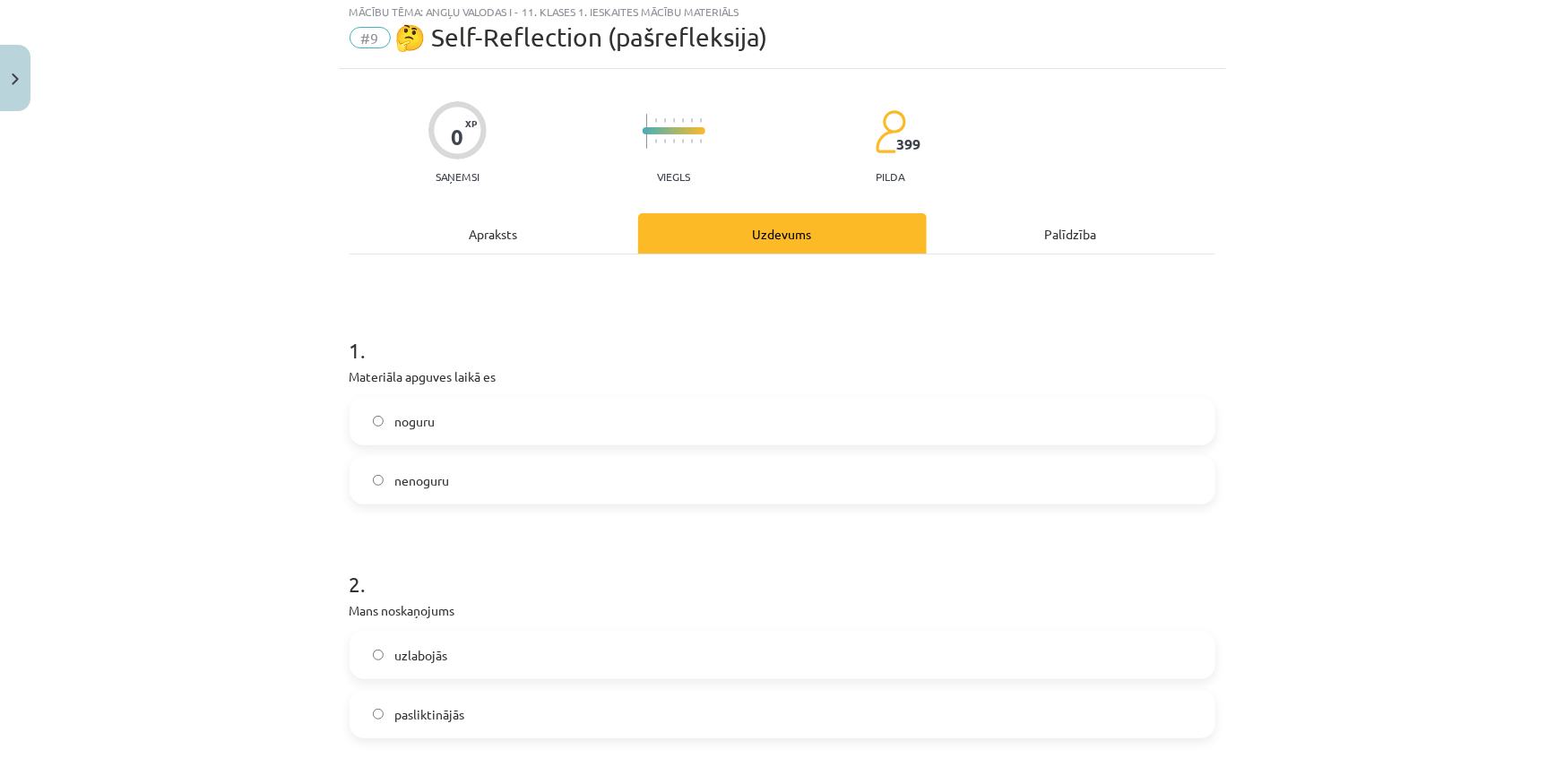
scroll to position [325, 0]
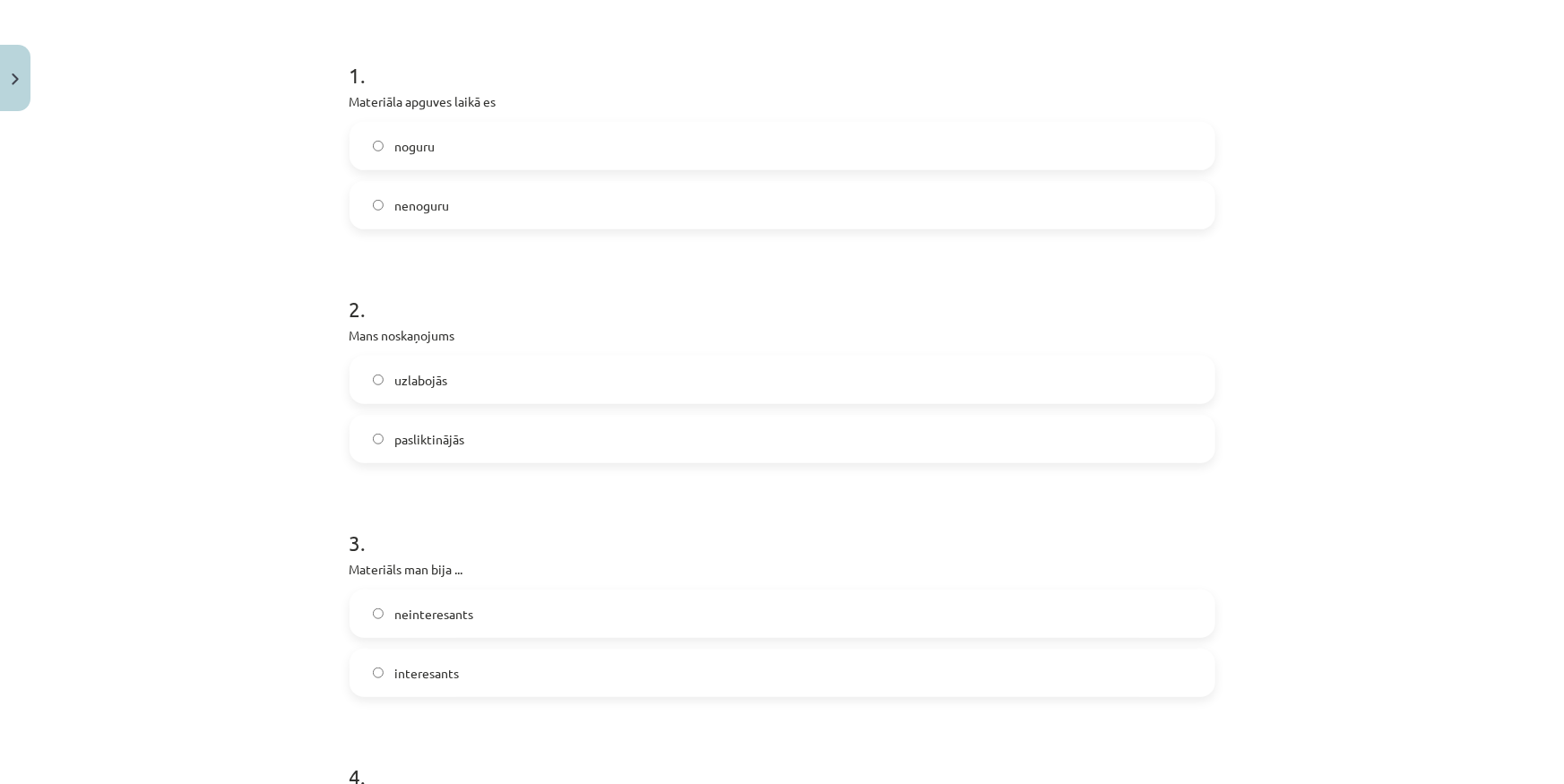
click at [455, 442] on span "pasliktinājās" at bounding box center [429, 439] width 69 height 19
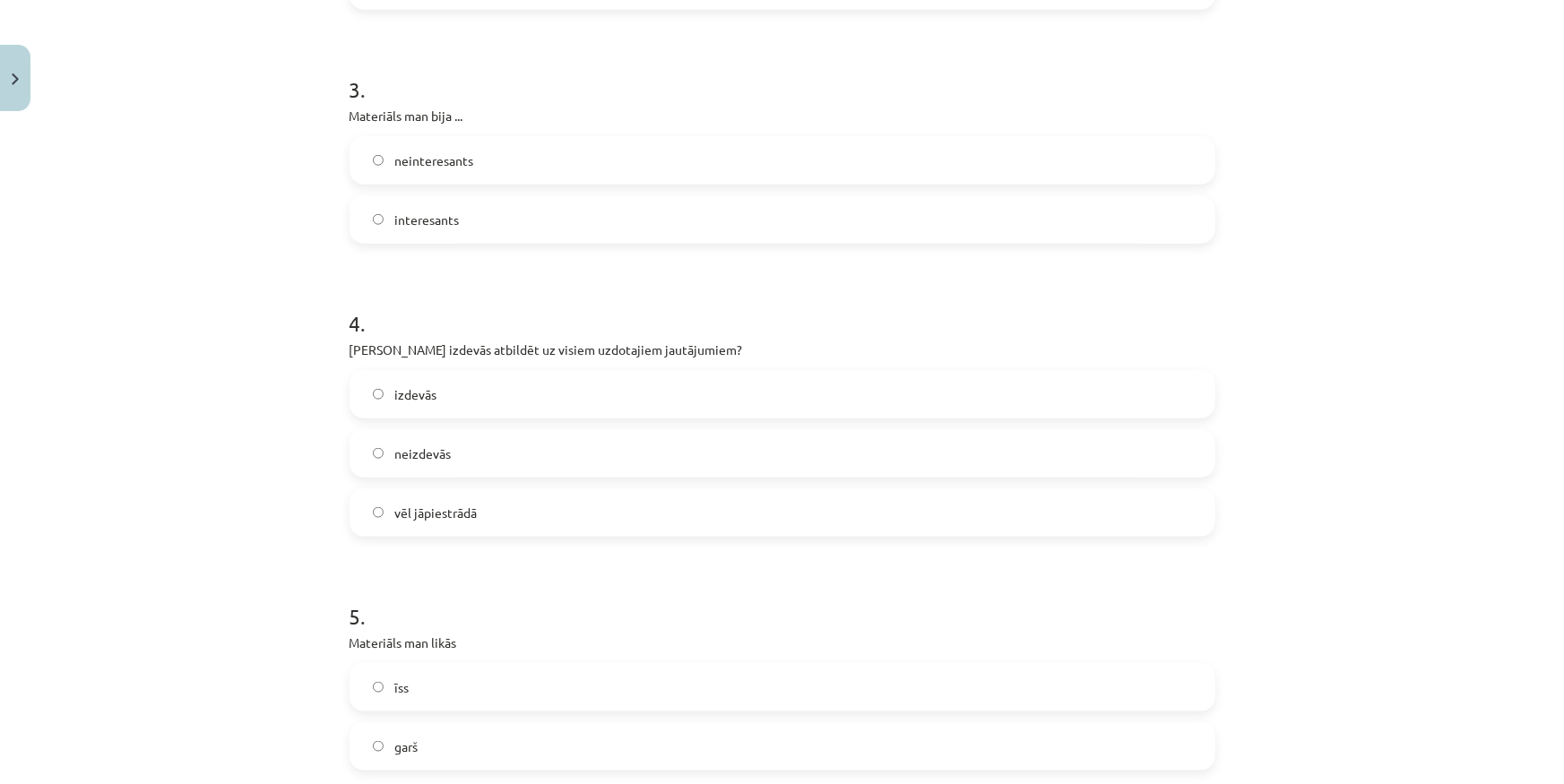
scroll to position [815, 0]
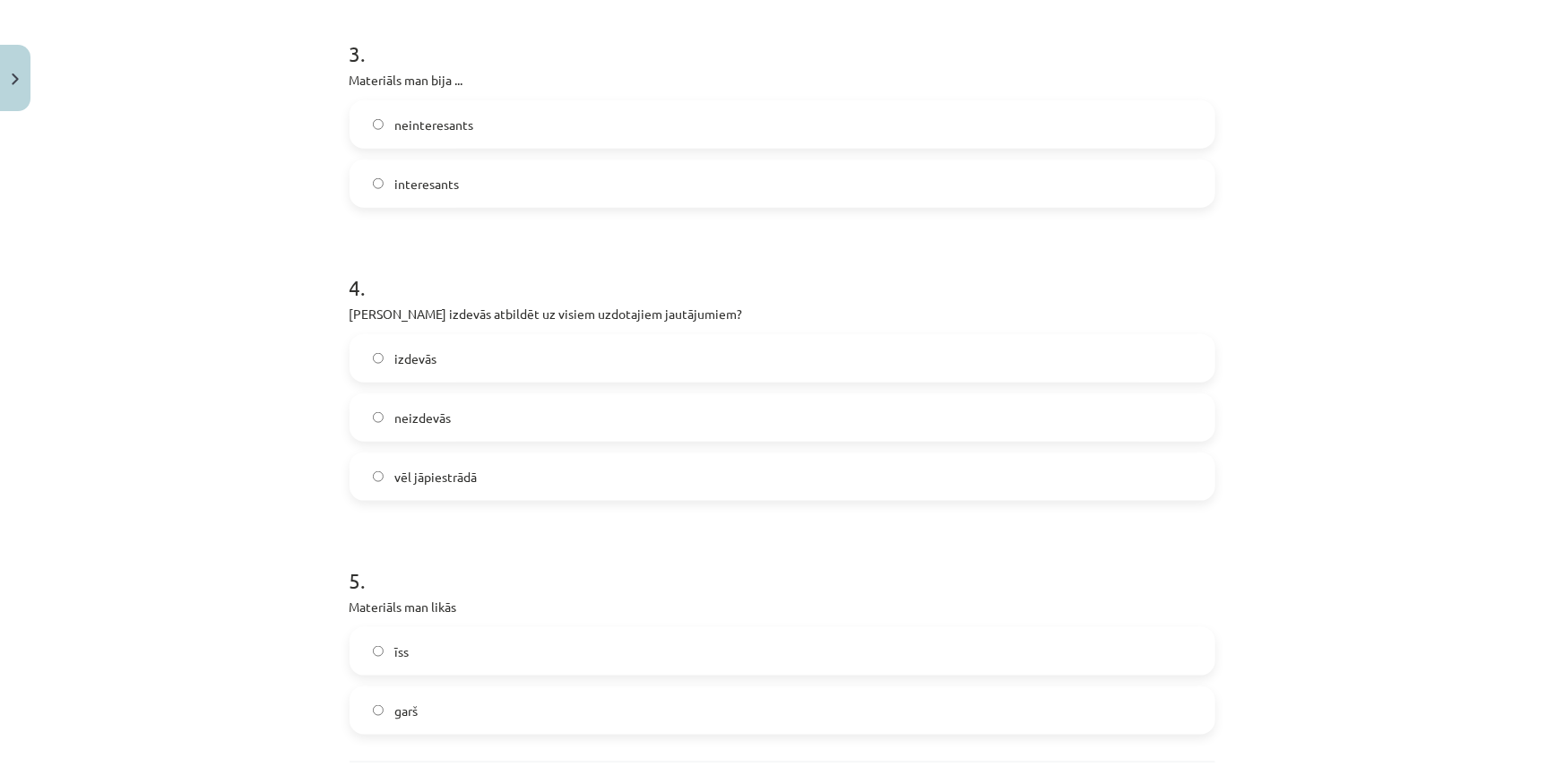
click at [483, 484] on label "vēl jāpiestrādā" at bounding box center [782, 476] width 862 height 45
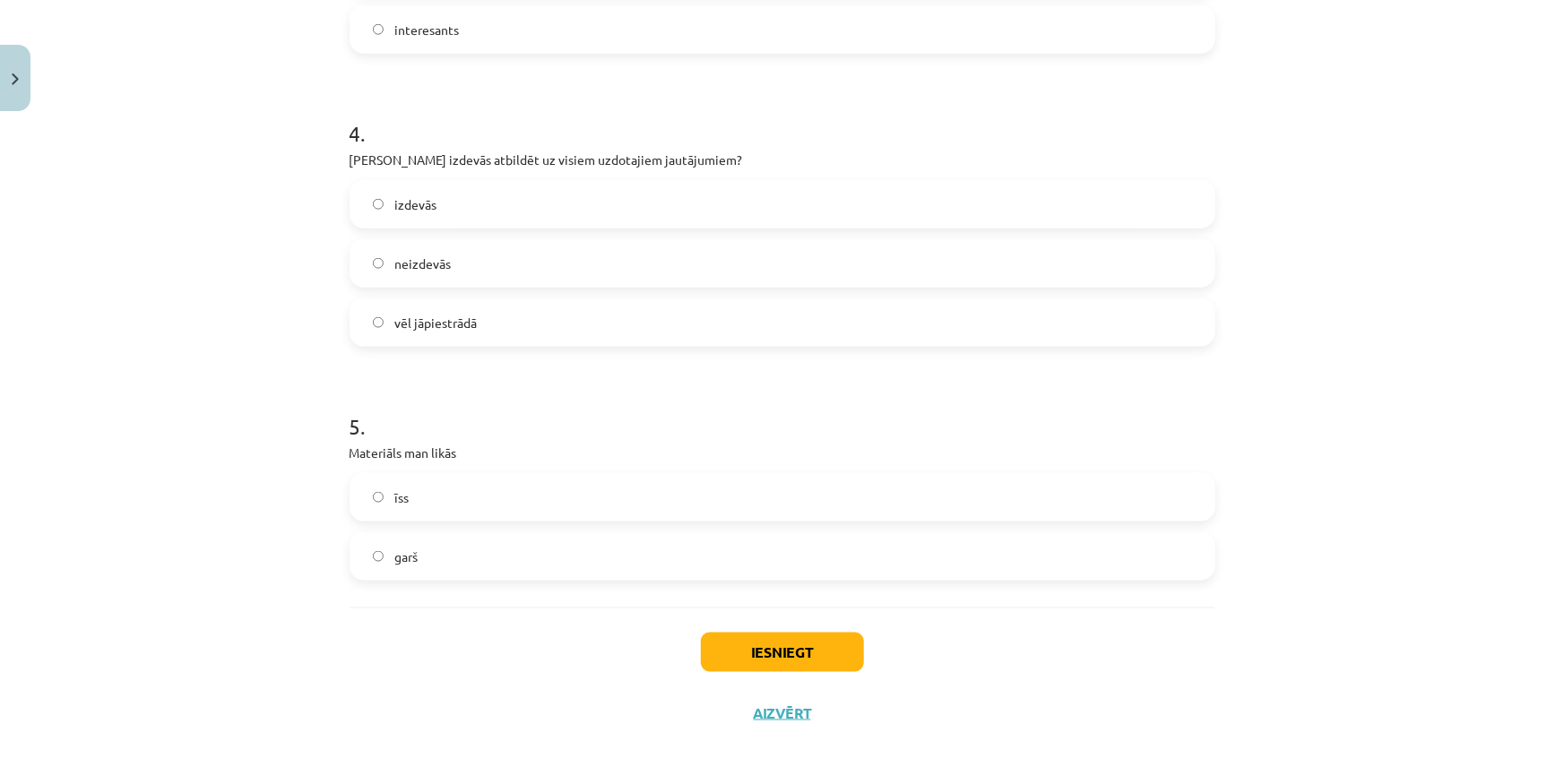
scroll to position [971, 0]
click at [498, 663] on div "Iesniegt Aizvērt" at bounding box center [782, 667] width 865 height 125
click at [448, 556] on label "garš" at bounding box center [782, 554] width 862 height 45
click at [778, 656] on button "Iesniegt" at bounding box center [782, 650] width 163 height 40
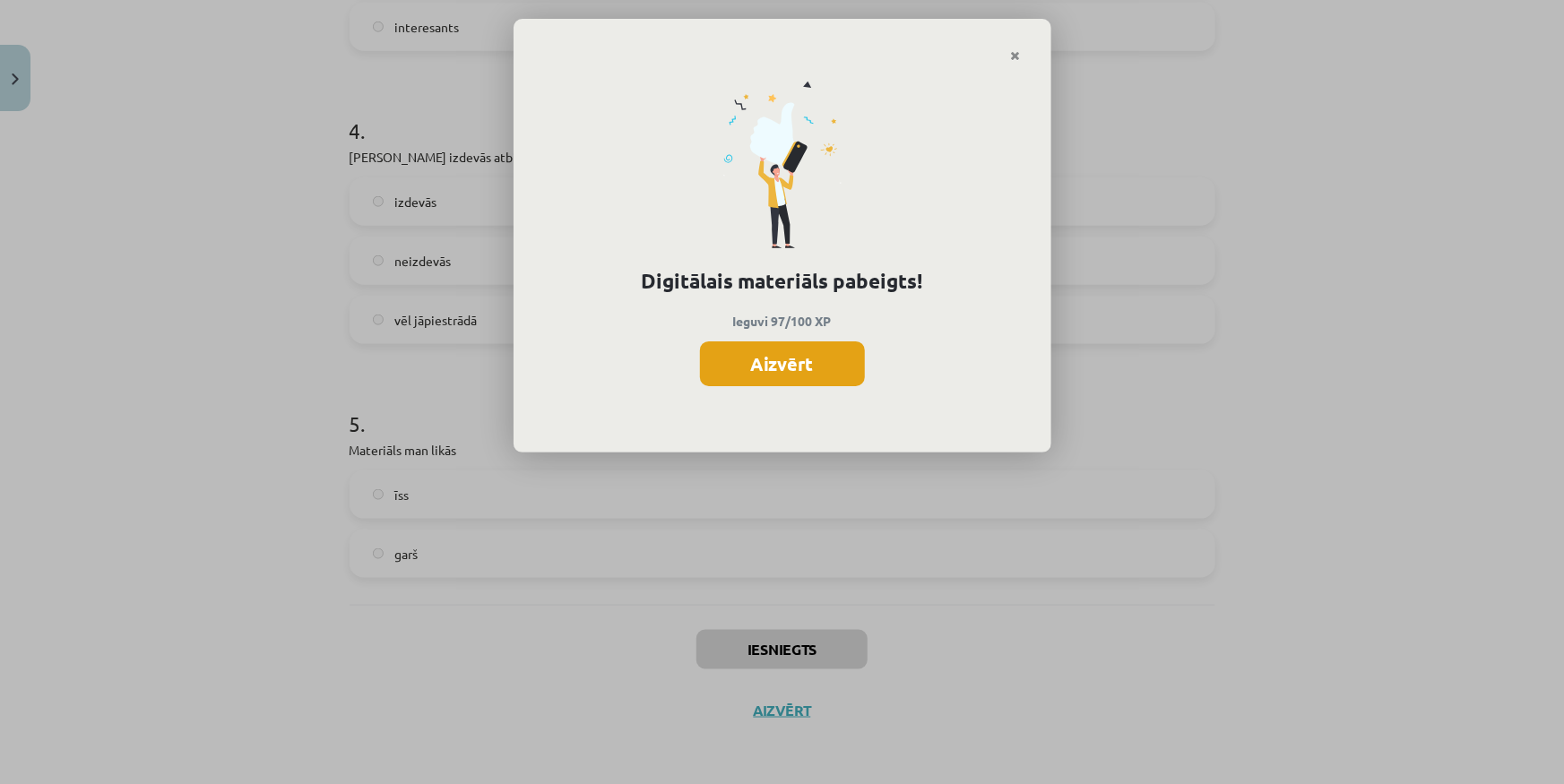
click at [819, 349] on button "Aizvērt" at bounding box center [782, 364] width 165 height 45
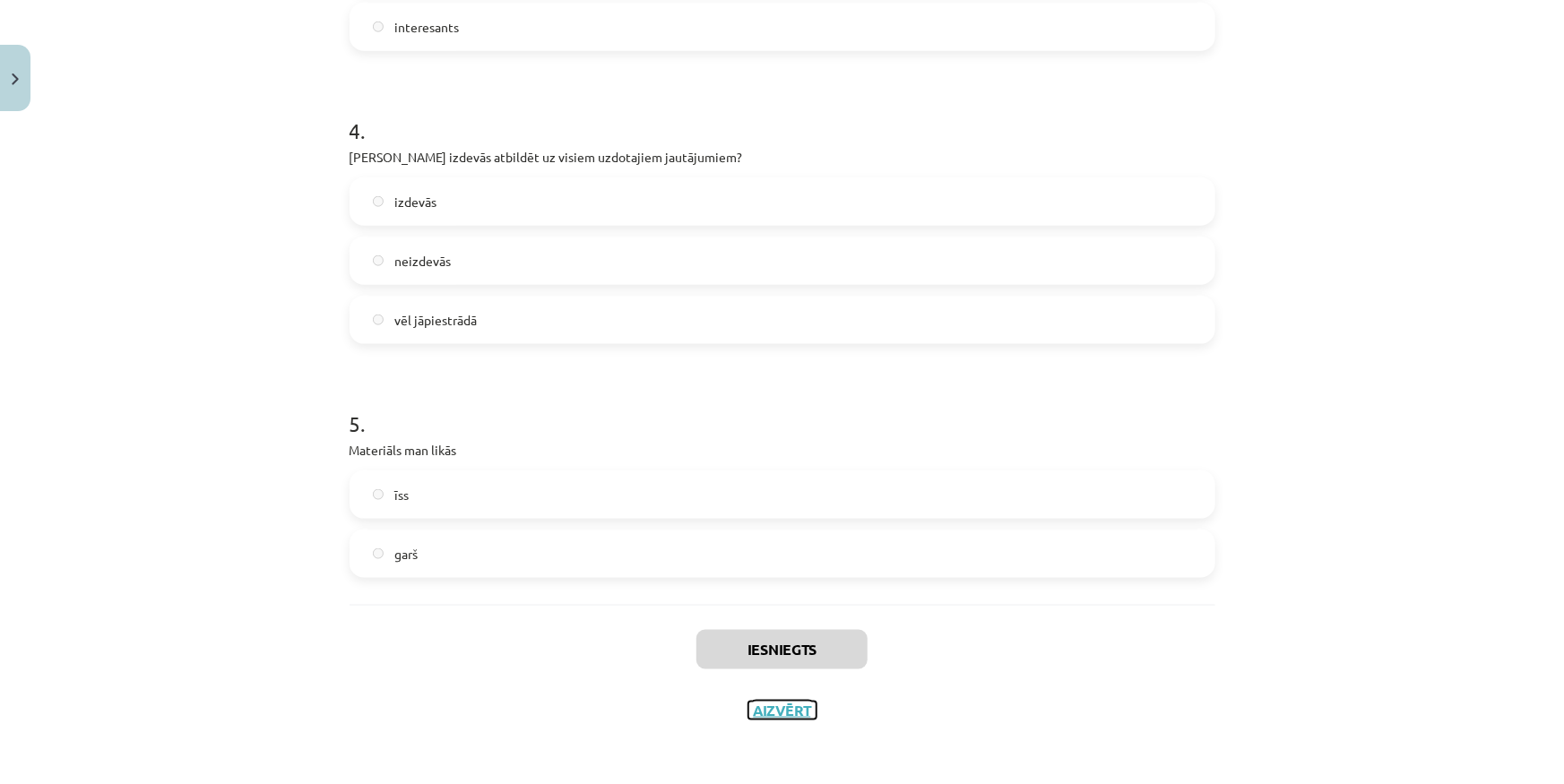
click at [787, 711] on button "Aizvērt" at bounding box center [782, 710] width 68 height 18
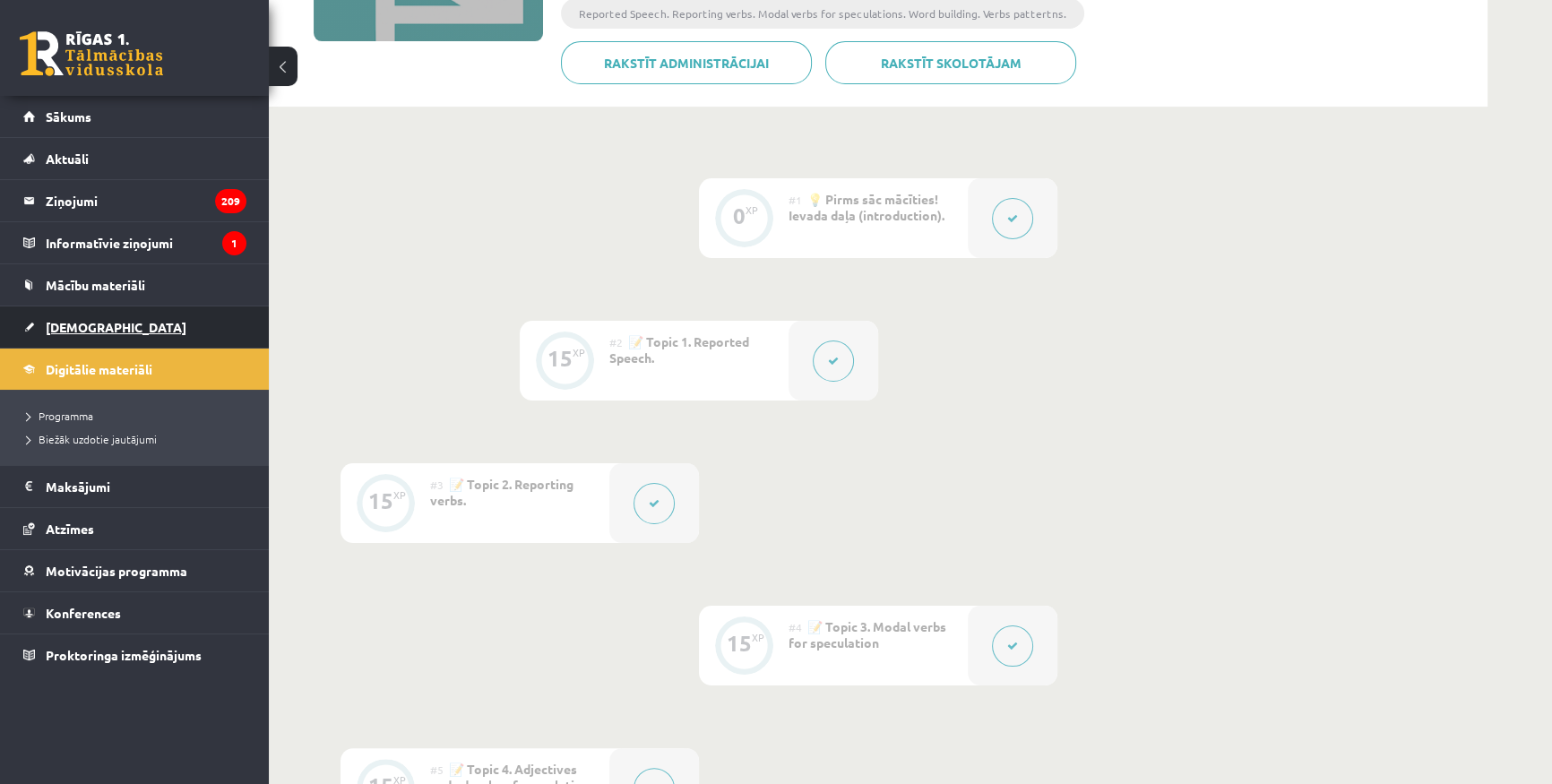
click at [97, 322] on span "[DEMOGRAPHIC_DATA]" at bounding box center [116, 327] width 141 height 16
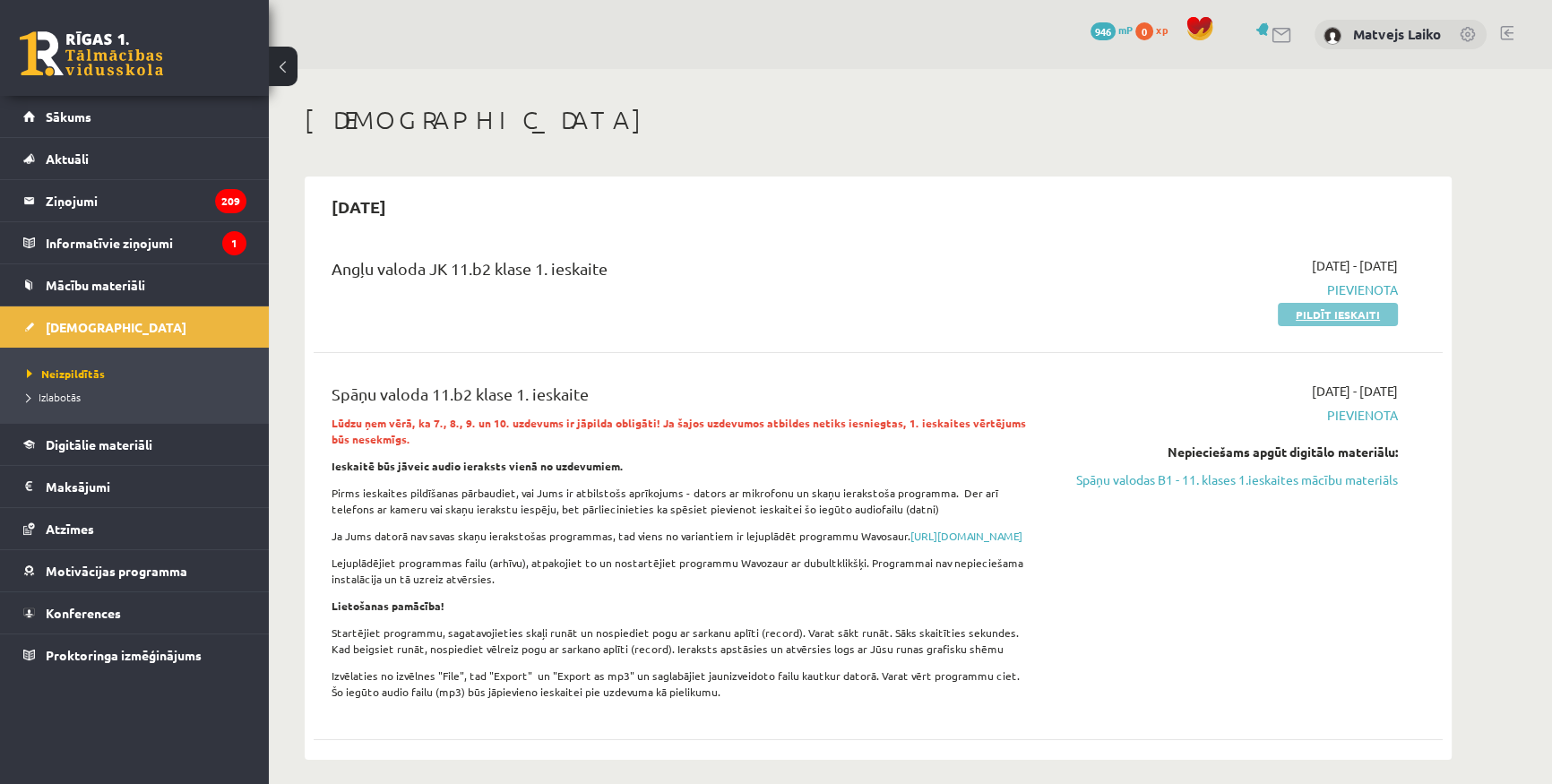
click at [1323, 312] on link "Pildīt ieskaiti" at bounding box center [1337, 315] width 120 height 23
click at [1352, 318] on link "Pildīt ieskaiti" at bounding box center [1337, 315] width 120 height 23
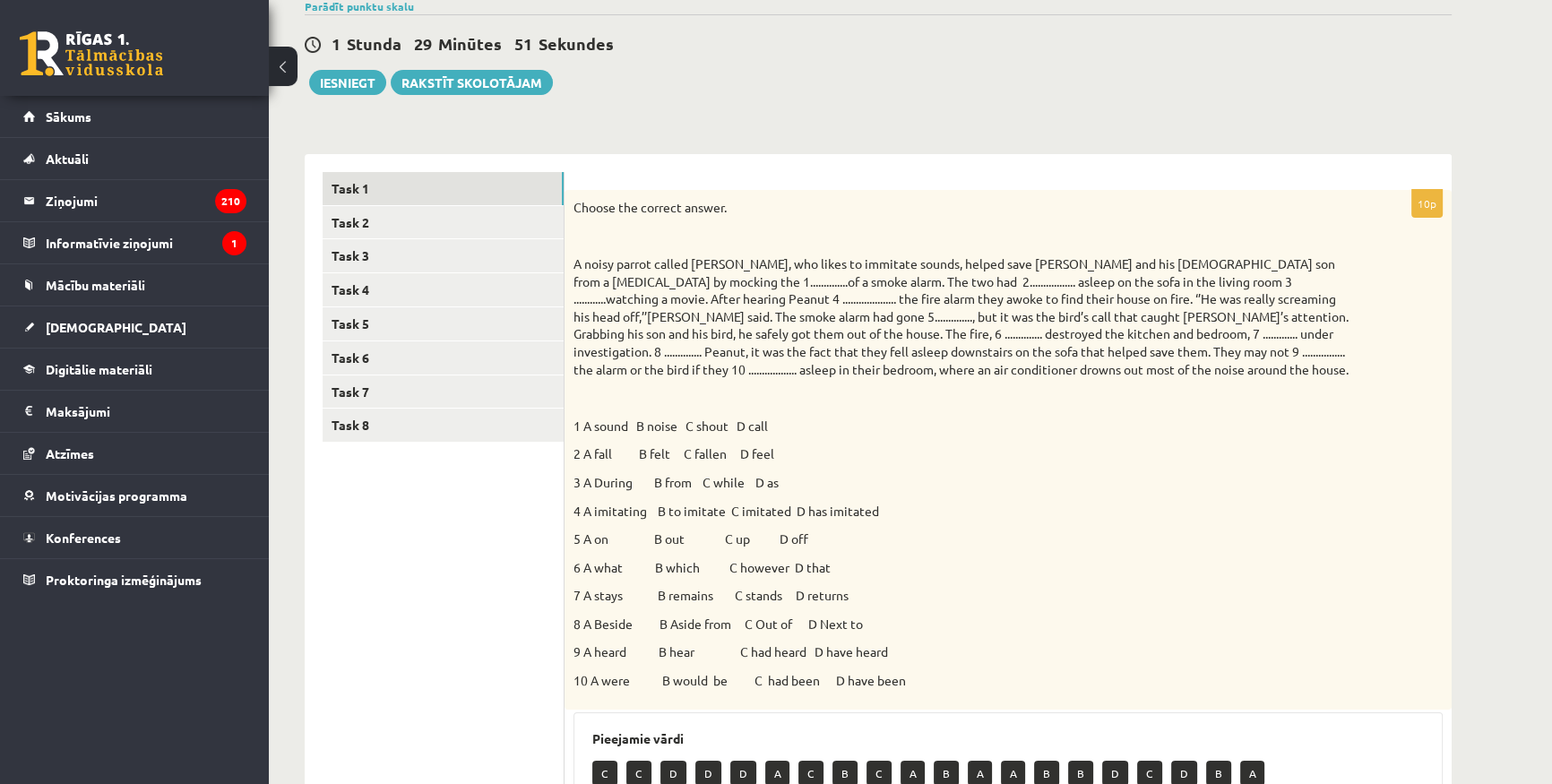
scroll to position [230, 0]
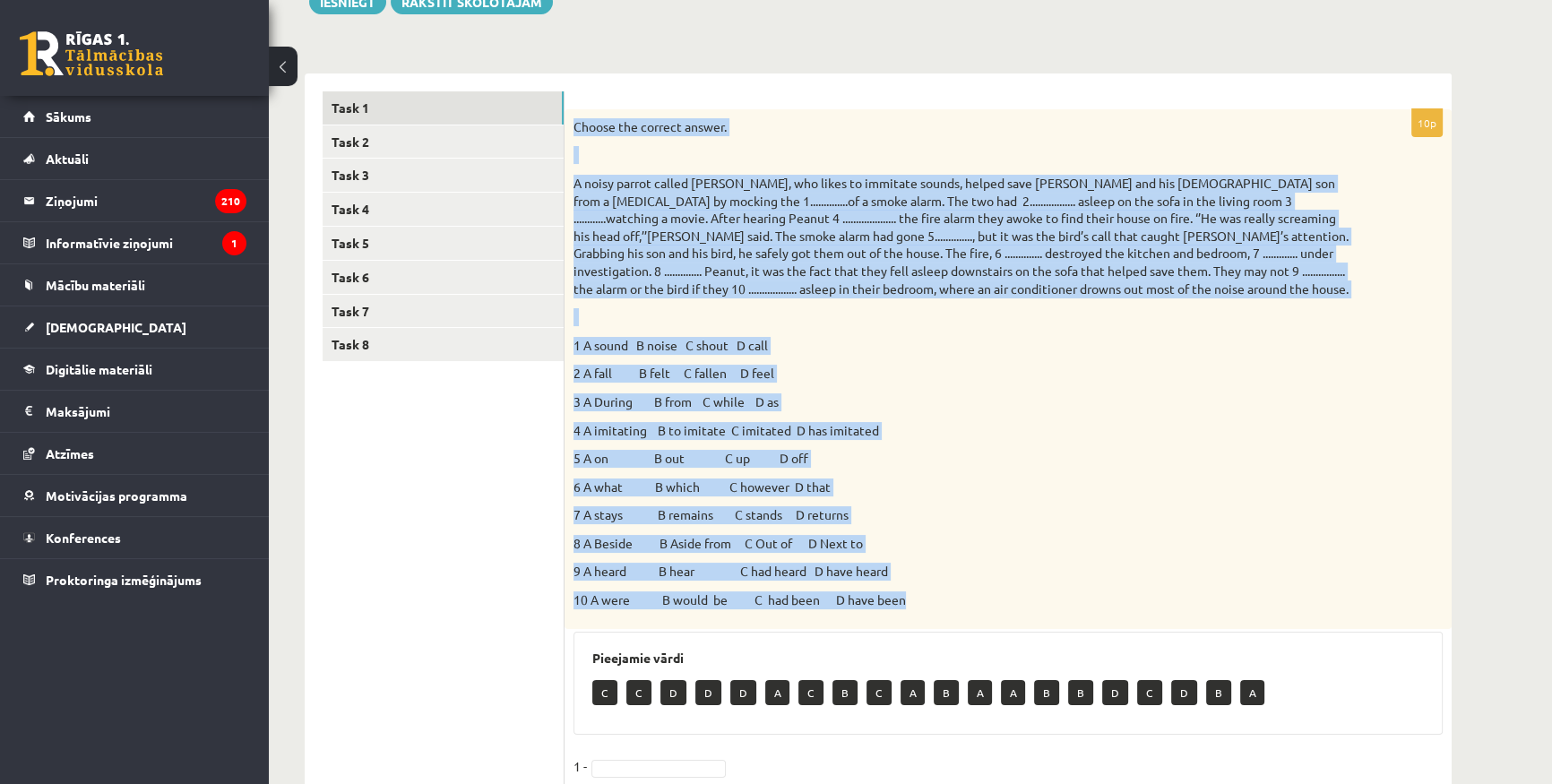
drag, startPoint x: 569, startPoint y: 126, endPoint x: 941, endPoint y: 581, distance: 587.7
click at [941, 581] on div "Choose the correct answer. 1 A sound B noise C shout D call 2 A fall B felt C f…" at bounding box center [1008, 369] width 887 height 520
copy div "Choose the correct answer. A noisy parrot called Peanut, who likes to immitate …"
click at [1120, 512] on p "7 A stays B remains C stands D returns" at bounding box center [963, 515] width 780 height 18
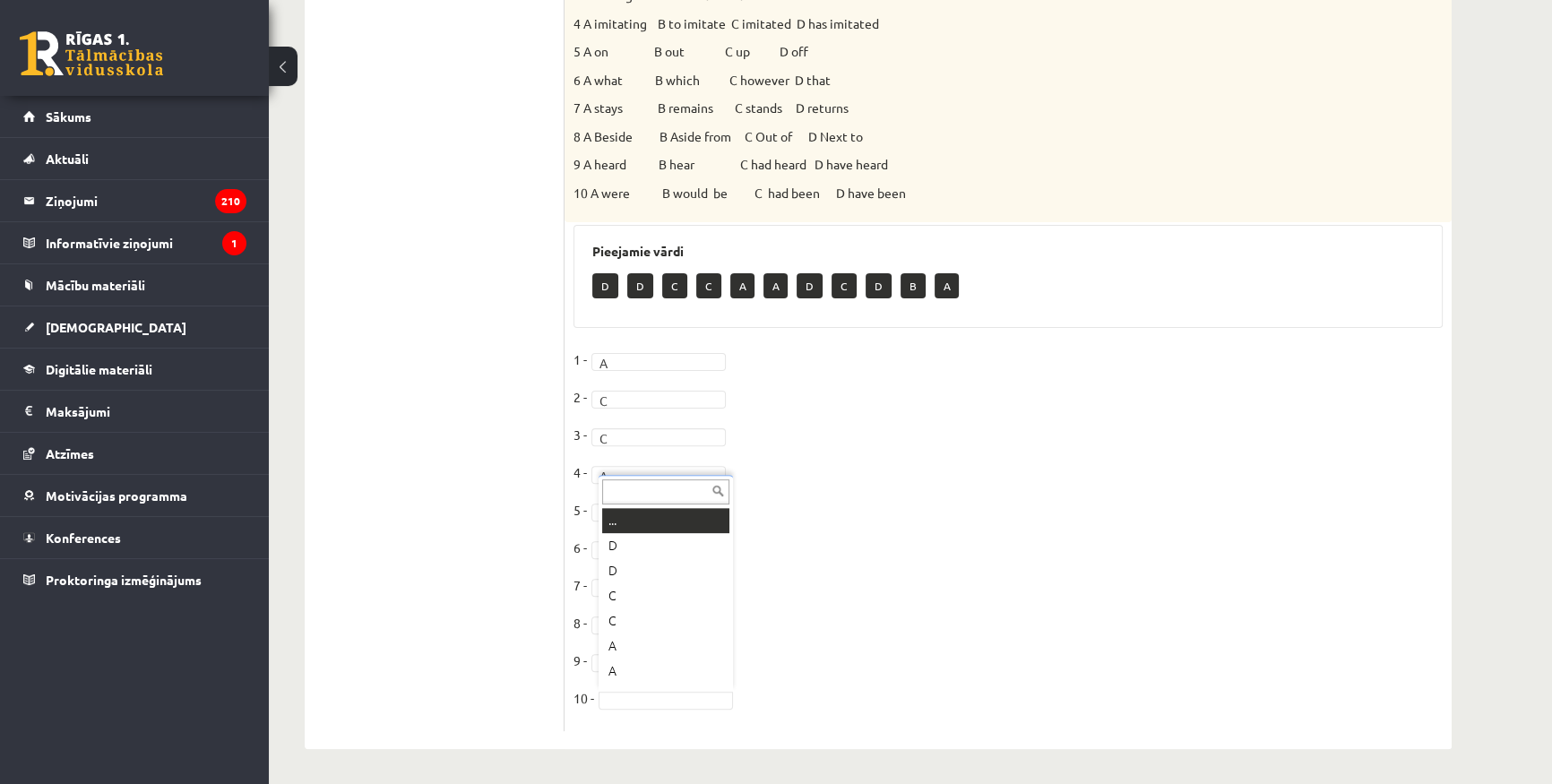
scroll to position [21, 0]
drag, startPoint x: 626, startPoint y: 560, endPoint x: 629, endPoint y: 573, distance: 13.3
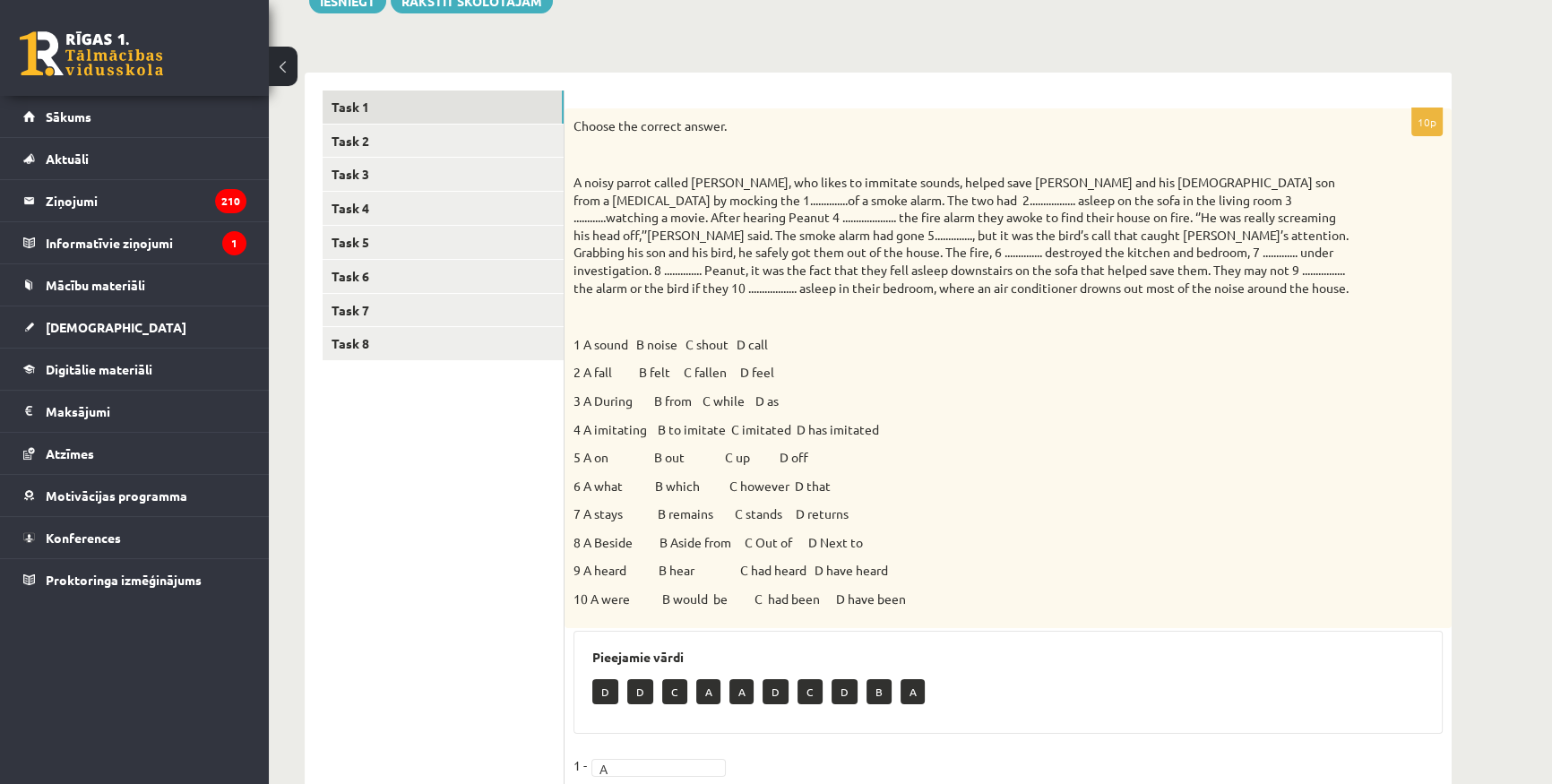
scroll to position [230, 0]
click at [433, 538] on ul "Task 1 Task 2 Task 3 Task 4 Task 5 Task 6 Task 7 Task 8" at bounding box center [443, 614] width 242 height 1047
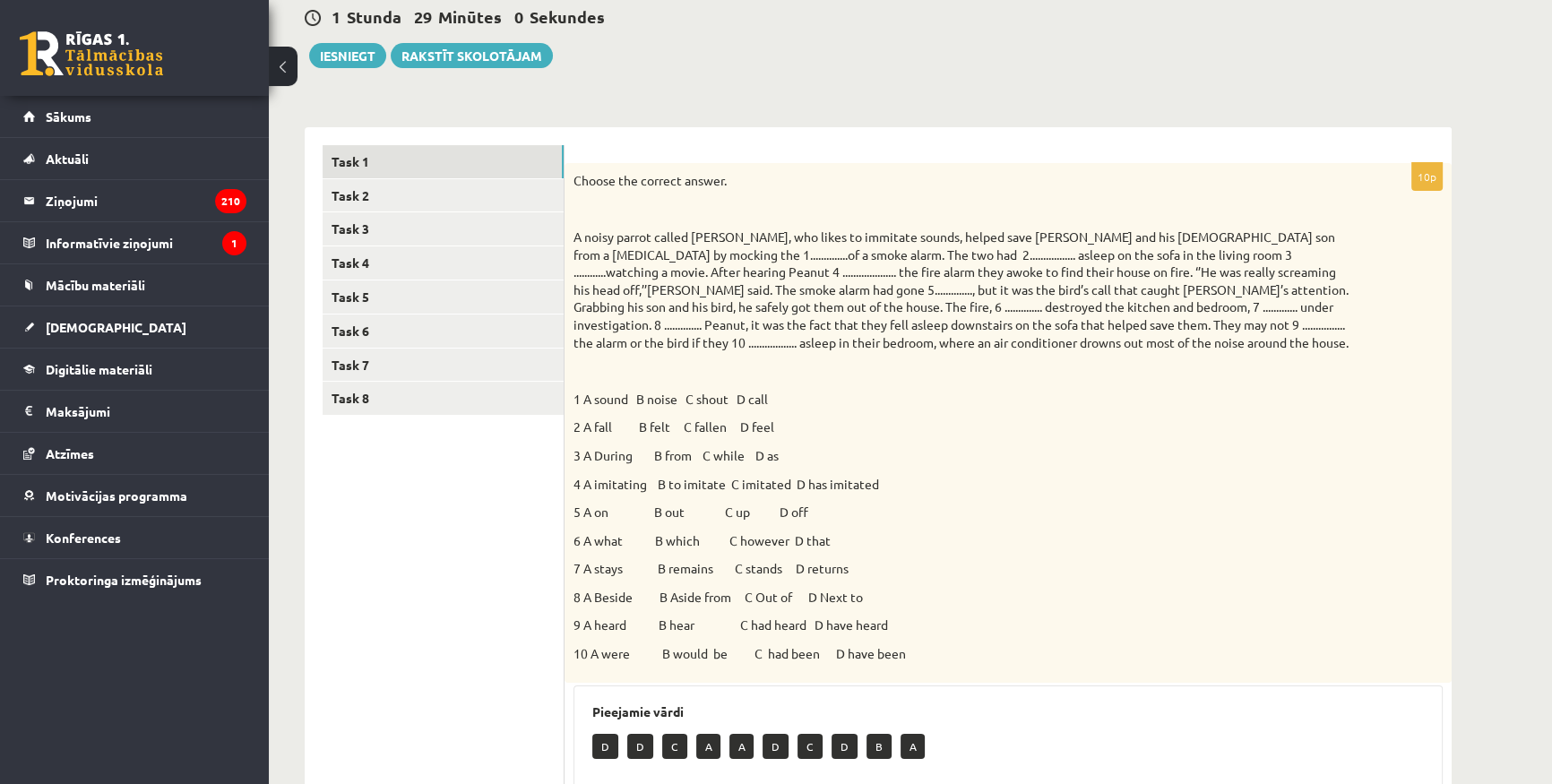
scroll to position [0, 0]
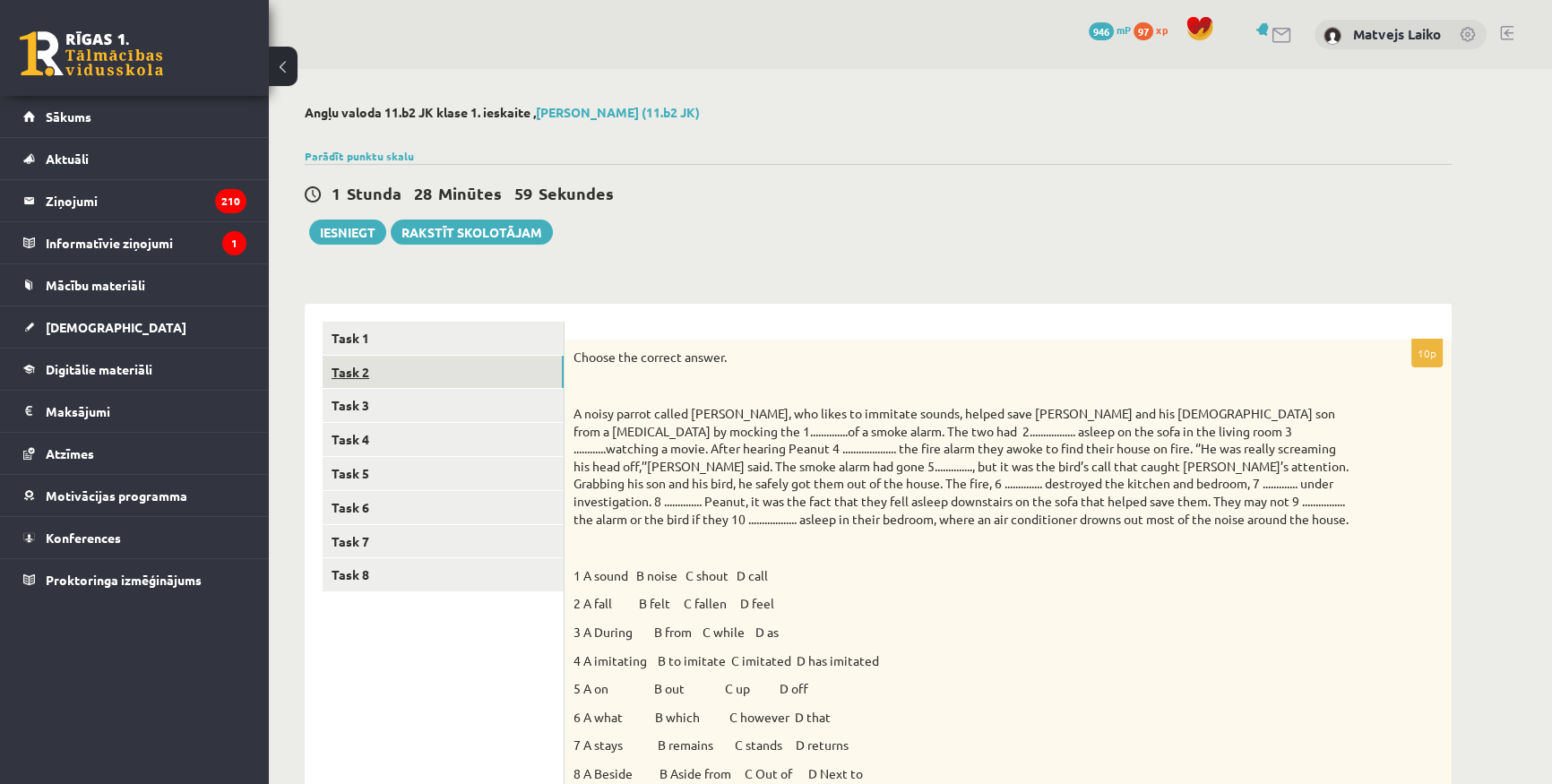
click at [514, 383] on link "Task 2" at bounding box center [442, 372] width 241 height 33
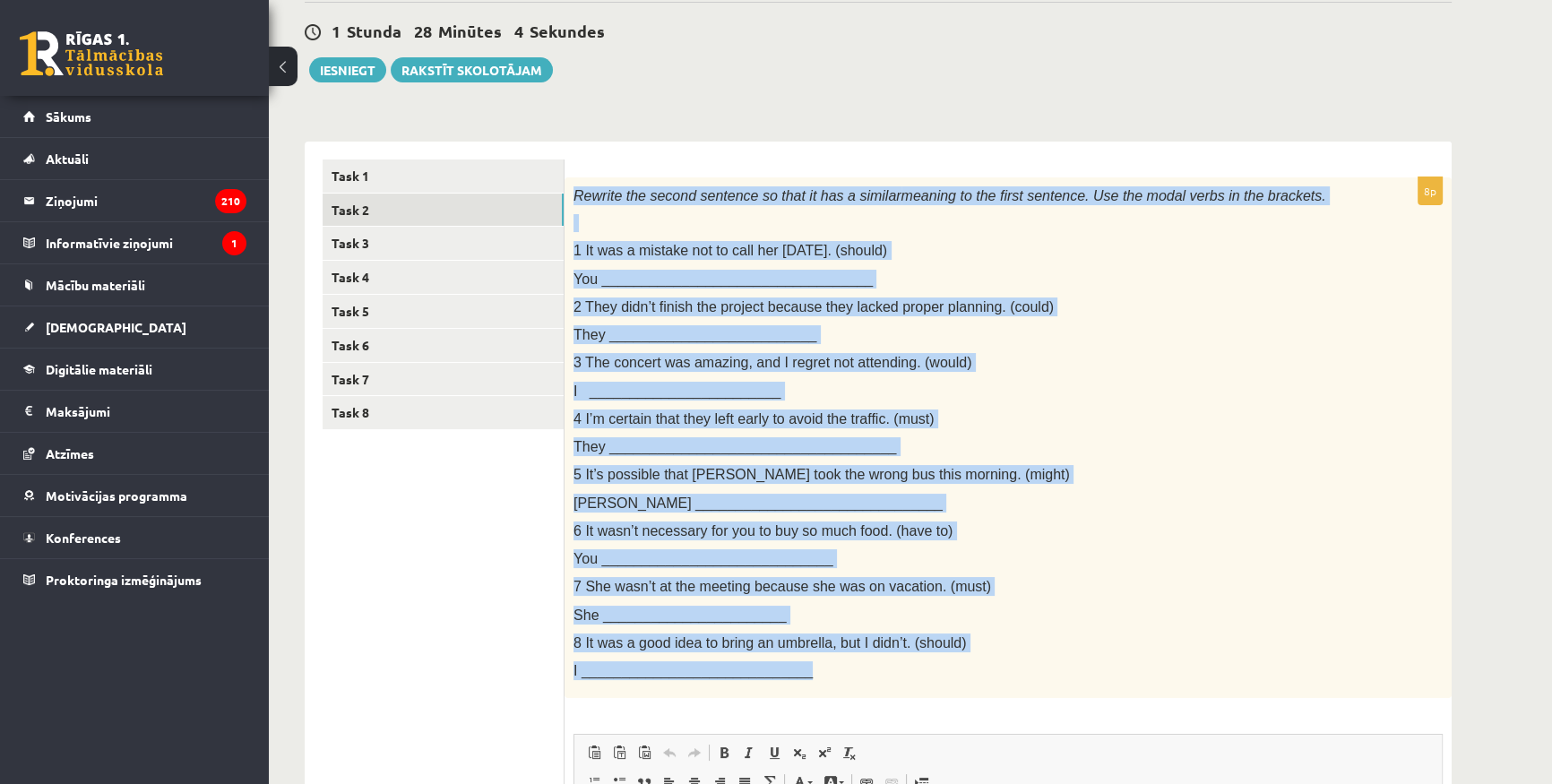
drag, startPoint x: 574, startPoint y: 189, endPoint x: 948, endPoint y: 671, distance: 610.1
click at [948, 671] on div "Rewrite the second sentence so that it has a similar meaning to the first sente…" at bounding box center [1008, 438] width 887 height 521
copy div "Rewrite the second sentence so that it has a similar meaning to the first sente…"
click at [1068, 687] on div "Rewrite the second sentence so that it has a similar meaning to the first sente…" at bounding box center [1008, 438] width 887 height 521
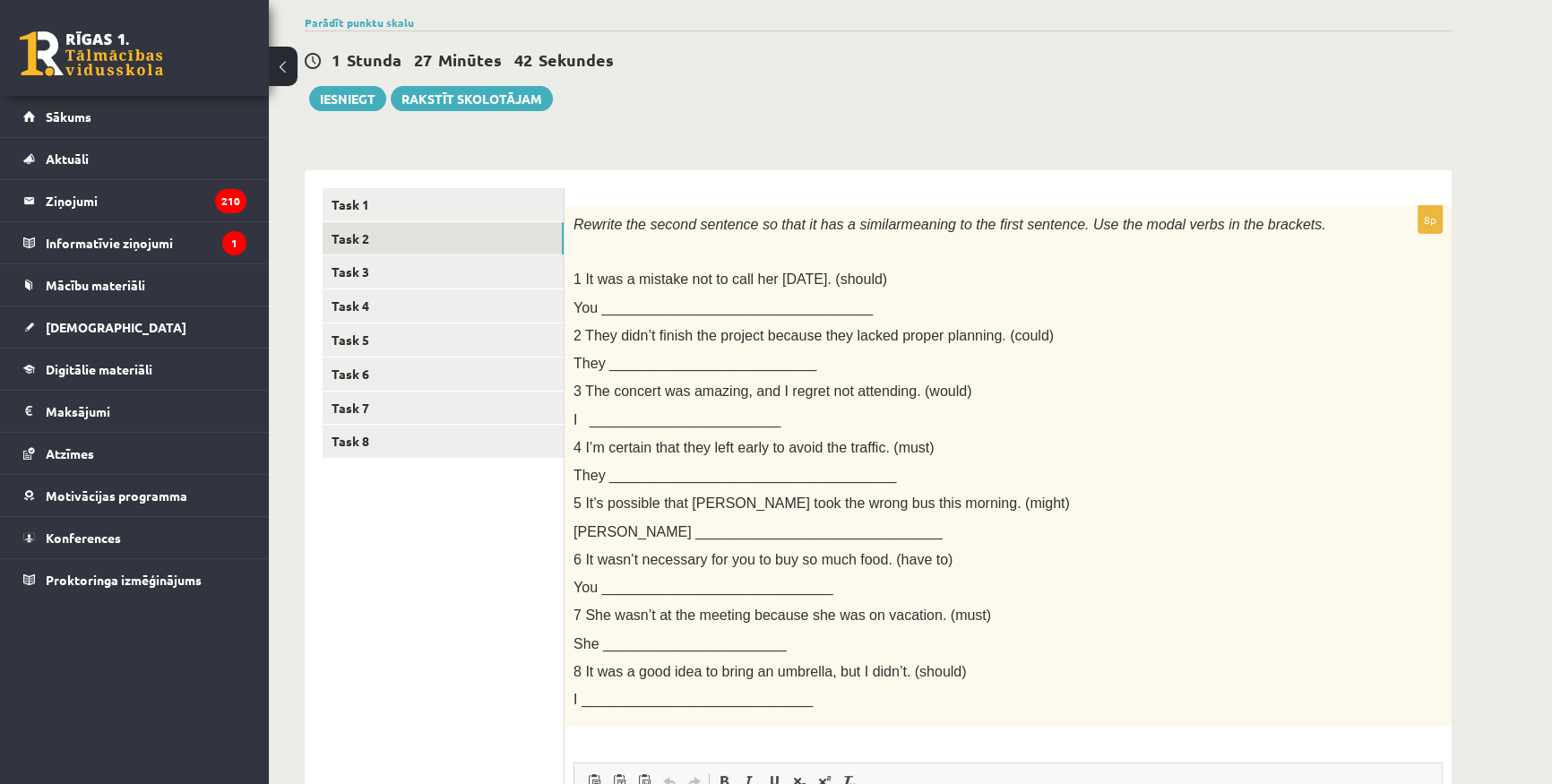
scroll to position [80, 0]
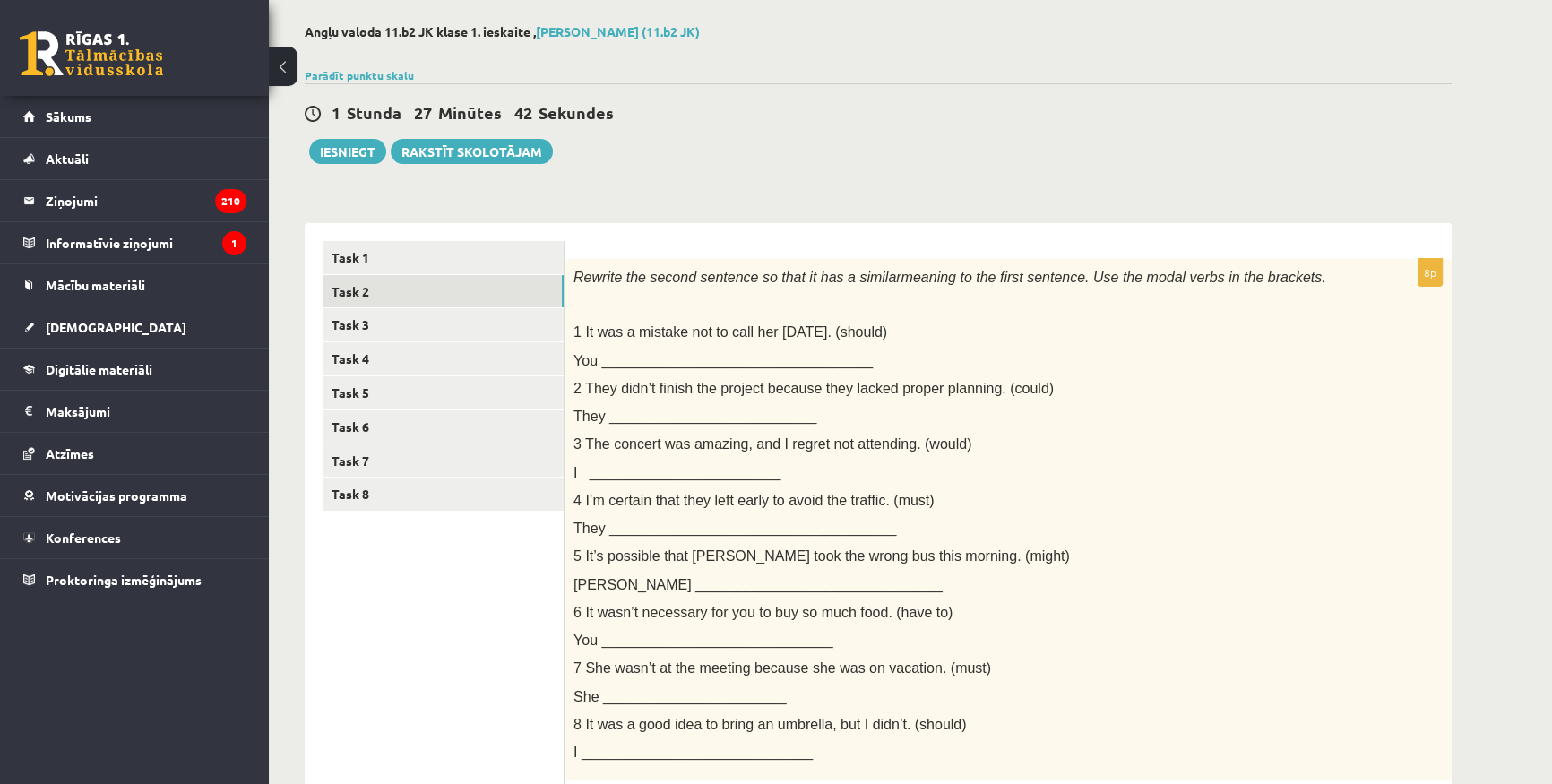
click at [531, 651] on ul "Task 1 Task 2 Task 3 Task 4 Task 5 Task 6 Task 7 Task 8" at bounding box center [443, 715] width 242 height 948
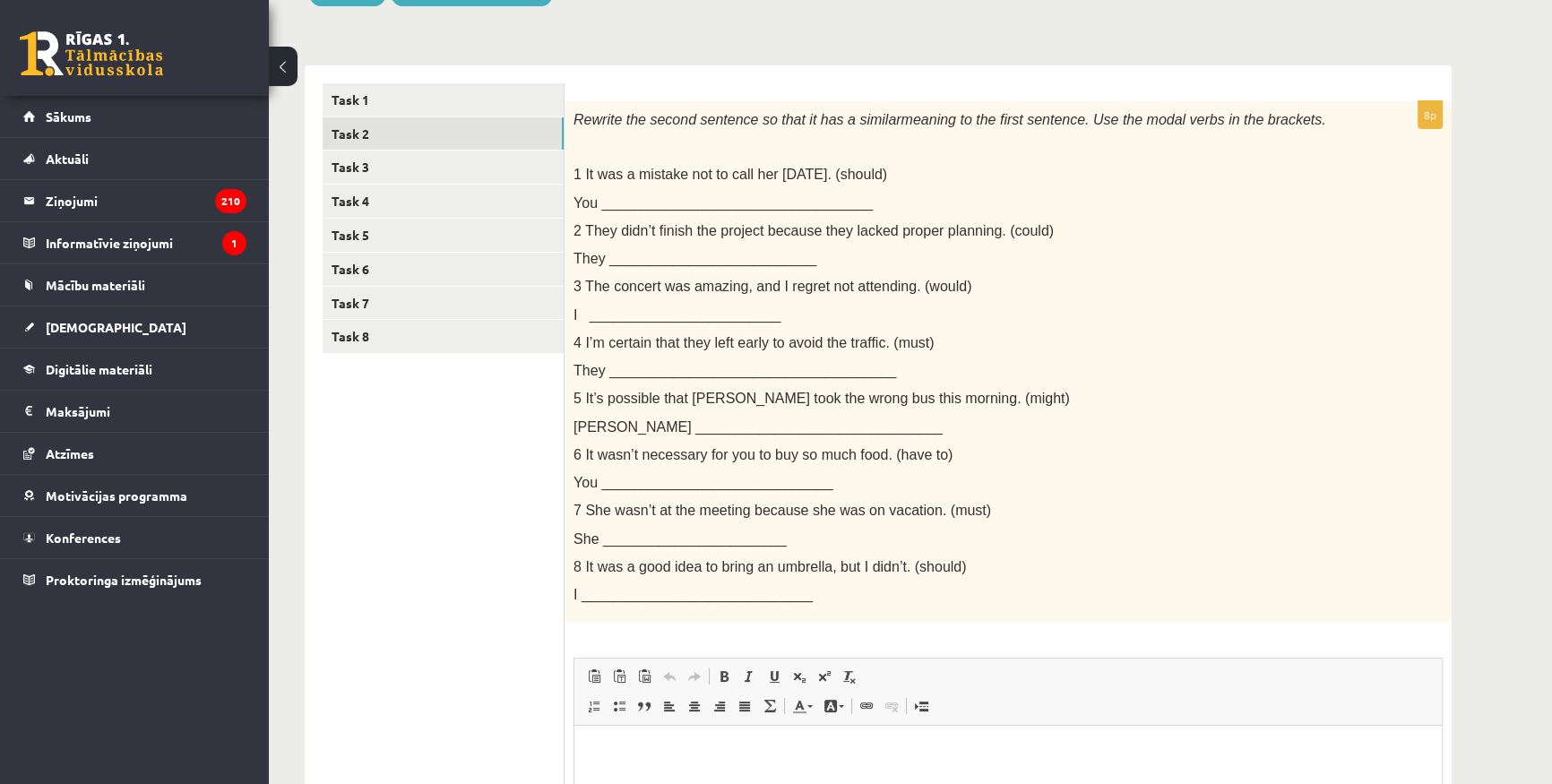
scroll to position [244, 0]
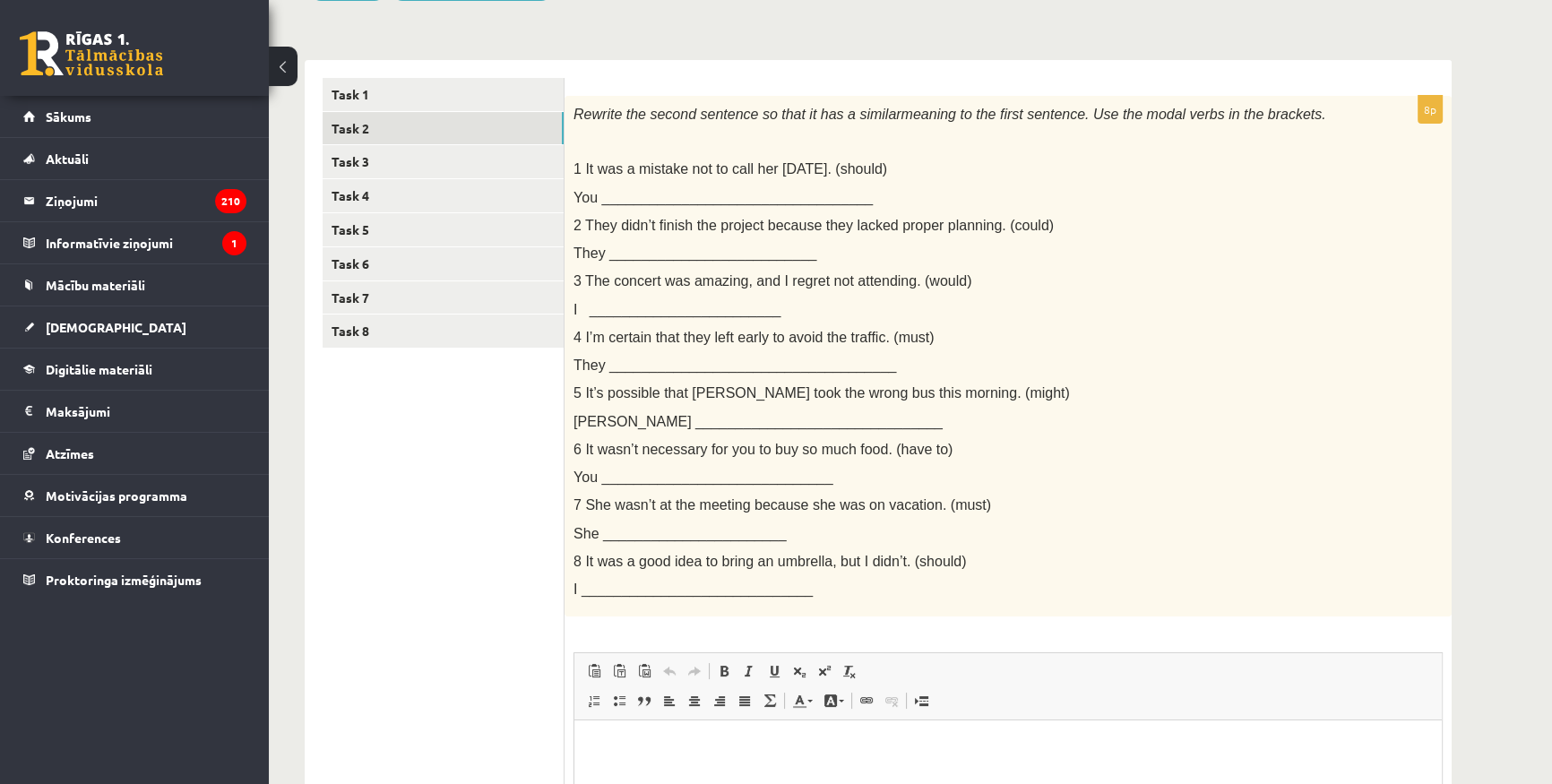
click at [486, 600] on ul "Task 1 Task 2 Task 3 Task 4 Task 5 Task 6 Task 7 Task 8" at bounding box center [443, 551] width 242 height 948
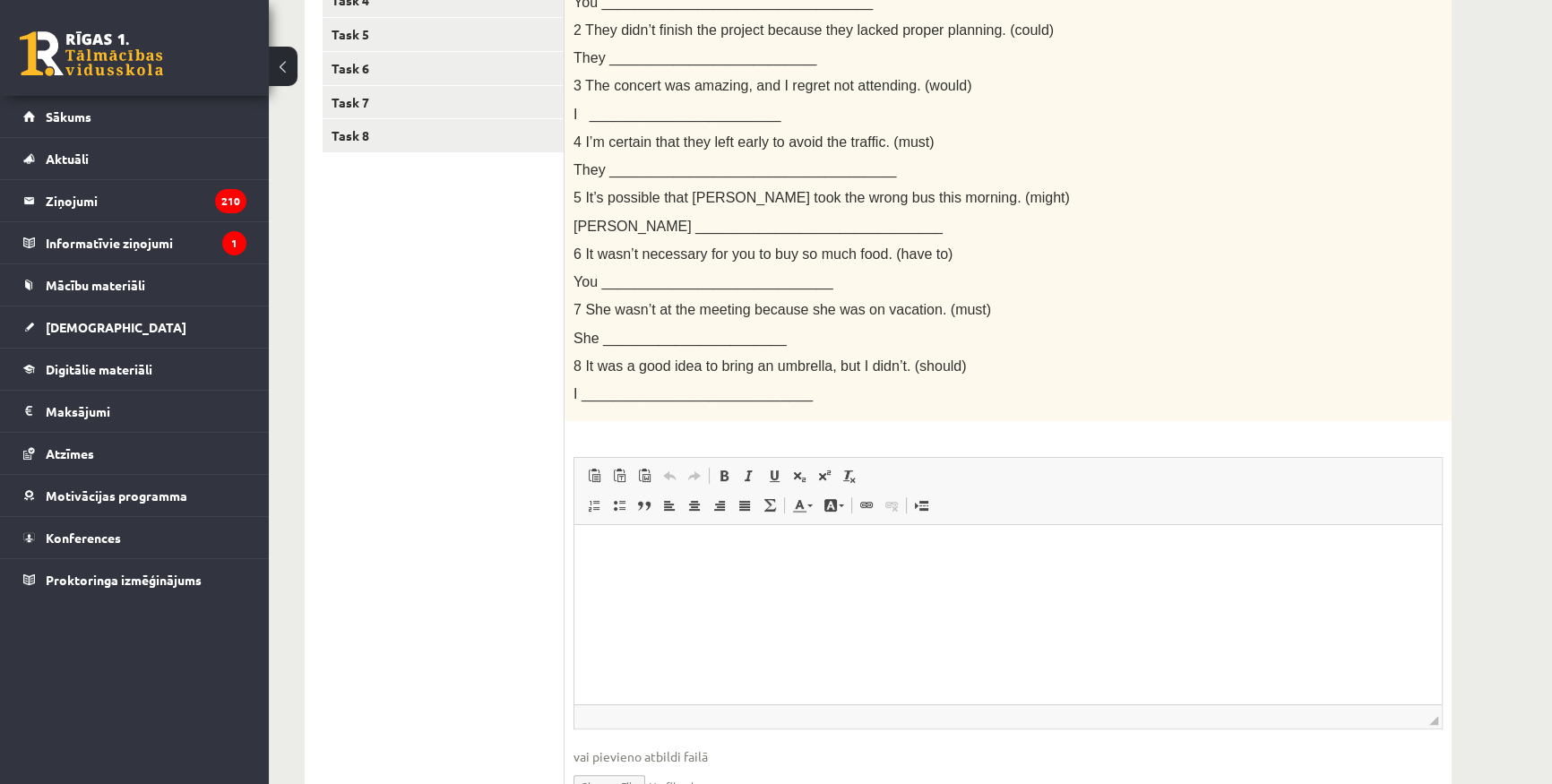
scroll to position [488, 0]
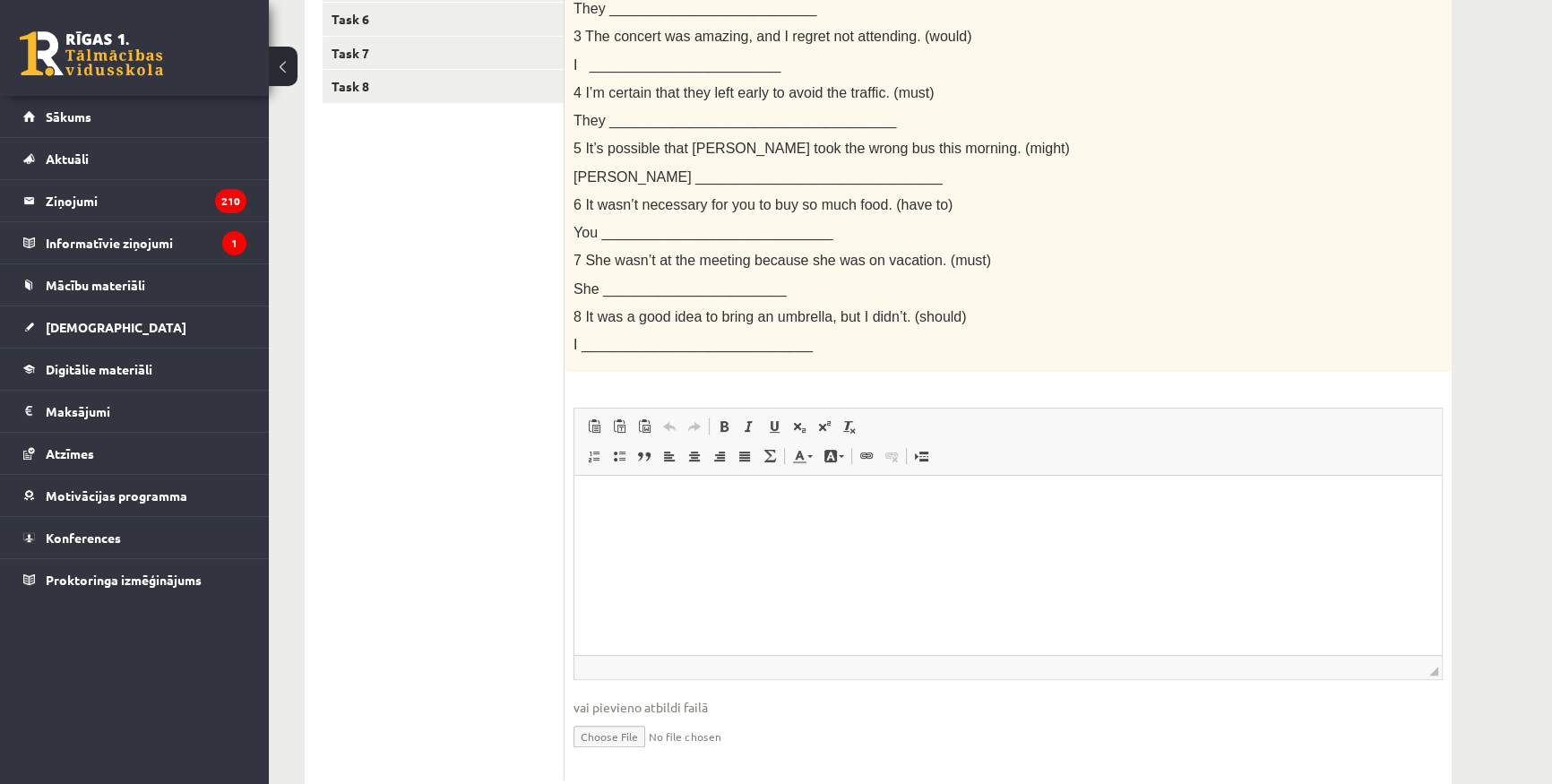
click at [632, 530] on html at bounding box center [1007, 503] width 867 height 55
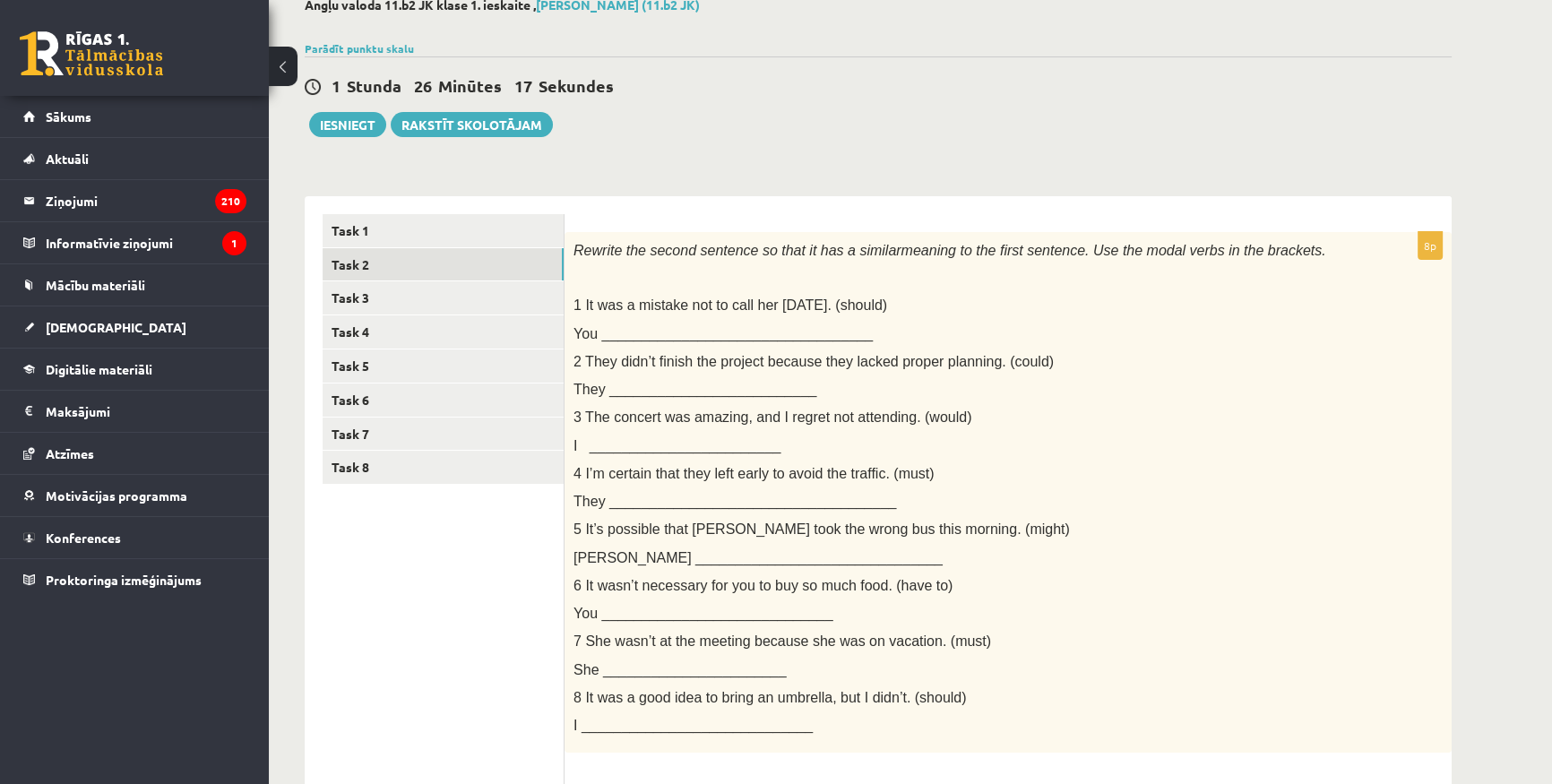
scroll to position [32, 0]
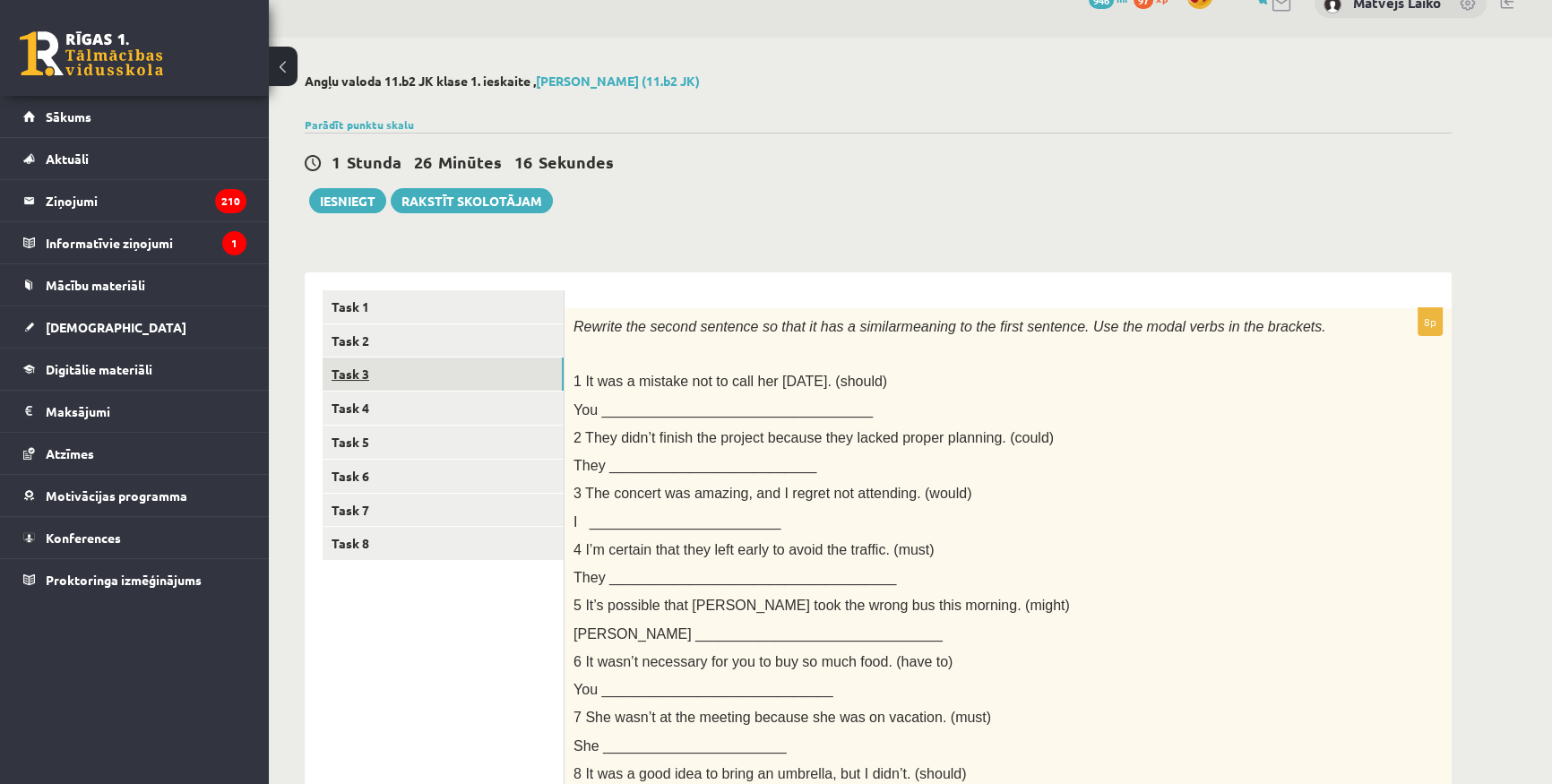
click at [448, 381] on link "Task 3" at bounding box center [442, 374] width 241 height 33
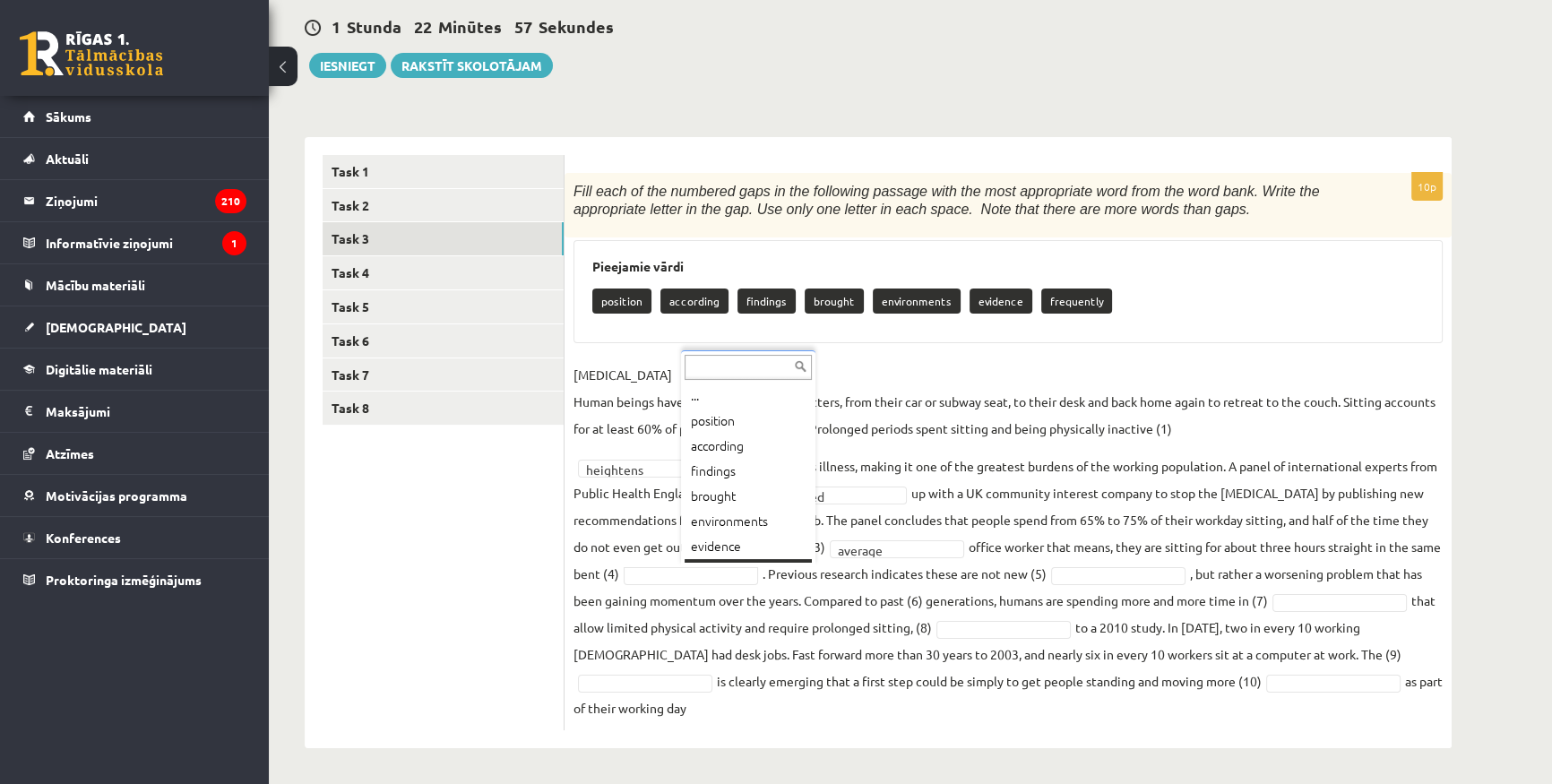
scroll to position [21, 0]
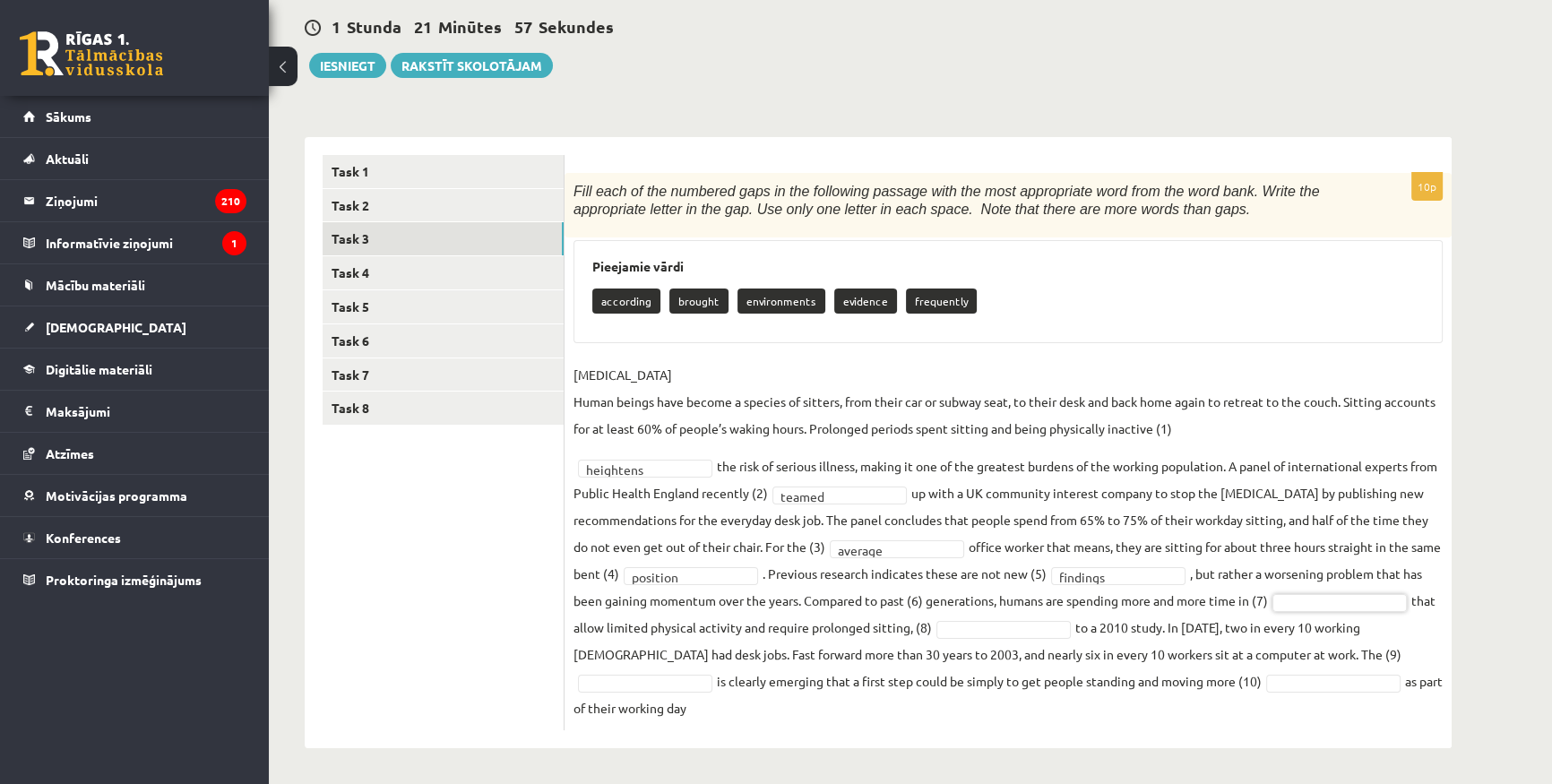
drag, startPoint x: 644, startPoint y: 630, endPoint x: 469, endPoint y: 633, distance: 175.0
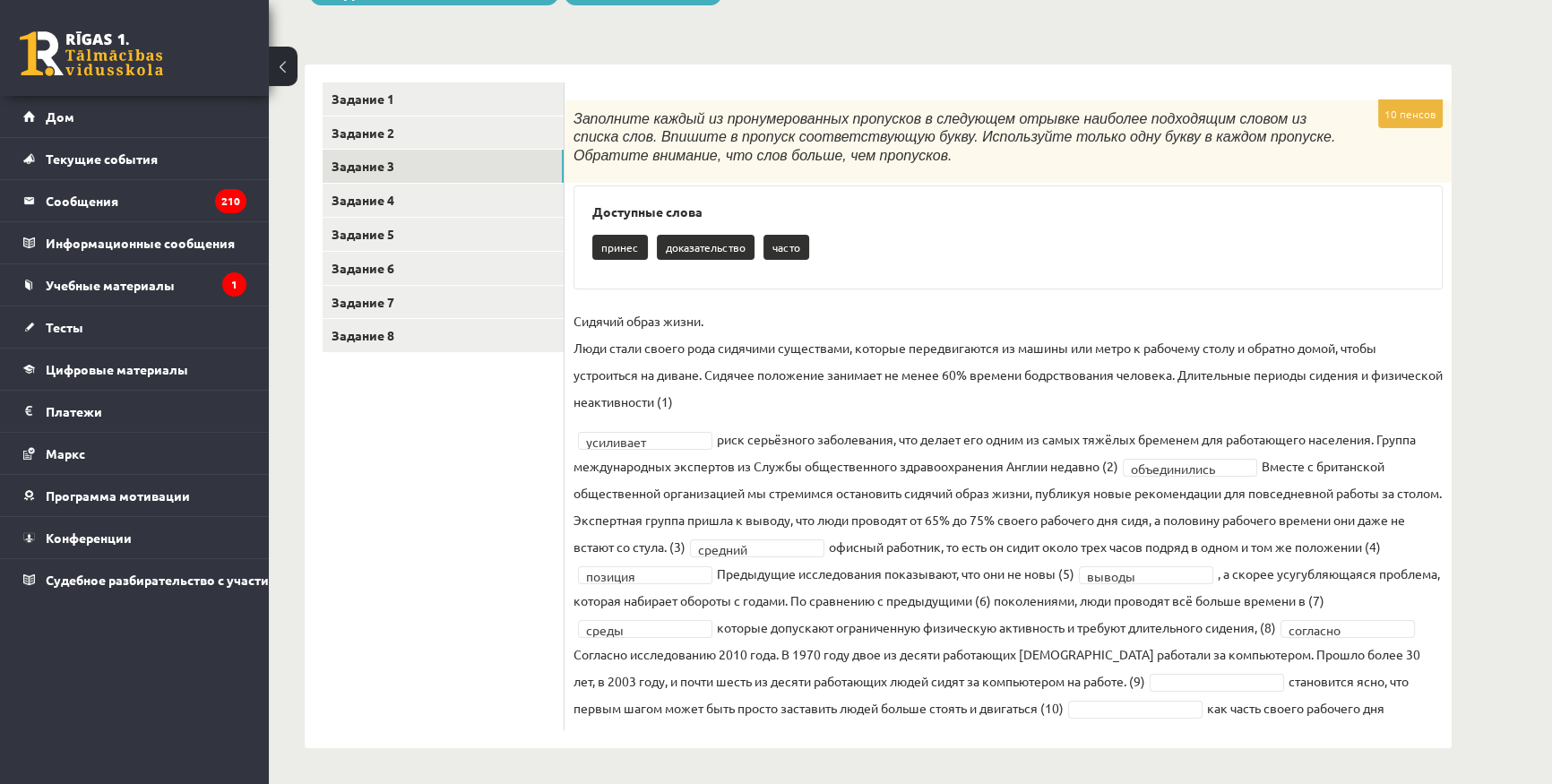
scroll to position [167, 0]
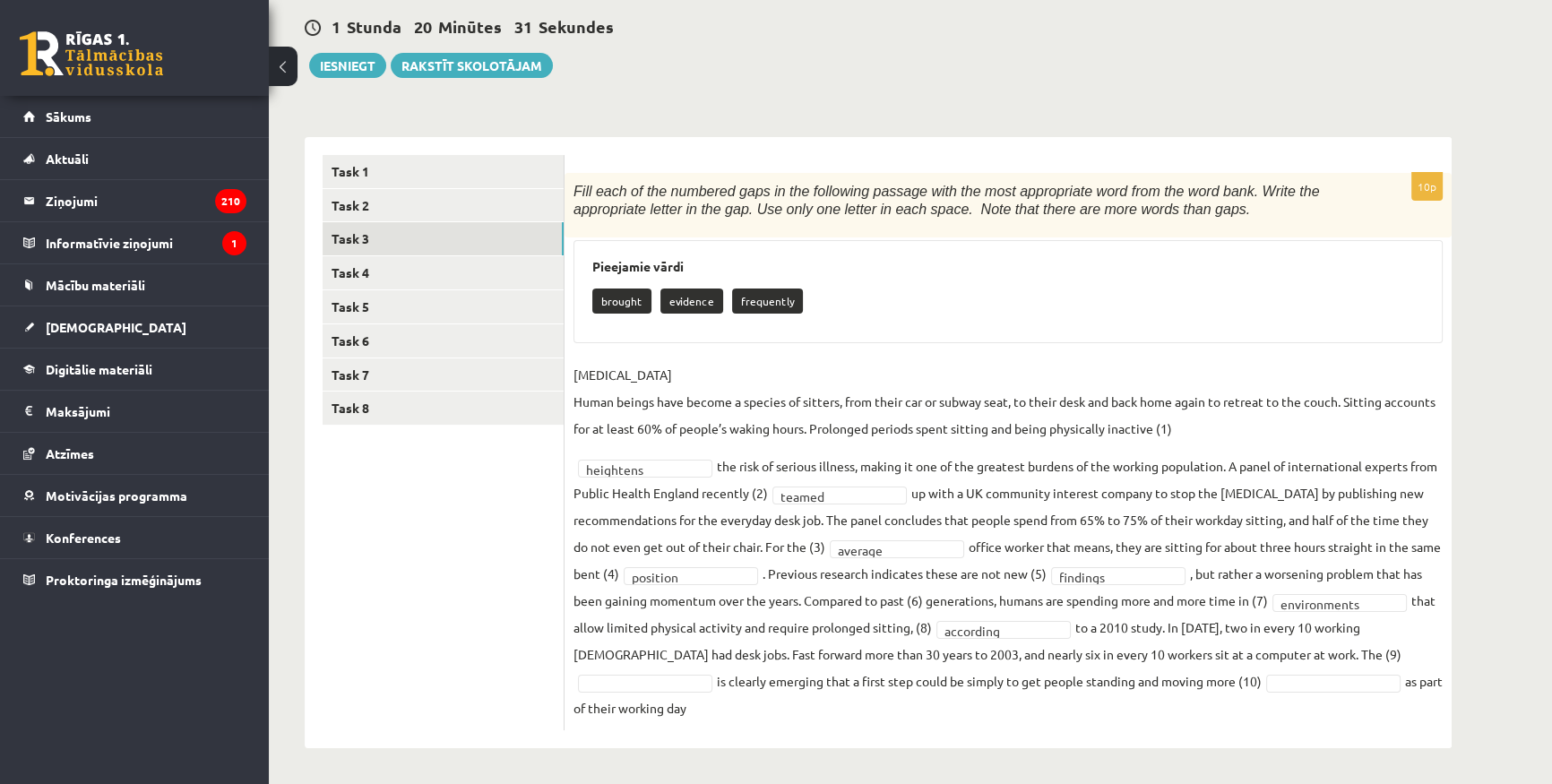
click at [974, 735] on div "10p Fill each of the numbered gaps in the following passage with the most appro…" at bounding box center [1008, 443] width 887 height 612
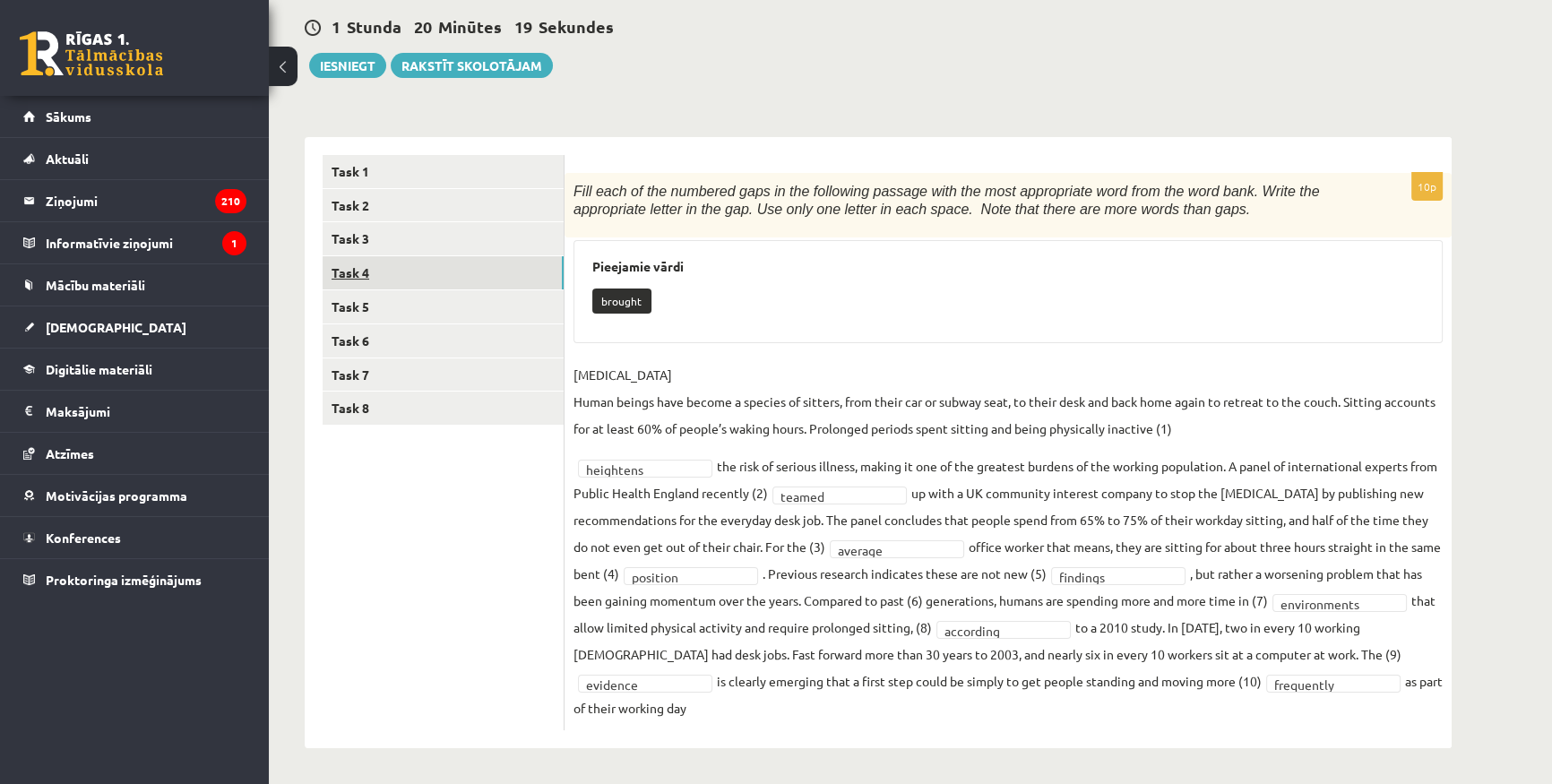
click at [411, 264] on link "Task 4" at bounding box center [442, 272] width 241 height 33
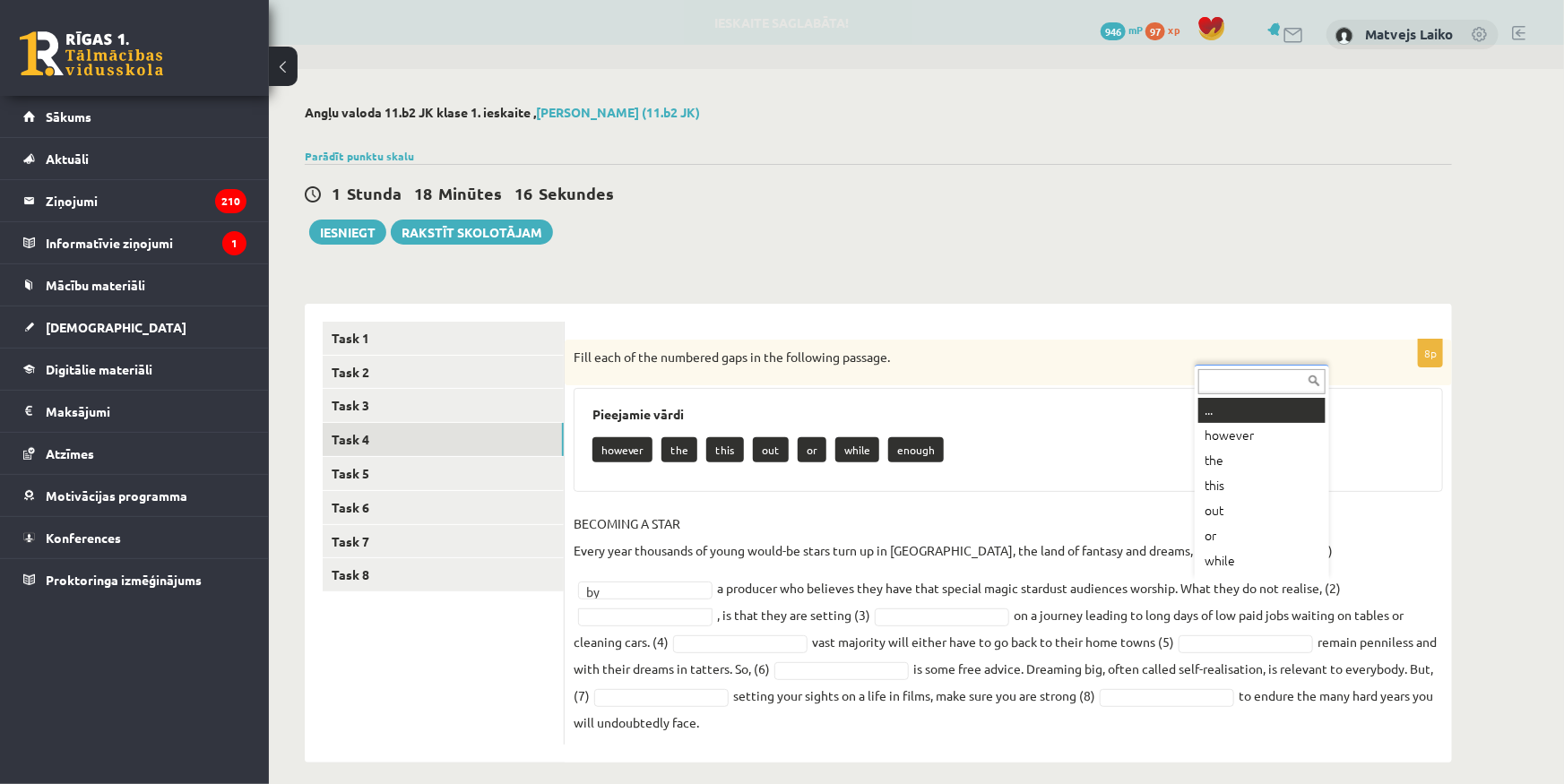
scroll to position [21, 0]
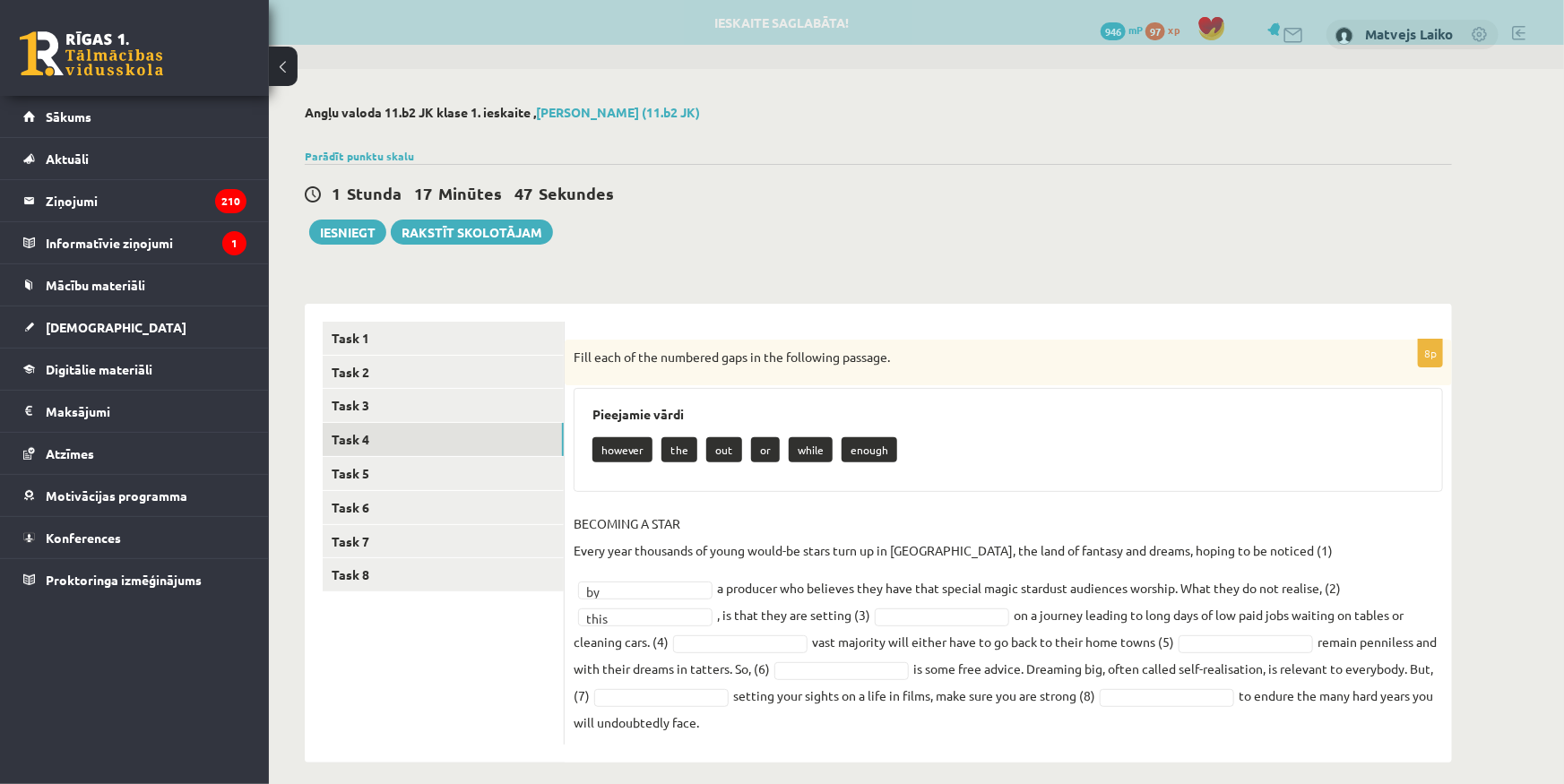
click at [1013, 466] on div "however the out or while enough" at bounding box center [1007, 452] width 831 height 42
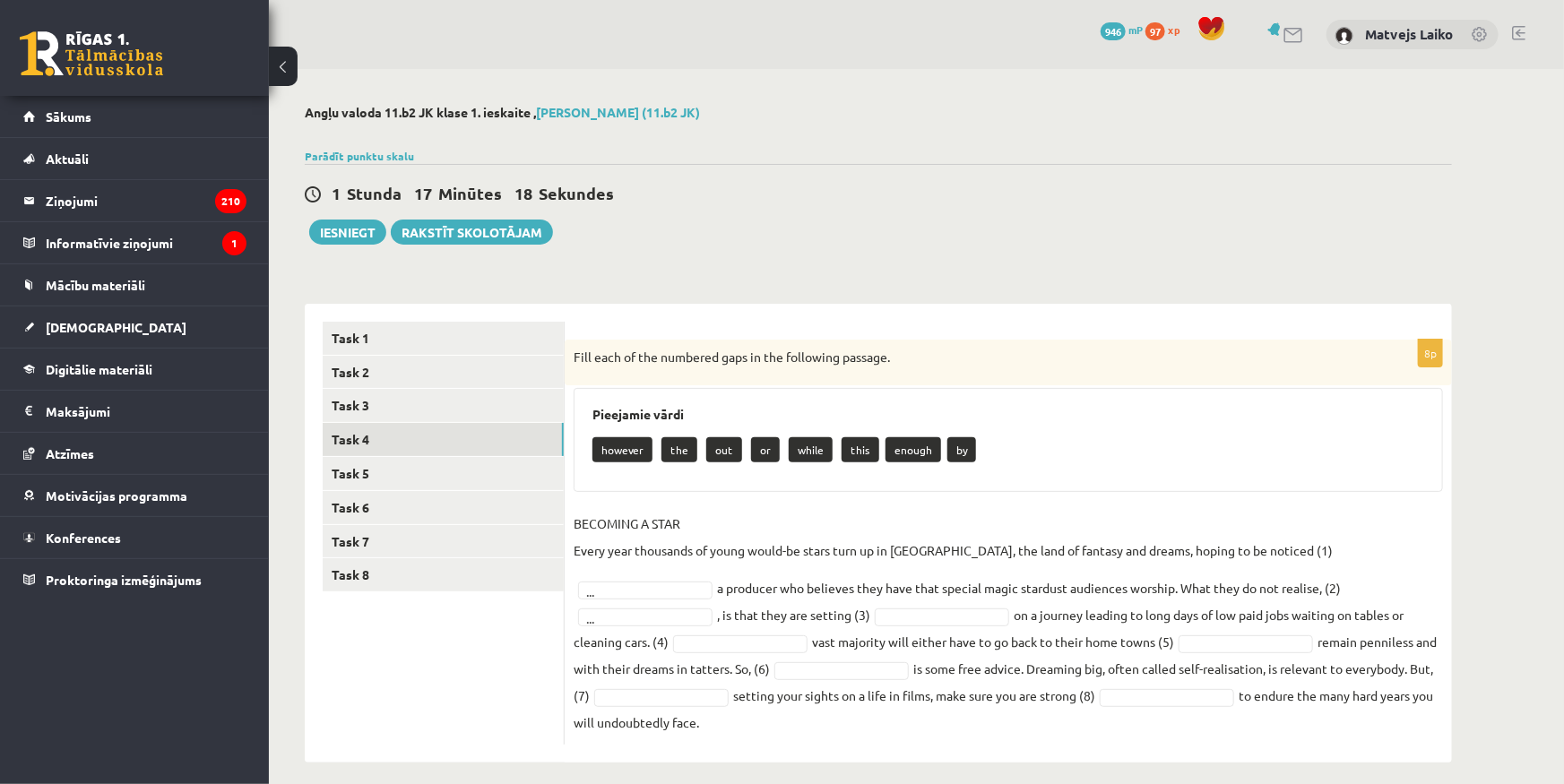
drag, startPoint x: 568, startPoint y: 357, endPoint x: 1441, endPoint y: 725, distance: 947.4
click at [1441, 725] on div "8p Fill each of the numbered gaps in the following passage. Pieejamie vārdi how…" at bounding box center [1008, 533] width 887 height 458
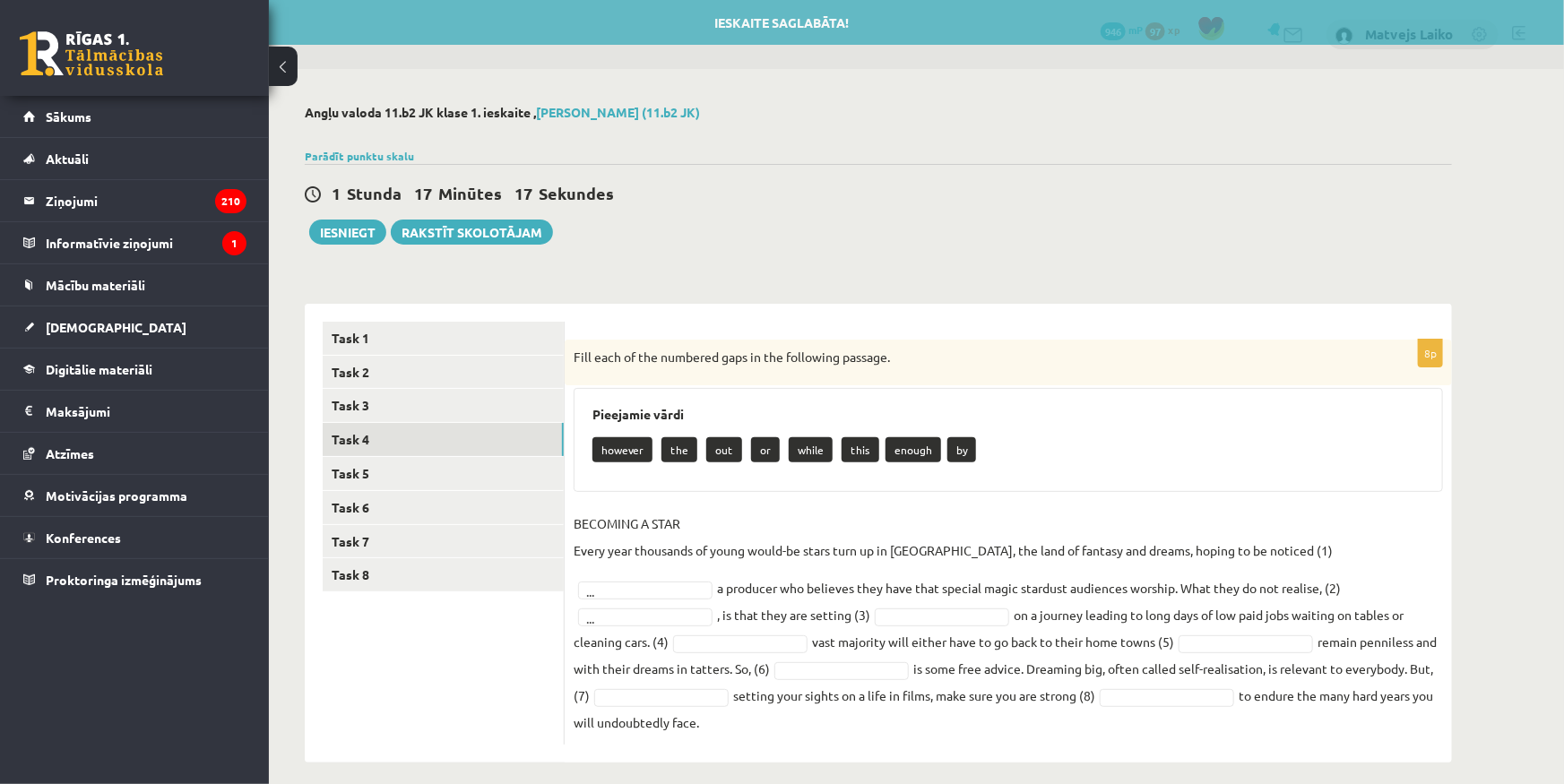
copy div "Fill each of the numbered gaps in the following passage. Pieejamie vārdi howeve…"
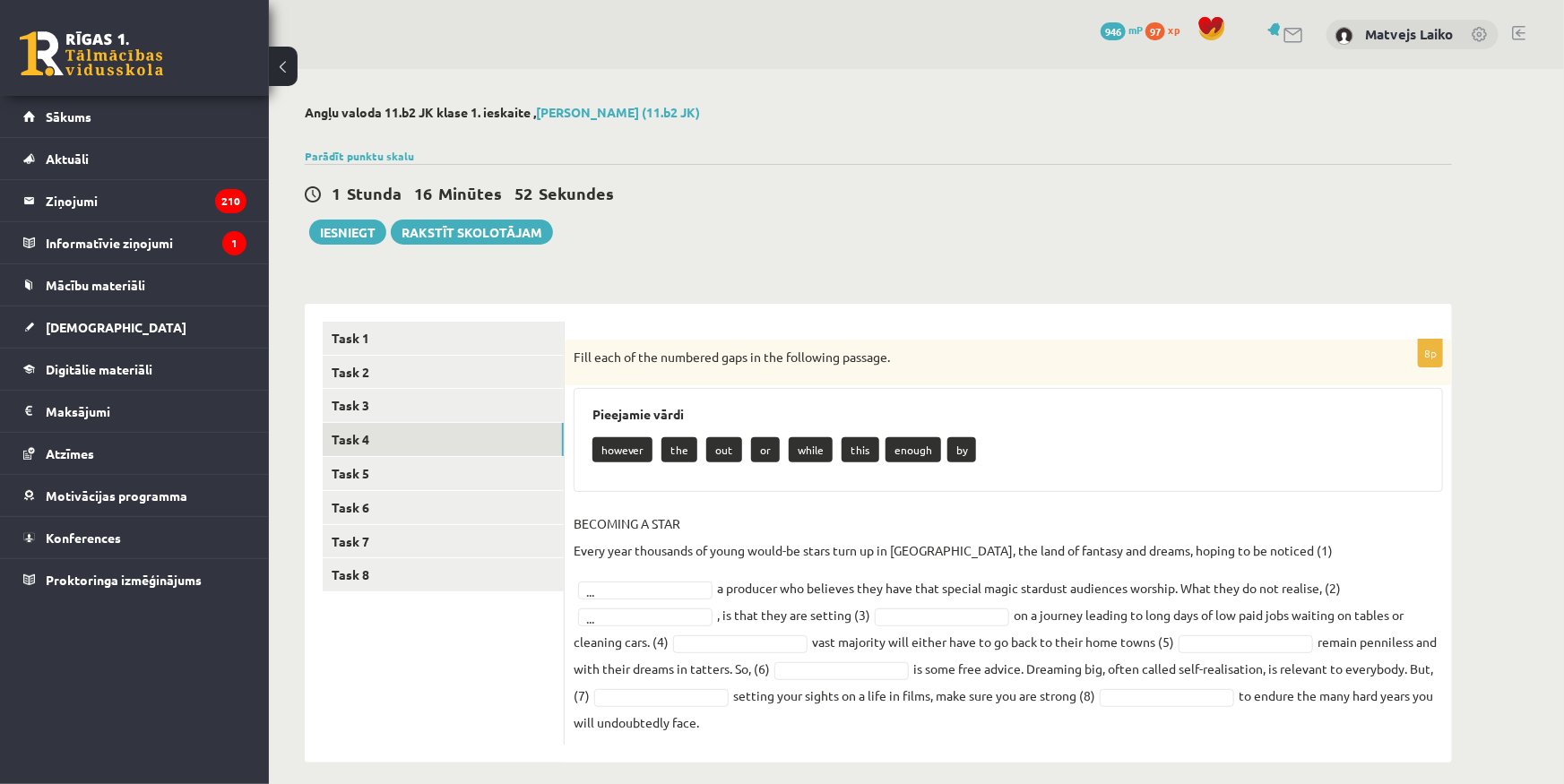
click at [439, 676] on ul "Task 1 Task 2 Task 3 Task 4 Task 5 Task 6 Task 7 Task 8" at bounding box center [443, 532] width 242 height 423
click at [357, 686] on ul "Task 1 Task 2 Task 3 Task 4 Task 5 Task 6 Task 7 Task 8" at bounding box center [443, 532] width 242 height 423
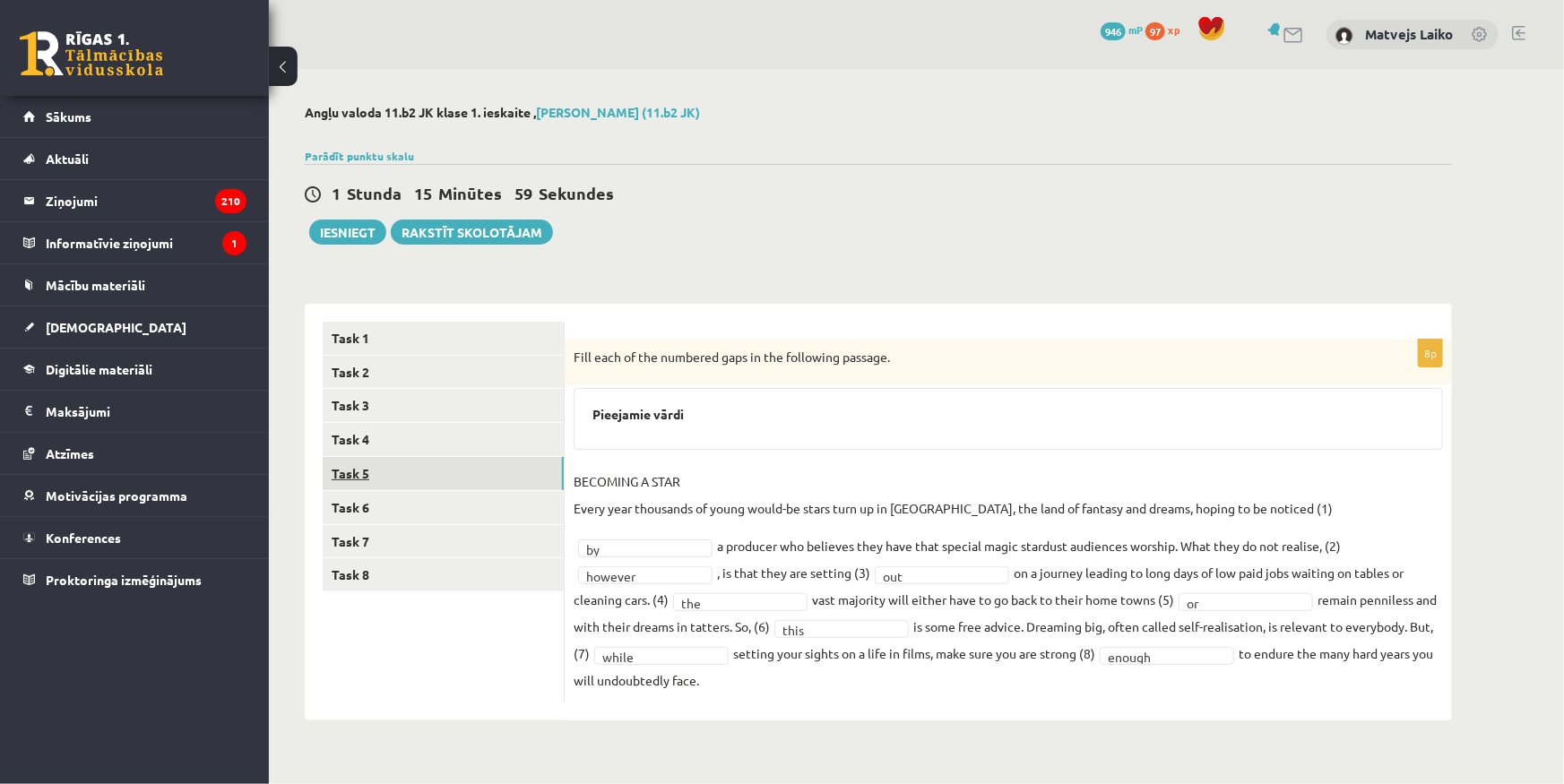
click at [459, 474] on link "Task 5" at bounding box center [442, 473] width 241 height 33
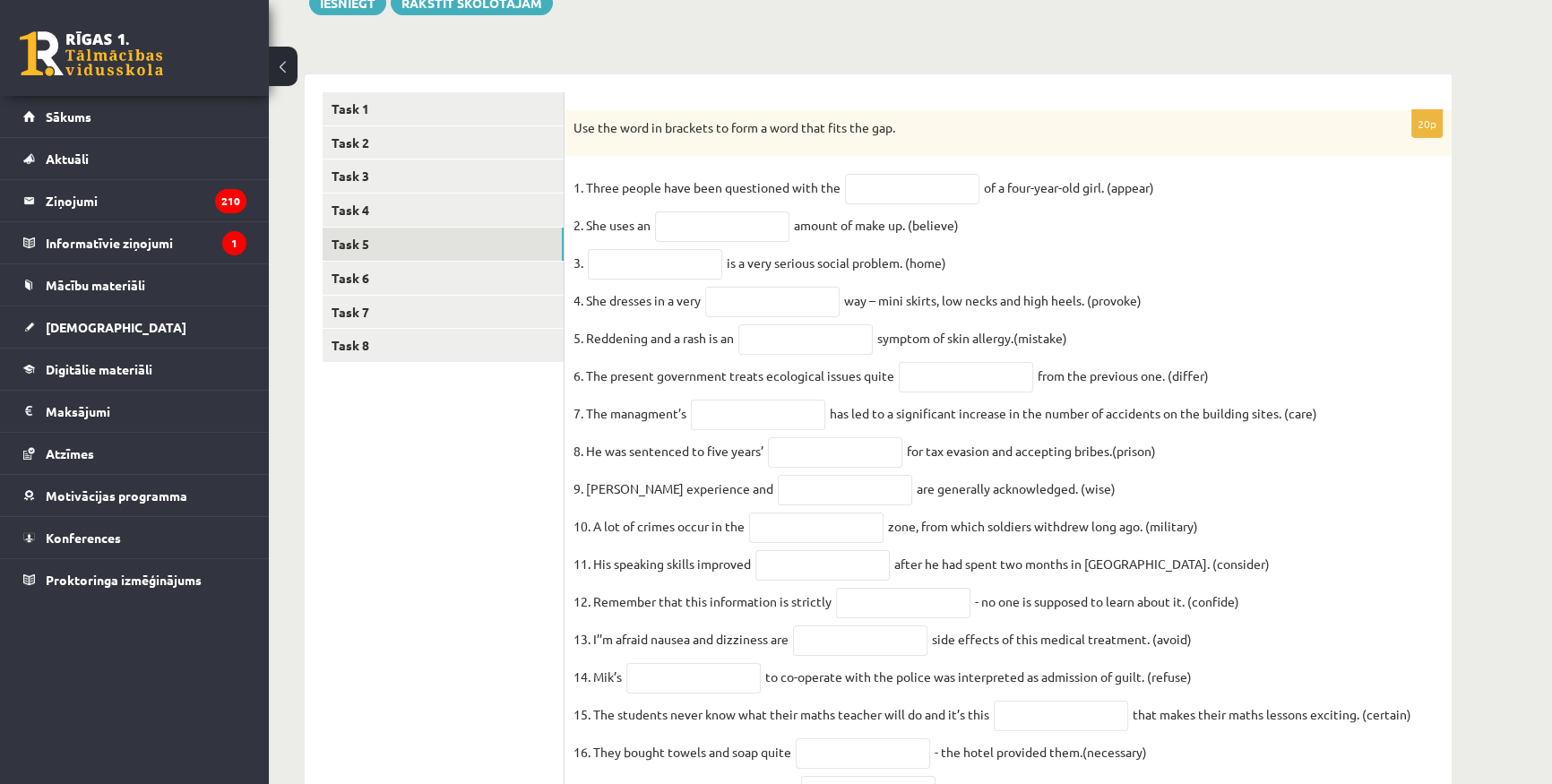
scroll to position [244, 0]
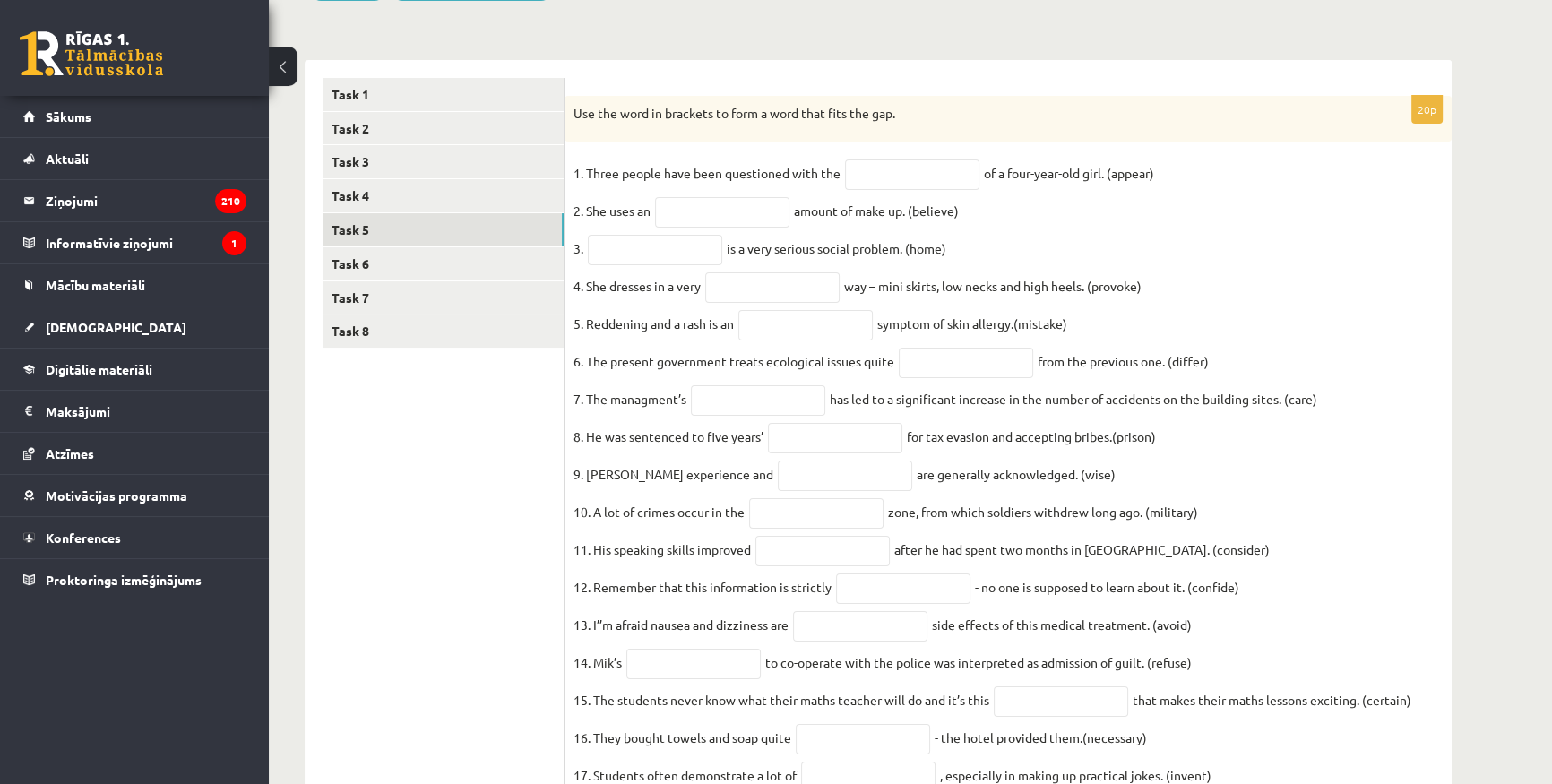
click at [1156, 254] on fieldset "1. Three people have been questioned with the of a four-year-old girl. (appear)…" at bounding box center [1007, 536] width 869 height 752
click at [1121, 280] on fieldset "1. Three people have been questioned with the of a four-year-old girl. (appear)…" at bounding box center [1007, 536] width 869 height 752
click at [622, 251] on input "text" at bounding box center [654, 250] width 134 height 31
type input "********"
click at [1316, 346] on fieldset "1. Three people have been questioned with the of a four-year-old girl. (appear)…" at bounding box center [1007, 536] width 869 height 752
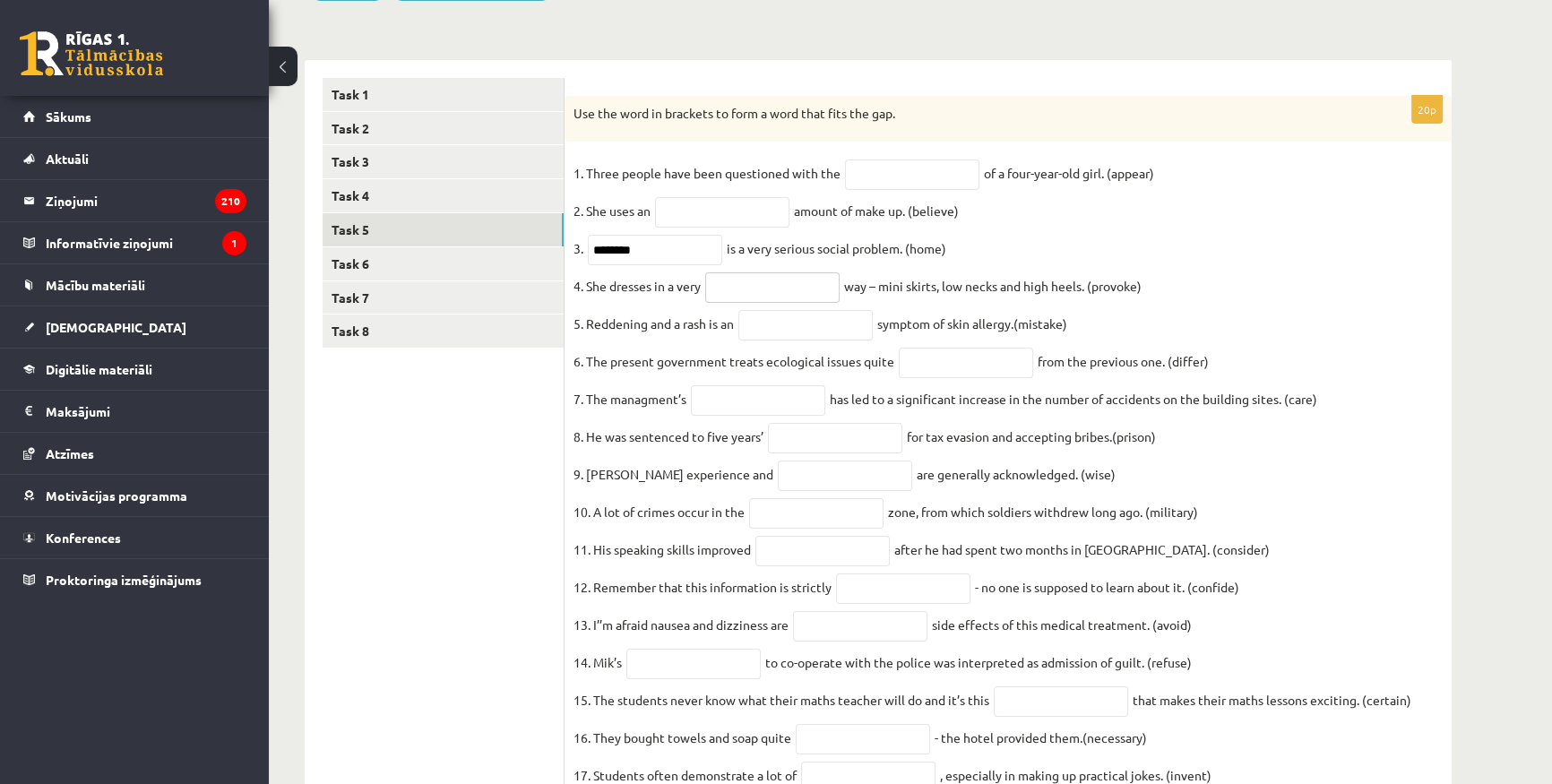
click at [790, 280] on input "text" at bounding box center [771, 288] width 134 height 31
click at [774, 281] on input "text" at bounding box center [771, 288] width 134 height 31
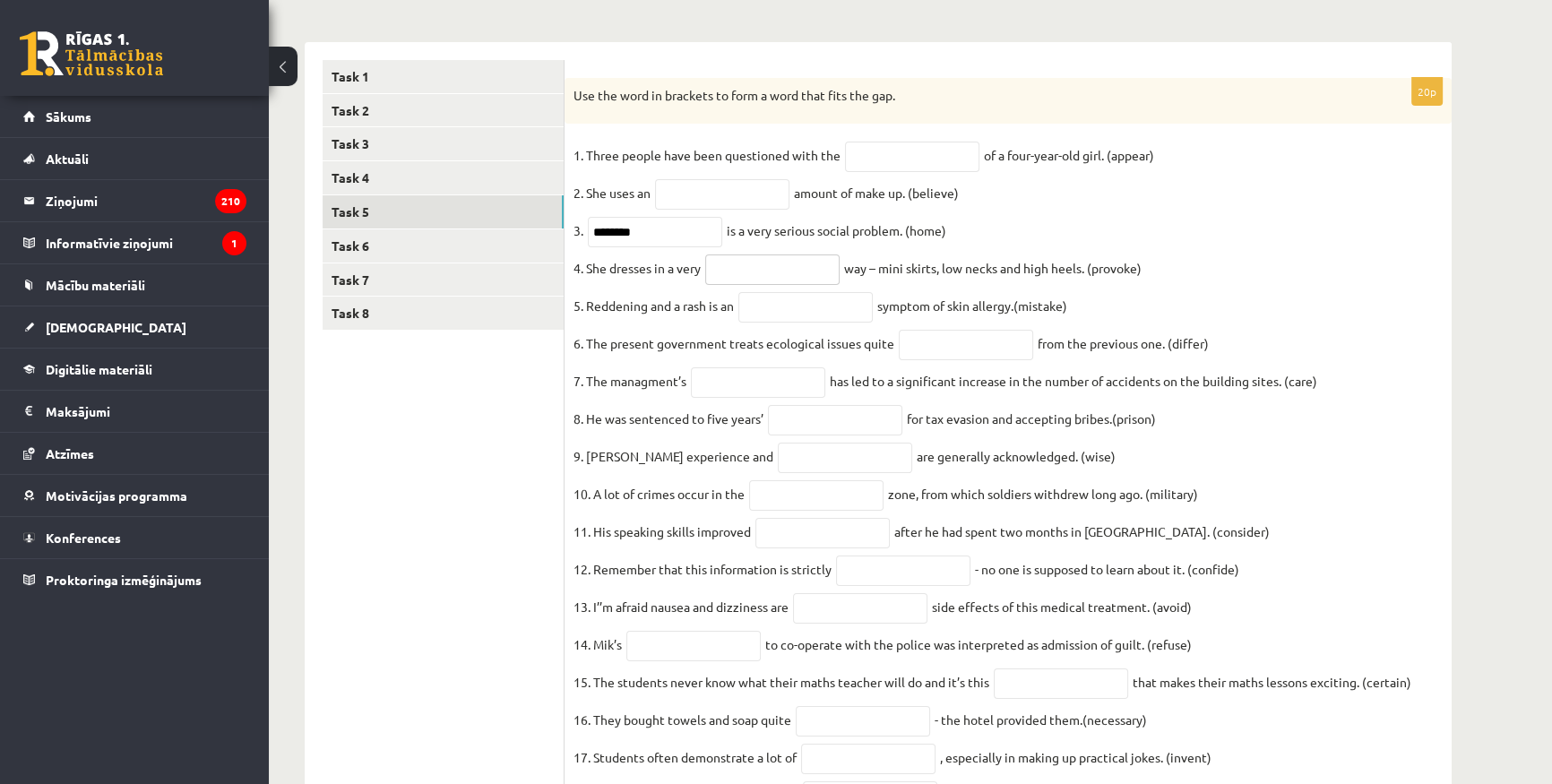
scroll to position [306, 0]
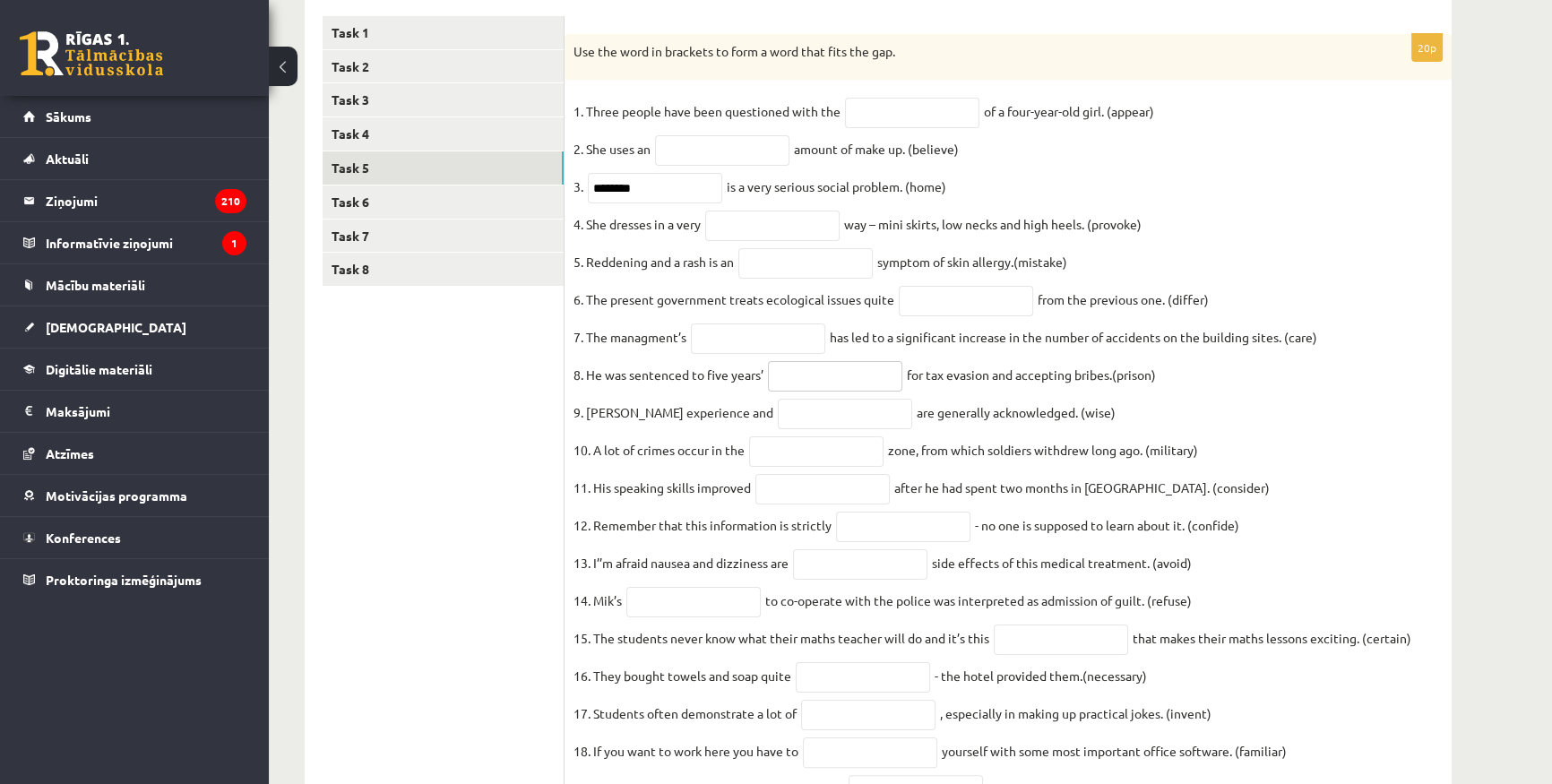
click at [827, 379] on input "text" at bounding box center [835, 376] width 134 height 31
click at [845, 392] on input "text" at bounding box center [835, 376] width 134 height 31
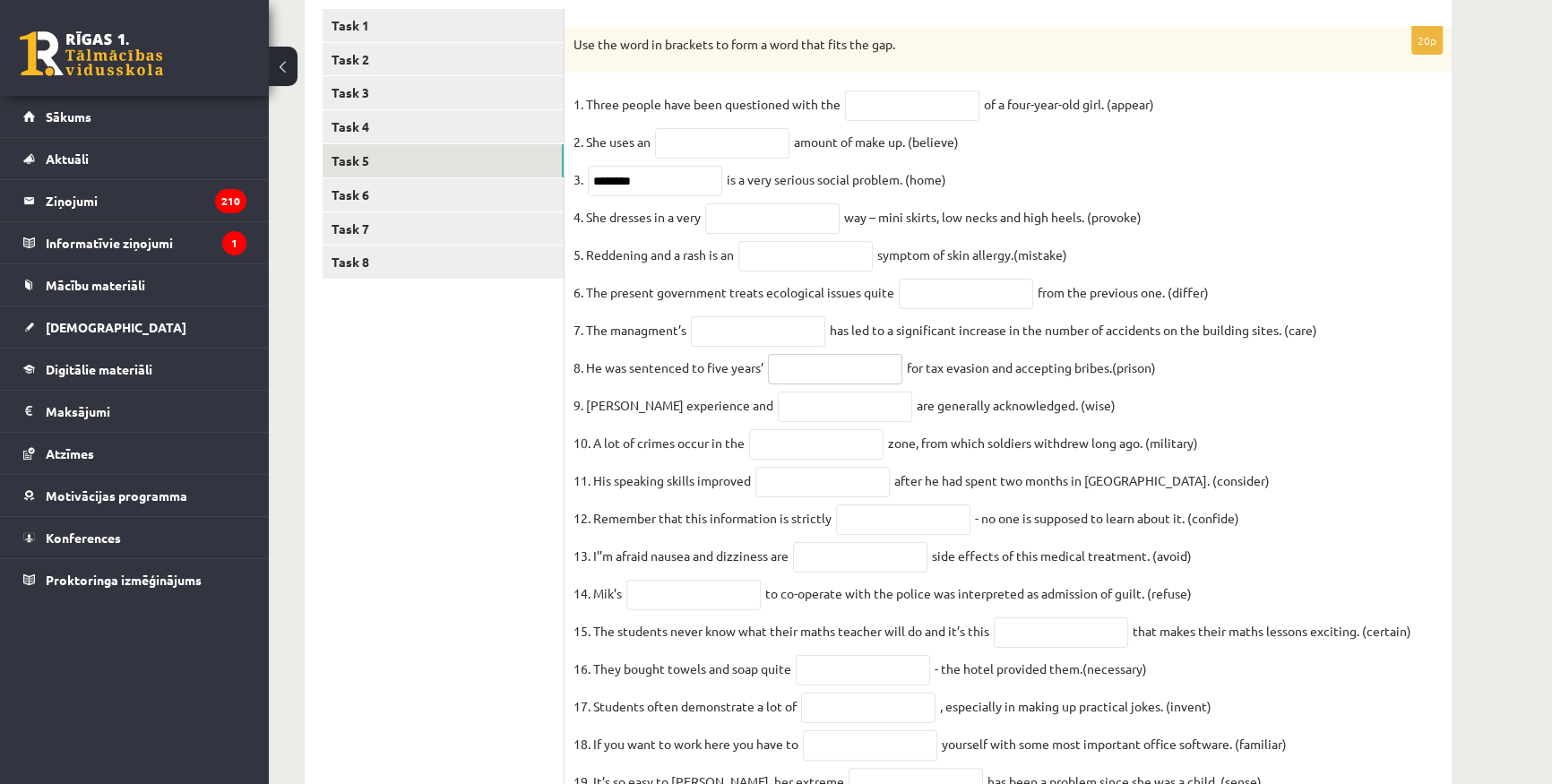
scroll to position [325, 0]
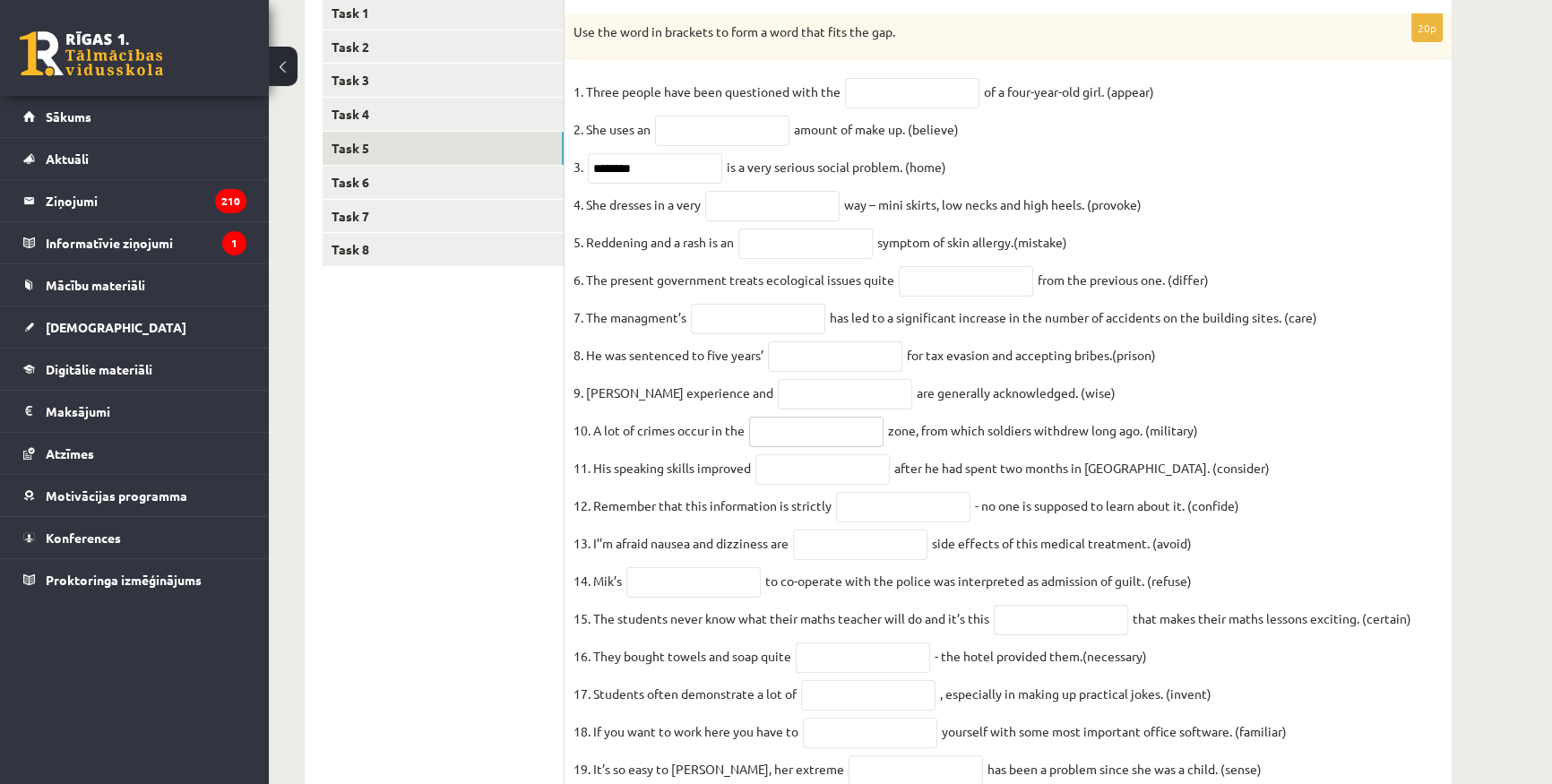
click at [787, 440] on input "text" at bounding box center [816, 432] width 134 height 31
click at [1260, 479] on fieldset "1. Three people have been questioned with the of a four-year-old girl. (appear)…" at bounding box center [1007, 454] width 869 height 752
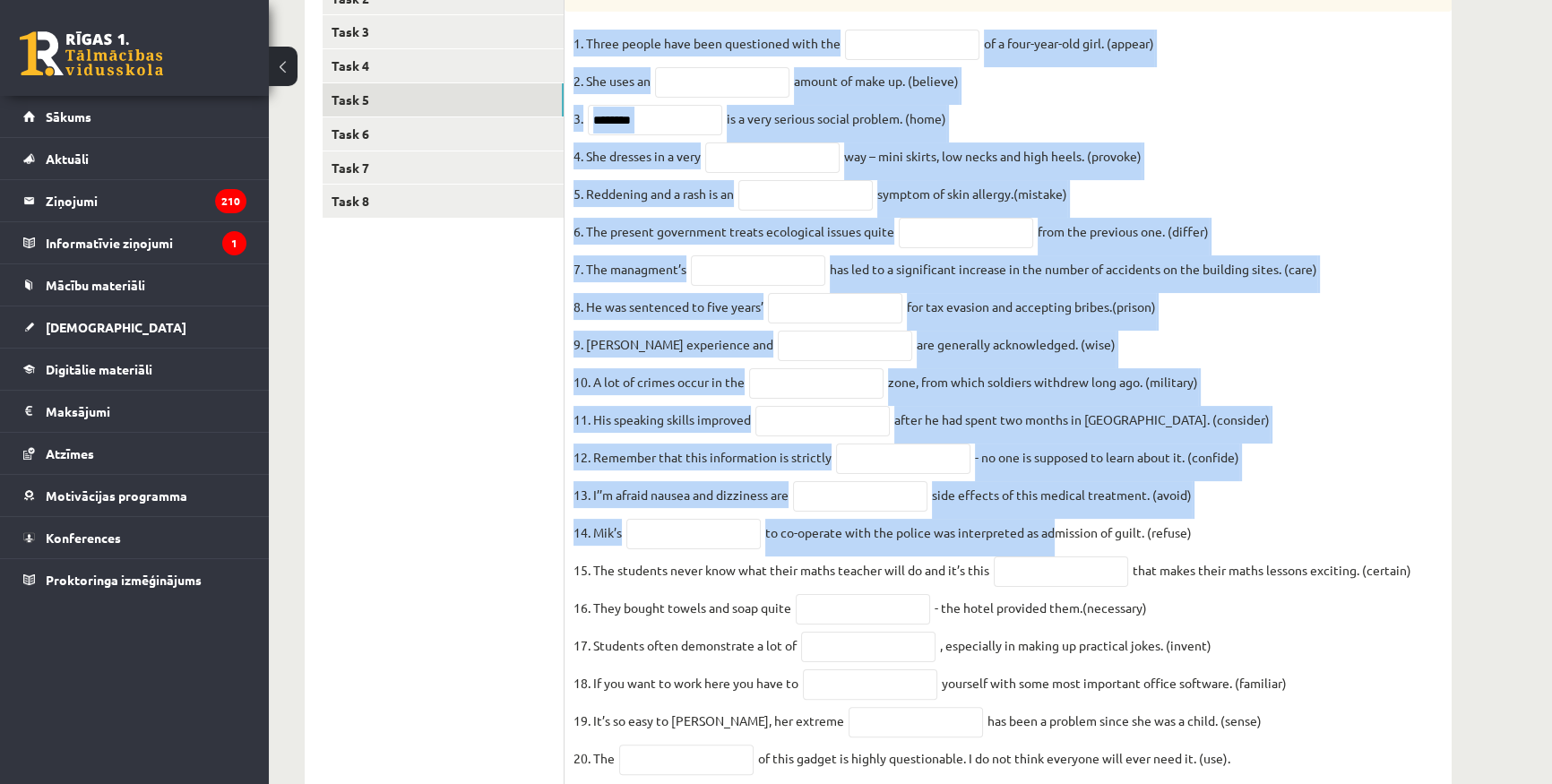
scroll to position [468, 0]
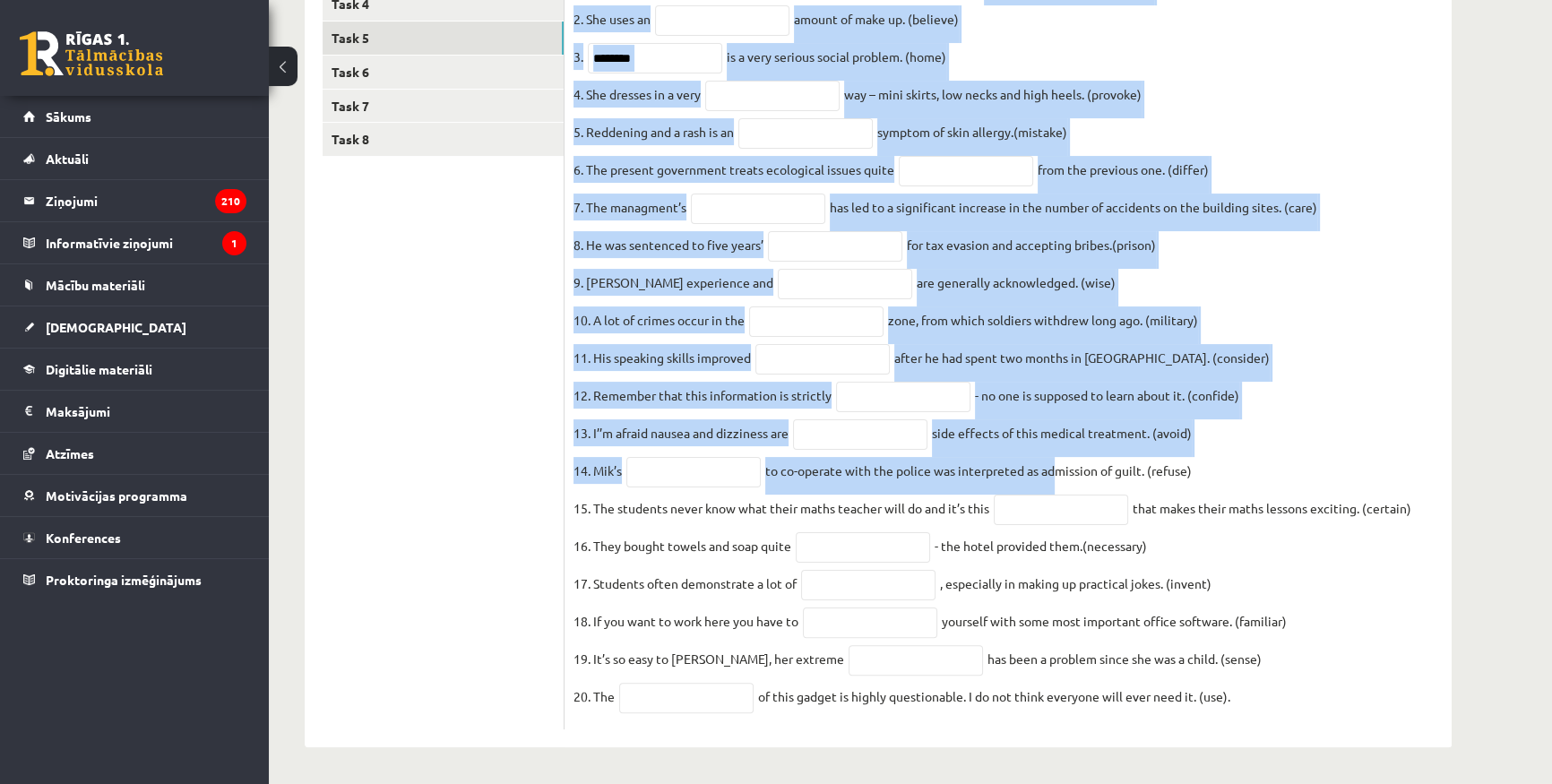
drag, startPoint x: 574, startPoint y: 356, endPoint x: 1248, endPoint y: 711, distance: 761.8
click at [1248, 711] on div "20p Use the word in brackets to form a word that fits the gap. 1. Three people …" at bounding box center [1008, 317] width 887 height 826
copy div "Use the word in brackets to form a word that fits the gap. 1. Three people have…"
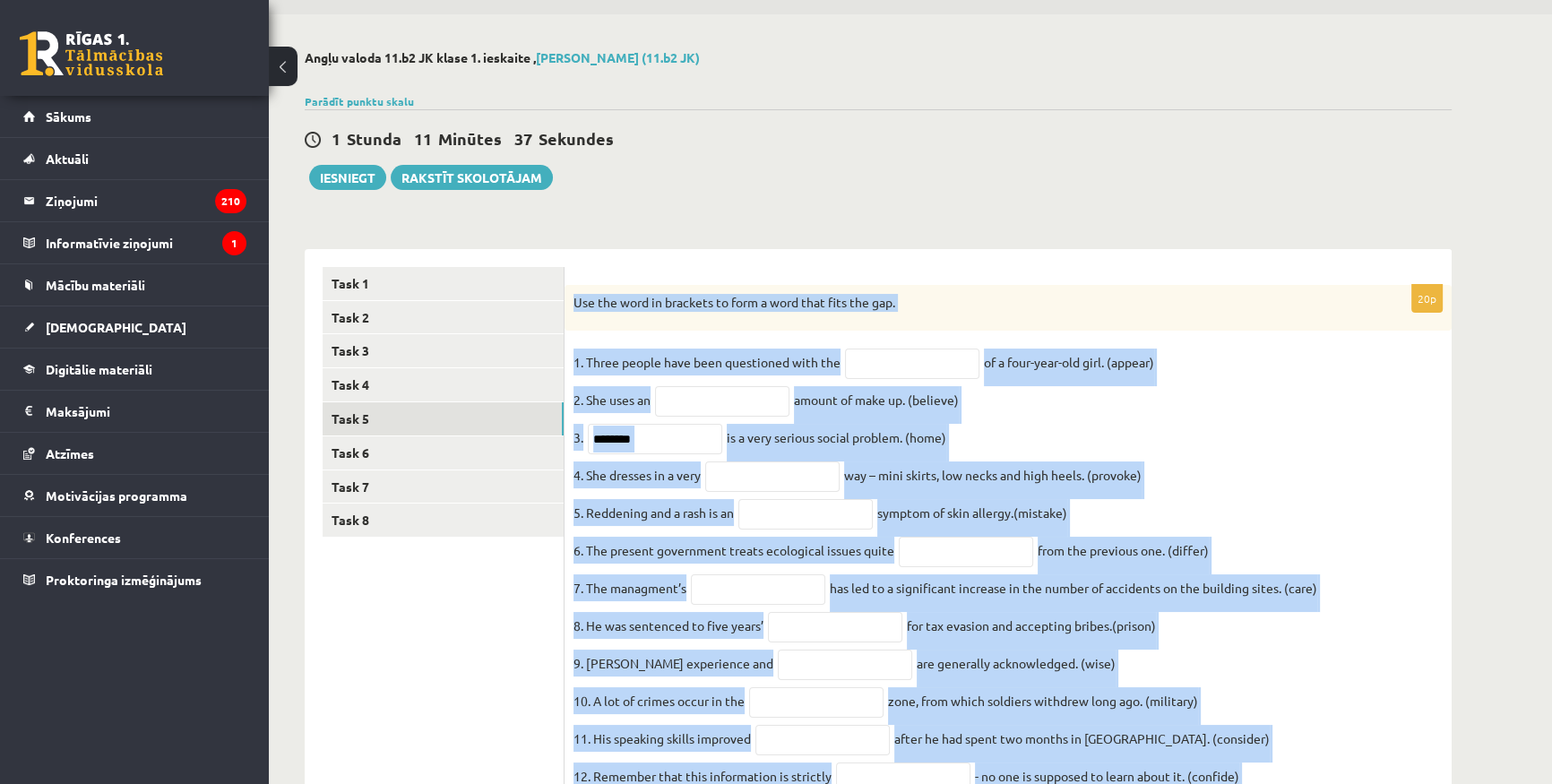
scroll to position [0, 0]
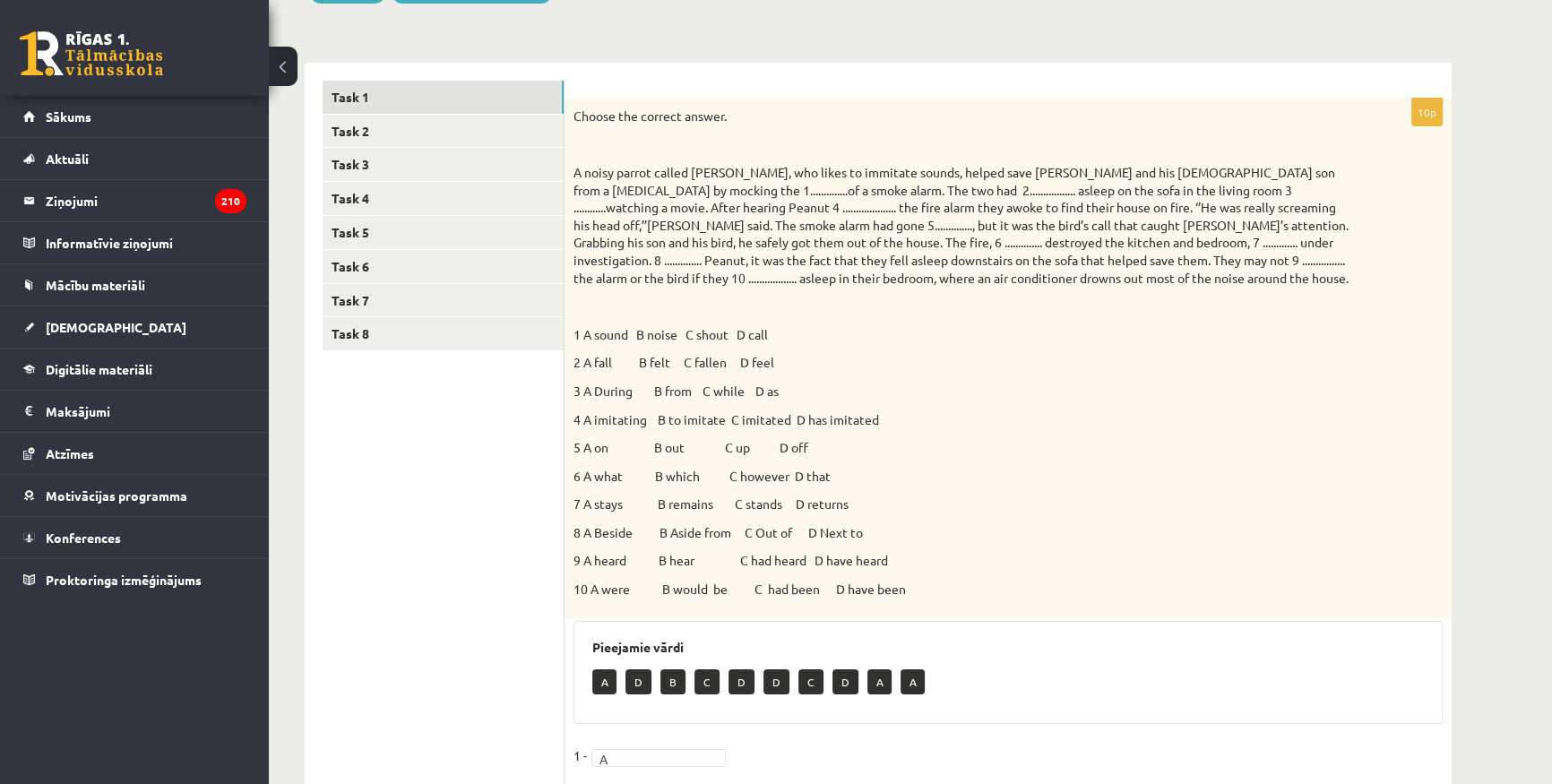
scroll to position [162, 0]
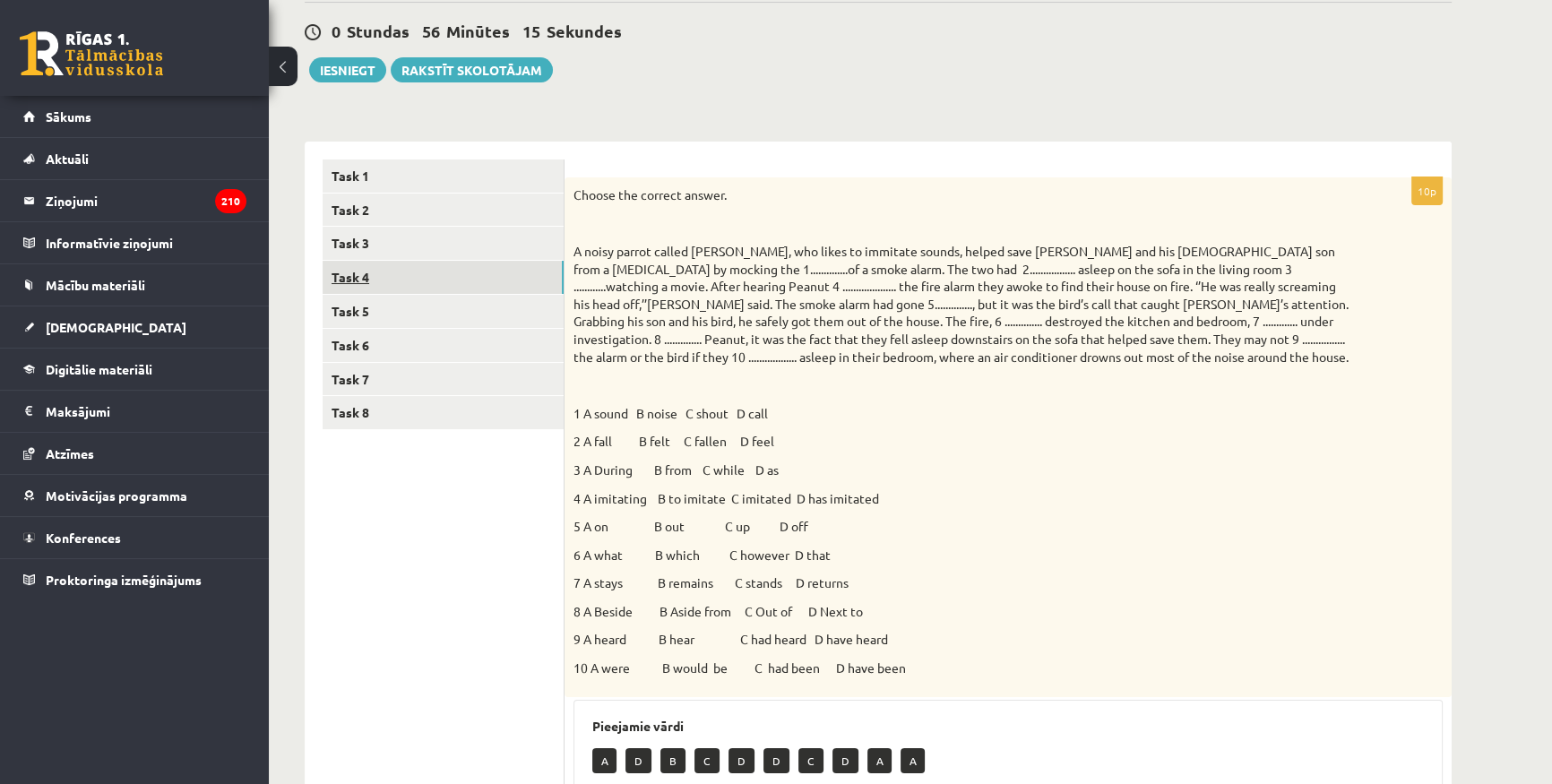
click at [403, 276] on link "Task 4" at bounding box center [442, 277] width 241 height 33
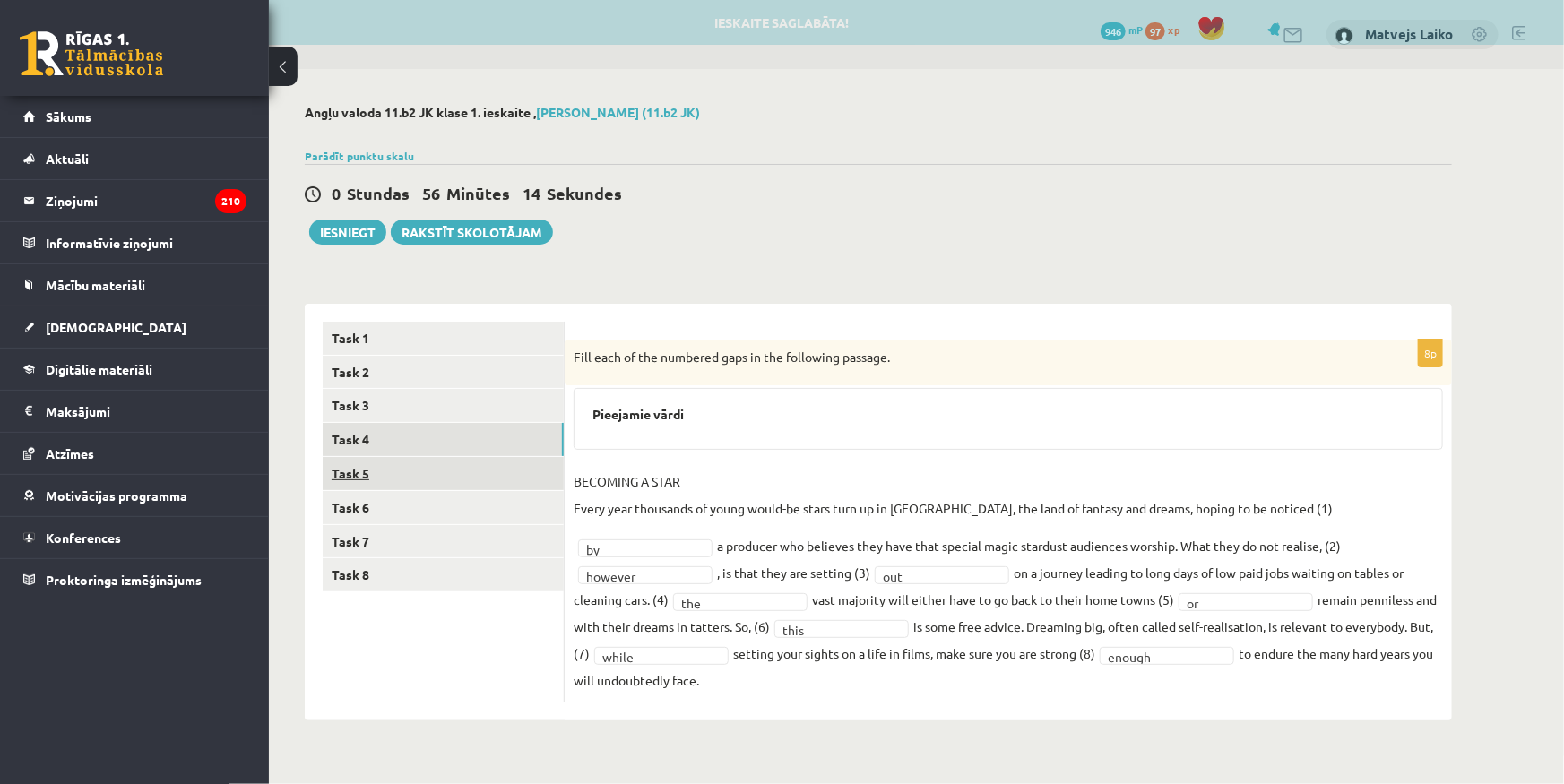
click at [466, 476] on link "Task 5" at bounding box center [442, 473] width 241 height 33
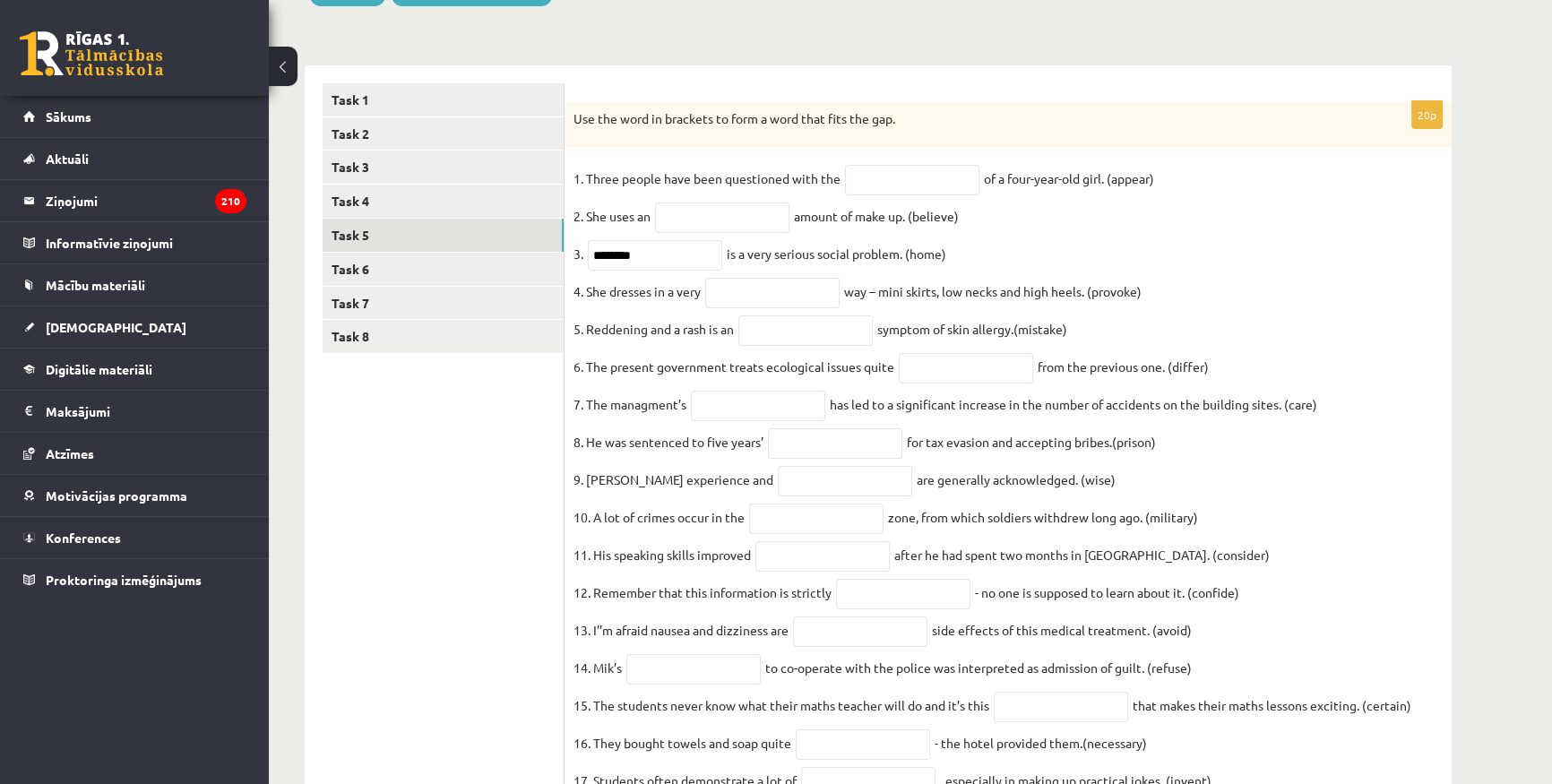
scroll to position [244, 0]
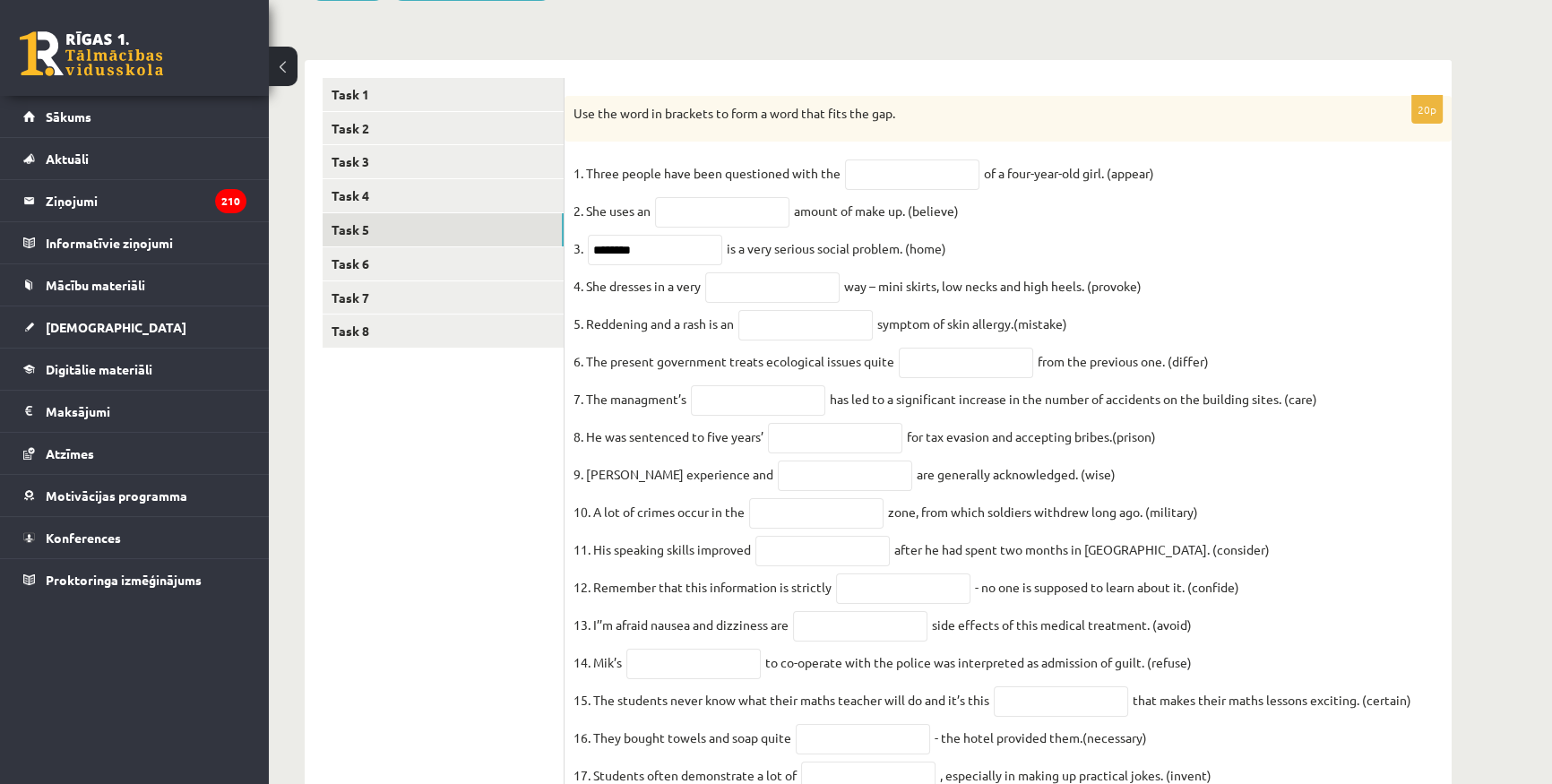
click at [600, 781] on fieldset "1. Three people have been questioned with the of a four-year-old girl. (appear)…" at bounding box center [1007, 536] width 869 height 752
drag, startPoint x: 865, startPoint y: 171, endPoint x: 891, endPoint y: 168, distance: 26.2
click at [865, 171] on input "text" at bounding box center [911, 175] width 134 height 31
click at [866, 188] on input "text" at bounding box center [911, 175] width 134 height 31
paste input "**********"
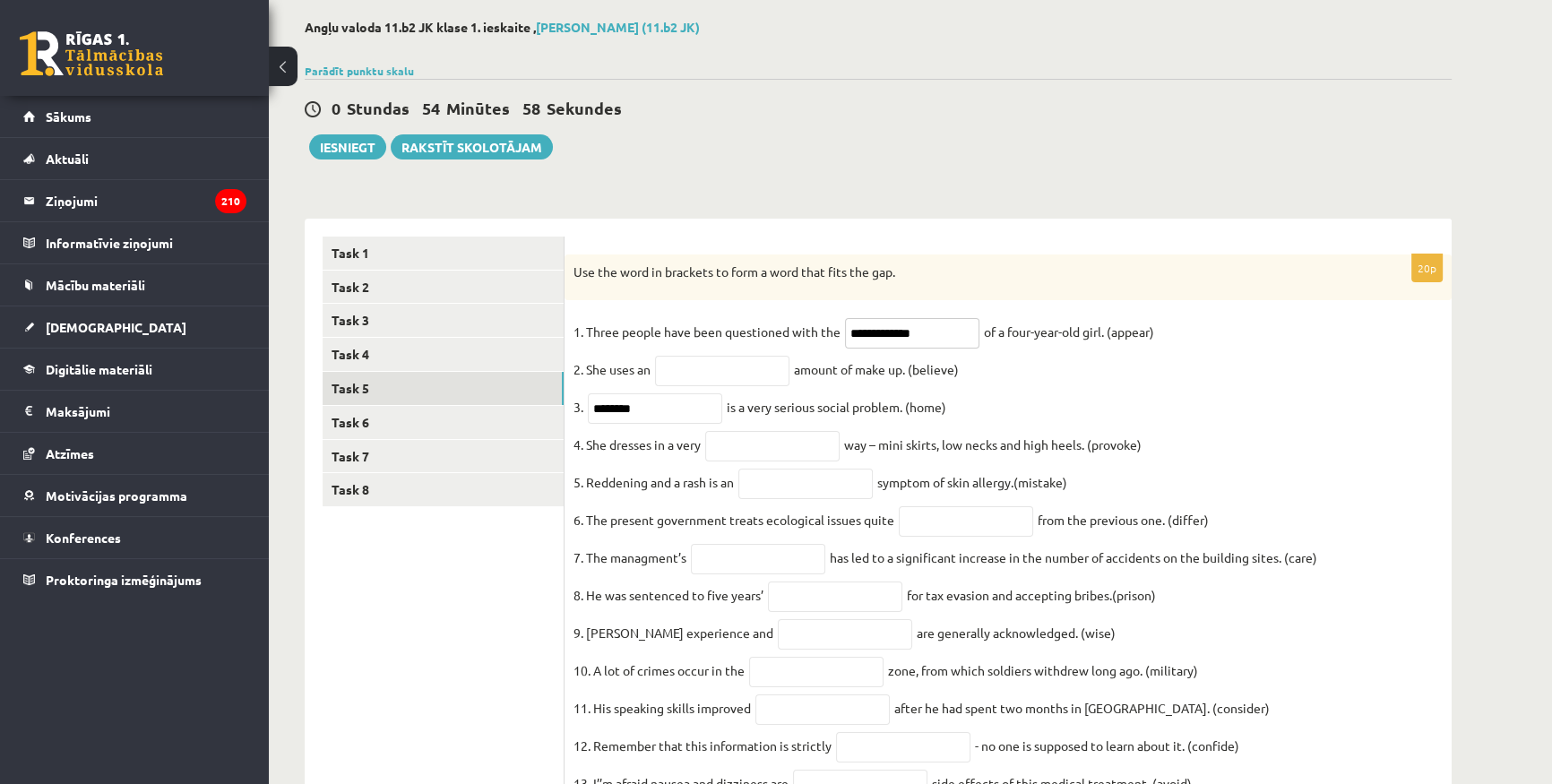
scroll to position [80, 0]
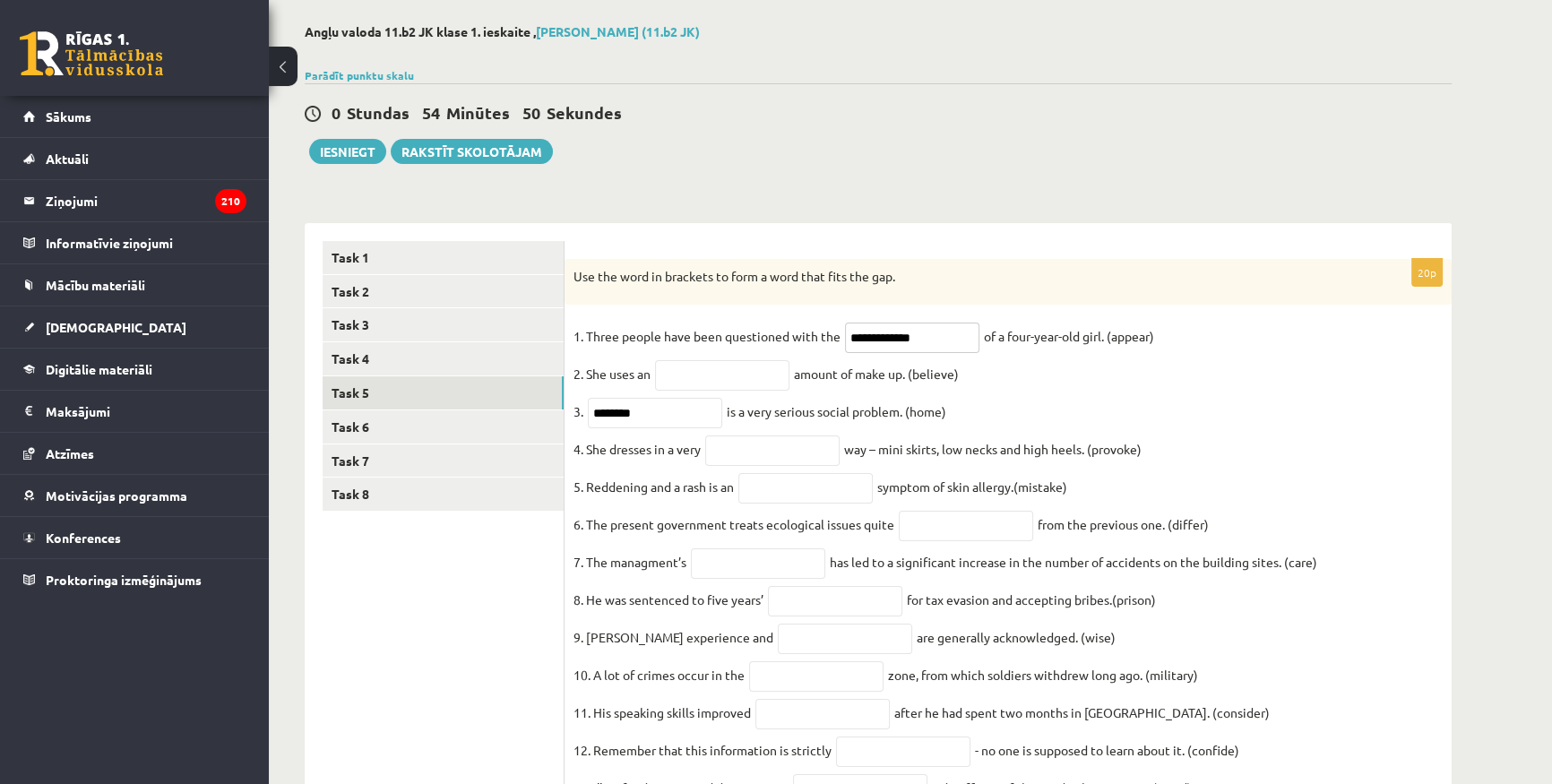
type input "**********"
click at [720, 381] on input "text" at bounding box center [722, 375] width 134 height 31
paste input "**********"
type input "**********"
click at [666, 420] on input "********" at bounding box center [654, 413] width 134 height 31
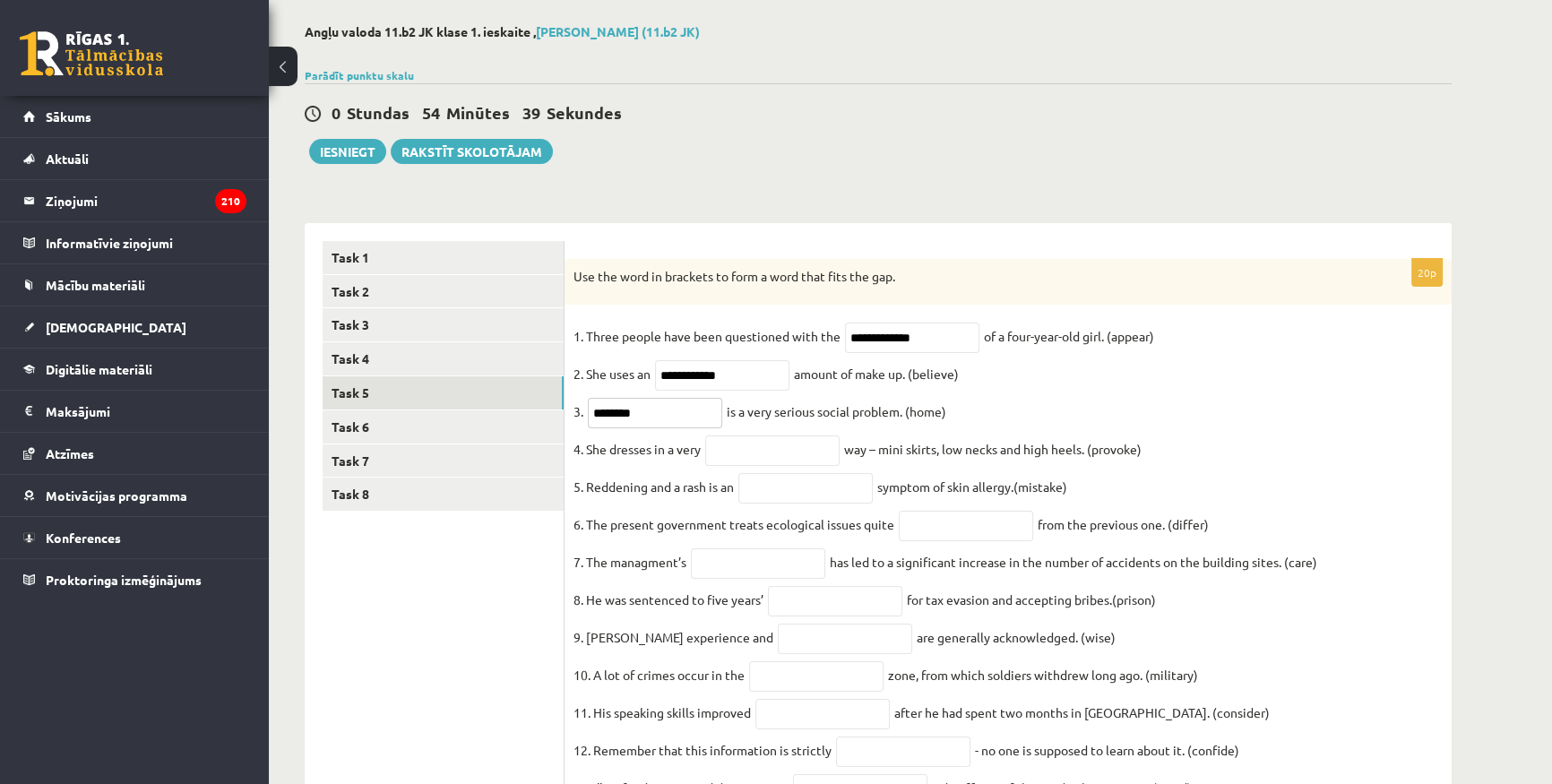
click at [698, 413] on input "********" at bounding box center [654, 413] width 134 height 31
type input "**********"
click at [746, 456] on input "text" at bounding box center [771, 451] width 134 height 31
click at [724, 453] on input "text" at bounding box center [771, 451] width 134 height 31
paste input "**********"
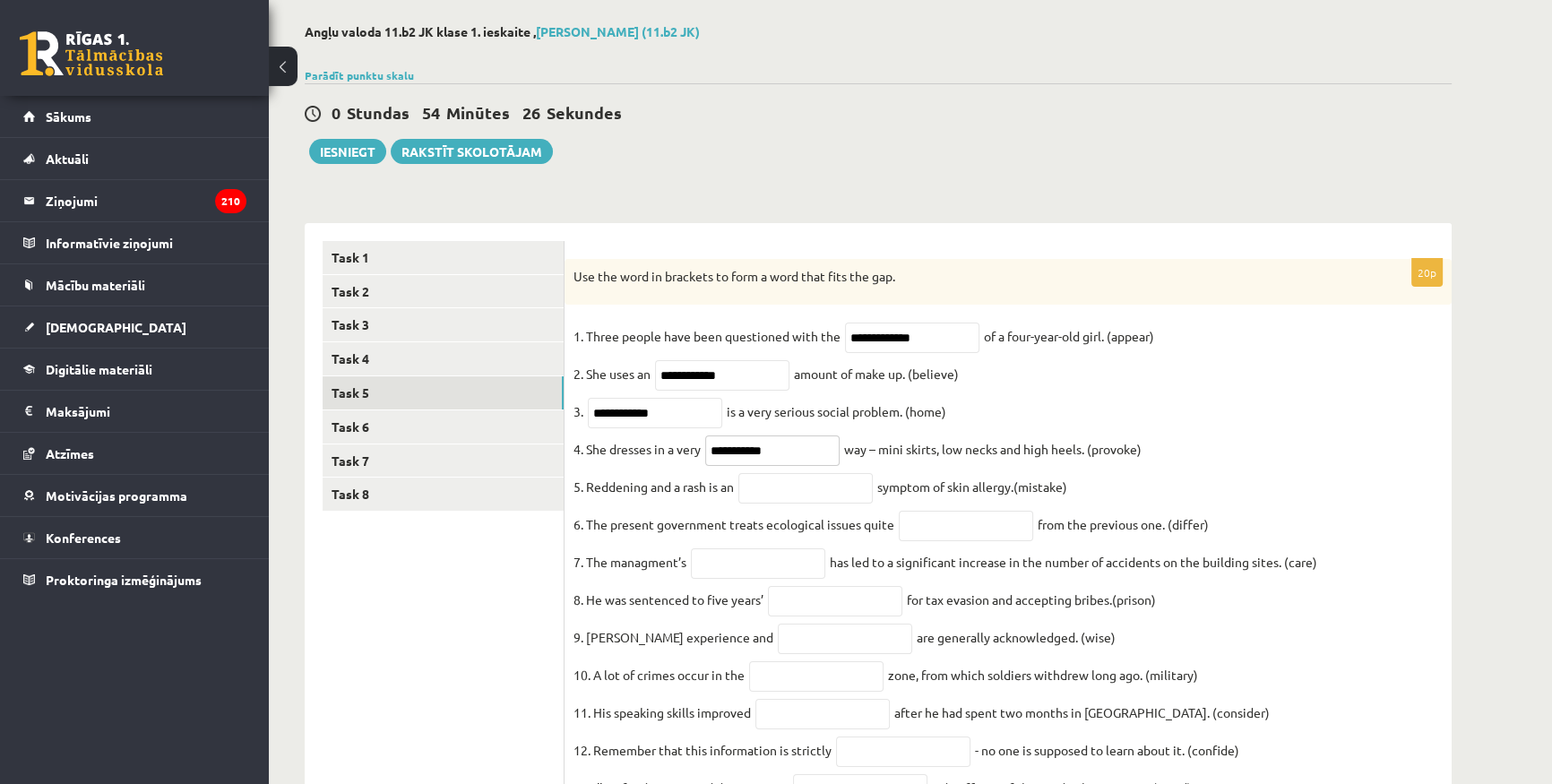
type input "**********"
click at [765, 485] on input "text" at bounding box center [805, 488] width 134 height 31
paste input "********"
type input "********"
click at [941, 540] on input "text" at bounding box center [965, 526] width 134 height 31
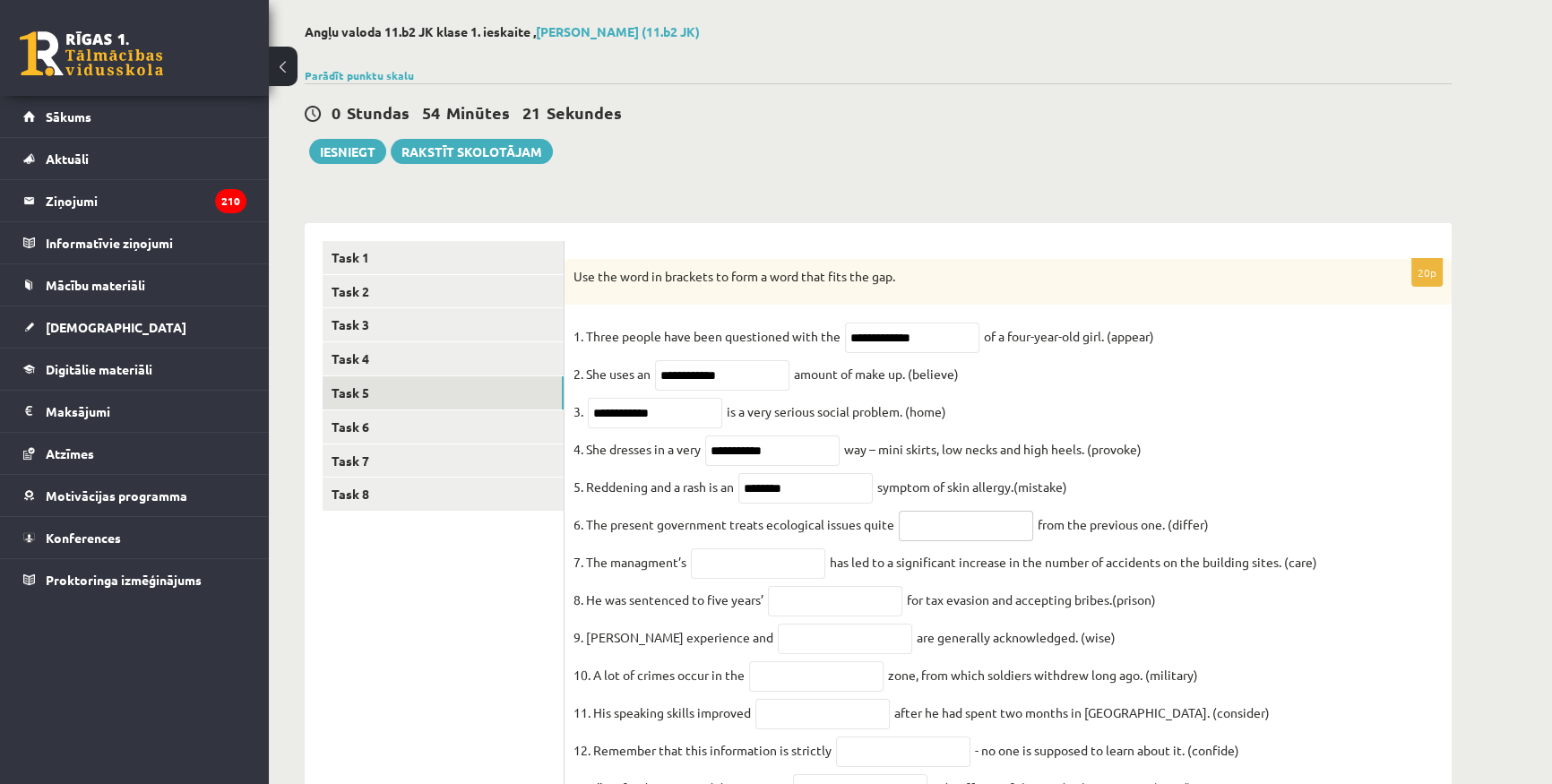
click at [932, 531] on input "text" at bounding box center [965, 526] width 134 height 31
paste input "**********"
type input "**********"
click at [725, 593] on fieldset "**********" at bounding box center [1007, 698] width 869 height 752
click at [732, 575] on input "text" at bounding box center [758, 564] width 134 height 31
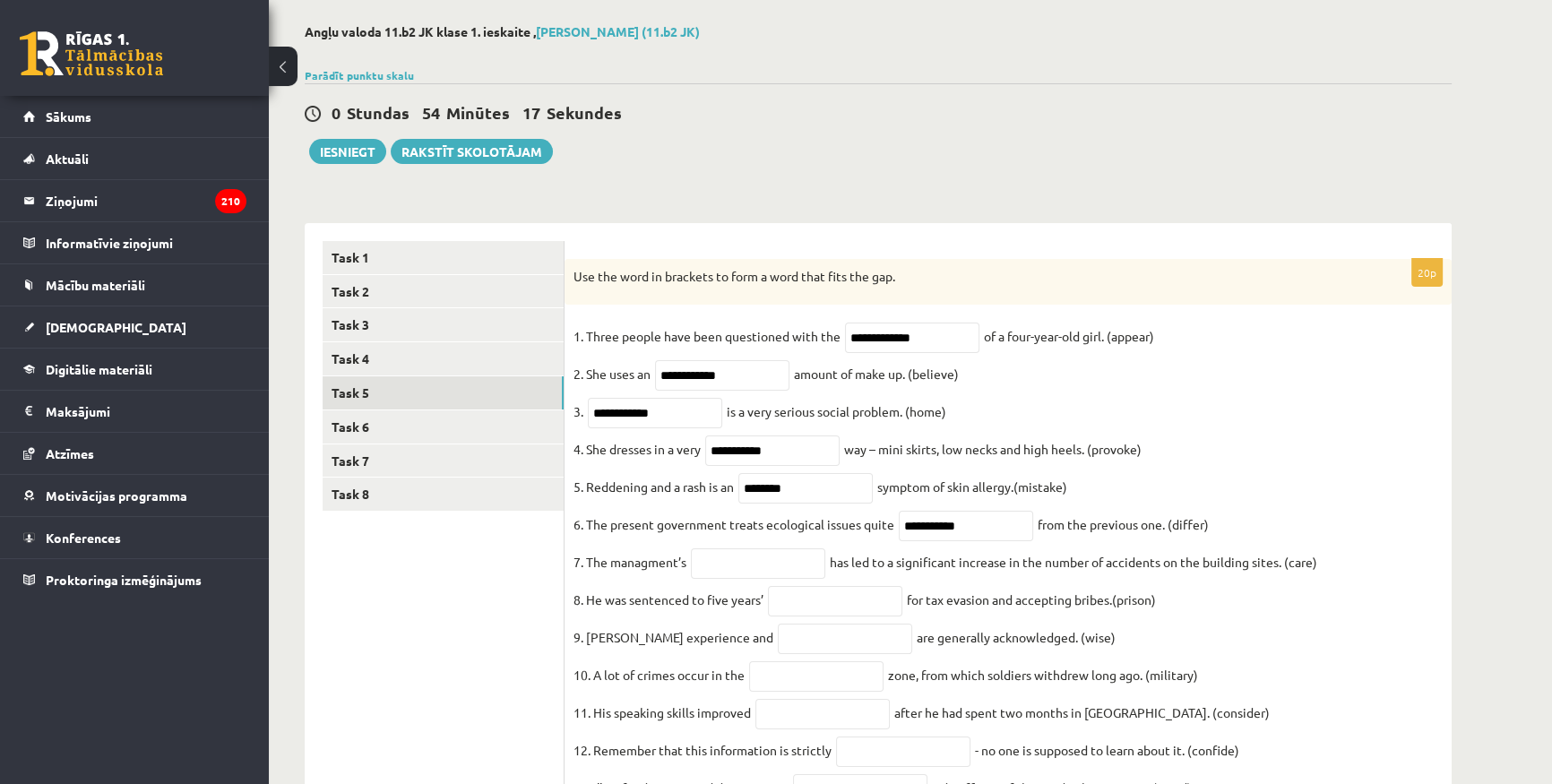
drag, startPoint x: 733, startPoint y: 548, endPoint x: 733, endPoint y: 558, distance: 10.0
click at [733, 548] on fieldset "**********" at bounding box center [1007, 698] width 869 height 752
click at [733, 558] on input "text" at bounding box center [758, 564] width 134 height 31
paste input "**********"
type input "**********"
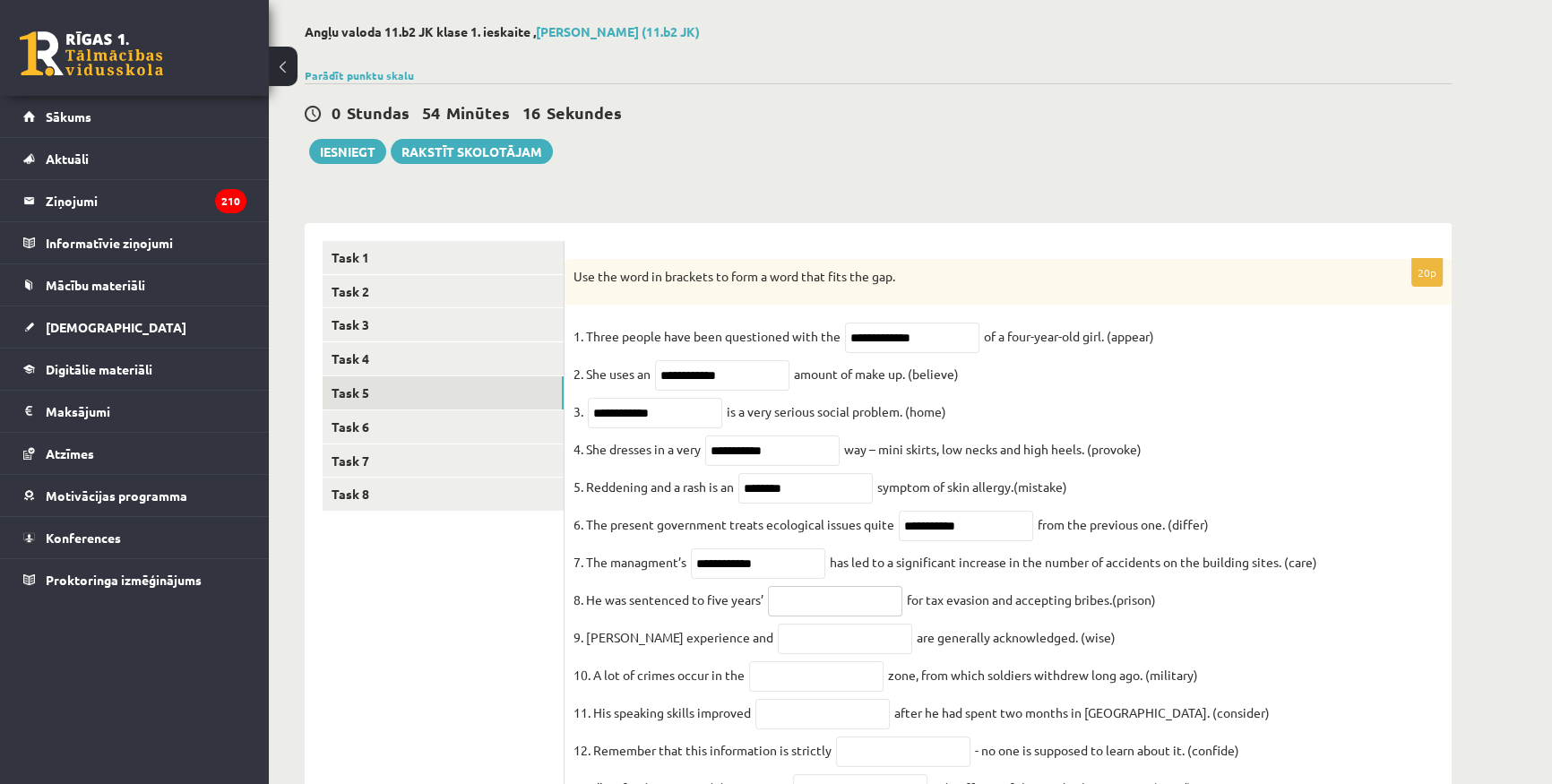
click at [813, 601] on input "text" at bounding box center [835, 601] width 134 height 31
click at [817, 604] on input "text" at bounding box center [835, 601] width 134 height 31
paste input "**********"
type input "**********"
click at [857, 652] on input "text" at bounding box center [845, 639] width 134 height 31
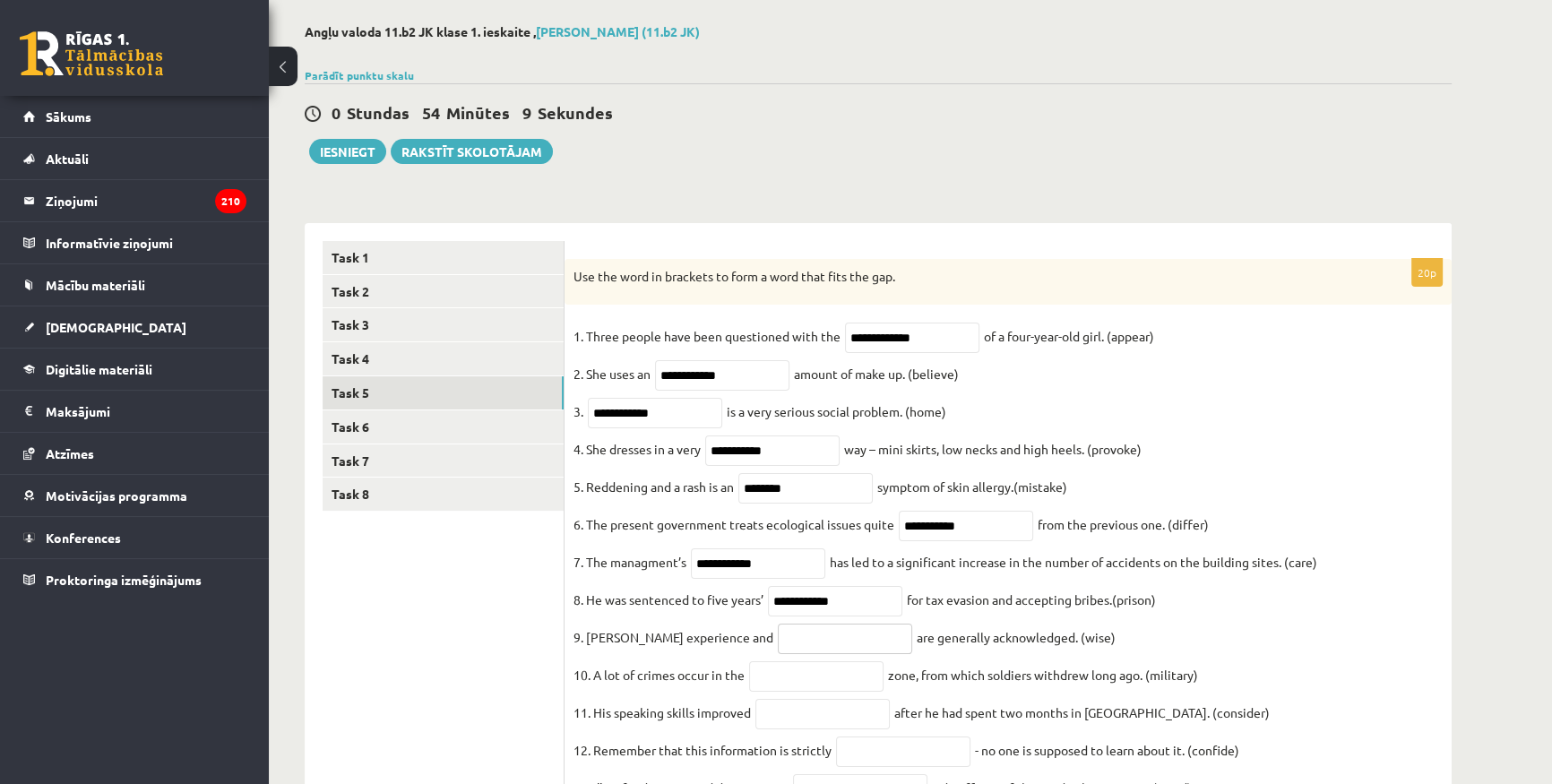
click at [788, 643] on input "text" at bounding box center [845, 639] width 134 height 31
paste input "******"
type input "******"
click at [823, 680] on input "text" at bounding box center [816, 677] width 134 height 31
paste input "**********"
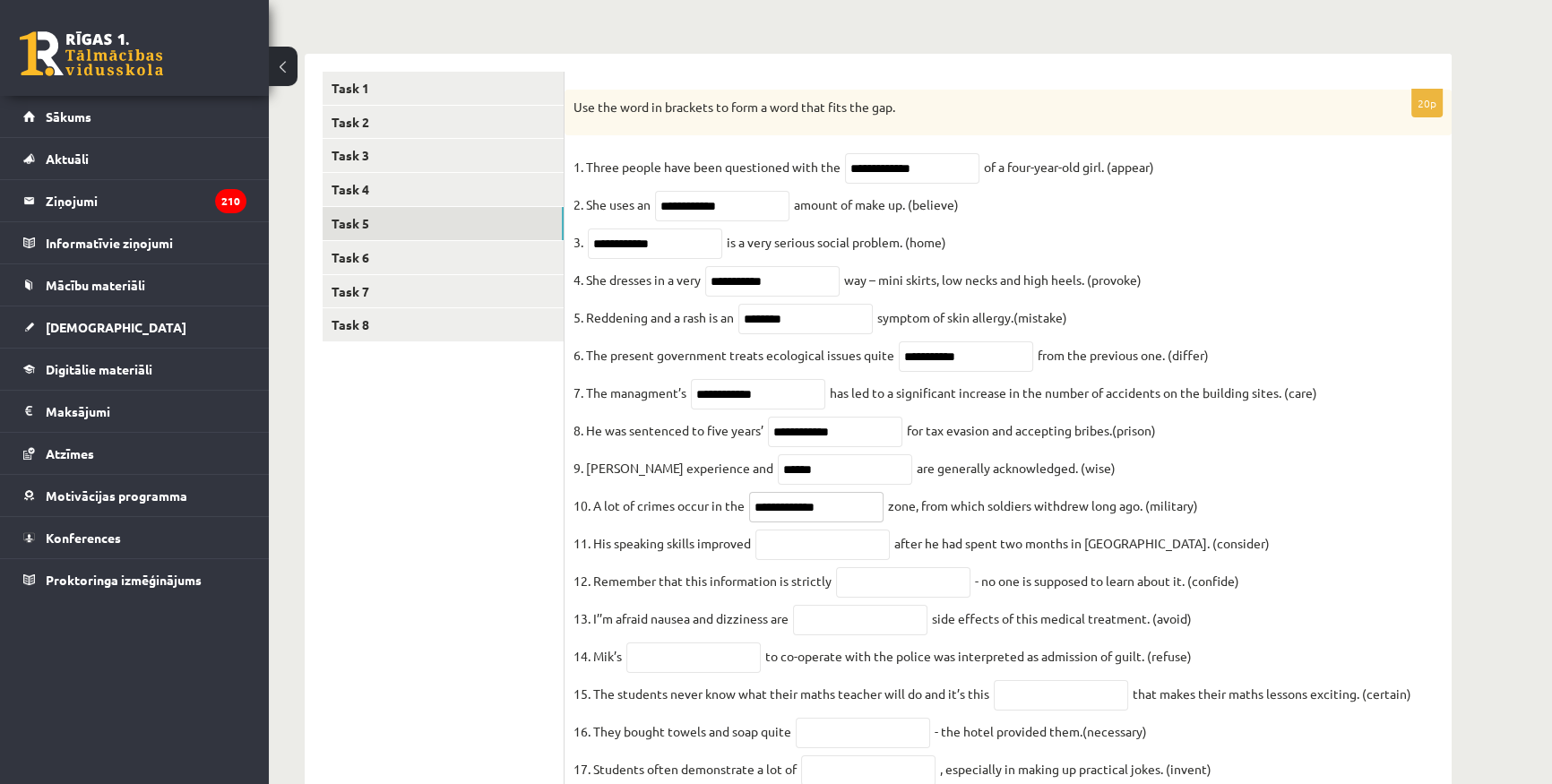
scroll to position [325, 0]
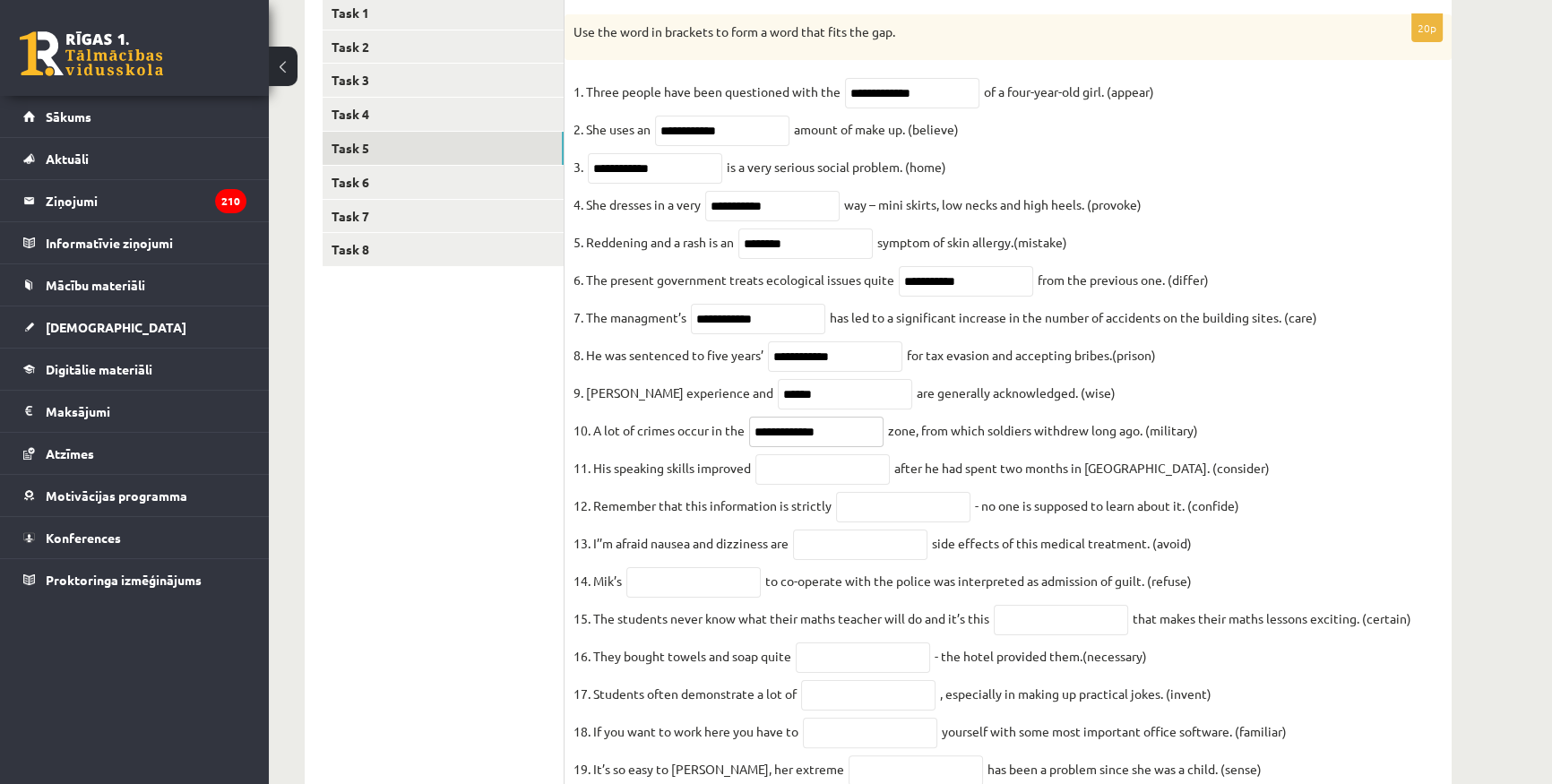
type input "**********"
click at [854, 484] on input "text" at bounding box center [822, 469] width 134 height 31
click at [798, 484] on input "text" at bounding box center [822, 469] width 134 height 31
paste input "**********"
type input "**********"
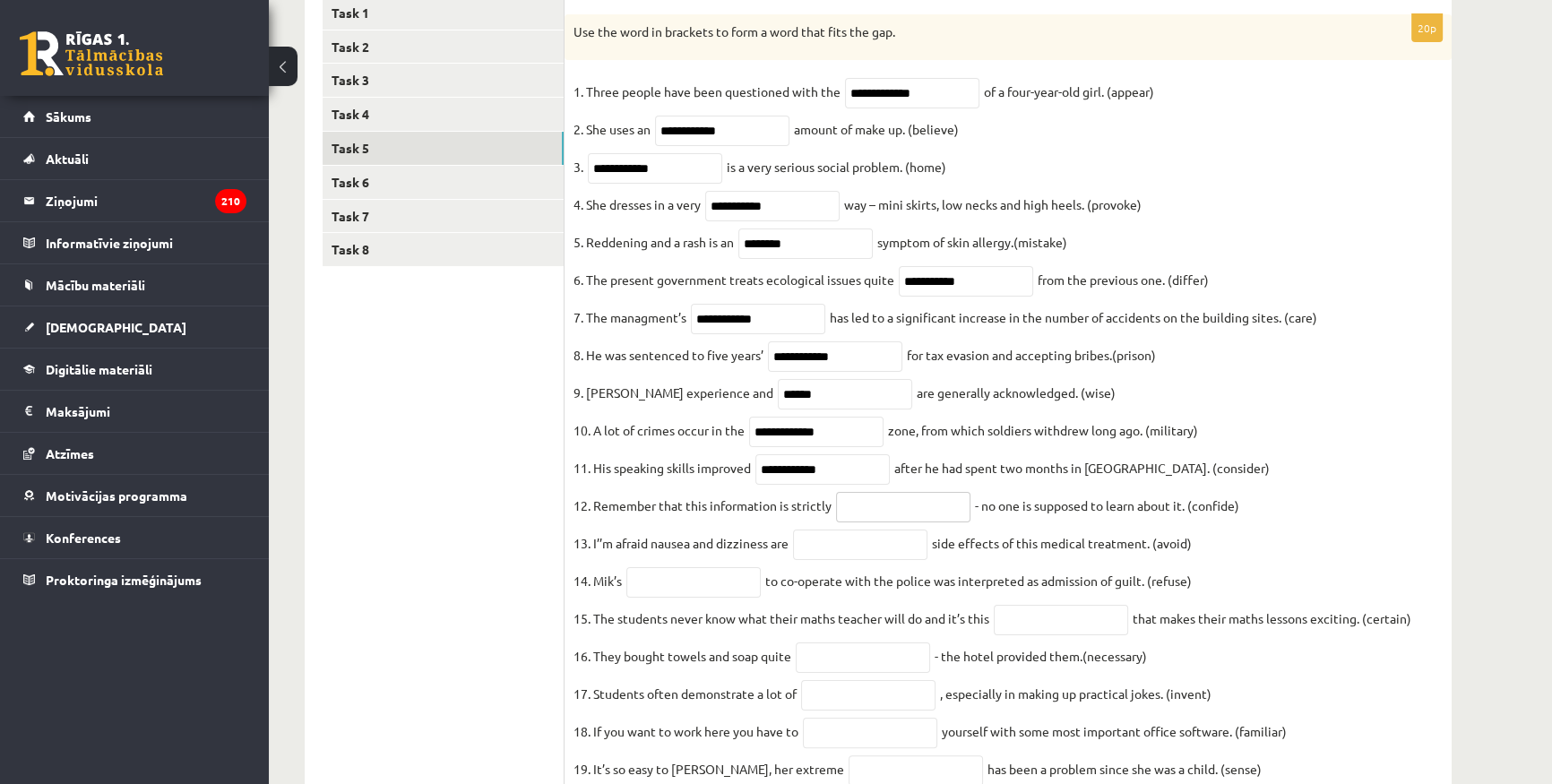
click at [882, 511] on input "text" at bounding box center [902, 507] width 134 height 31
paste input "**********"
type input "**********"
click at [895, 559] on input "text" at bounding box center [860, 545] width 134 height 31
paste input "**********"
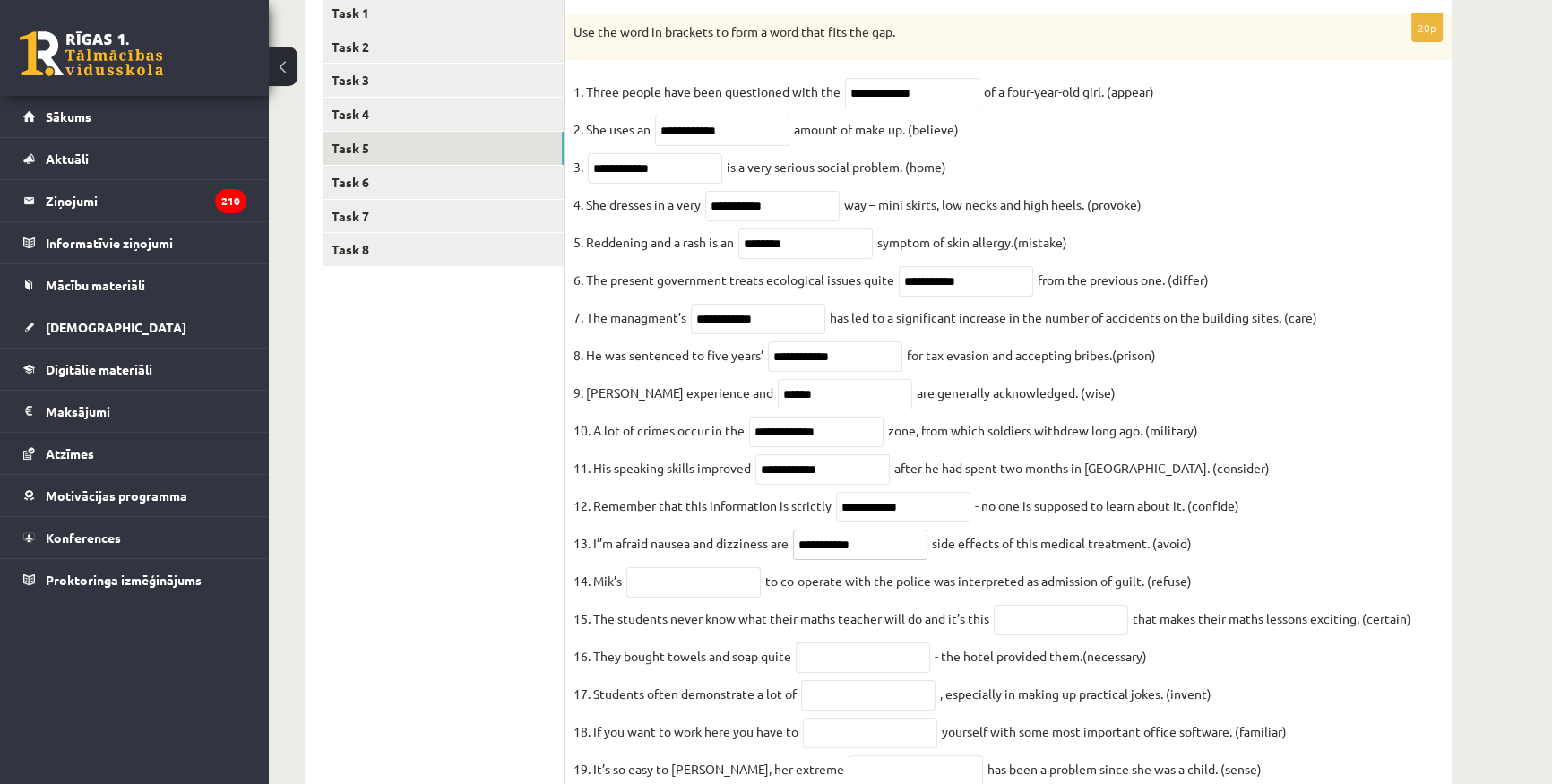
type input "**********"
click at [685, 597] on input "text" at bounding box center [693, 583] width 134 height 31
paste input "*******"
type input "*******"
click at [844, 659] on fieldset "**********" at bounding box center [1007, 454] width 869 height 752
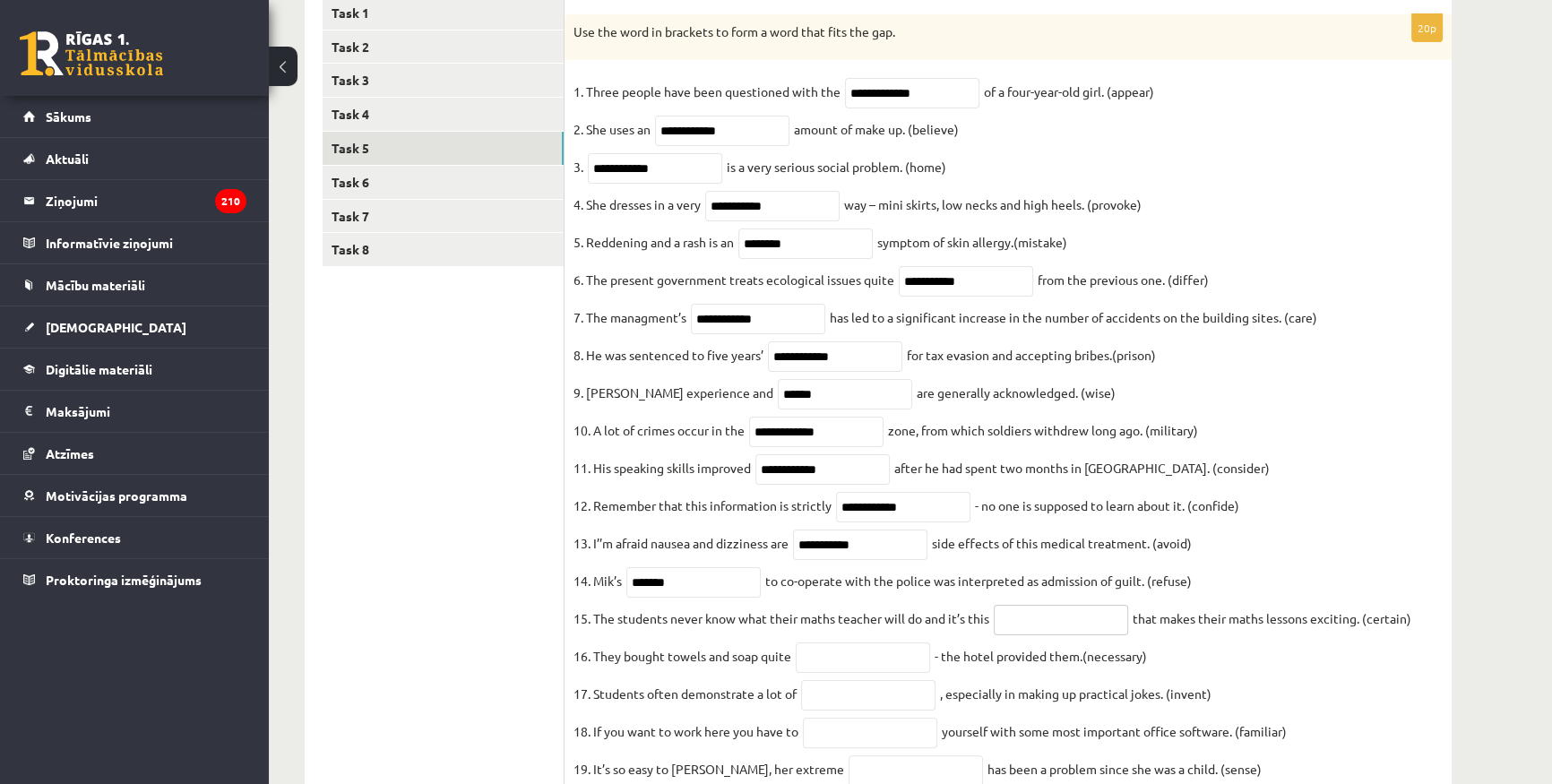
click at [1057, 635] on input "text" at bounding box center [1060, 620] width 134 height 31
paste input "**********"
type input "**********"
click at [904, 673] on input "text" at bounding box center [863, 658] width 134 height 31
paste input "**********"
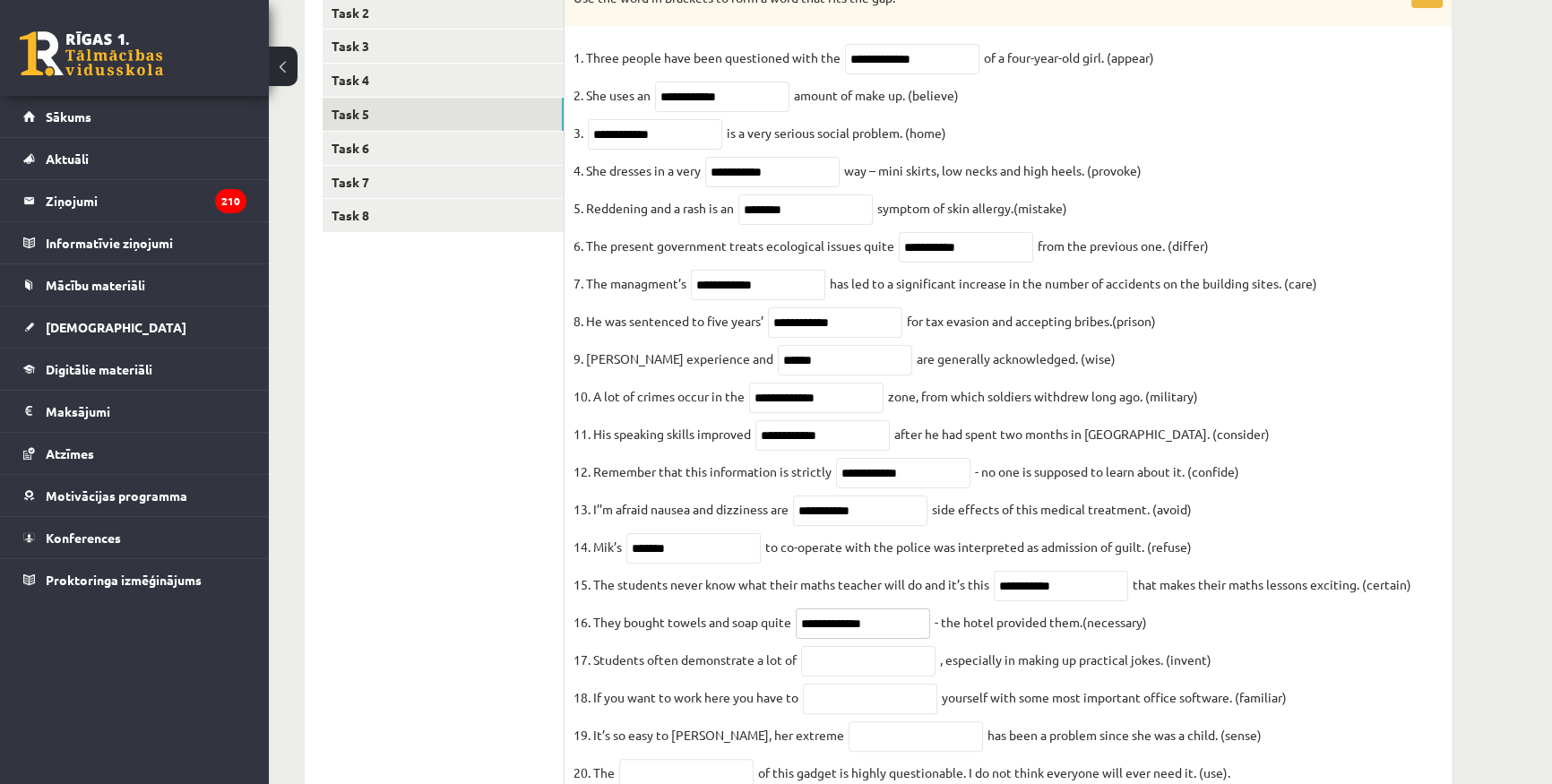
scroll to position [407, 0]
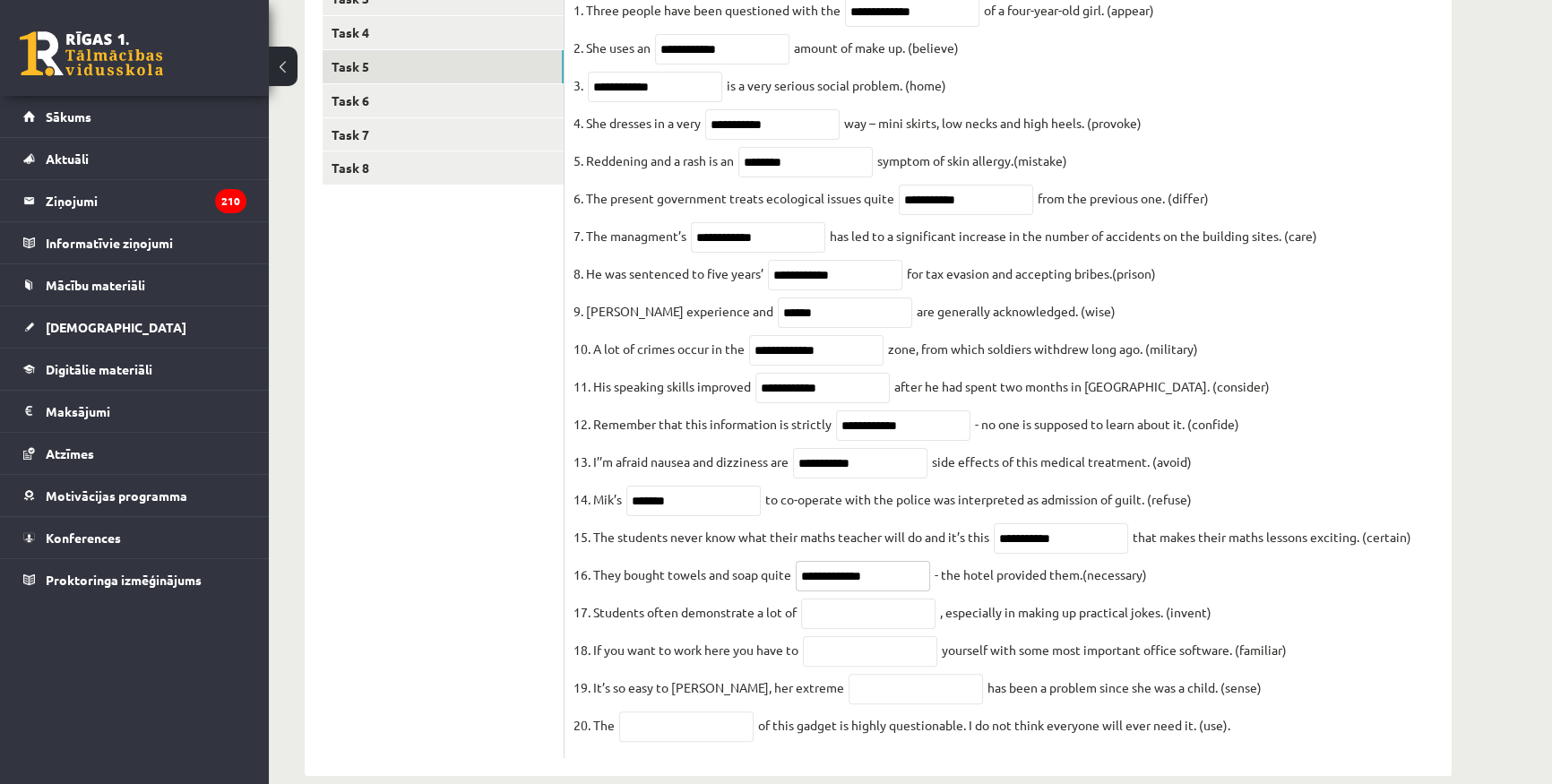
type input "**********"
click at [850, 629] on input "text" at bounding box center [868, 613] width 134 height 31
paste input "**********"
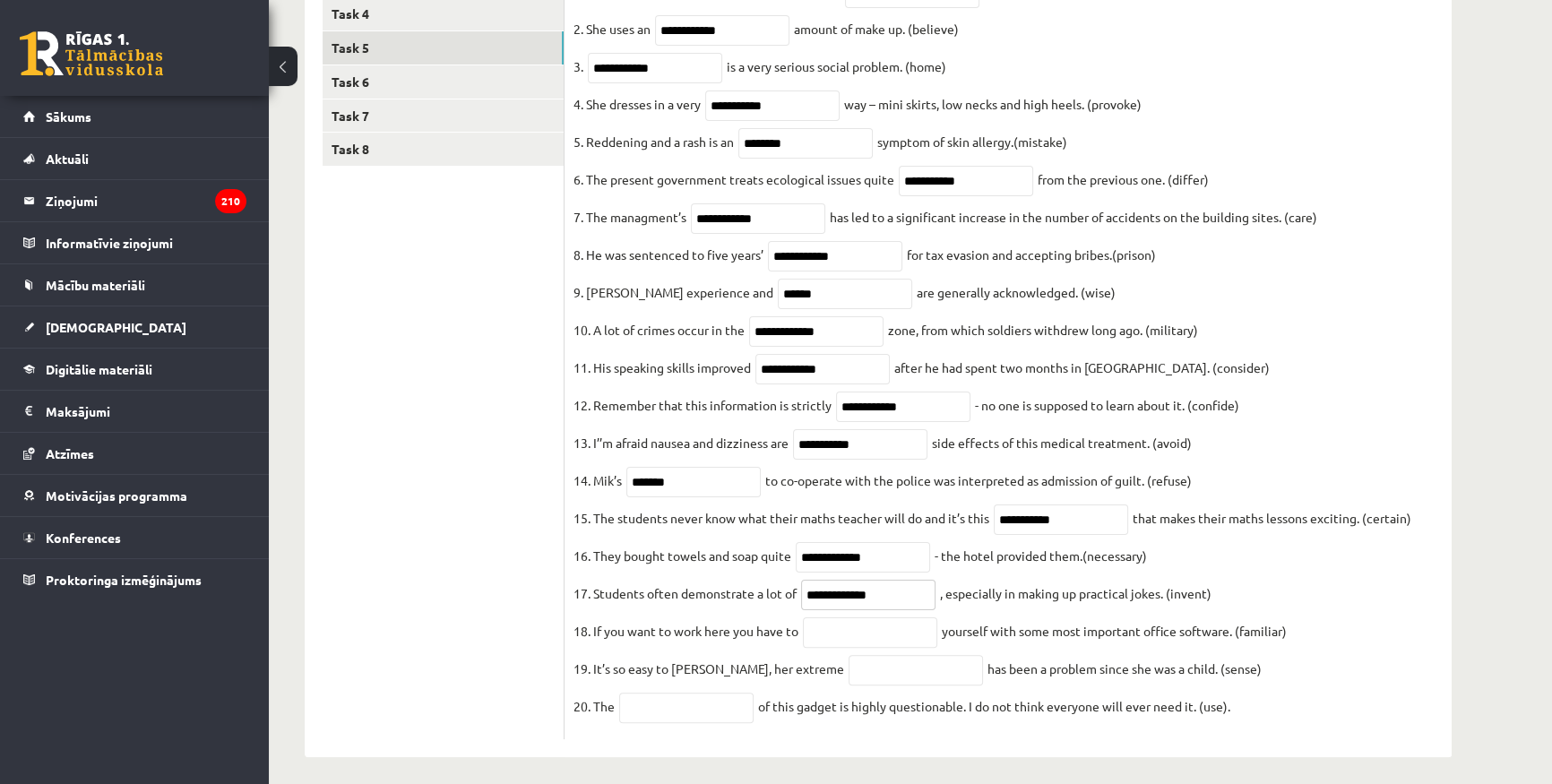
scroll to position [467, 0]
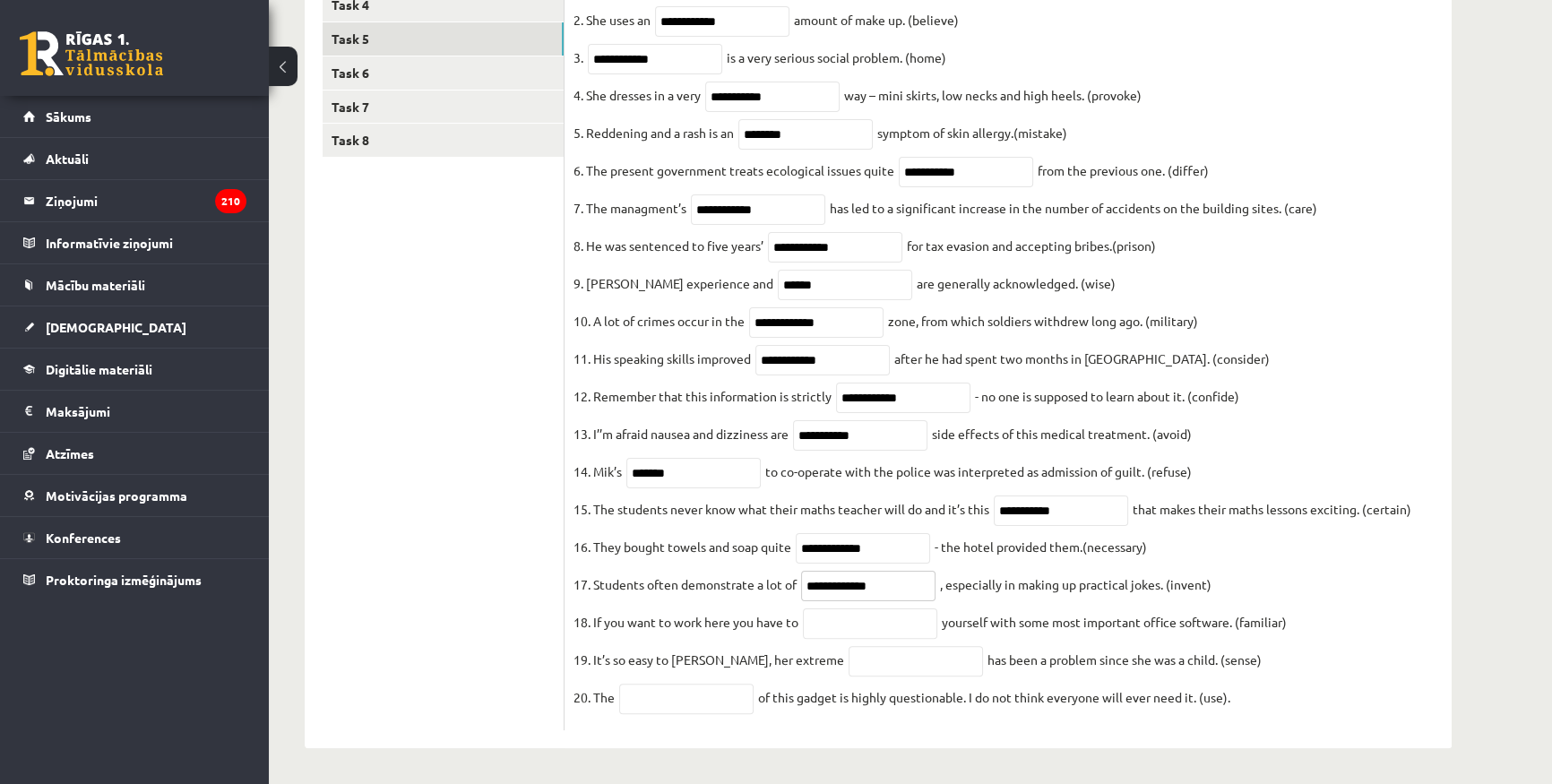
type input "**********"
click at [836, 612] on input "text" at bounding box center [870, 623] width 134 height 31
paste input "**********"
type input "**********"
click at [892, 646] on input "text" at bounding box center [915, 661] width 134 height 31
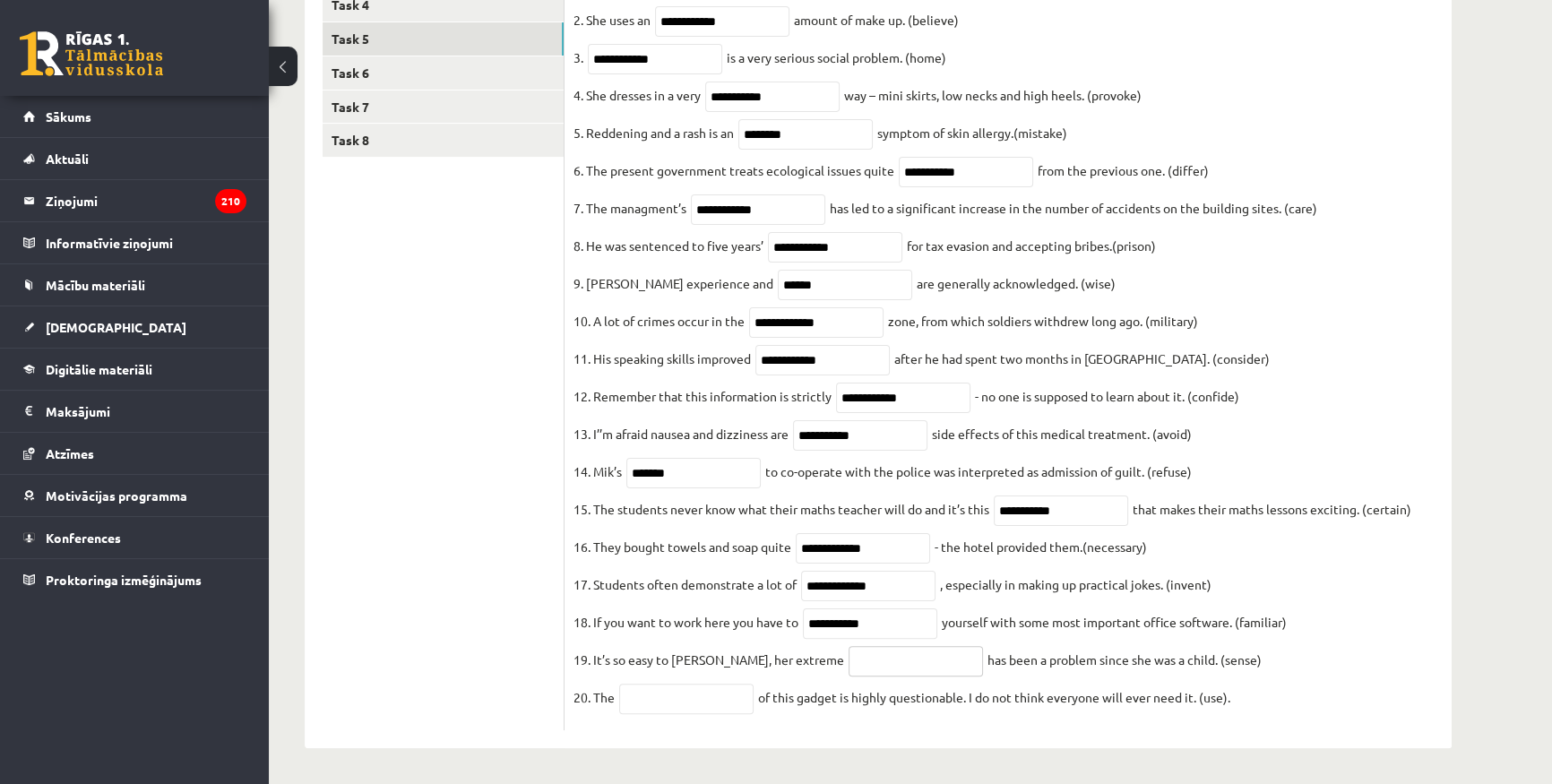
paste input "**********"
type input "**********"
click at [650, 692] on input "text" at bounding box center [686, 699] width 134 height 31
paste input "**********"
type input "**********"
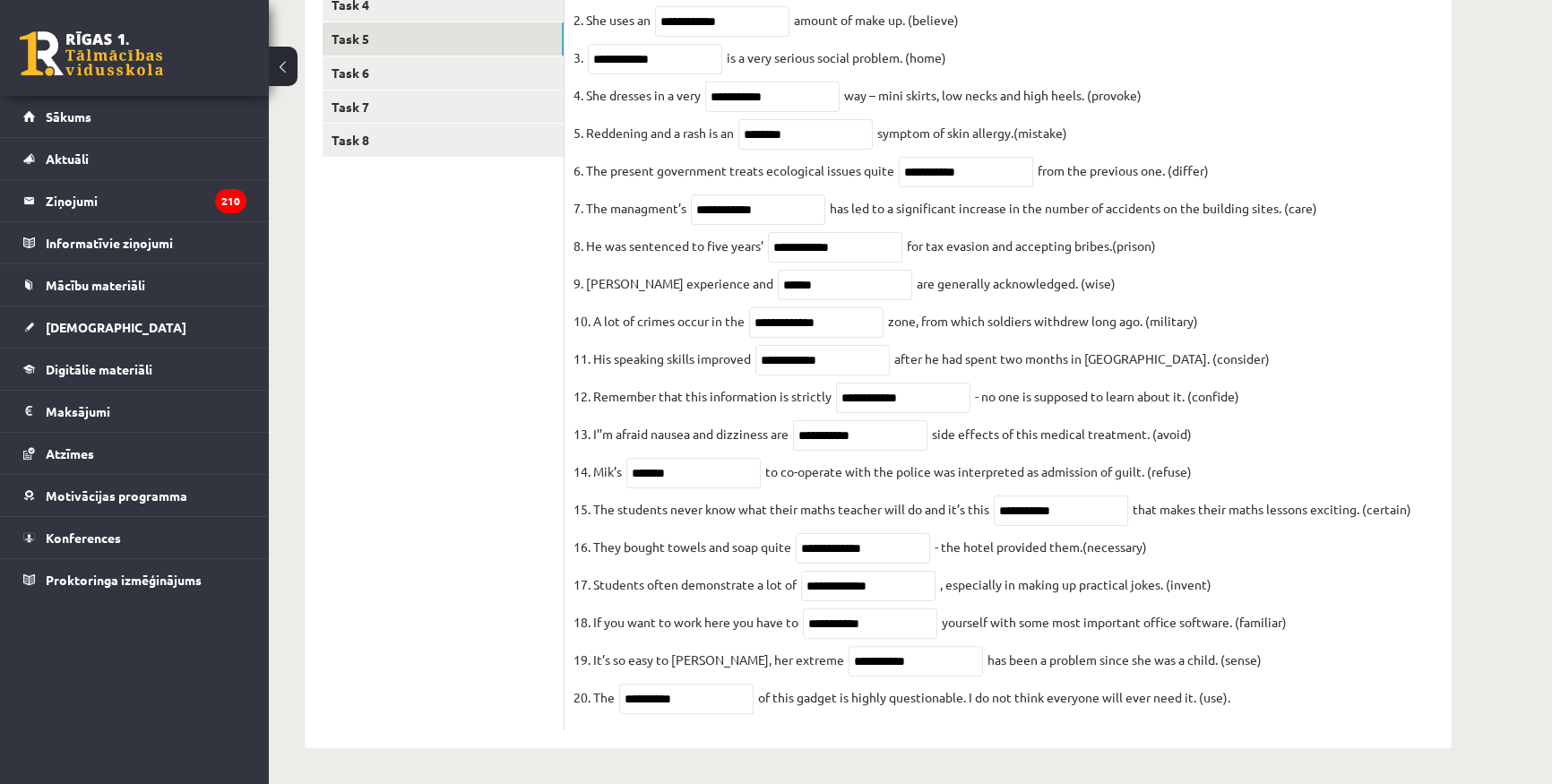
click at [462, 550] on ul "Task 1 Task 2 Task 3 Task 4 Task 5 Task 6 Task 7 Task 8" at bounding box center [443, 309] width 242 height 844
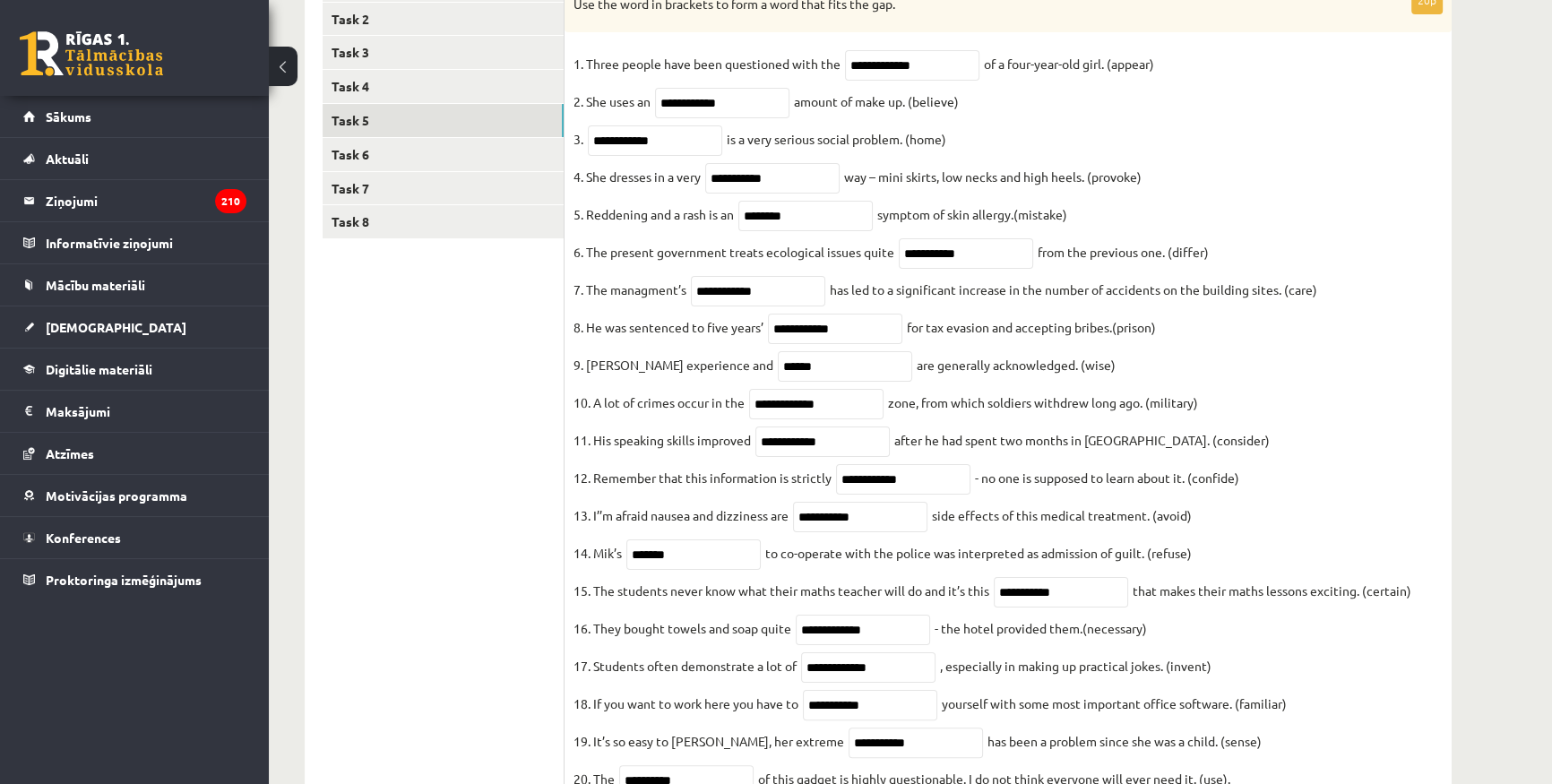
scroll to position [0, 0]
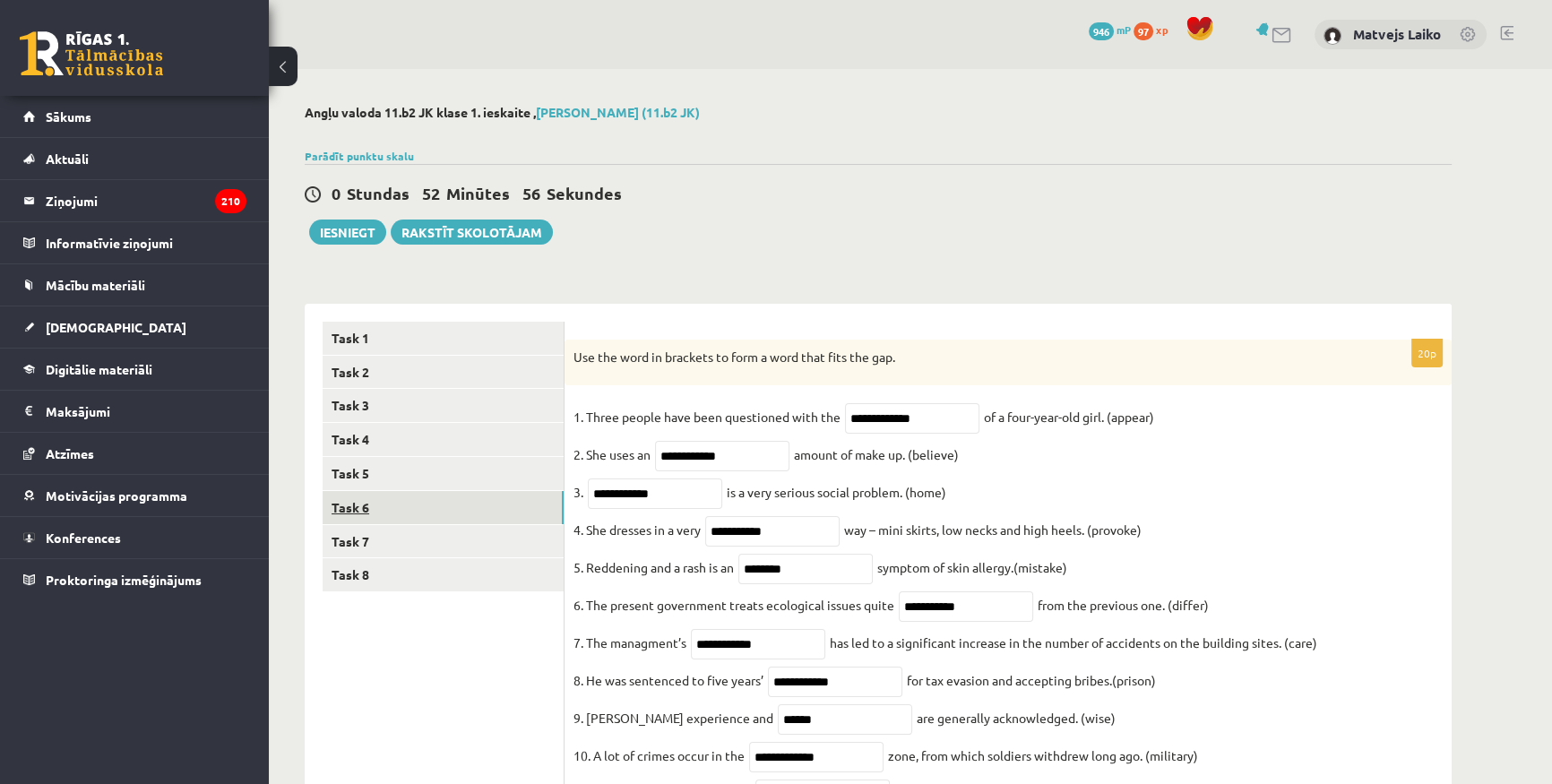
click at [417, 504] on link "Task 6" at bounding box center [442, 507] width 241 height 33
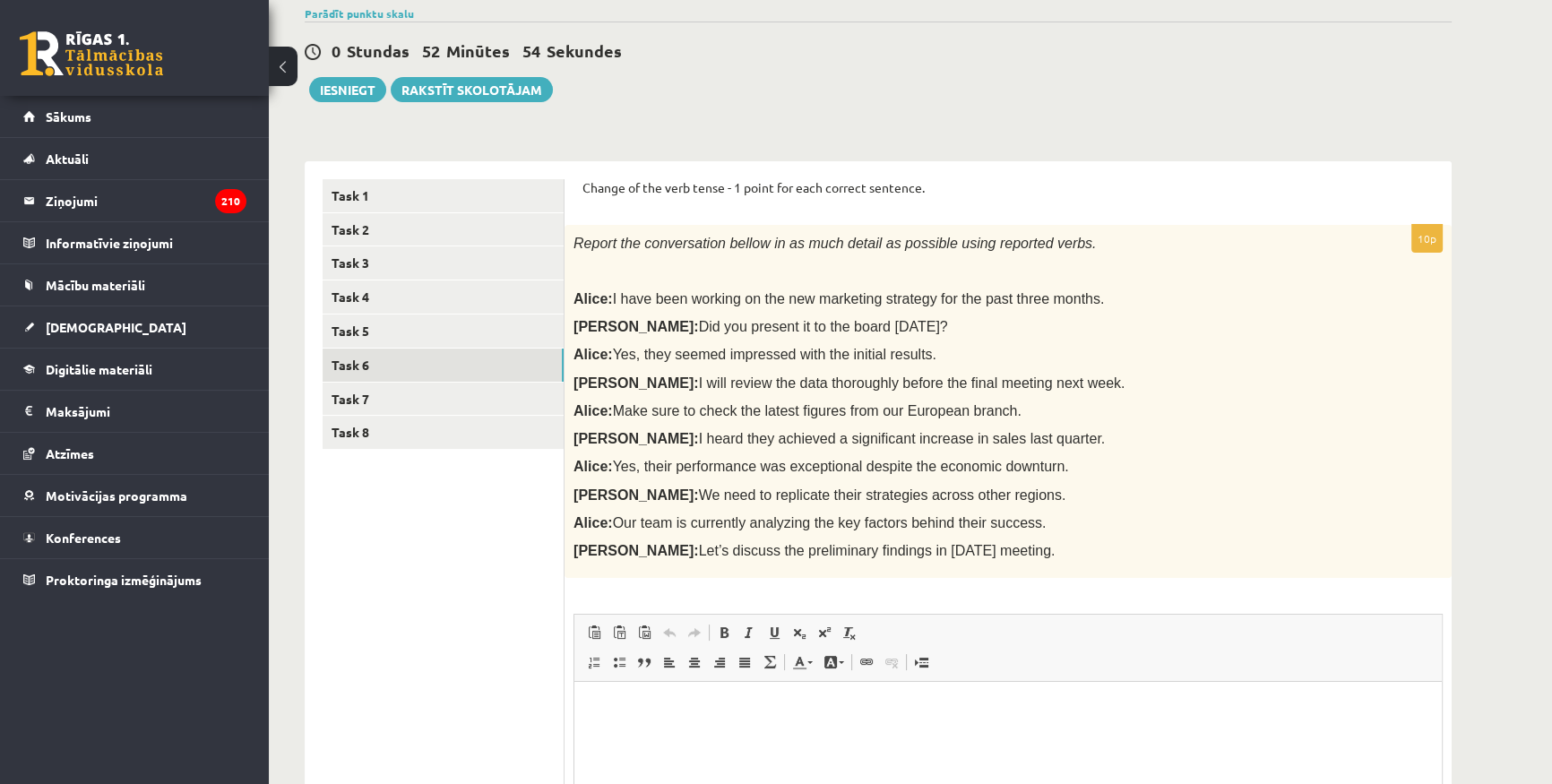
scroll to position [137, 0]
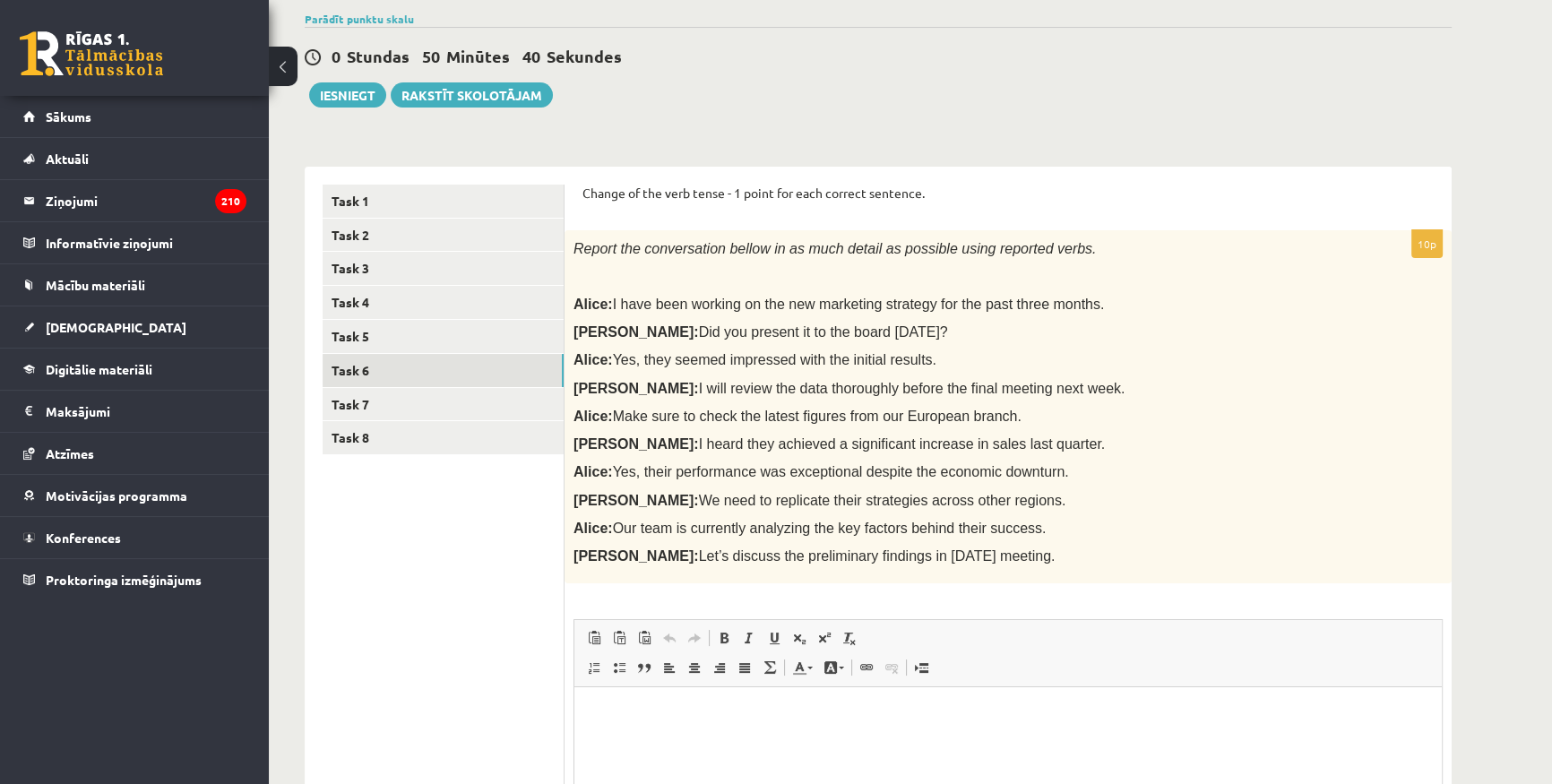
drag, startPoint x: 580, startPoint y: 191, endPoint x: 1093, endPoint y: 560, distance: 631.9
click at [1093, 560] on div "Change of the verb tense - 1 point for each correct sentence. 10p Report the co…" at bounding box center [1008, 588] width 887 height 844
copy form "Change of the verb tense - 1 point for each correct sentence. 10p Report the co…"
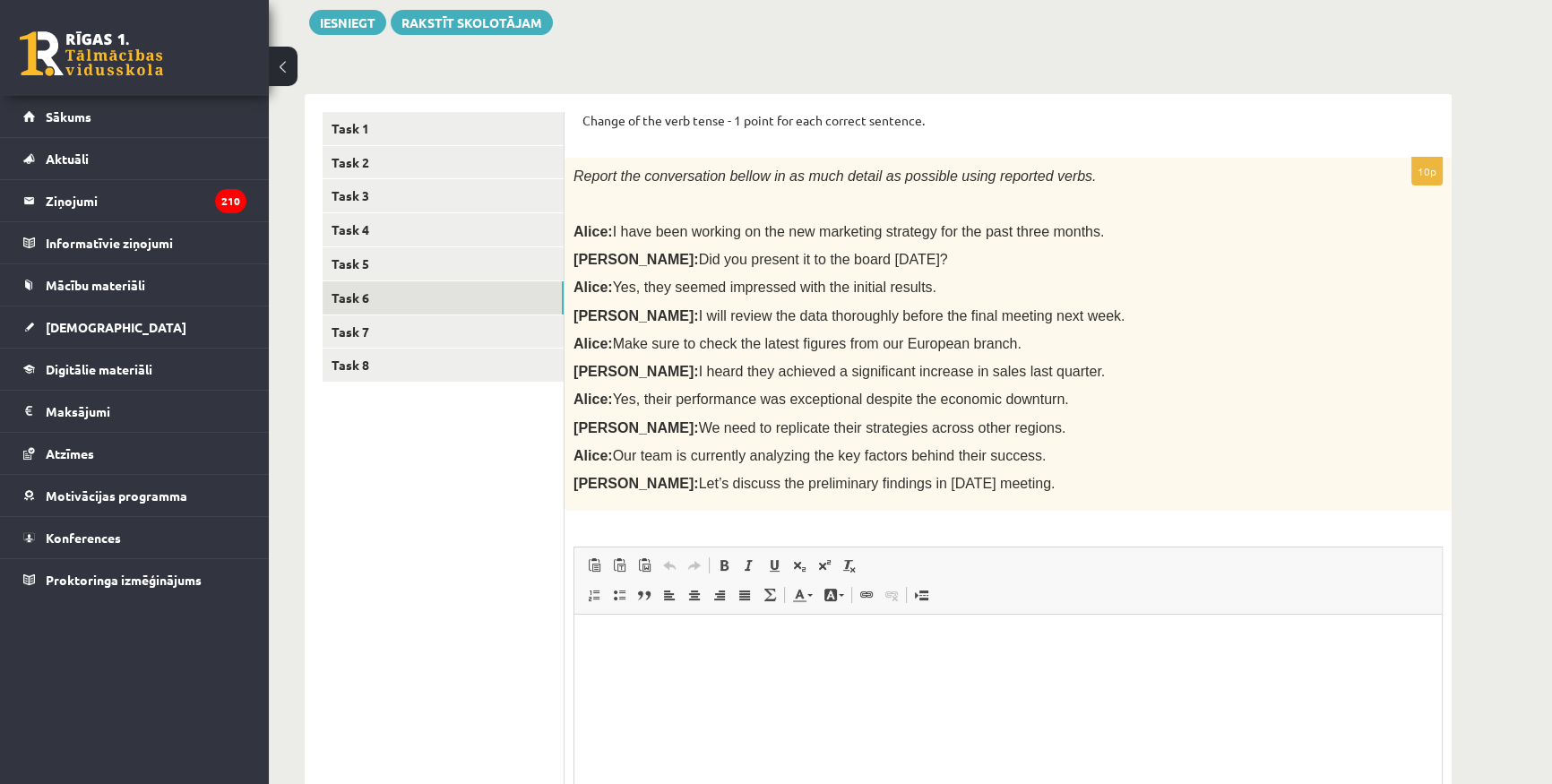
scroll to position [153, 0]
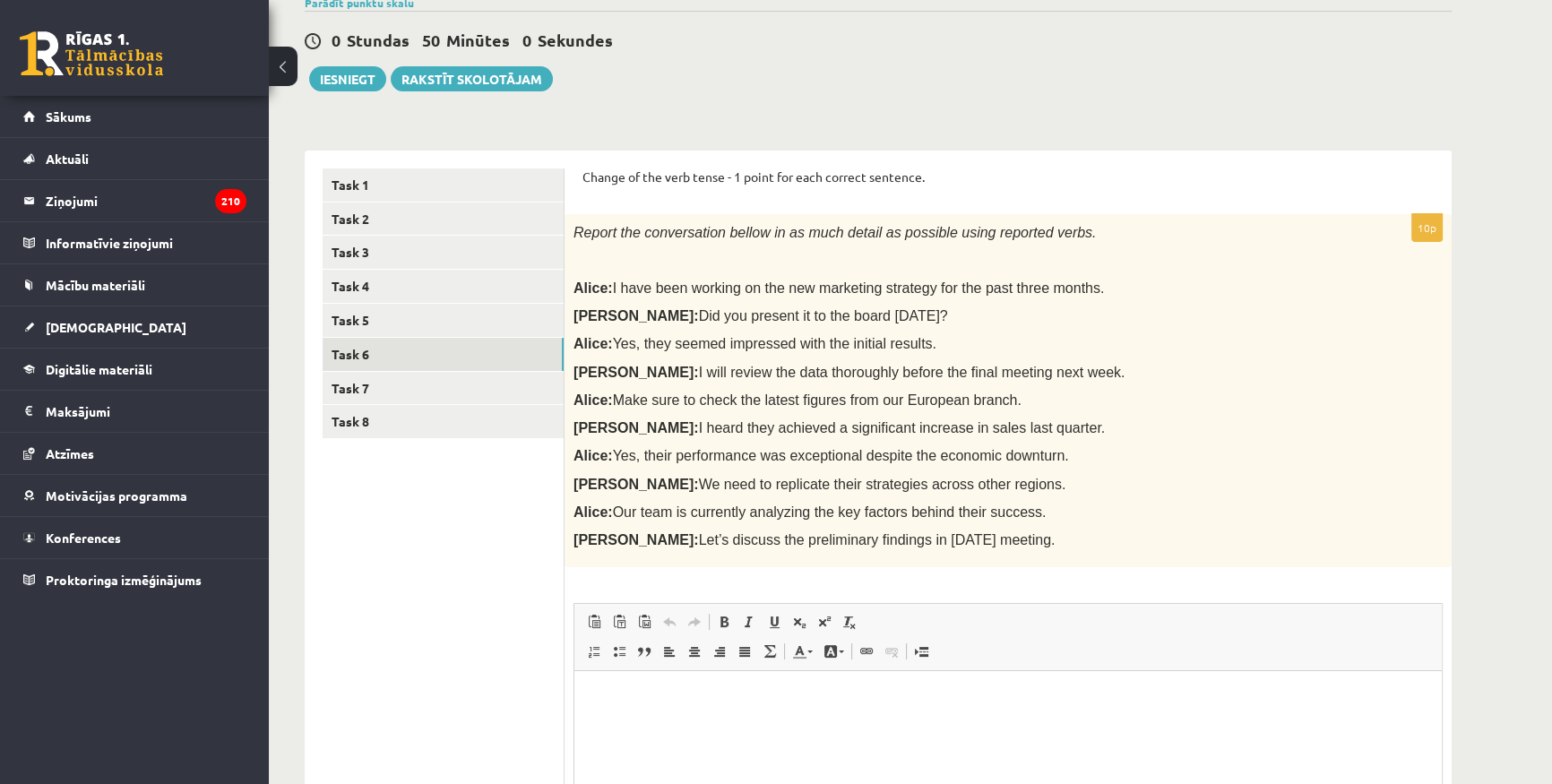
drag, startPoint x: 922, startPoint y: 213, endPoint x: 997, endPoint y: 174, distance: 84.5
drag, startPoint x: 997, startPoint y: 174, endPoint x: 948, endPoint y: 209, distance: 60.2
click at [947, 214] on div "Report the conversation bellow in as much detail as possible using reported ver…" at bounding box center [1008, 390] width 887 height 353
click at [467, 392] on link "Task 7" at bounding box center [442, 388] width 241 height 33
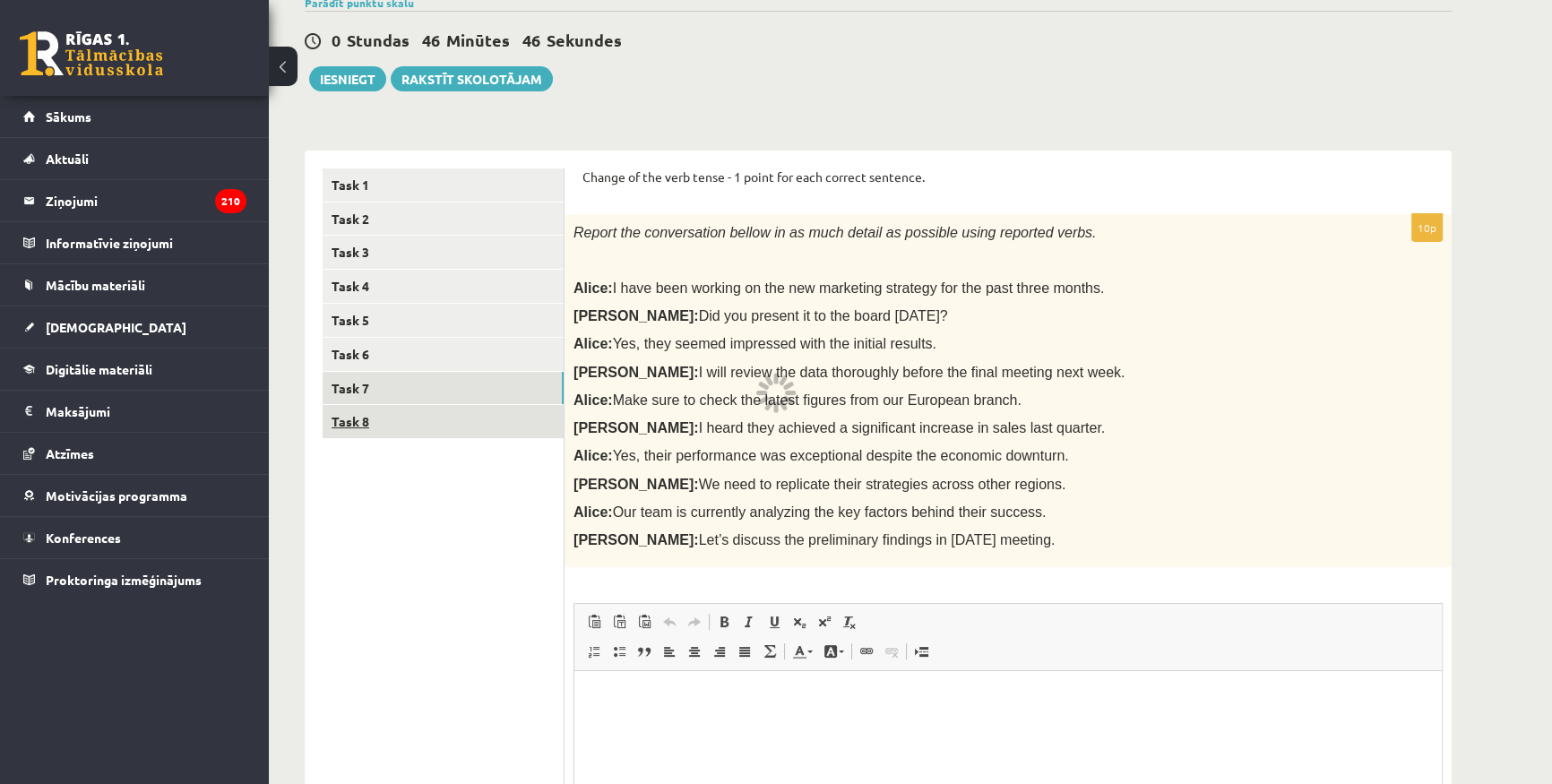
scroll to position [121, 0]
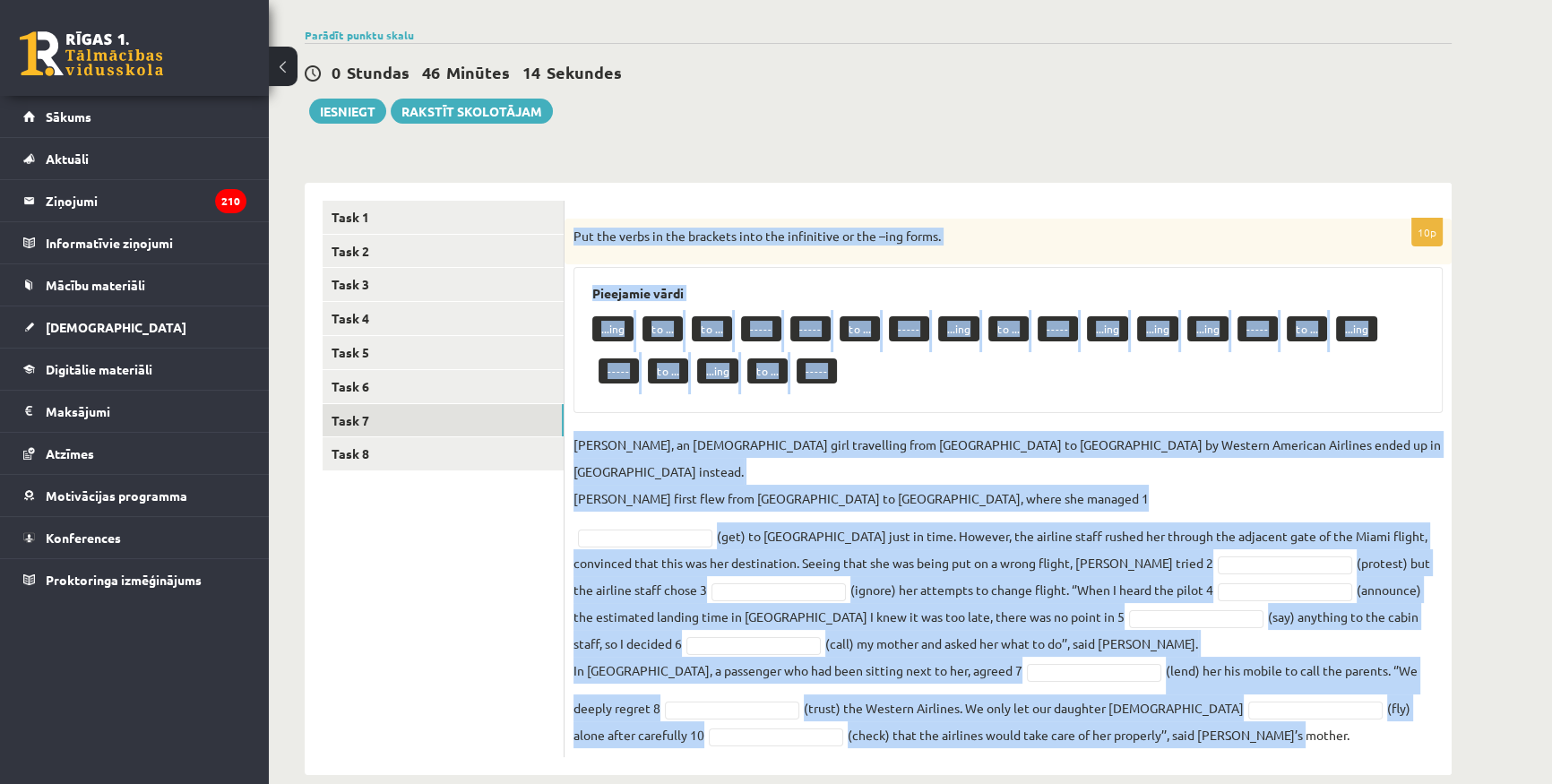
drag, startPoint x: 570, startPoint y: 234, endPoint x: 1225, endPoint y: 707, distance: 807.9
click at [1225, 707] on div "10p Put the verbs in the brackets into the infinitive or the –ing forms. Pieeja…" at bounding box center [1008, 487] width 887 height 539
copy div "Put the verbs in the brackets into the infinitive or the –ing forms. Pieejamie …"
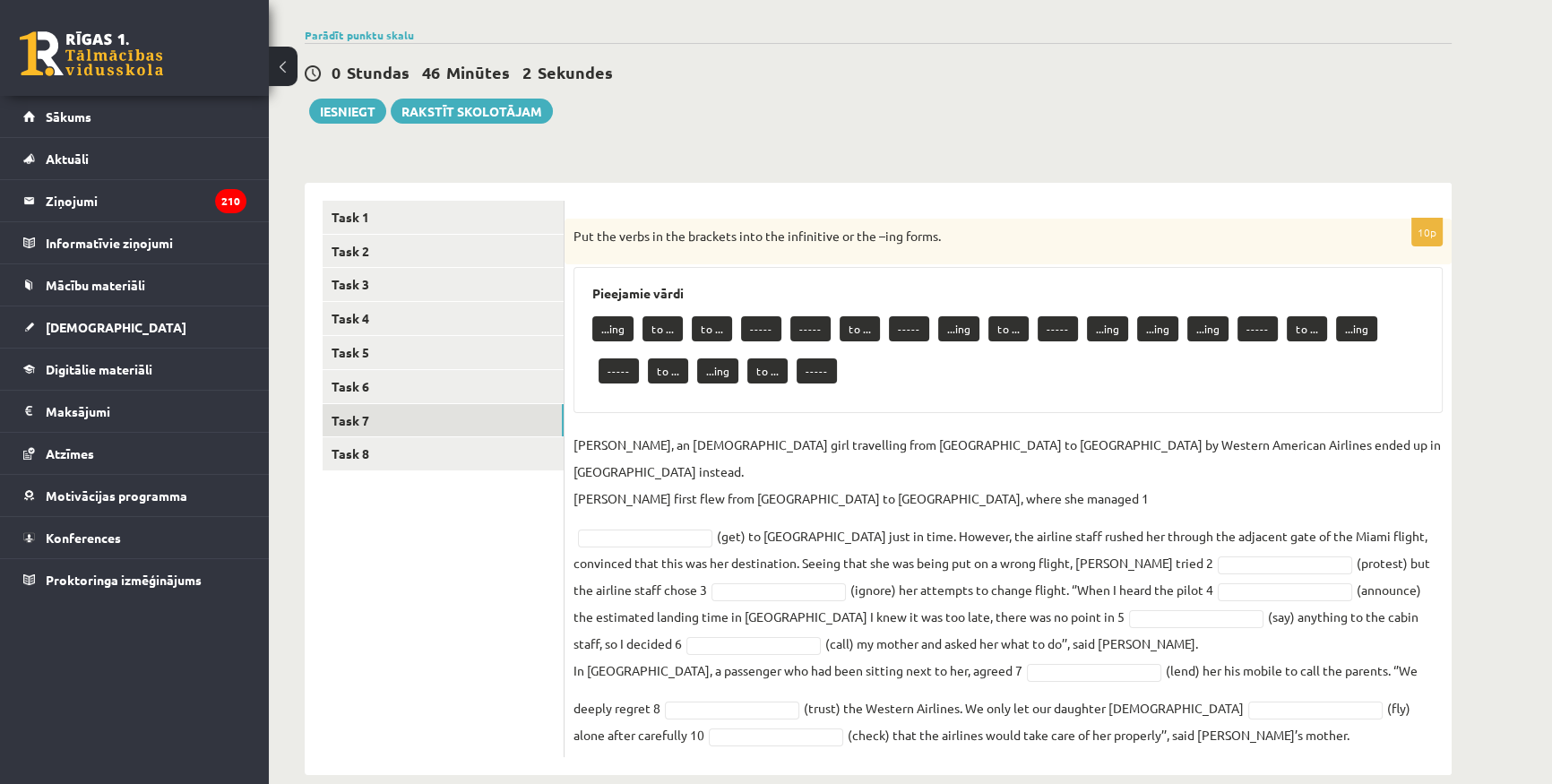
click at [473, 601] on ul "Task 1 Task 2 Task 3 Task 4 Task 5 Task 6 Task 7 Task 8" at bounding box center [443, 478] width 242 height 557
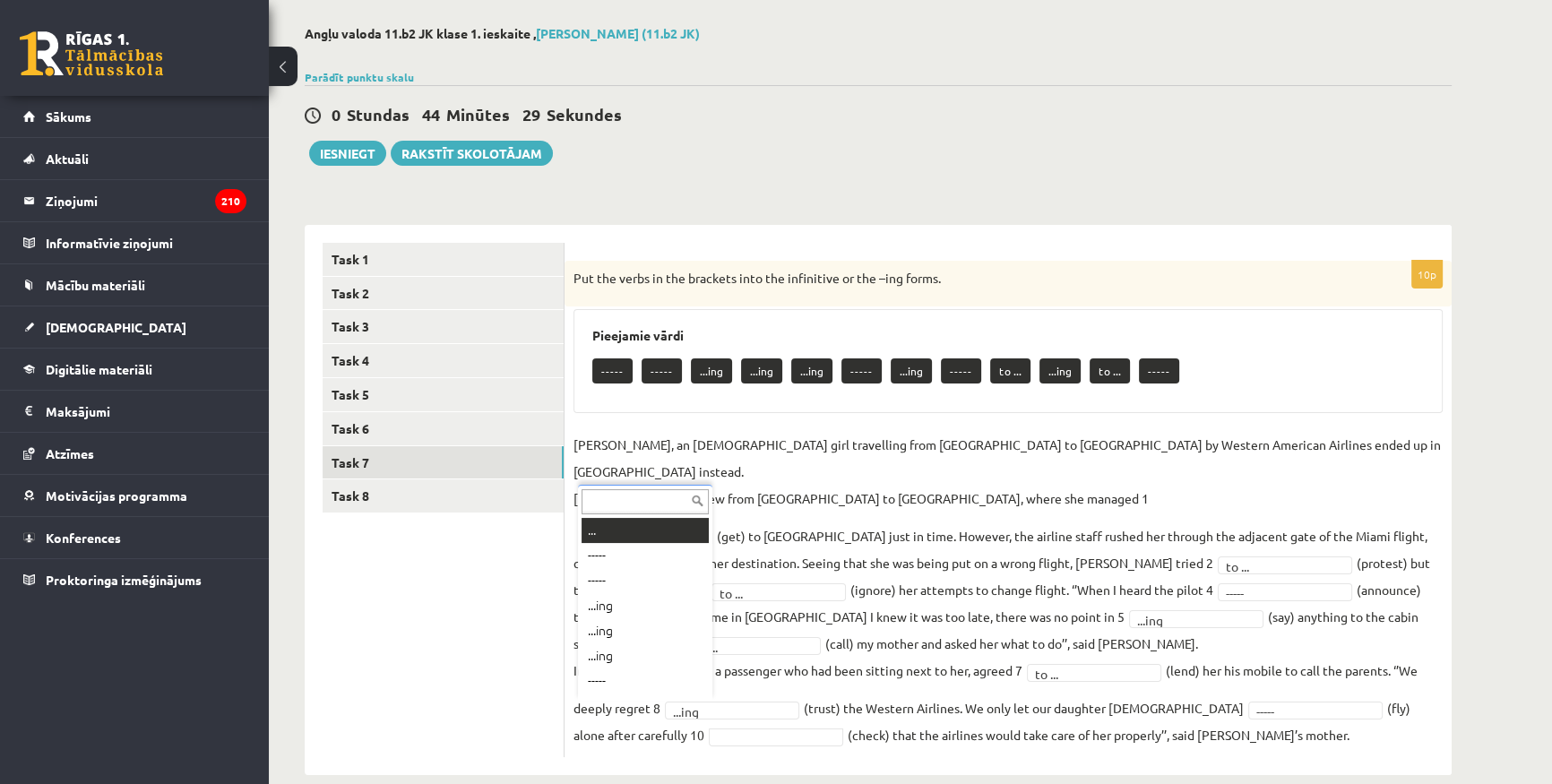
scroll to position [21, 0]
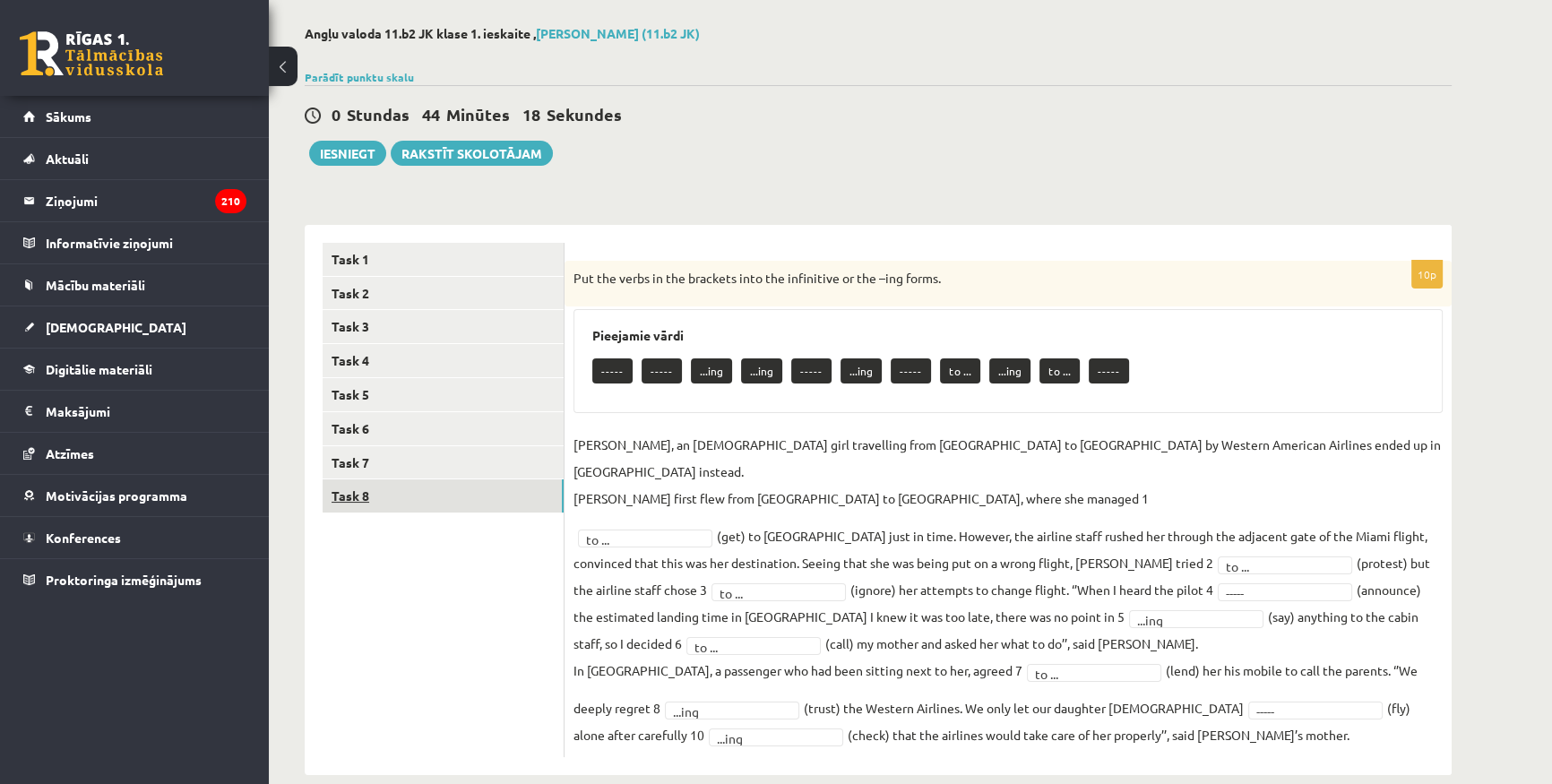
click at [408, 487] on link "Task 8" at bounding box center [442, 495] width 241 height 33
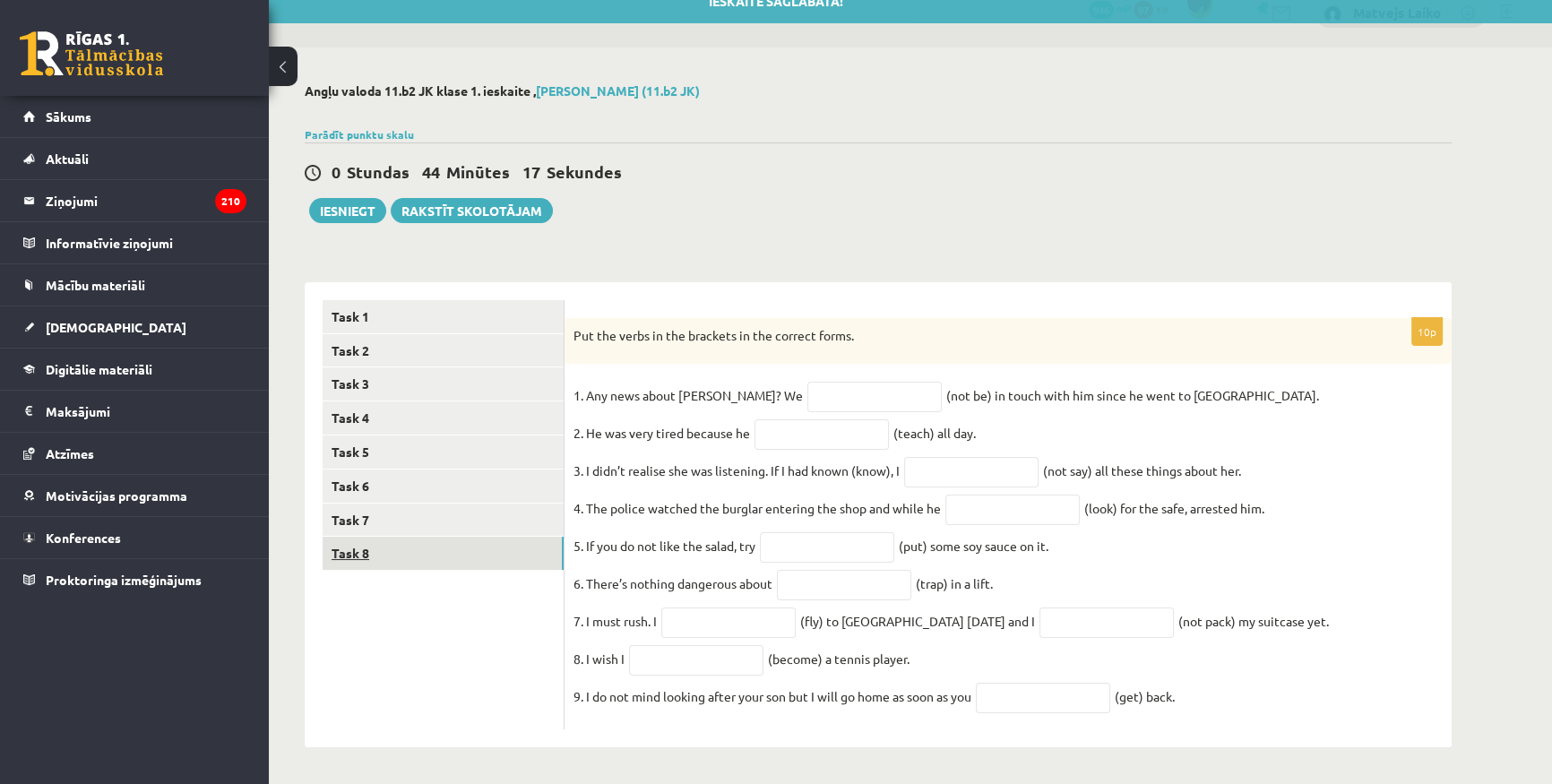
scroll to position [36, 0]
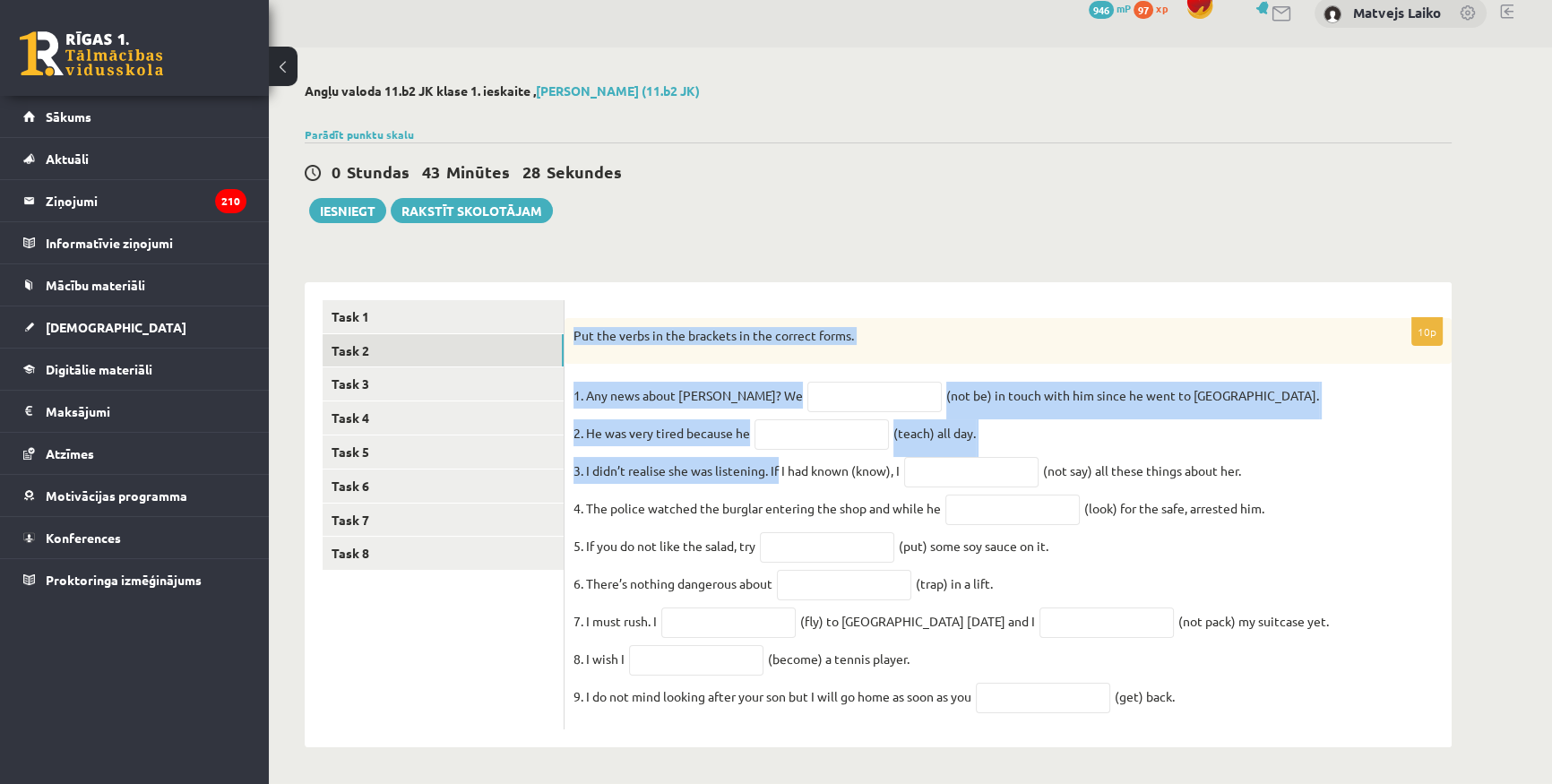
drag, startPoint x: 572, startPoint y: 316, endPoint x: 779, endPoint y: 447, distance: 245.0
click at [779, 447] on div "10p Put the verbs in the brackets in the correct forms. 1. Any news about Georg…" at bounding box center [1008, 523] width 887 height 412
click at [822, 300] on form "10p Put the verbs in the brackets in the correct forms. 1. Any news about Georg…" at bounding box center [1007, 515] width 851 height 430
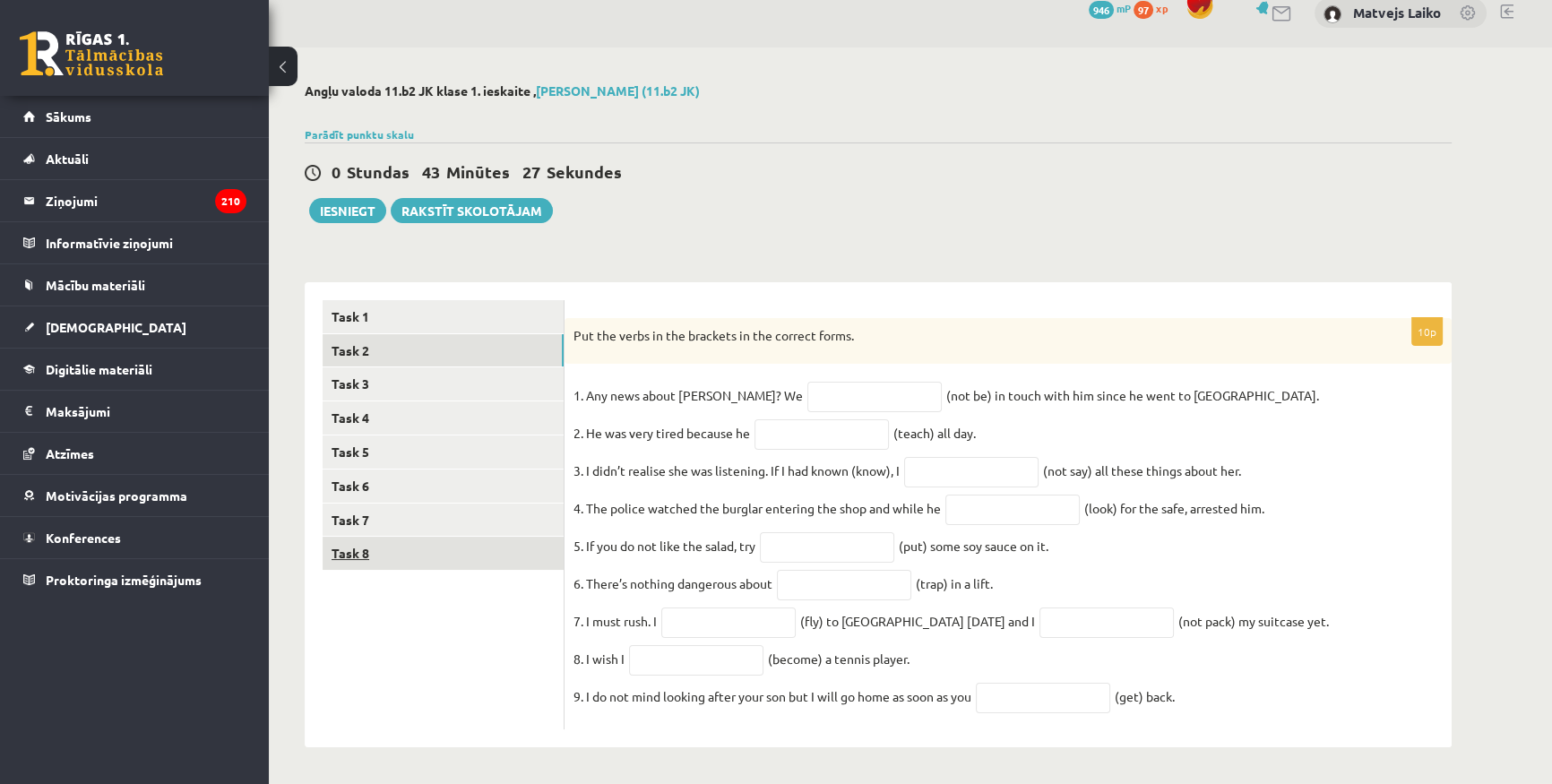
click at [480, 543] on link "Task 8" at bounding box center [442, 553] width 241 height 33
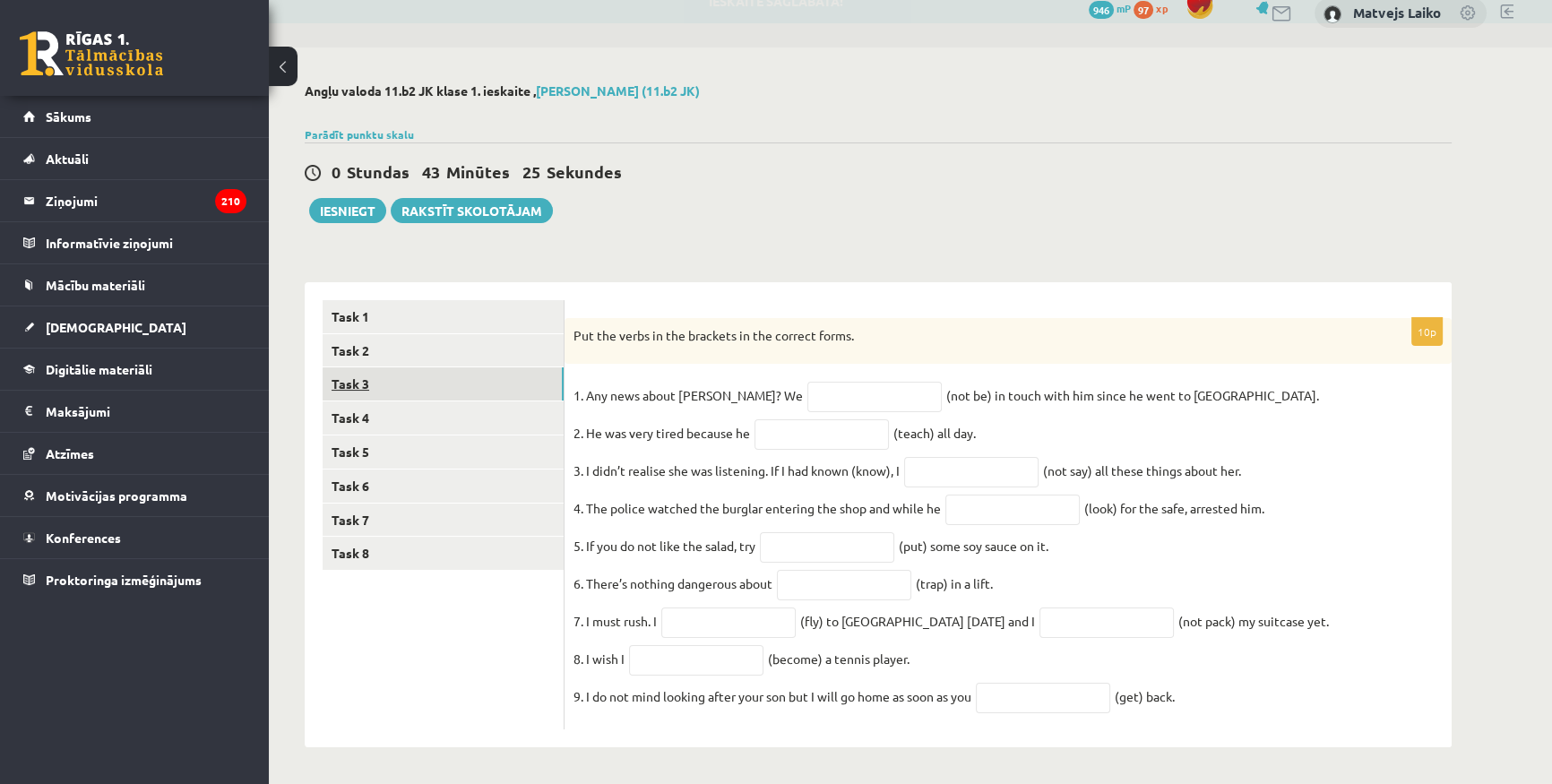
click at [463, 379] on link "Task 3" at bounding box center [442, 383] width 241 height 33
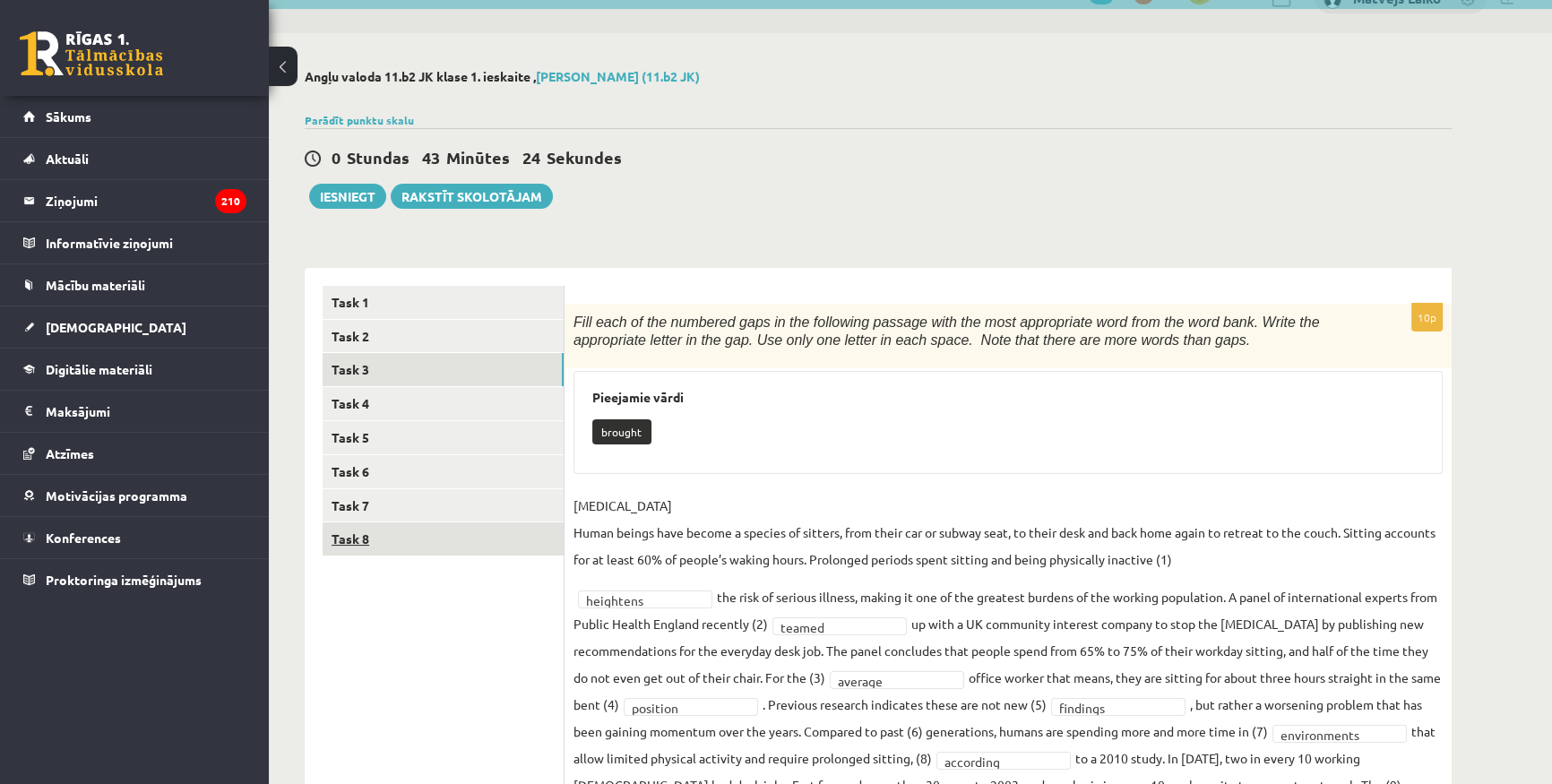
click at [430, 552] on link "Task 8" at bounding box center [442, 539] width 241 height 33
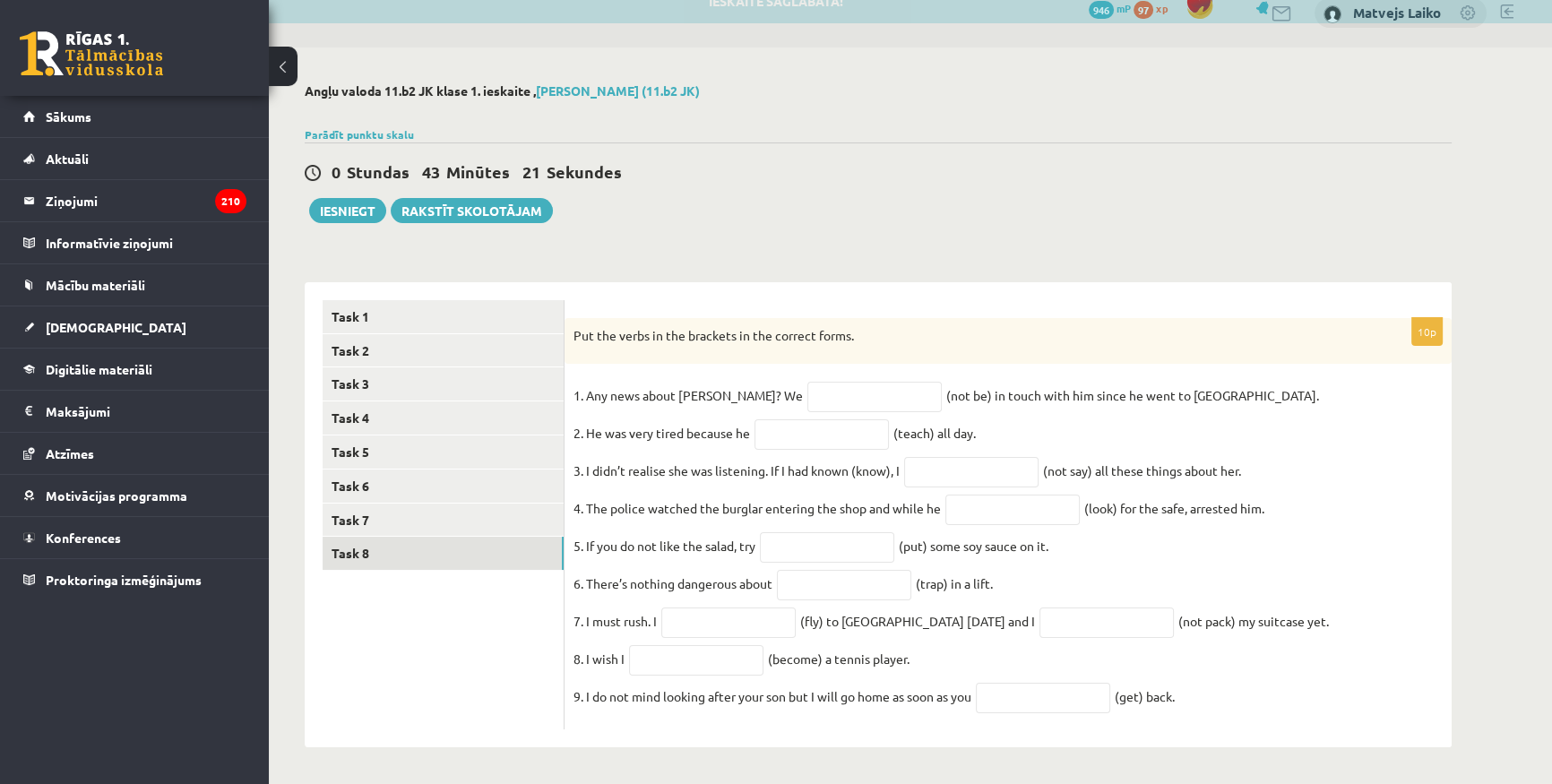
drag, startPoint x: 572, startPoint y: 312, endPoint x: 1291, endPoint y: 686, distance: 810.5
click at [1291, 686] on div "10p Put the verbs in the brackets in the correct forms. 1. Any news about Georg…" at bounding box center [1008, 523] width 887 height 412
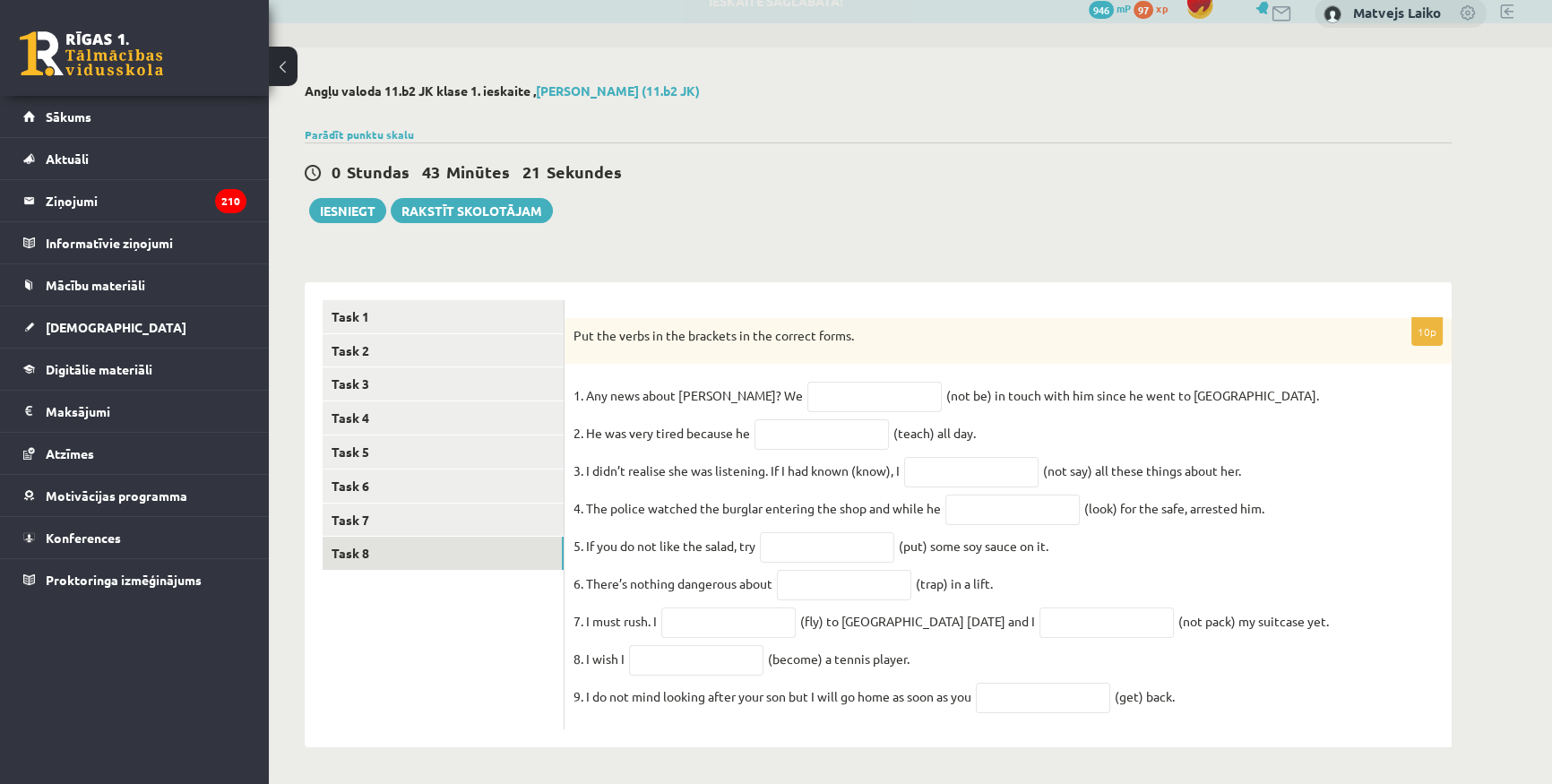
copy div "Put the verbs in the brackets in the correct forms. 1. Any news about George? W…"
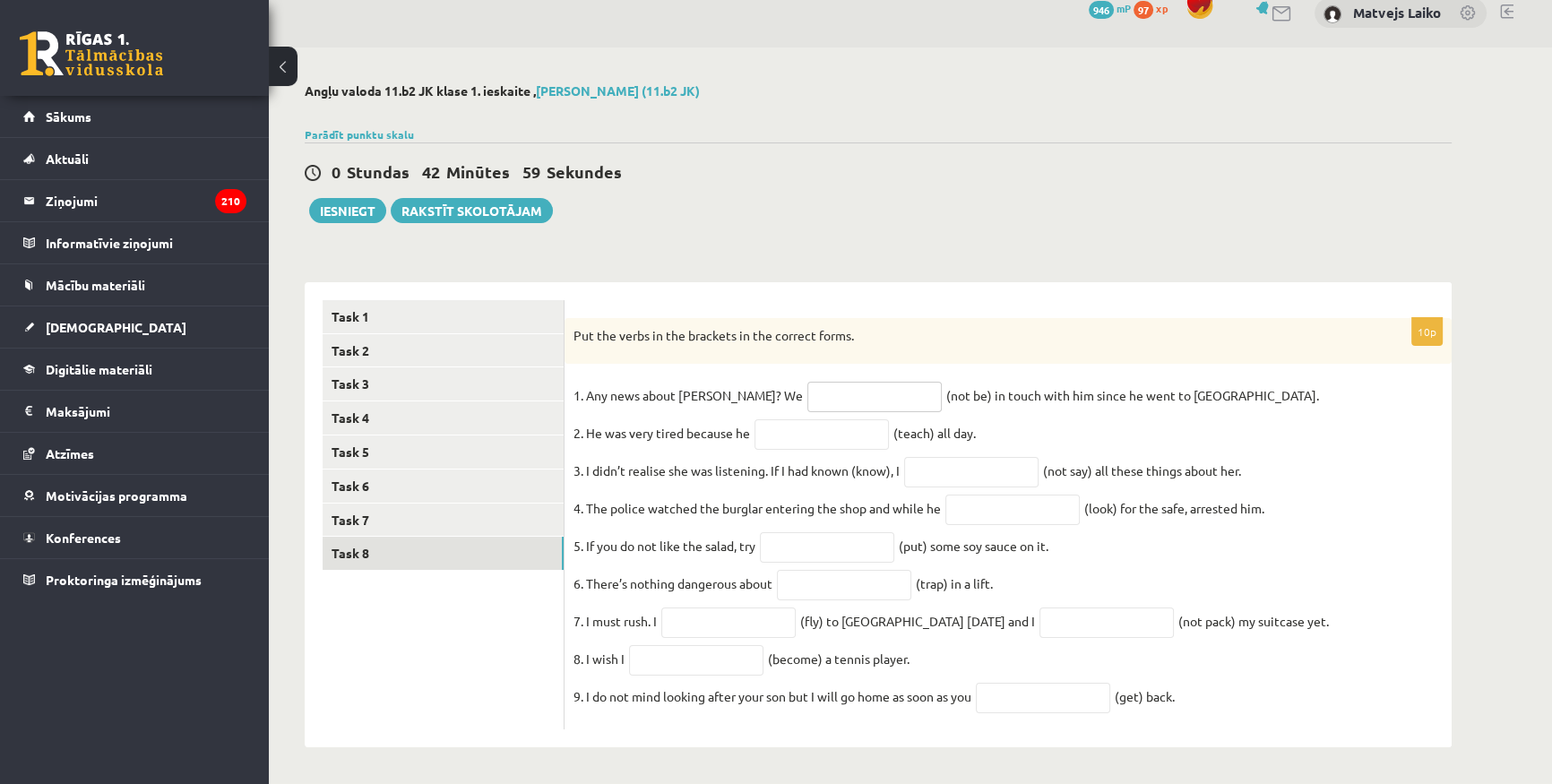
click at [830, 388] on input "text" at bounding box center [874, 397] width 134 height 31
click at [808, 382] on input "text" at bounding box center [874, 397] width 134 height 31
paste input "**********"
type input "**********"
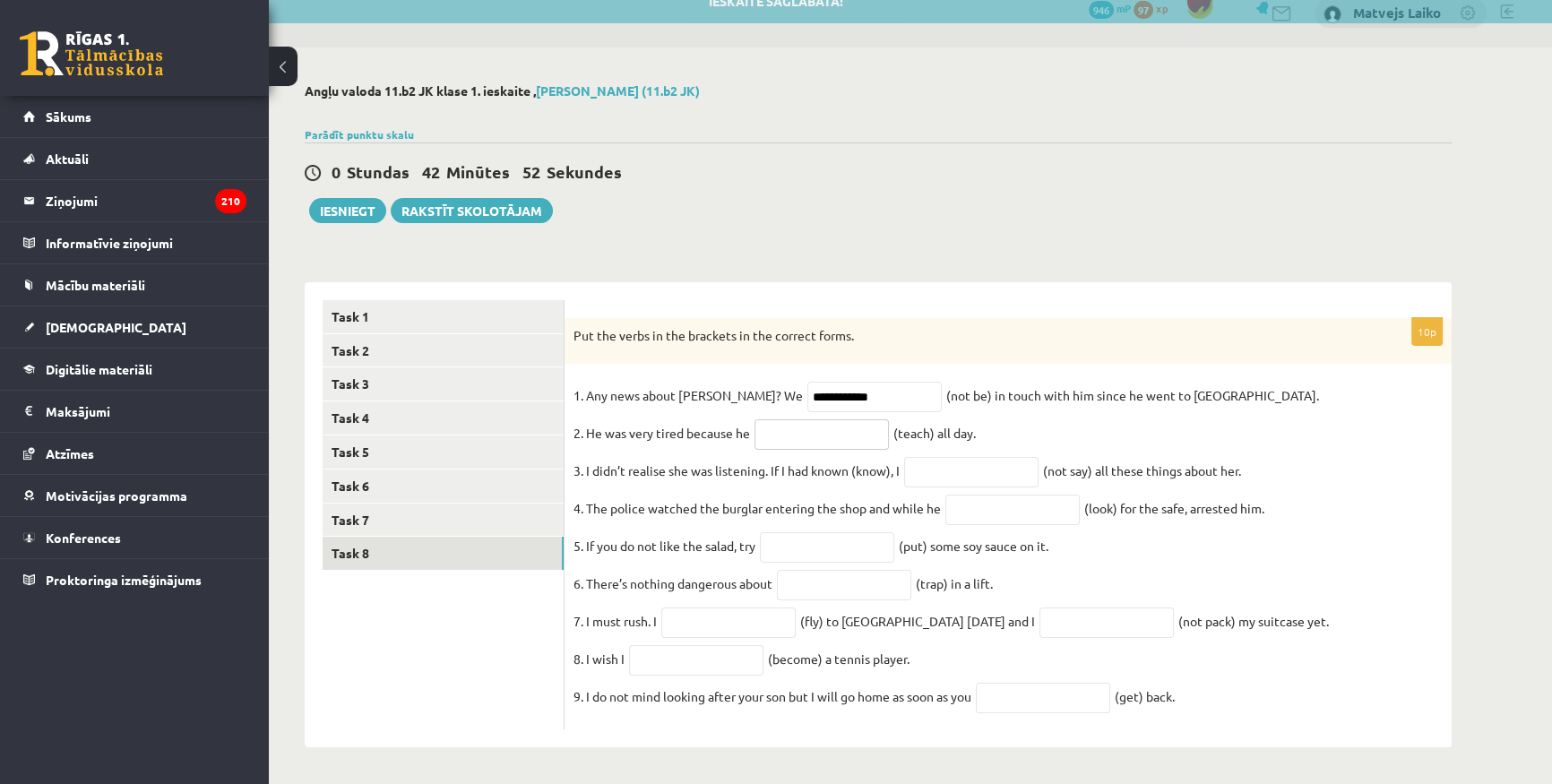
click at [799, 420] on input "text" at bounding box center [821, 435] width 134 height 31
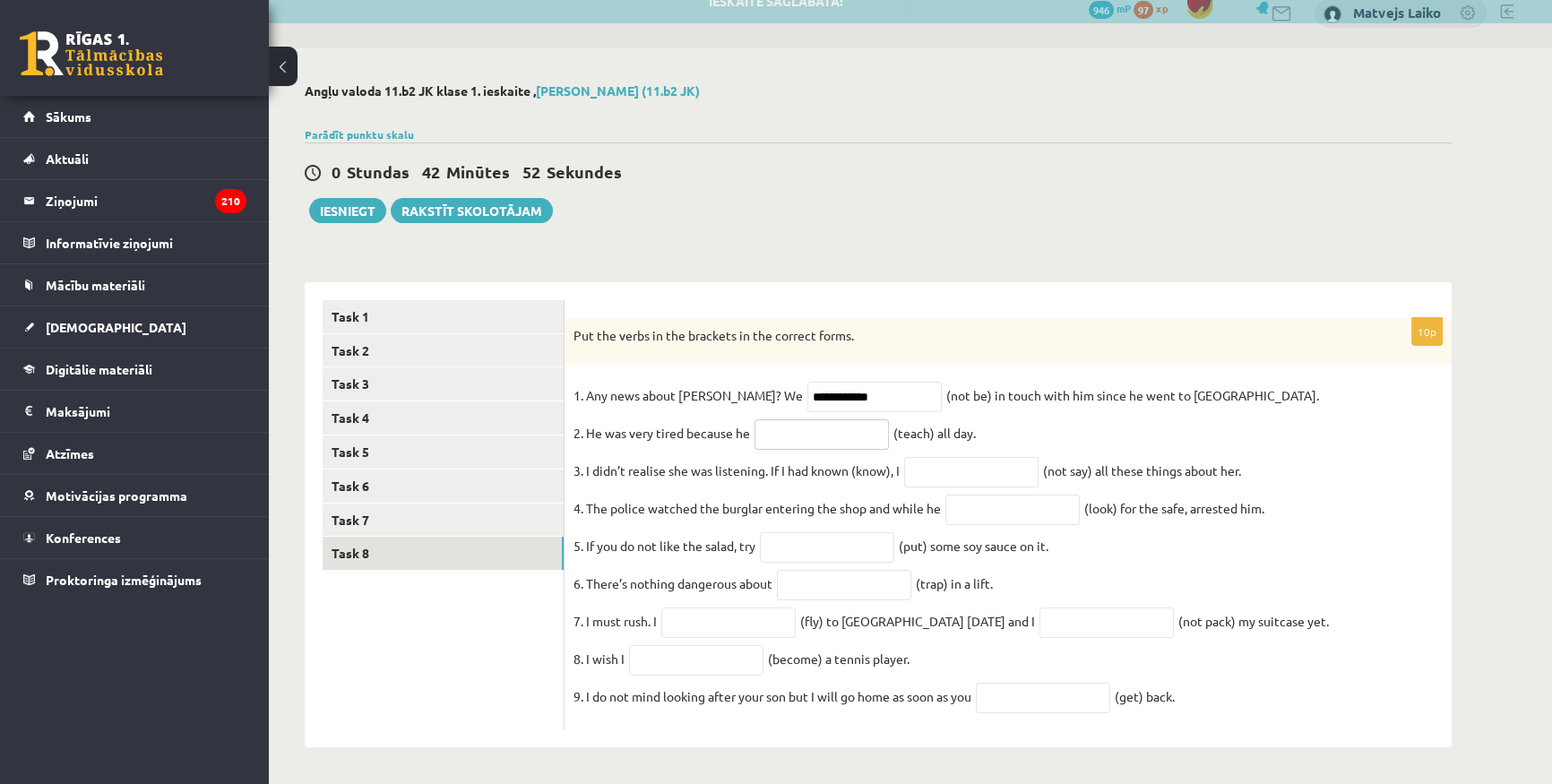
paste input "**********"
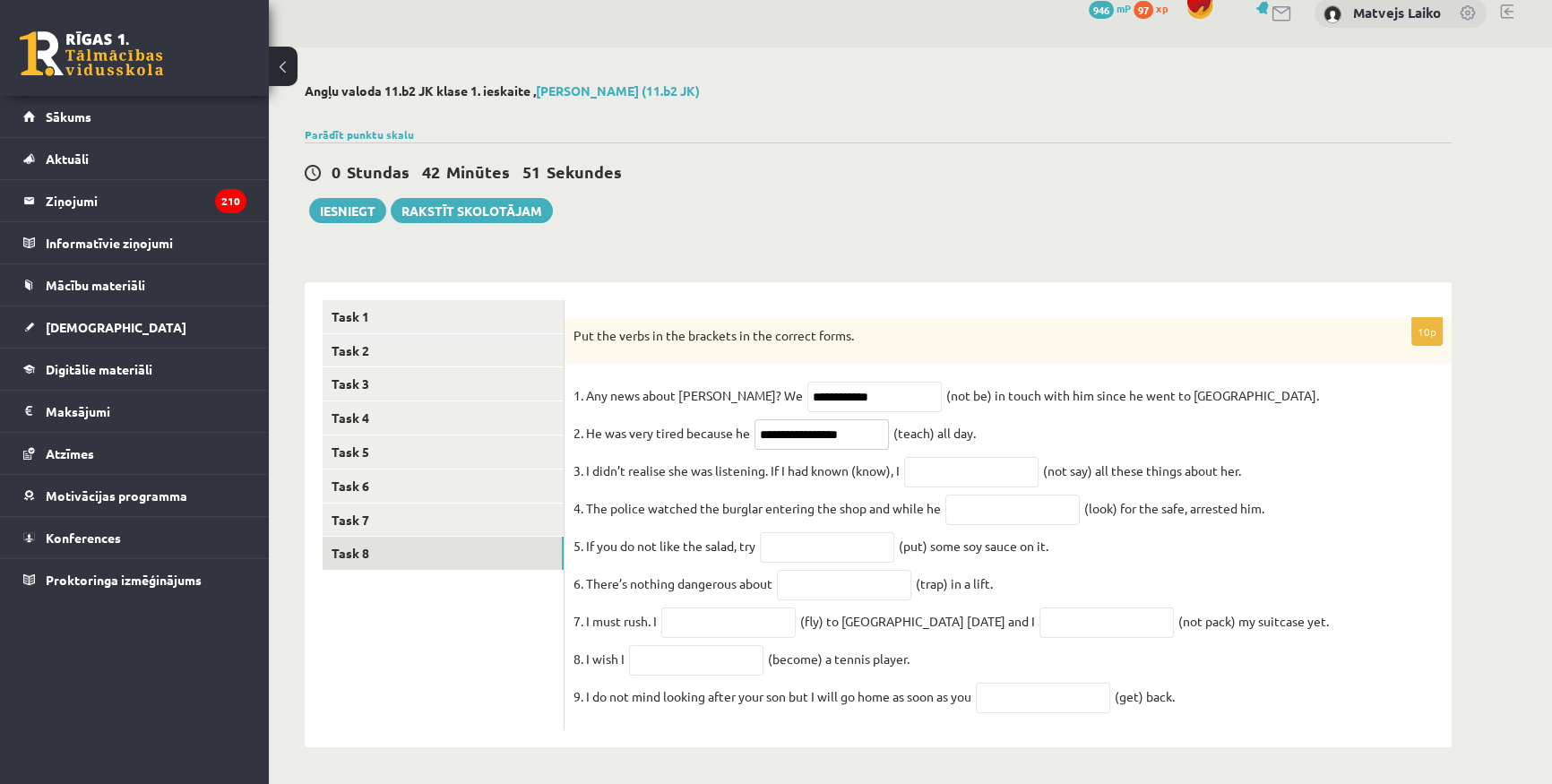
type input "**********"
click at [988, 471] on input "text" at bounding box center [971, 472] width 134 height 31
click at [976, 459] on input "text" at bounding box center [971, 472] width 134 height 31
paste input "**********"
type input "**********"
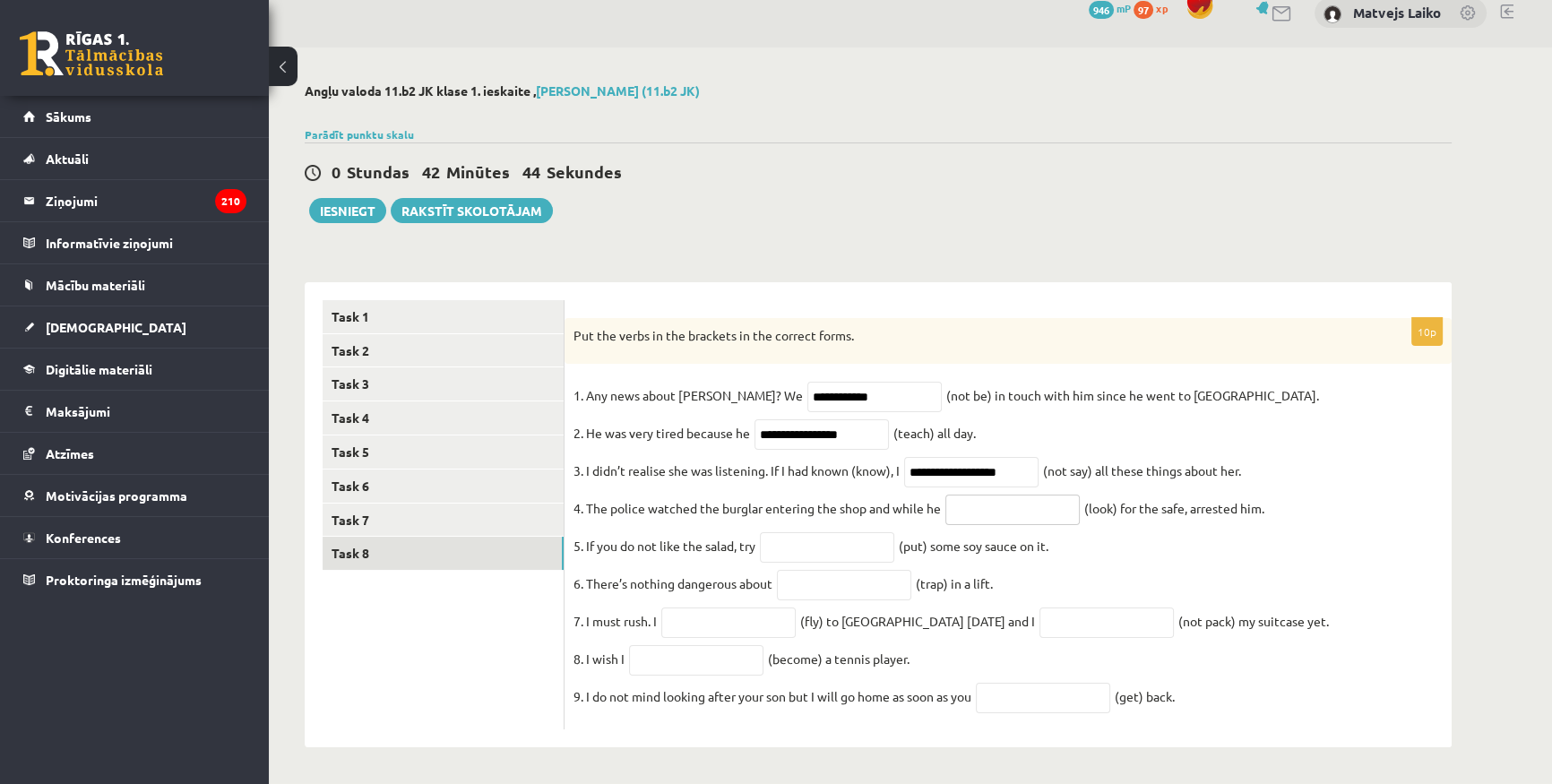
click at [1002, 505] on input "text" at bounding box center [1012, 510] width 134 height 31
click at [993, 494] on input "text" at bounding box center [1012, 510] width 134 height 31
paste input "**********"
type input "**********"
click at [772, 532] on input "text" at bounding box center [827, 548] width 134 height 31
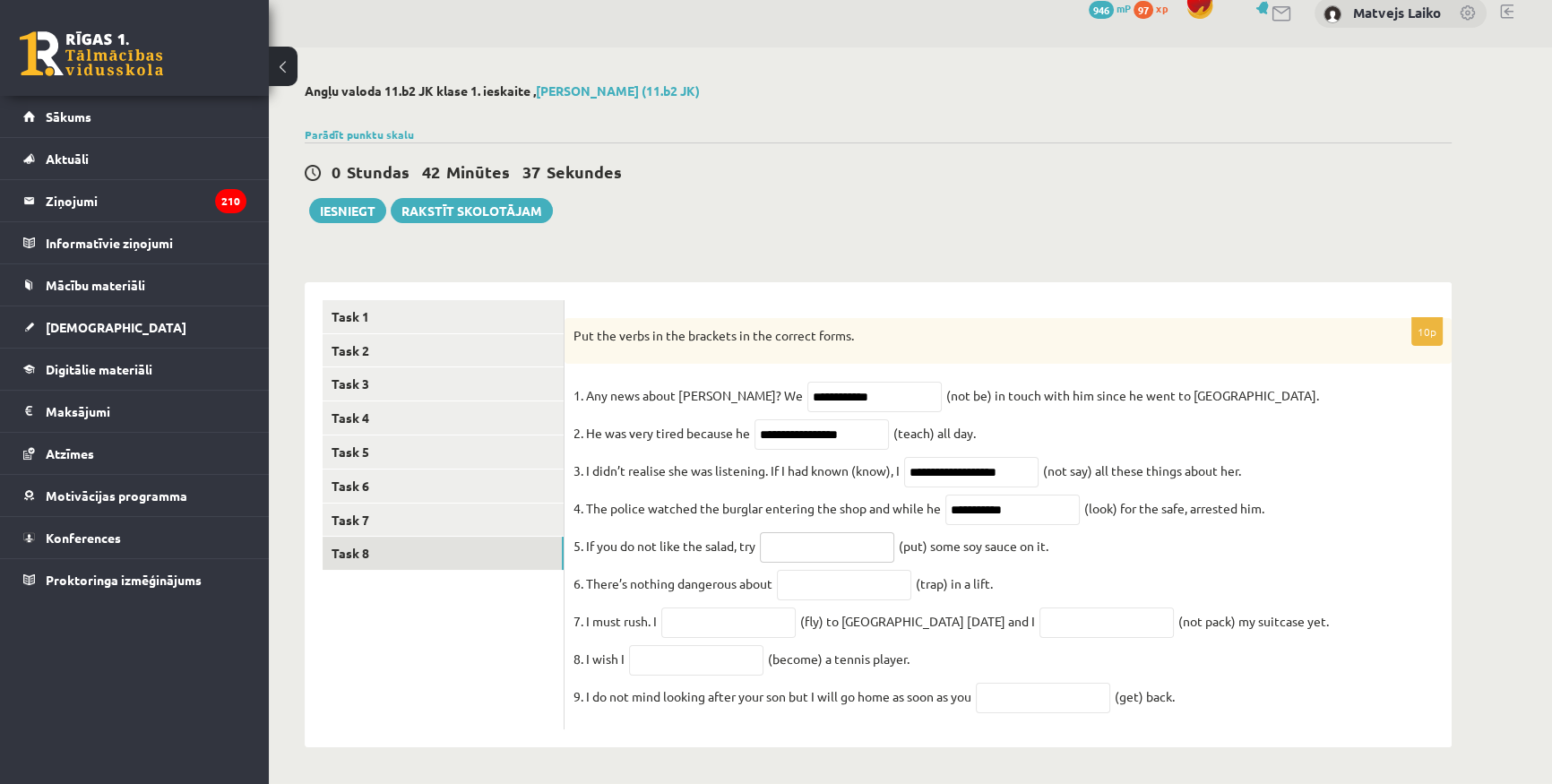
paste input "*******"
type input "*******"
click at [808, 571] on input "text" at bounding box center [844, 585] width 134 height 31
paste input "**********"
type input "**********"
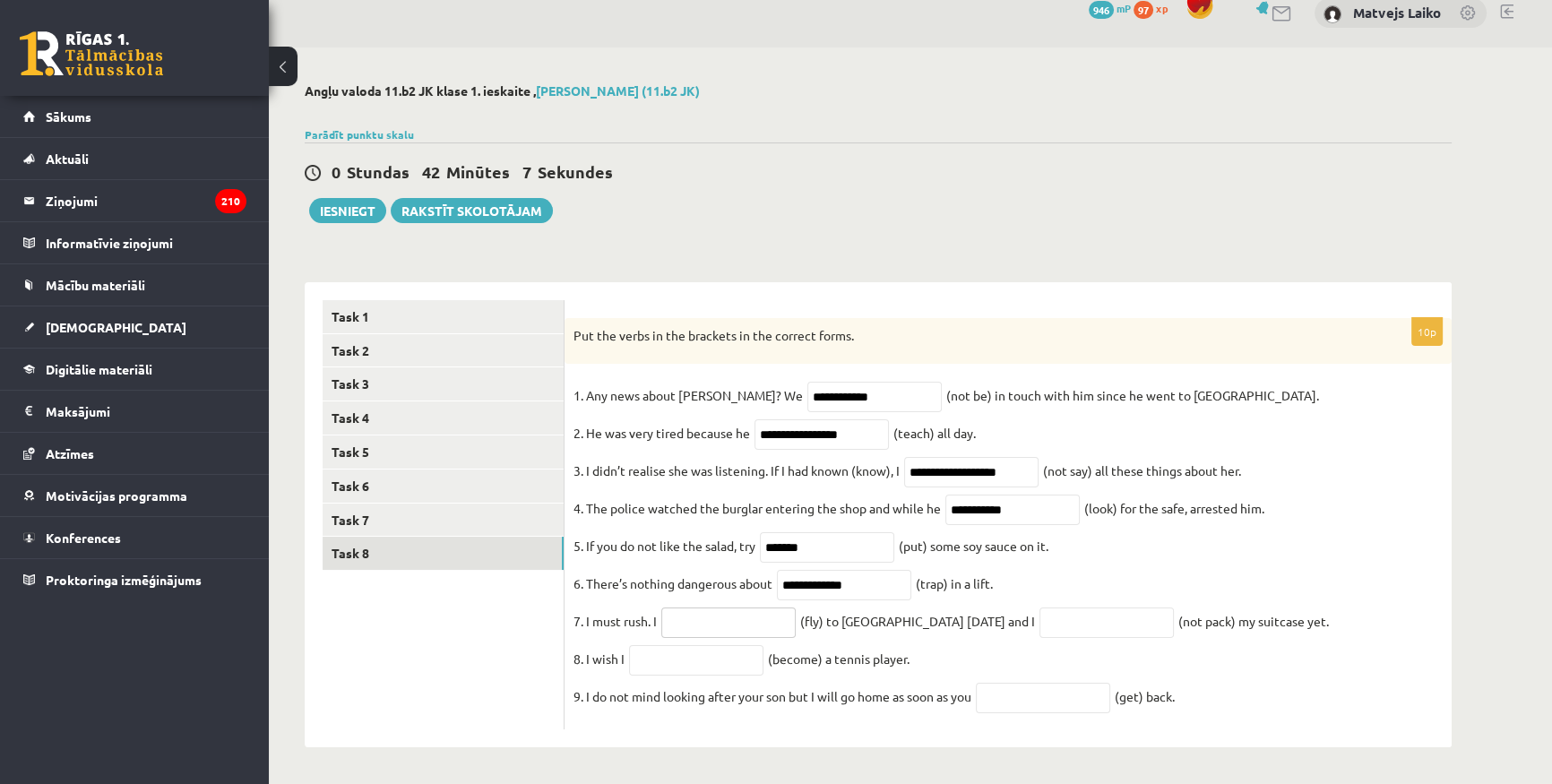
click at [727, 613] on input "text" at bounding box center [728, 623] width 134 height 31
paste input "*********"
type input "*********"
click at [1077, 629] on input "text" at bounding box center [1106, 623] width 134 height 31
paste input "**********"
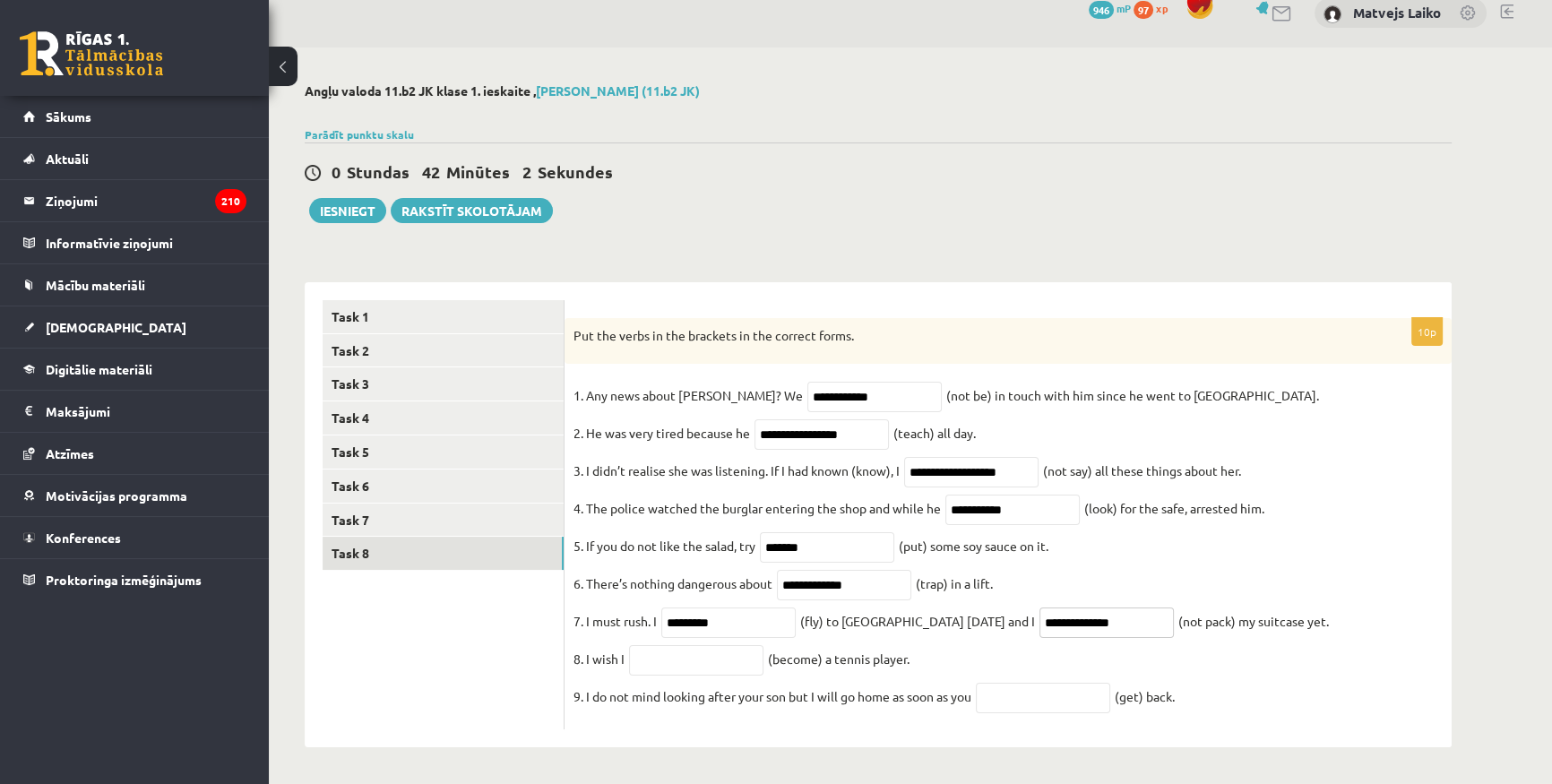
type input "**********"
click at [713, 662] on input "text" at bounding box center [696, 660] width 134 height 31
paste input "**********"
type input "**********"
click at [1114, 696] on span at bounding box center [1042, 696] width 143 height 16
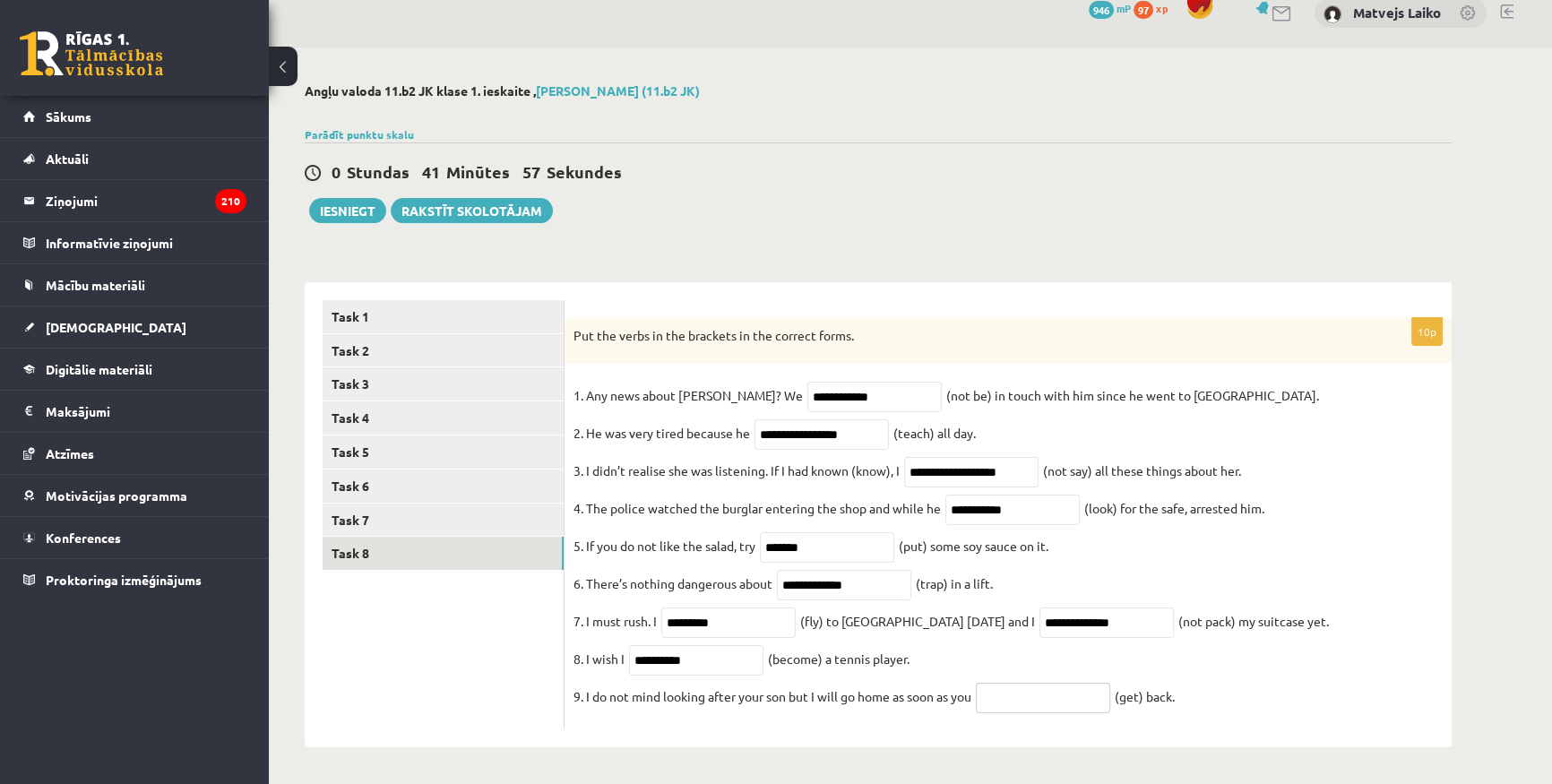
click at [1030, 692] on input "text" at bounding box center [1042, 698] width 134 height 31
paste input "***"
type input "***"
click at [1311, 677] on fieldset "**********" at bounding box center [1007, 550] width 869 height 338
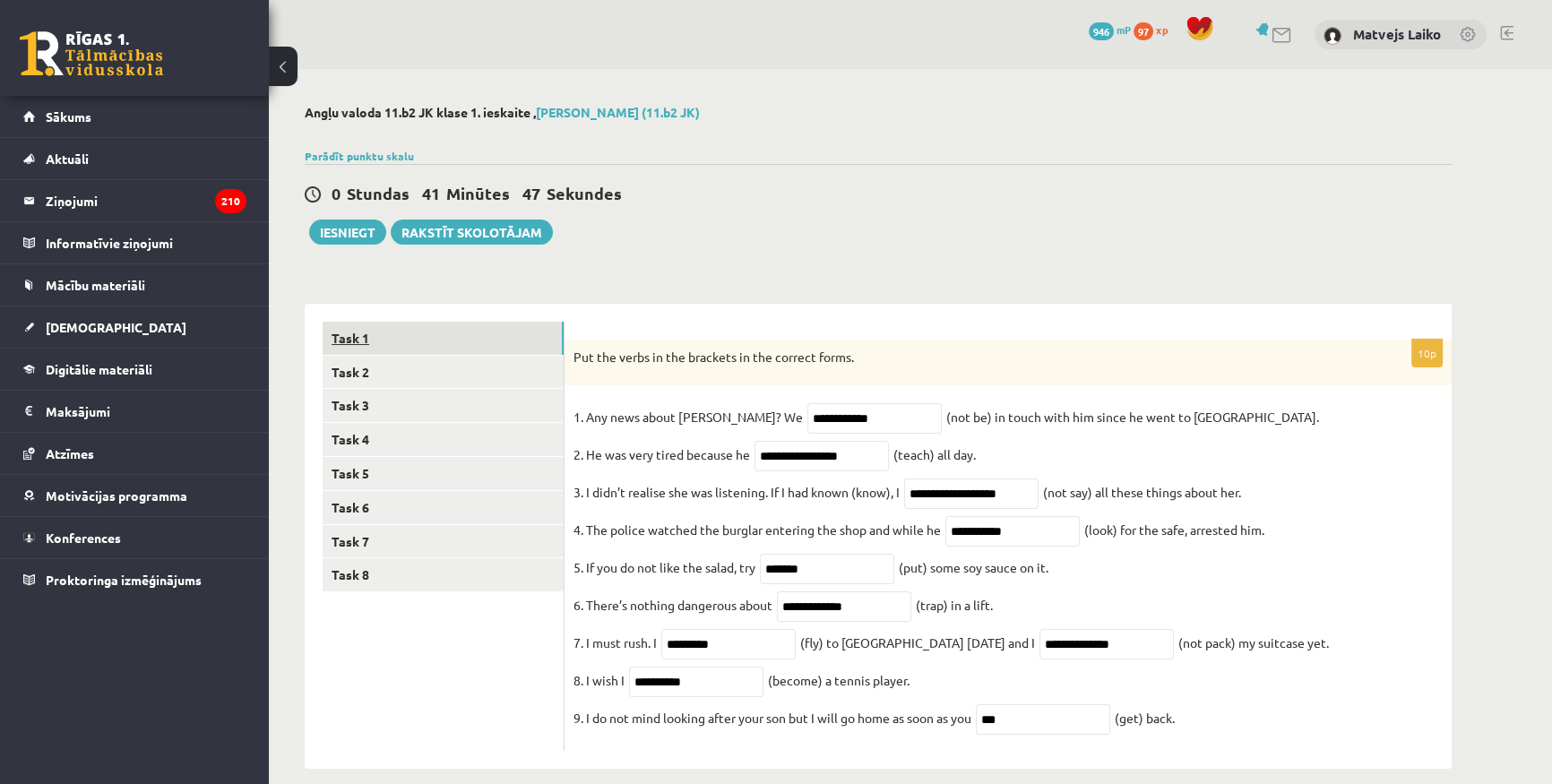
click at [413, 335] on link "Task 1" at bounding box center [442, 337] width 241 height 33
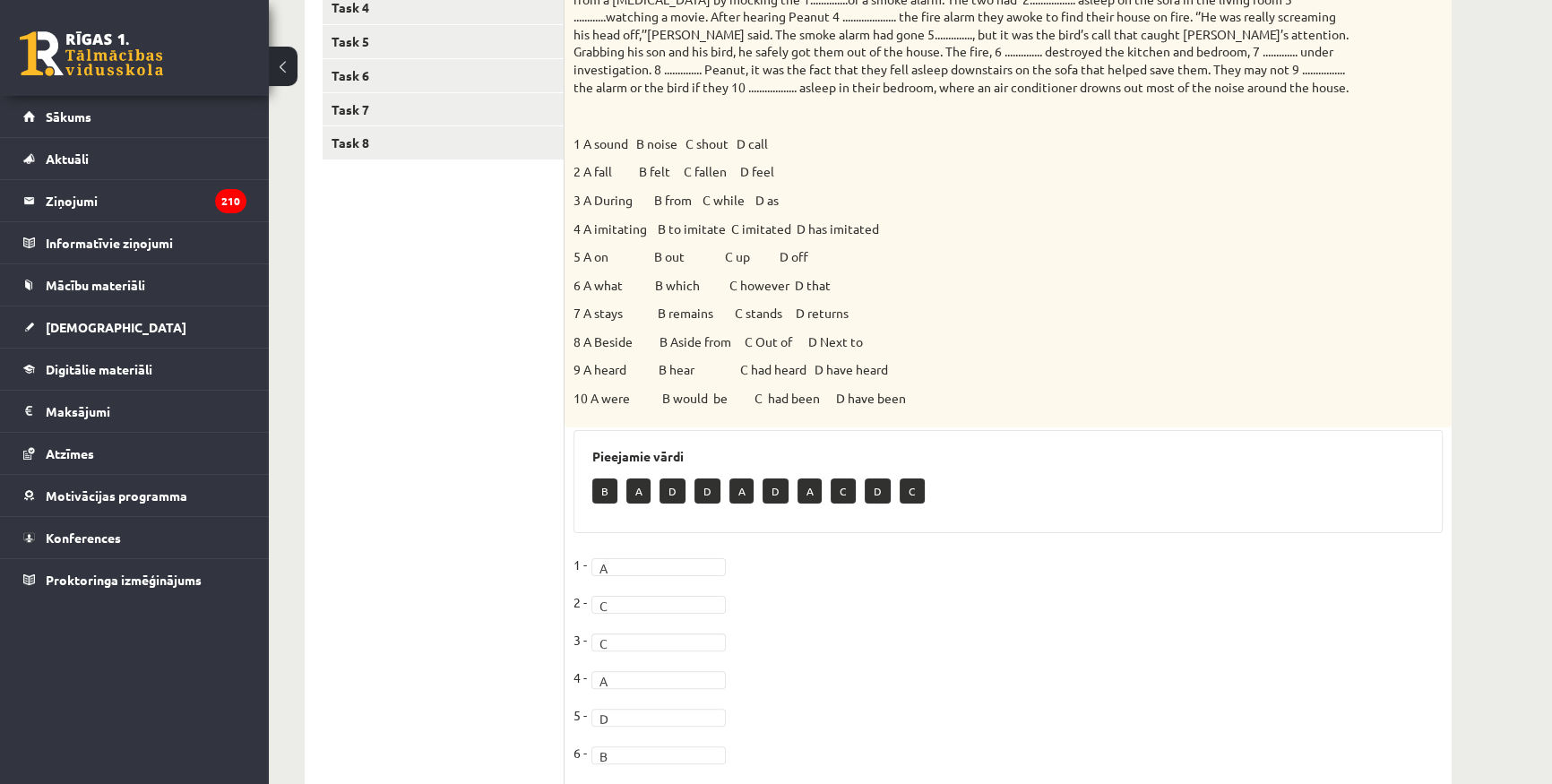
scroll to position [68, 0]
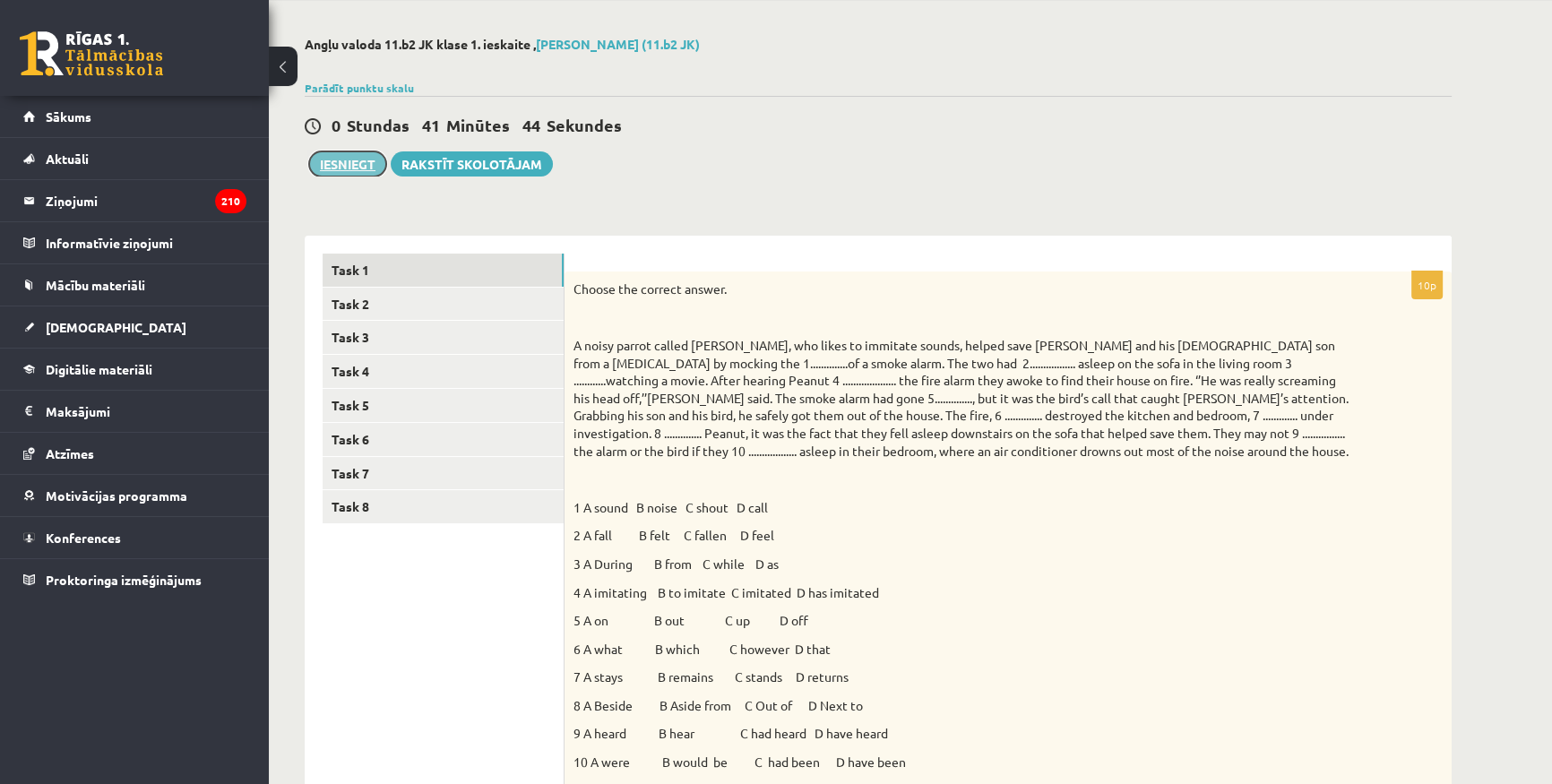
click at [374, 164] on button "Iesniegt" at bounding box center [347, 164] width 77 height 25
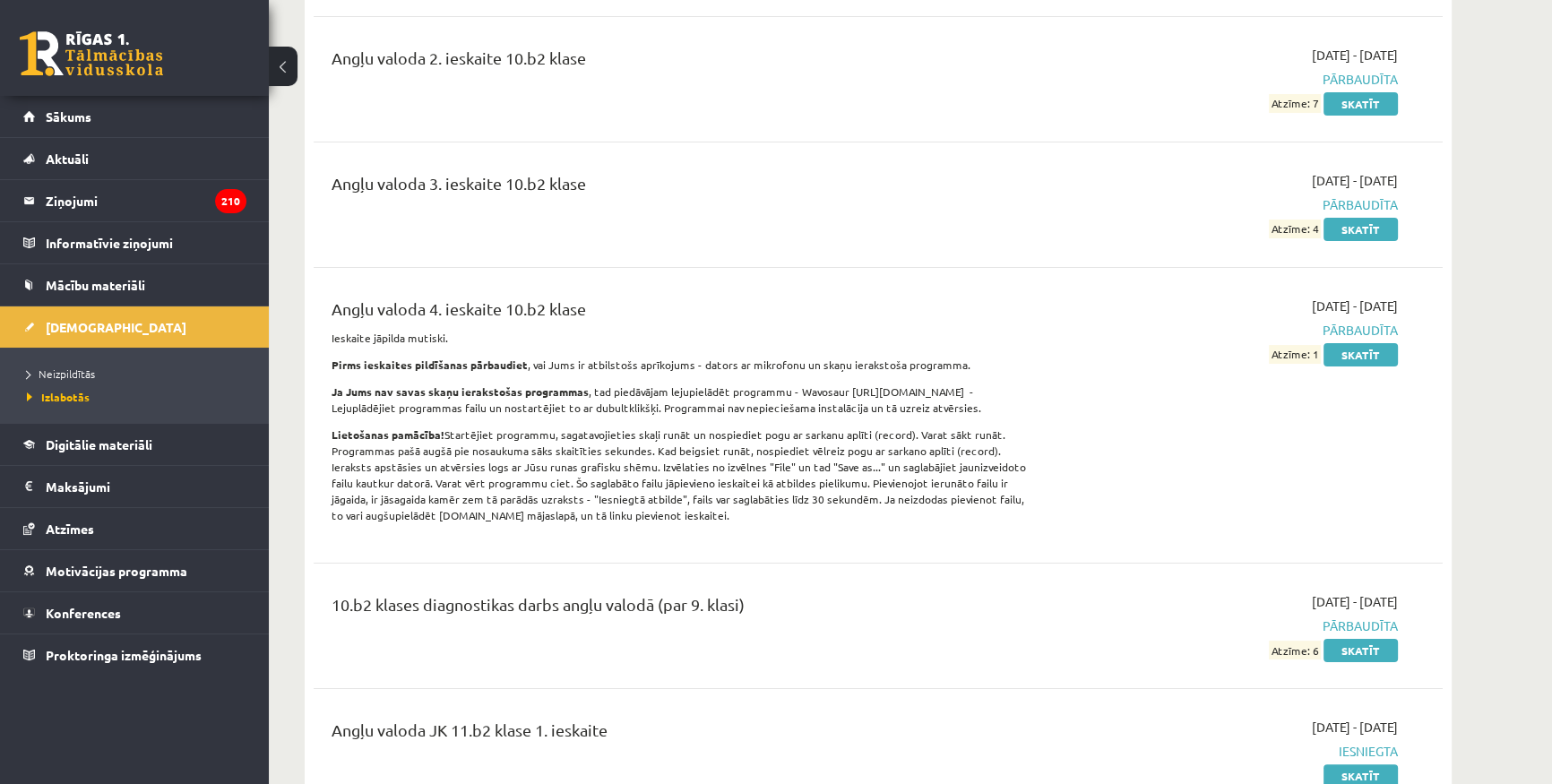
scroll to position [733, 0]
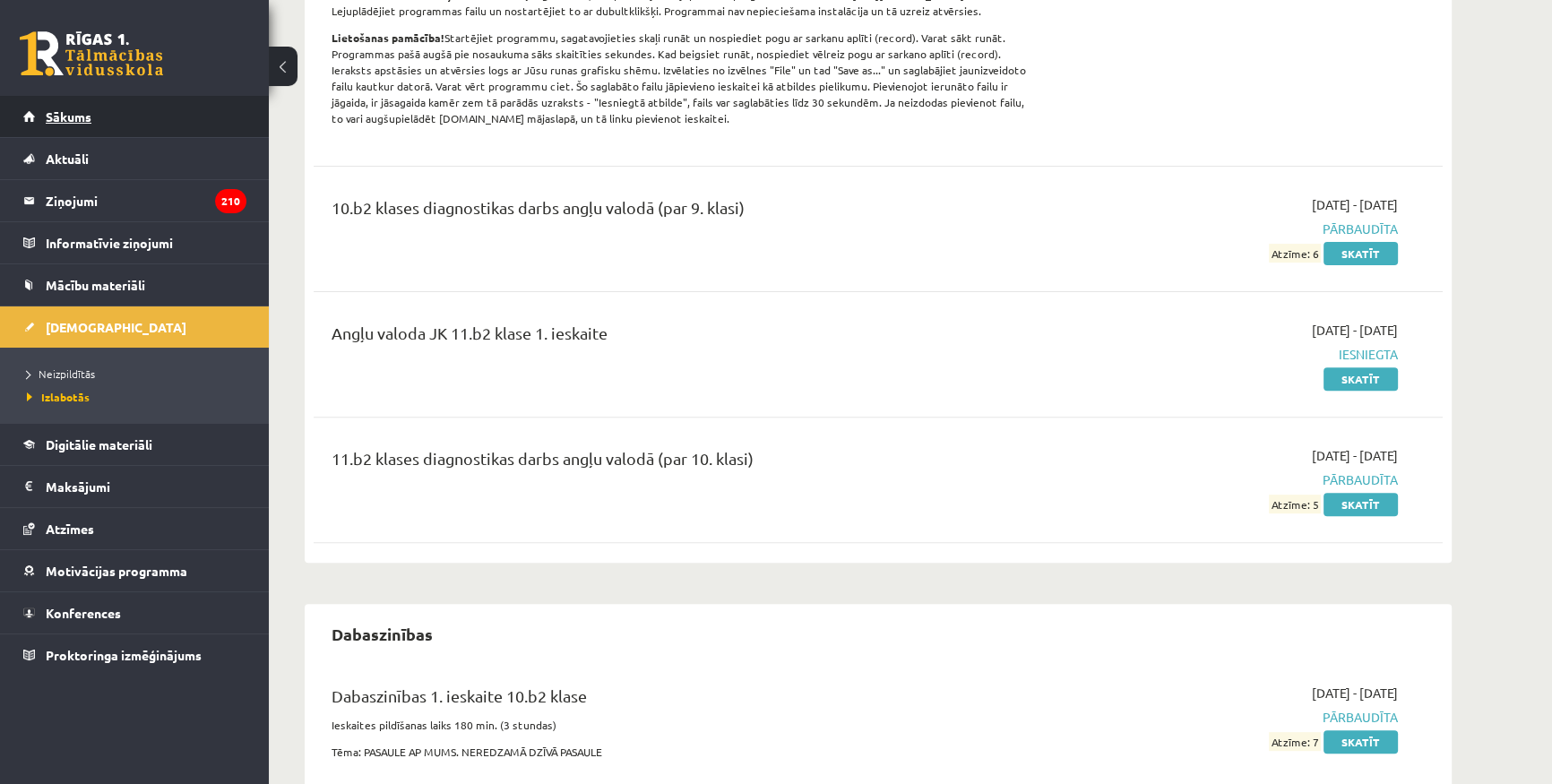
click at [155, 117] on link "Sākums" at bounding box center [134, 116] width 223 height 42
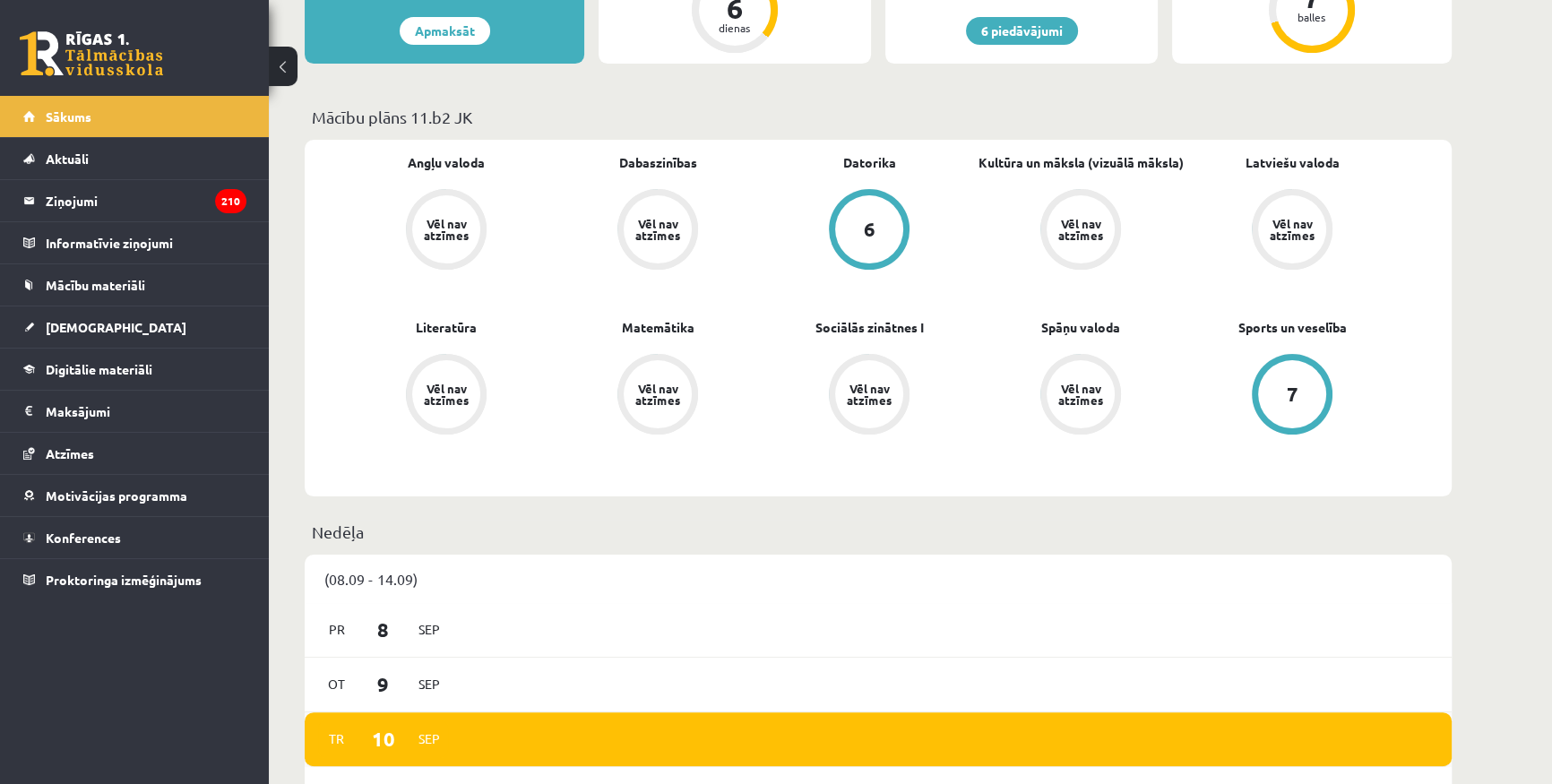
scroll to position [325, 0]
